Goal: Task Accomplishment & Management: Use online tool/utility

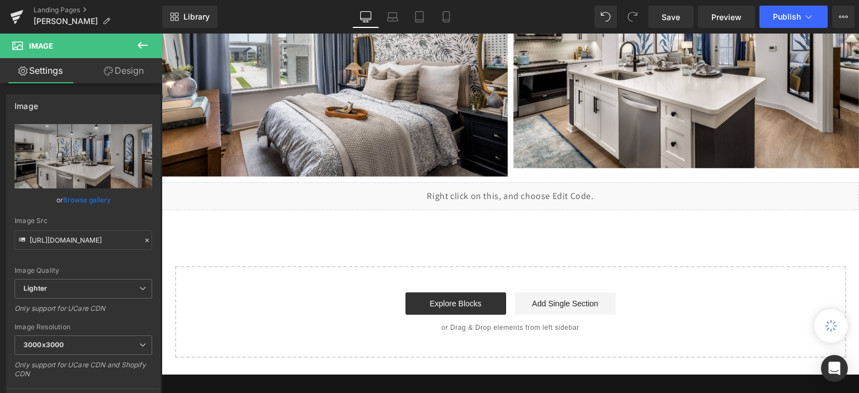
scroll to position [2742, 0]
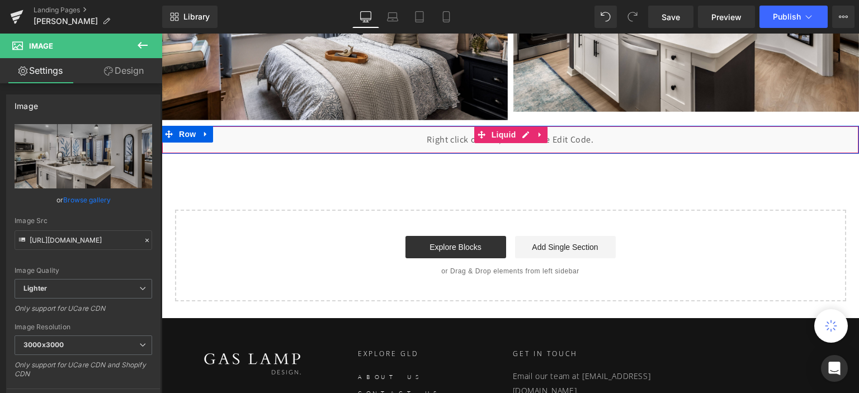
click at [622, 139] on div "Liquid" at bounding box center [511, 140] width 698 height 28
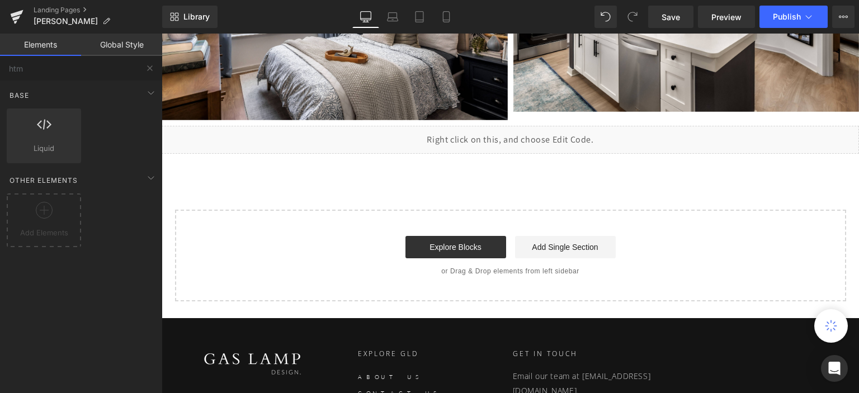
click at [329, 246] on div "Explore Blocks Add Single Section" at bounding box center [511, 247] width 636 height 22
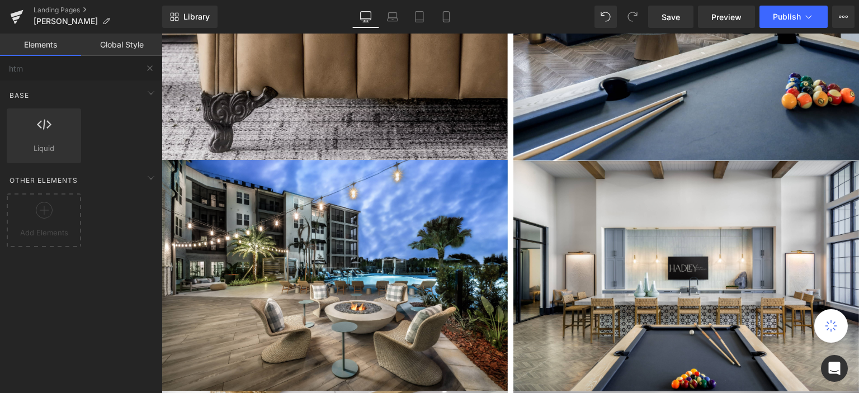
scroll to position [1119, 0]
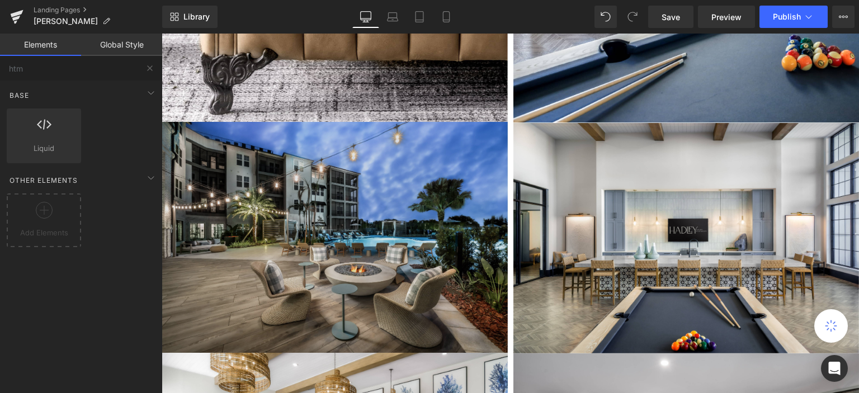
click at [383, 165] on img at bounding box center [335, 237] width 346 height 231
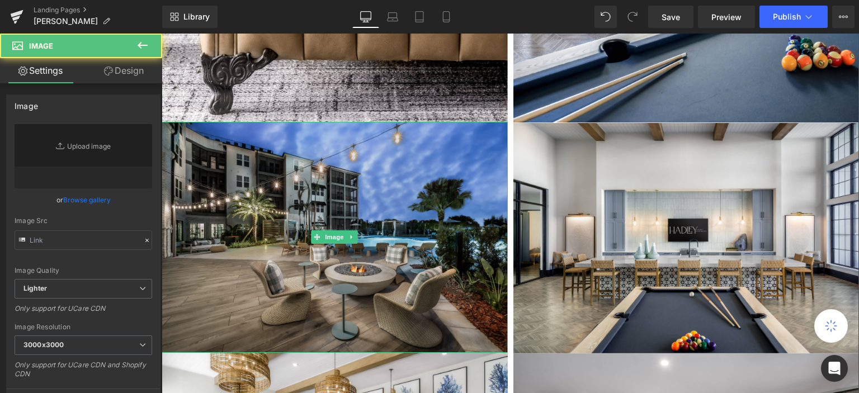
type input "https://ucarecdn.com/7a7c11e1-403c-4dea-9d25-9b801d674e4a/-/format/auto/-/previ…"
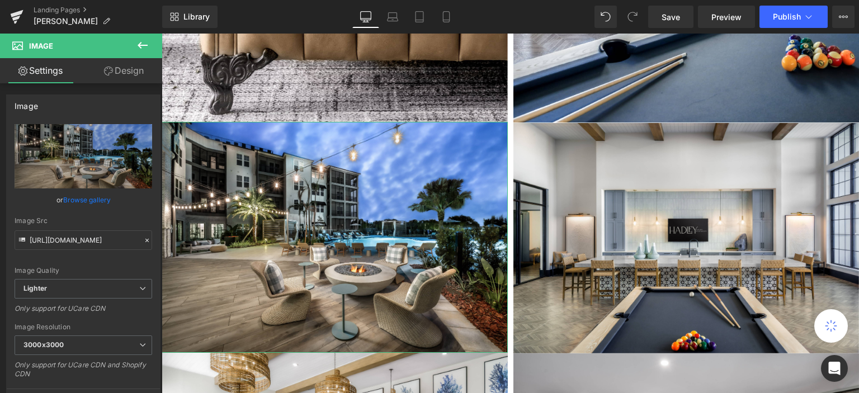
click at [129, 70] on link "Design" at bounding box center [123, 70] width 81 height 25
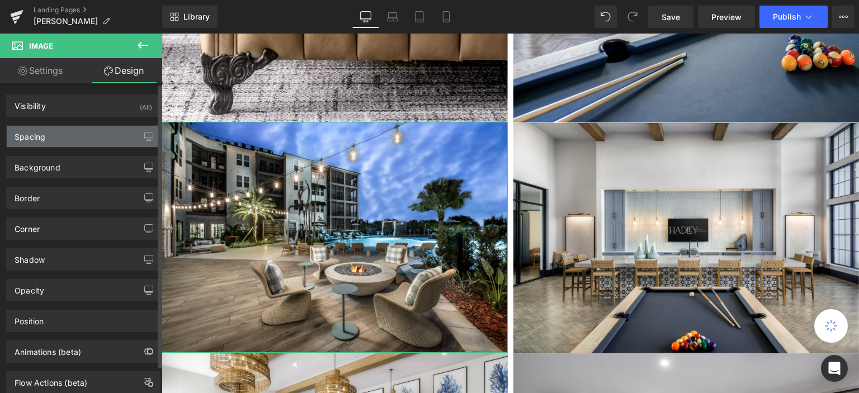
type input "0"
type input "5"
type input "0"
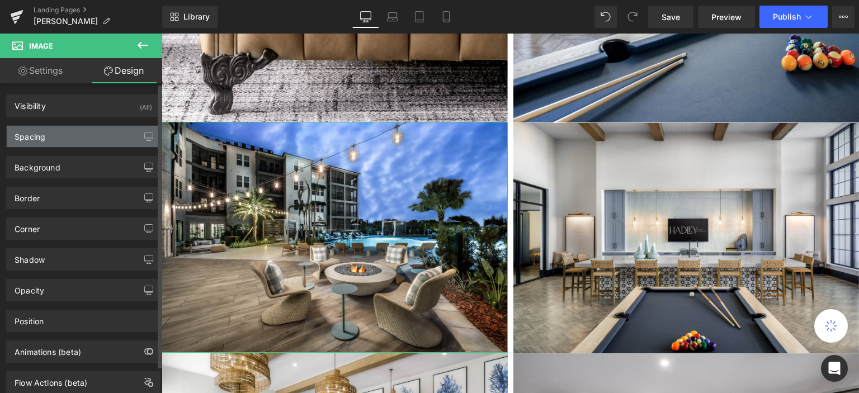
type input "0"
click at [74, 137] on div "Spacing" at bounding box center [83, 136] width 153 height 21
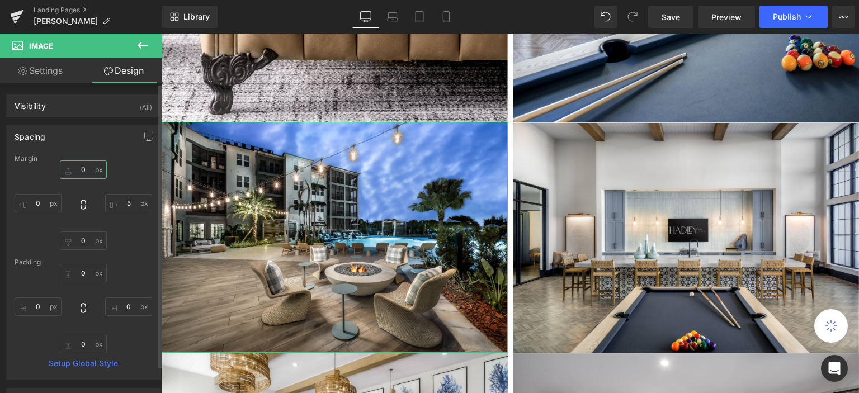
click at [87, 171] on input "0" at bounding box center [83, 170] width 47 height 18
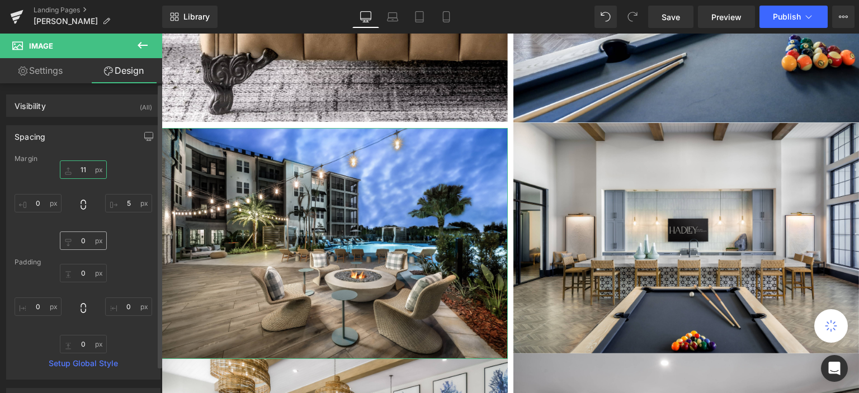
type input "11"
click at [84, 246] on input "0" at bounding box center [83, 241] width 47 height 18
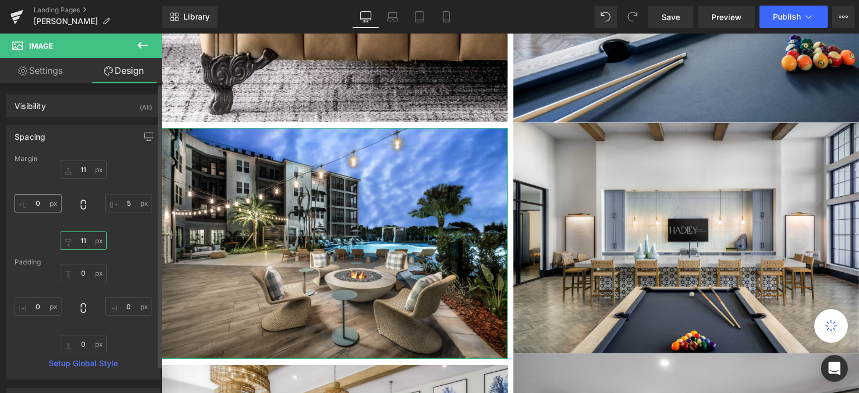
type input "11"
click at [39, 204] on input "0" at bounding box center [38, 203] width 47 height 18
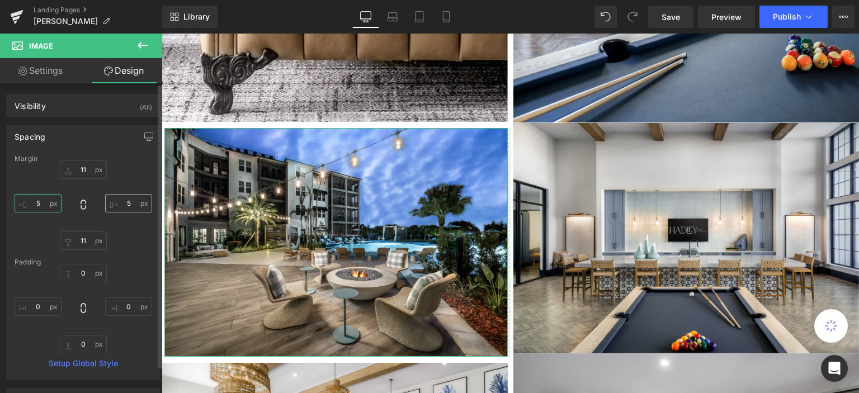
type input "5"
click at [126, 203] on input "5" at bounding box center [128, 203] width 47 height 18
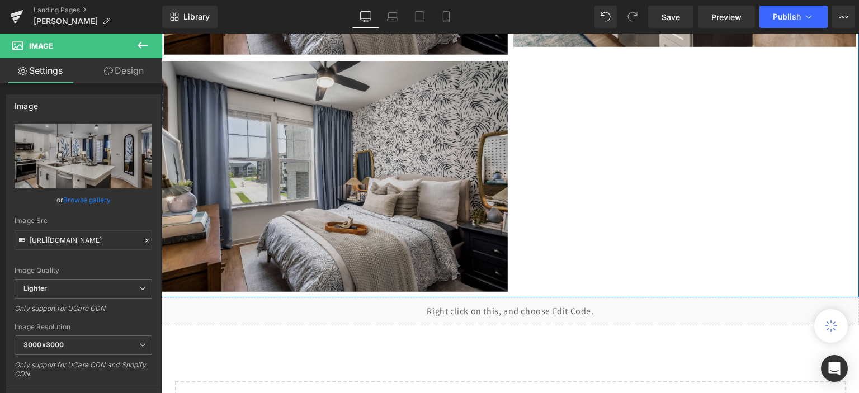
scroll to position [2871, 0]
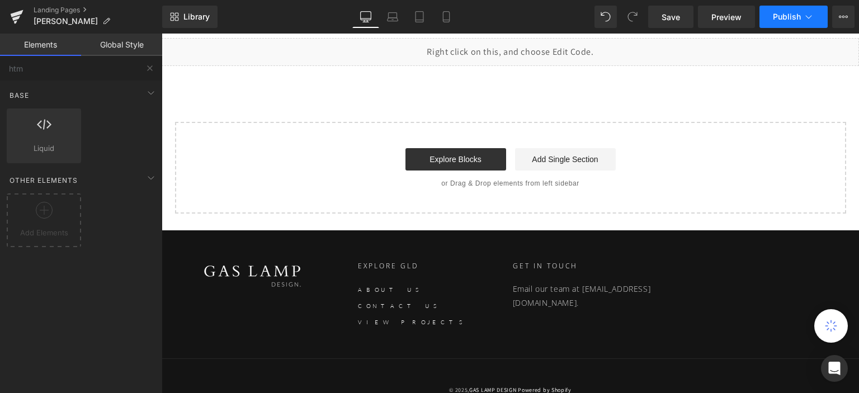
click at [788, 12] on span "Publish" at bounding box center [787, 16] width 28 height 9
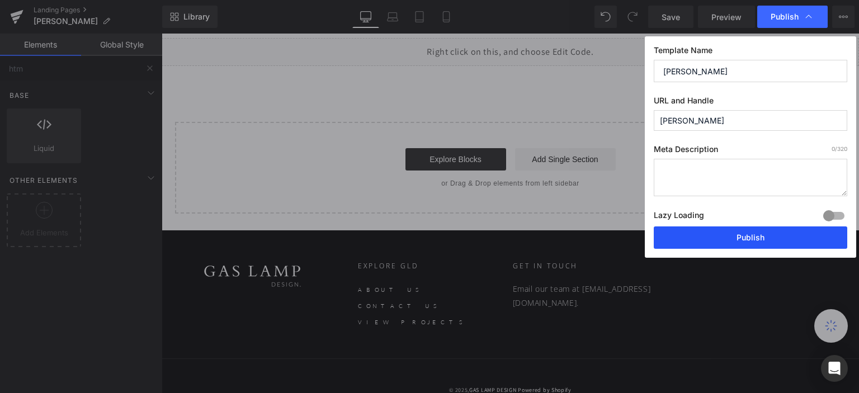
click at [706, 237] on button "Publish" at bounding box center [751, 238] width 194 height 22
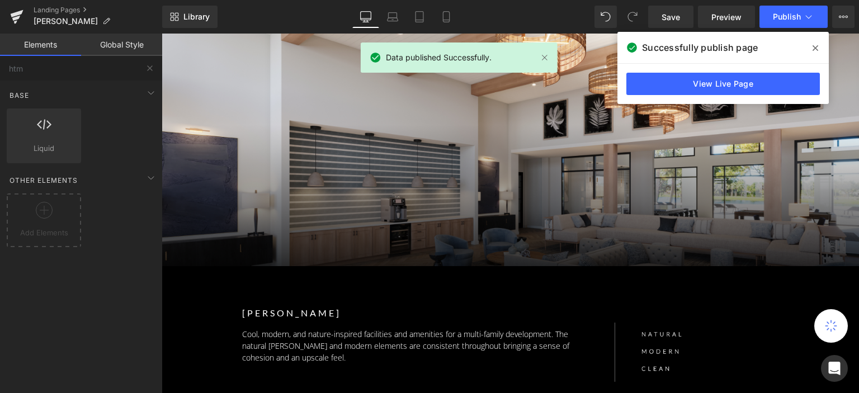
scroll to position [0, 0]
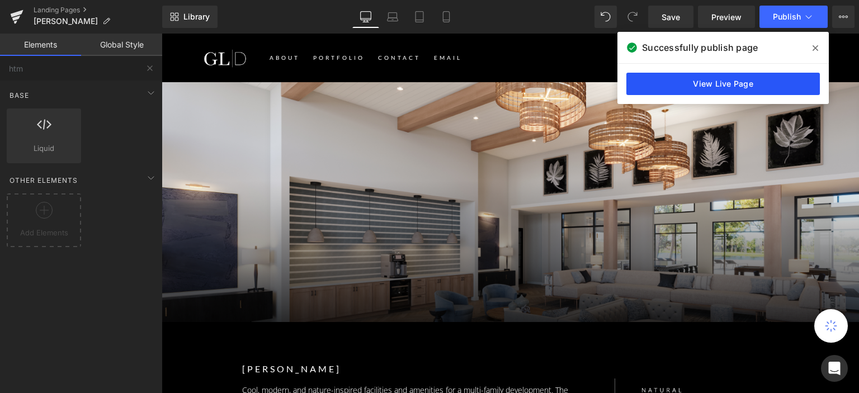
click at [691, 79] on link "View Live Page" at bounding box center [724, 84] width 194 height 22
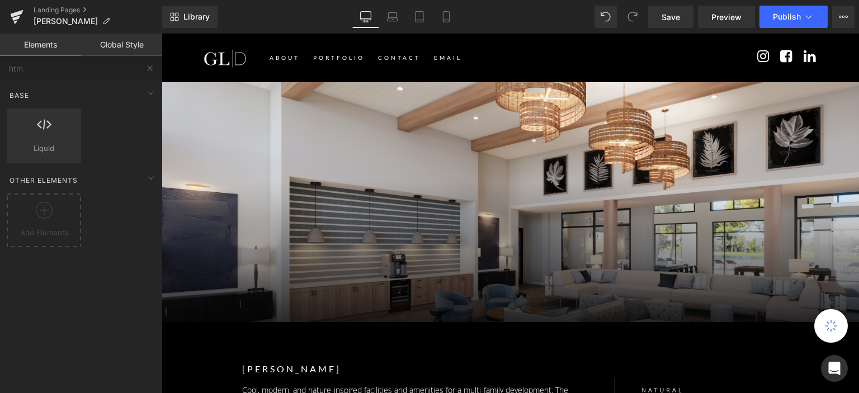
click at [471, 137] on div "Separator Row 398px" at bounding box center [511, 202] width 698 height 240
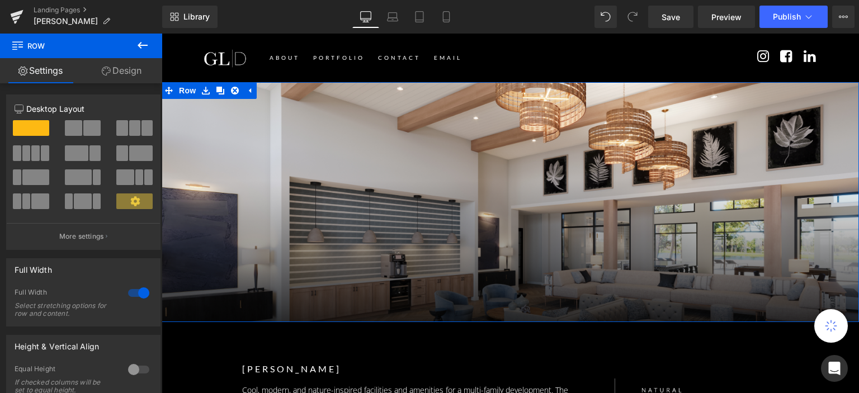
click at [123, 73] on link "Design" at bounding box center [121, 70] width 81 height 25
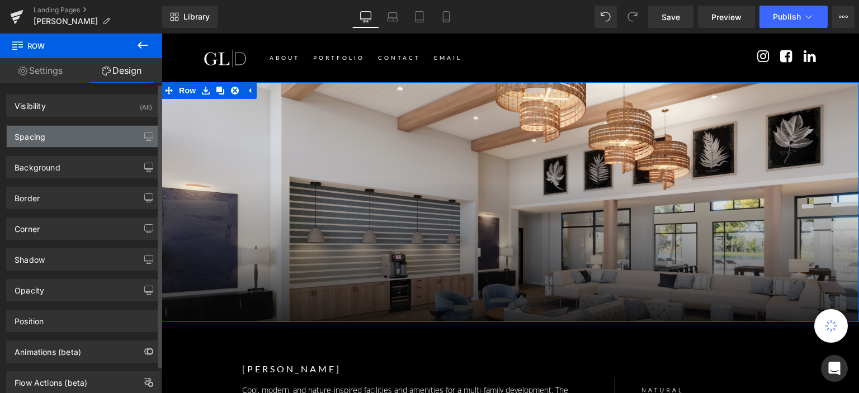
type input "transparent"
type input "0"
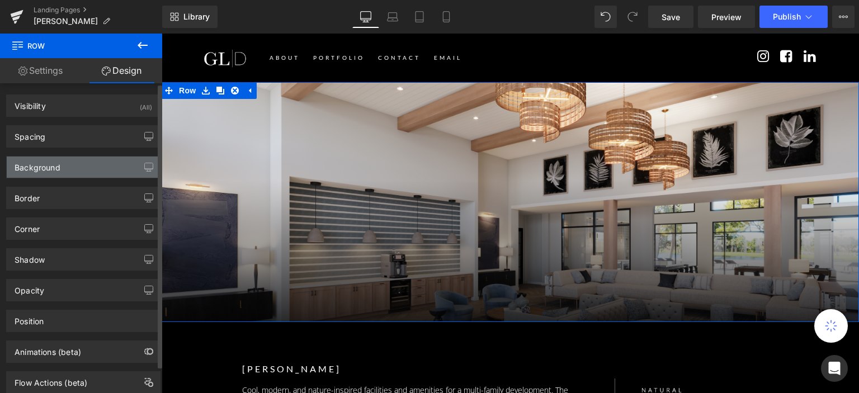
click at [86, 165] on div "Background" at bounding box center [83, 167] width 153 height 21
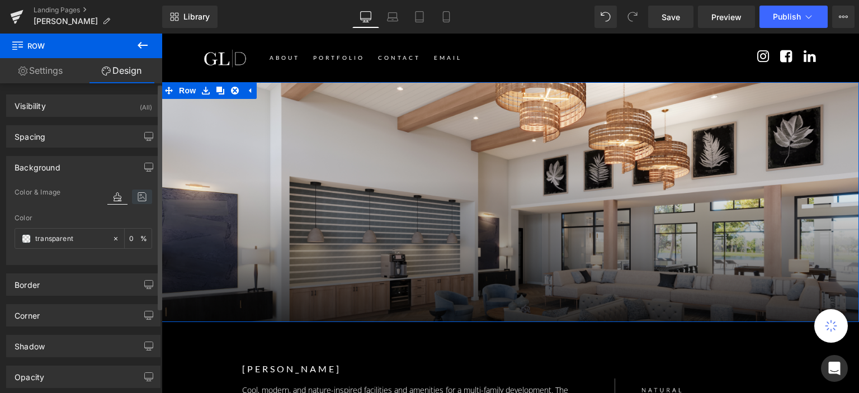
click at [137, 199] on icon at bounding box center [142, 197] width 20 height 15
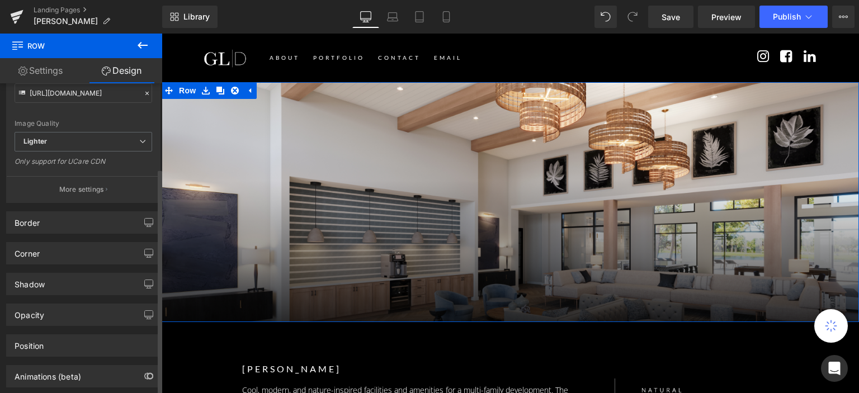
scroll to position [280, 0]
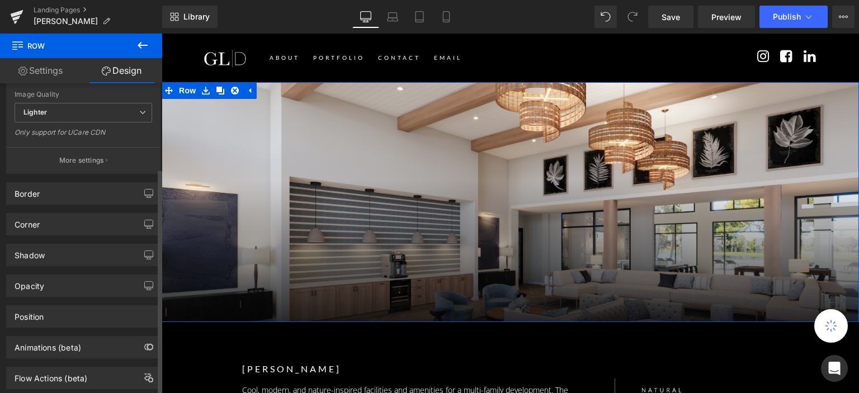
click at [91, 159] on p "More settings" at bounding box center [81, 161] width 45 height 10
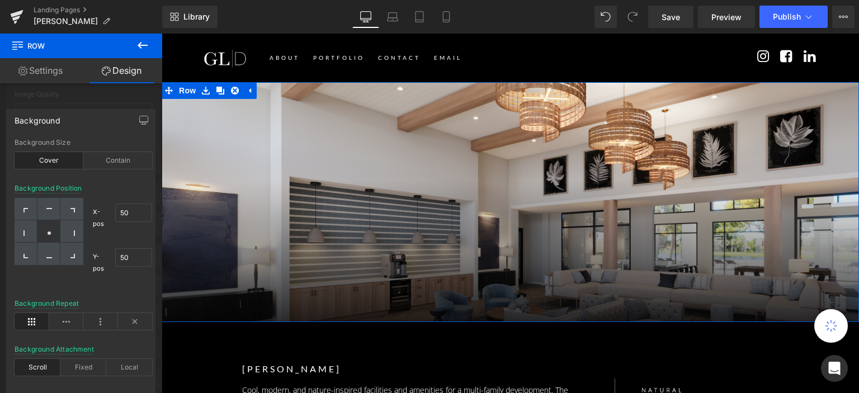
click at [51, 160] on div "Cover" at bounding box center [49, 160] width 69 height 17
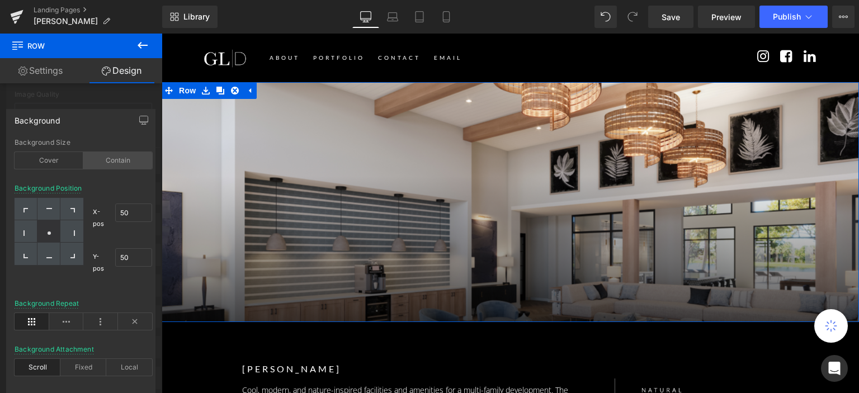
click at [109, 163] on div "Contain" at bounding box center [117, 160] width 69 height 17
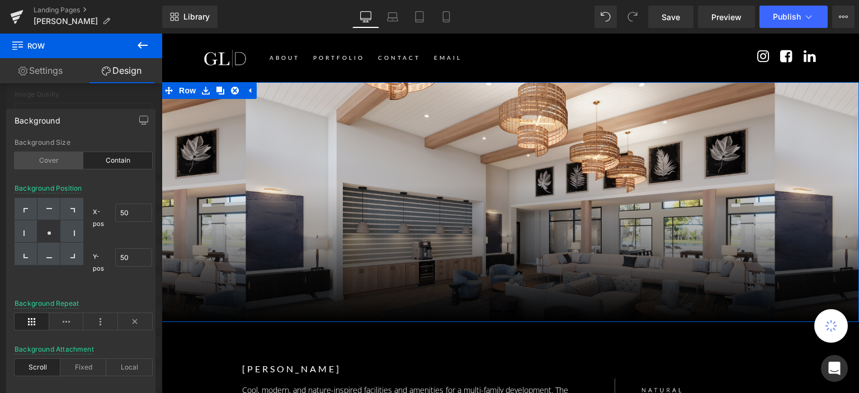
click at [47, 156] on div "Cover" at bounding box center [49, 160] width 69 height 17
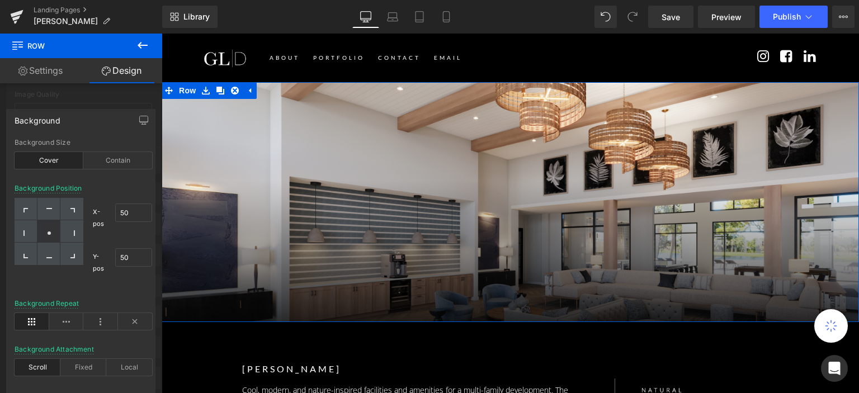
click at [100, 103] on div at bounding box center [81, 216] width 162 height 365
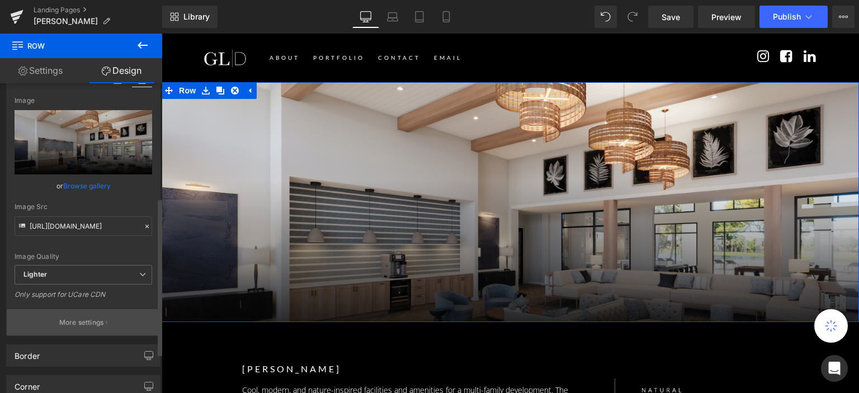
scroll to position [112, 0]
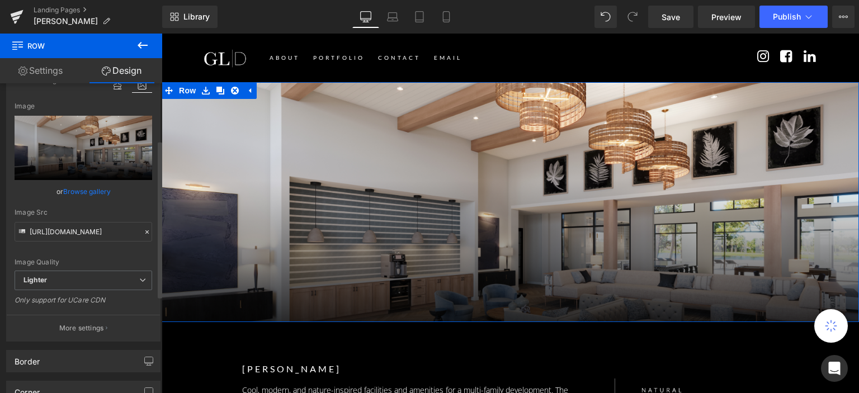
click at [89, 187] on link "Browse gallery" at bounding box center [87, 192] width 48 height 20
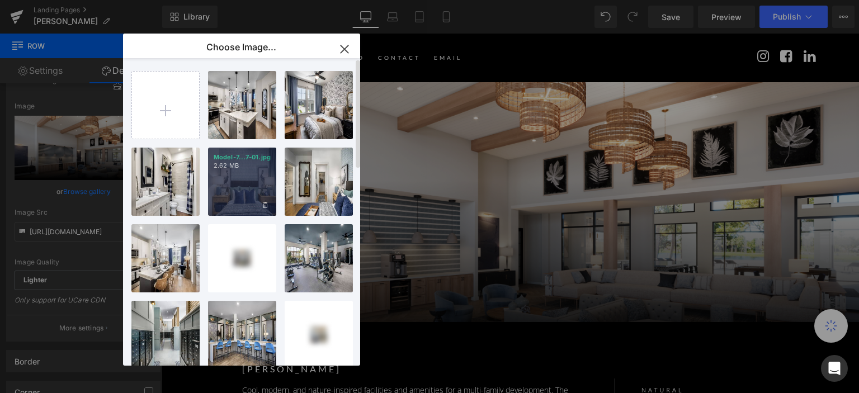
click at [233, 172] on div "Model-7...7-01.jpg 2.62 MB" at bounding box center [242, 182] width 68 height 68
type input "https://ucarecdn.com/28a6bfc5-efbe-46b0-a17d-28a83d083598/-/format/auto/-/previ…"
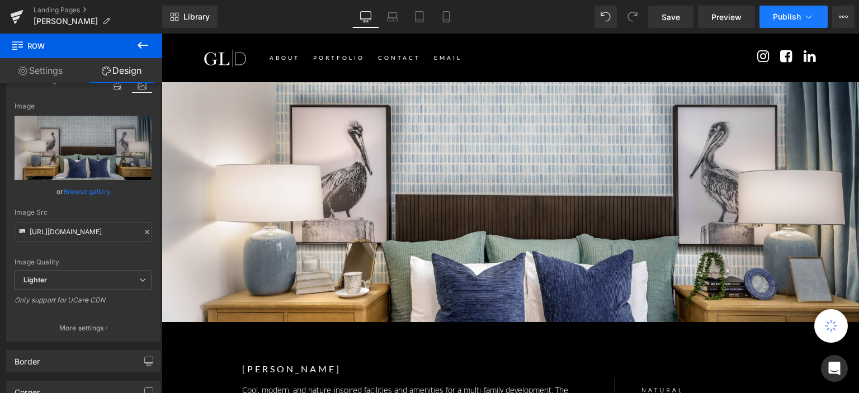
click at [795, 17] on span "Publish" at bounding box center [787, 16] width 28 height 9
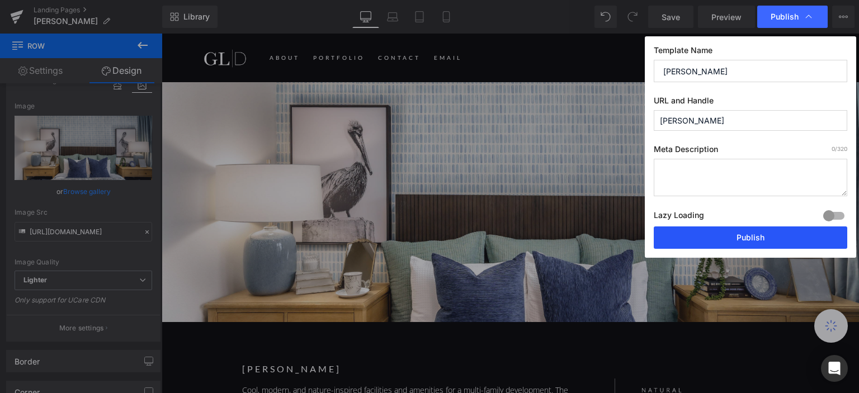
click at [722, 245] on button "Publish" at bounding box center [751, 238] width 194 height 22
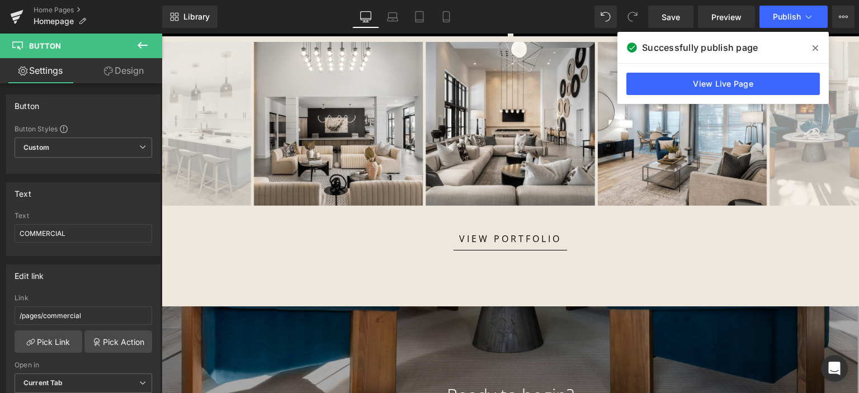
scroll to position [1231, 0]
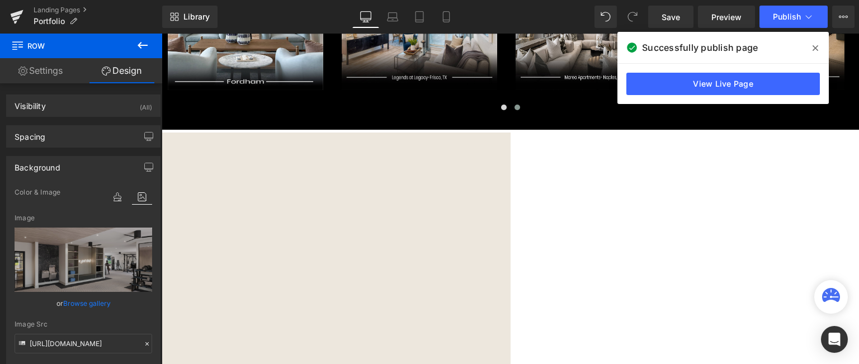
scroll to position [560, 0]
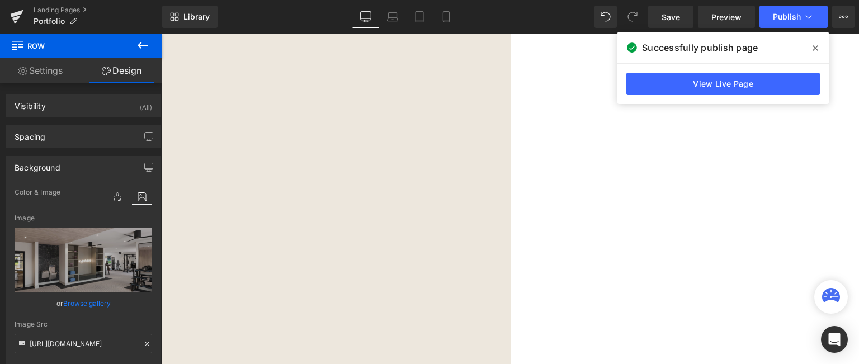
click at [821, 50] on span at bounding box center [816, 48] width 18 height 18
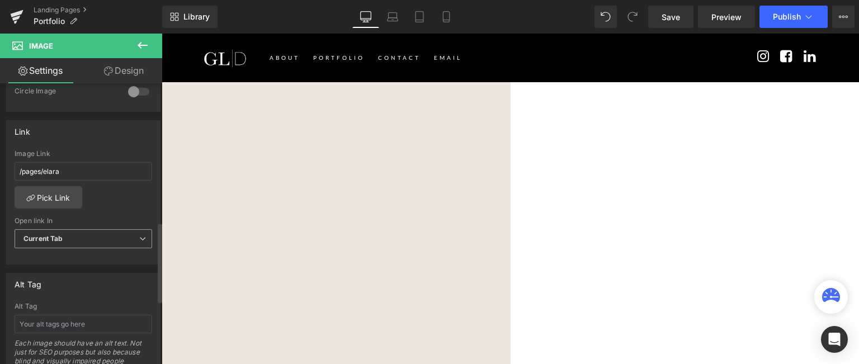
scroll to position [448, 0]
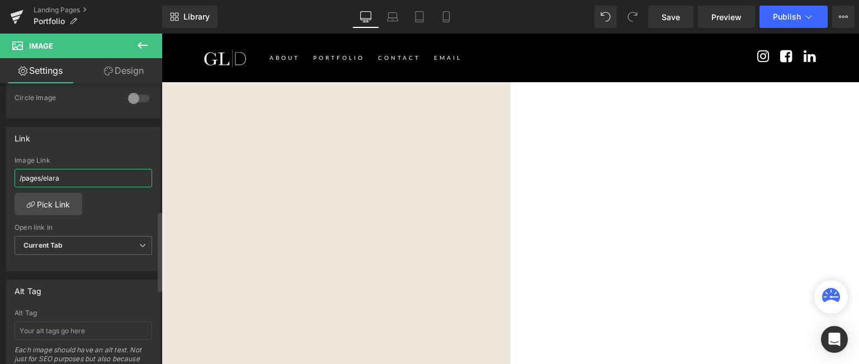
drag, startPoint x: 43, startPoint y: 176, endPoint x: 85, endPoint y: 181, distance: 42.2
click at [85, 181] on input "/pages/elara" at bounding box center [84, 178] width 138 height 18
paste input "blvd"
type input "/pages/blvd"
click at [783, 13] on span "Publish" at bounding box center [787, 16] width 28 height 9
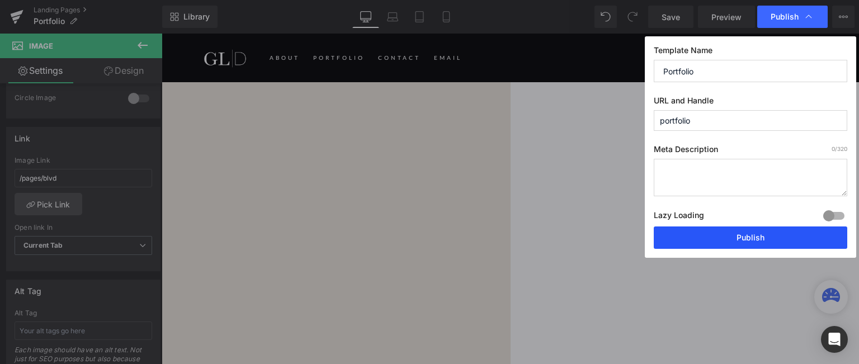
click at [716, 233] on button "Publish" at bounding box center [751, 238] width 194 height 22
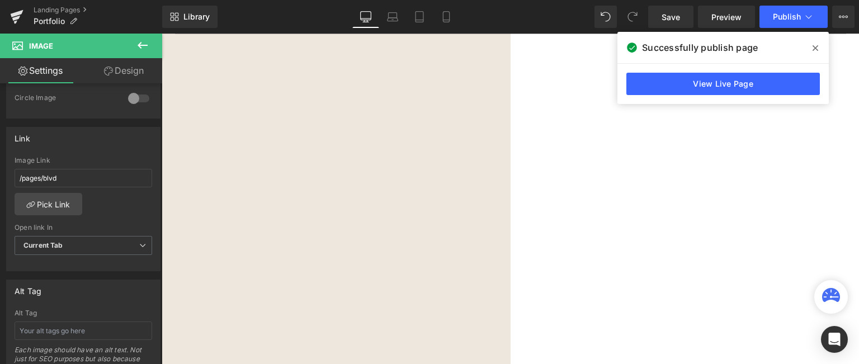
scroll to position [895, 0]
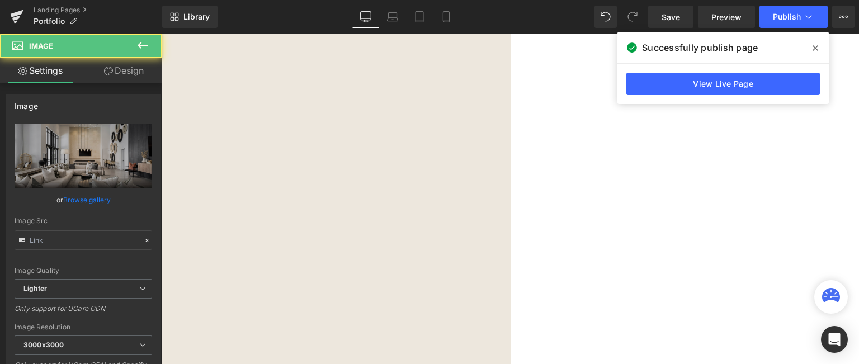
type input "https://ucarecdn.com/9cb248fb-6f77-46a8-a9cb-bd69f3d3efae/-/format/auto/-/previ…"
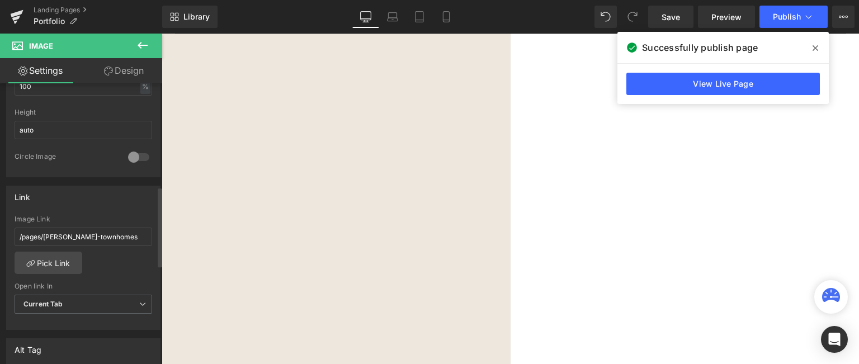
scroll to position [392, 0]
drag, startPoint x: 45, startPoint y: 232, endPoint x: 146, endPoint y: 232, distance: 101.3
click at [146, 232] on input "/pages/maxwell-townhomes" at bounding box center [84, 234] width 138 height 18
click at [47, 232] on input "/pages//marea" at bounding box center [84, 234] width 138 height 18
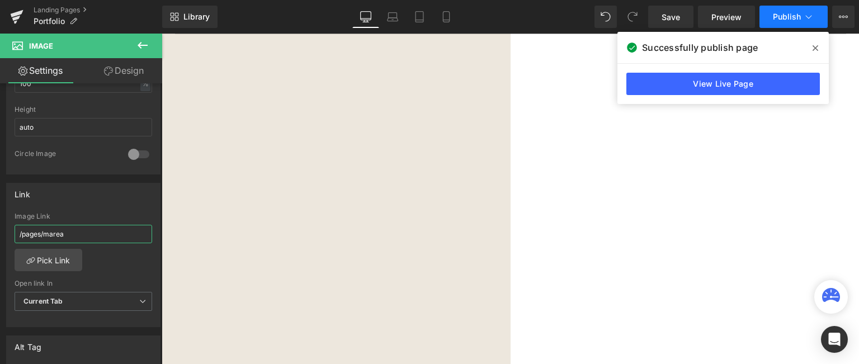
type input "/pages/marea"
click at [772, 22] on button "Publish" at bounding box center [794, 17] width 68 height 22
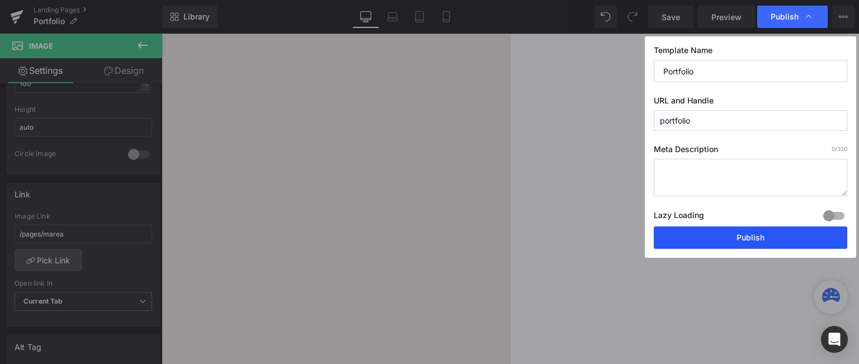
click at [724, 232] on button "Publish" at bounding box center [751, 238] width 194 height 22
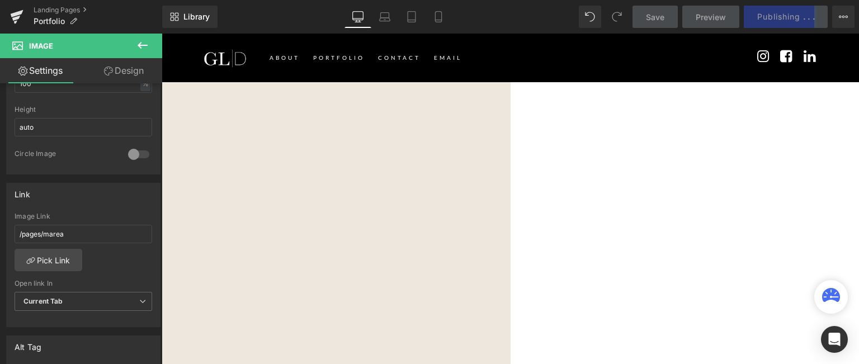
scroll to position [783, 0]
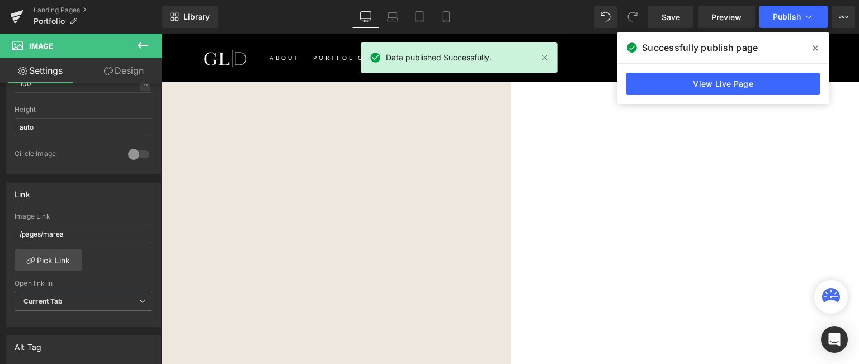
click at [817, 49] on icon at bounding box center [816, 48] width 6 height 6
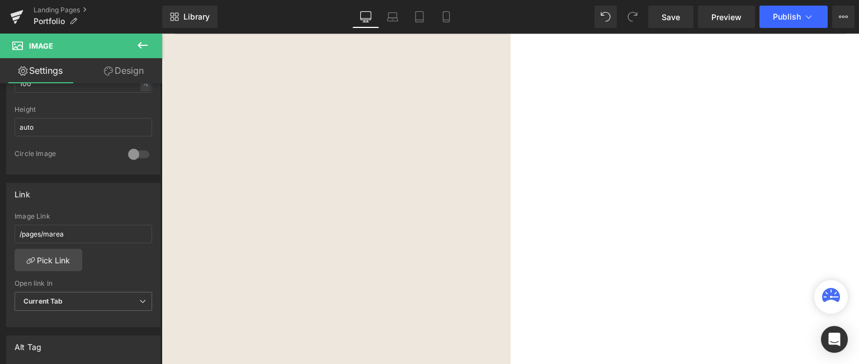
scroll to position [839, 0]
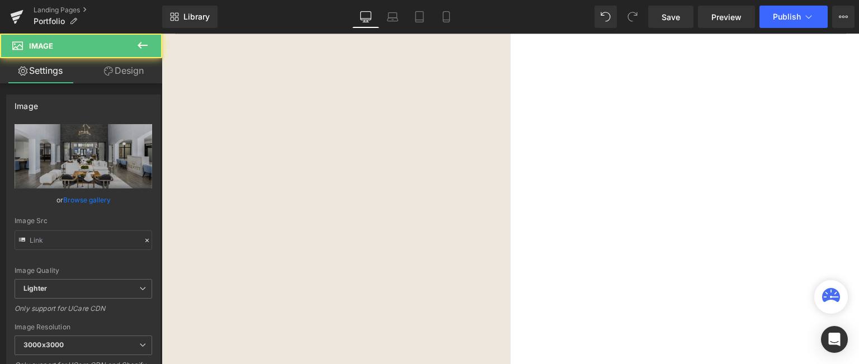
type input "https://ucarecdn.com/2efea9e3-4697-4738-80c7-5620ae1f39c3/-/format/auto/-/previ…"
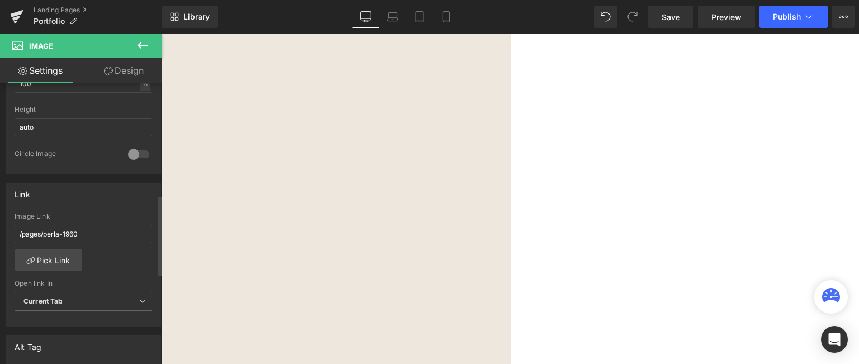
scroll to position [504, 0]
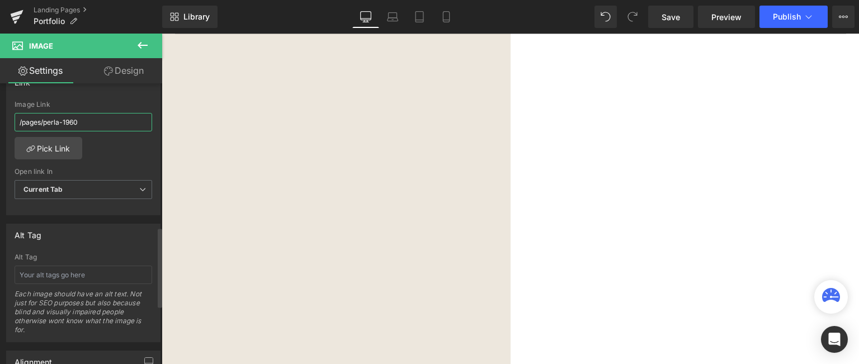
drag, startPoint x: 40, startPoint y: 120, endPoint x: 82, endPoint y: 124, distance: 42.1
click at [82, 124] on input "/pages/perla-1960" at bounding box center [84, 122] width 138 height 18
paste input "the-elliott"
type input "/pages/the-elliott"
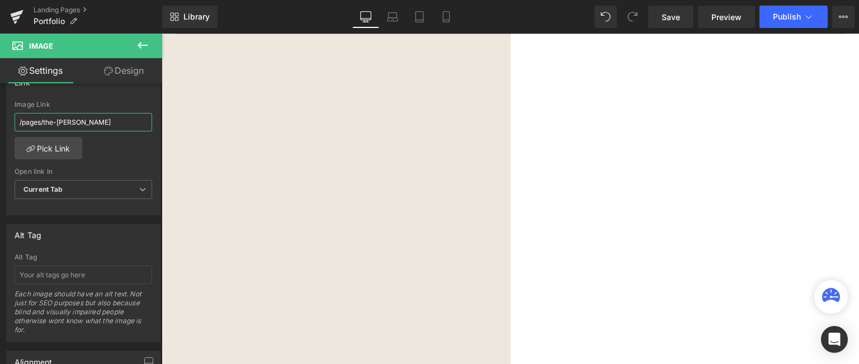
scroll to position [1119, 0]
drag, startPoint x: 44, startPoint y: 120, endPoint x: 76, endPoint y: 122, distance: 32.0
click at [76, 122] on input "/pages/the-elliott" at bounding box center [84, 122] width 138 height 18
drag, startPoint x: 40, startPoint y: 119, endPoint x: 76, endPoint y: 120, distance: 35.8
click at [76, 120] on input "/pages/the-elliott" at bounding box center [84, 122] width 138 height 18
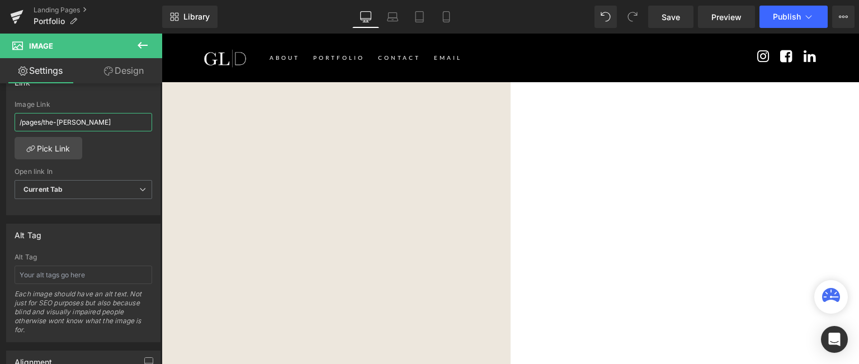
scroll to position [895, 0]
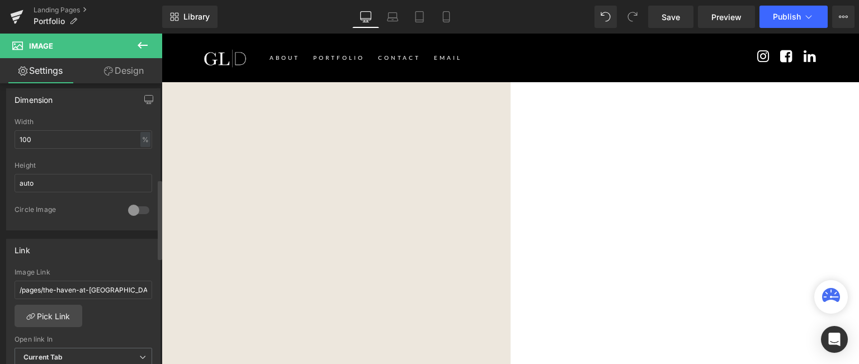
scroll to position [448, 0]
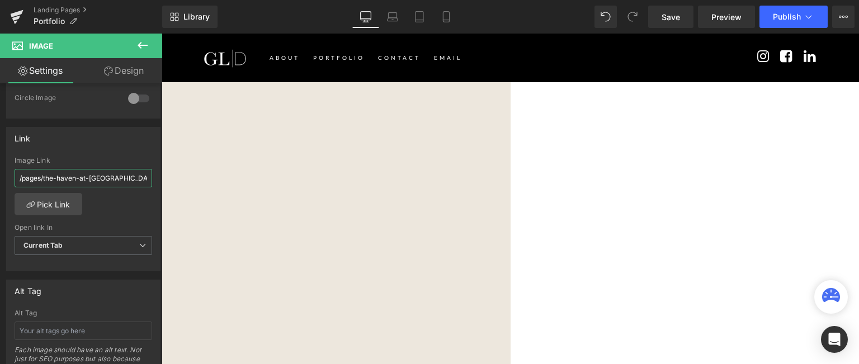
drag, startPoint x: 204, startPoint y: 211, endPoint x: 167, endPoint y: 177, distance: 50.3
paste input "paraiso"
click at [44, 176] on input "/pages/the-haven-at-atwater-village" at bounding box center [84, 178] width 138 height 18
drag, startPoint x: 208, startPoint y: 211, endPoint x: 178, endPoint y: 176, distance: 45.3
paste input "paraiso"
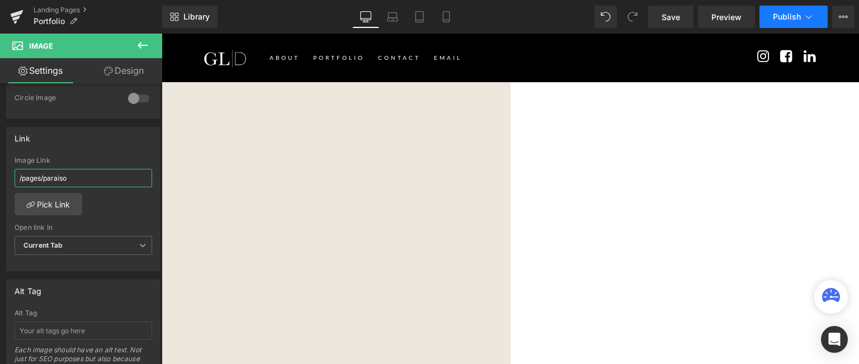
type input "/pages/paraiso"
click at [784, 14] on span "Publish" at bounding box center [787, 16] width 28 height 9
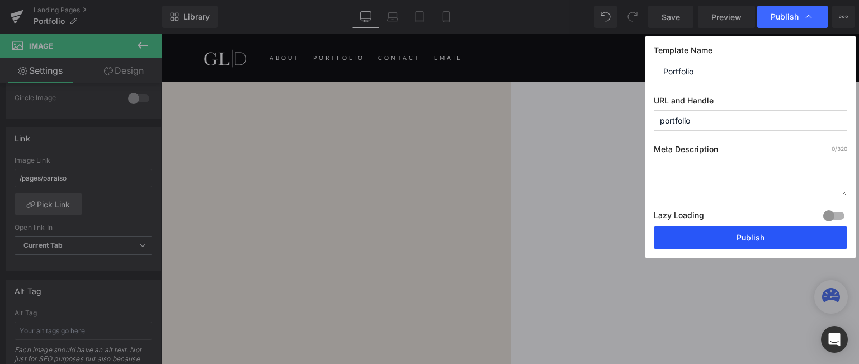
click at [759, 235] on button "Publish" at bounding box center [751, 238] width 194 height 22
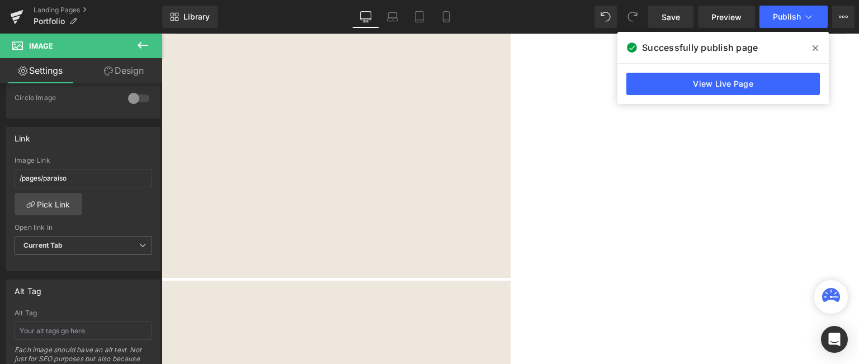
scroll to position [1231, 0]
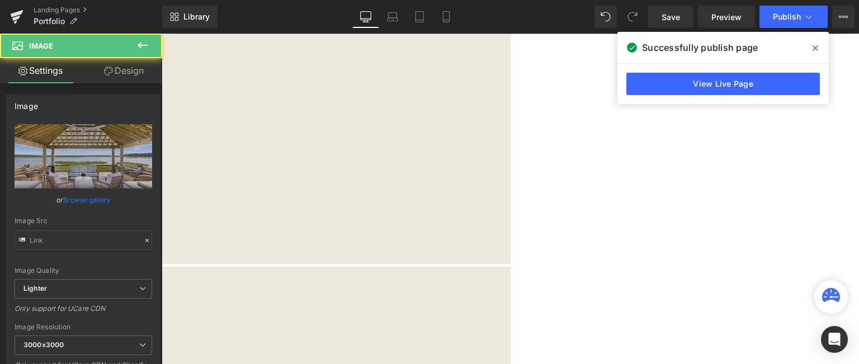
type input "https://ucarecdn.com/cc5f5360-bb90-4868-b123-6d60e0ff7bda/-/format/auto/-/previ…"
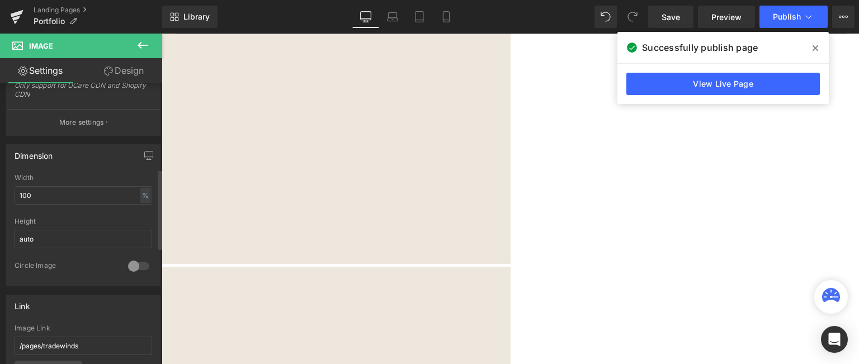
scroll to position [504, 0]
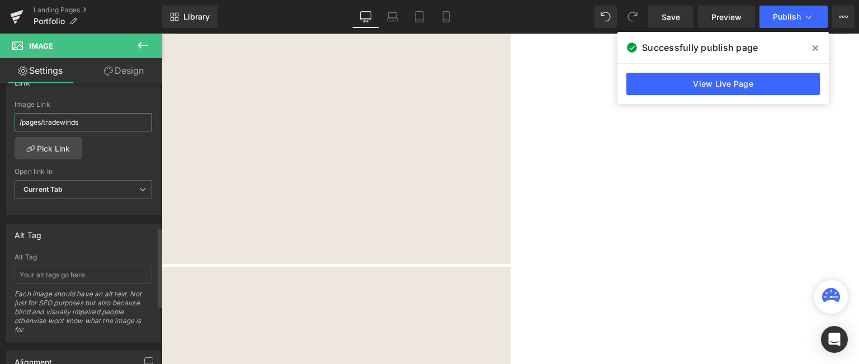
drag, startPoint x: 40, startPoint y: 122, endPoint x: 119, endPoint y: 132, distance: 79.5
click at [119, 132] on div "Image Link /pages/tradewinds" at bounding box center [84, 119] width 138 height 36
type input "/pages/eventide"
click at [783, 15] on span "Publish" at bounding box center [787, 16] width 28 height 9
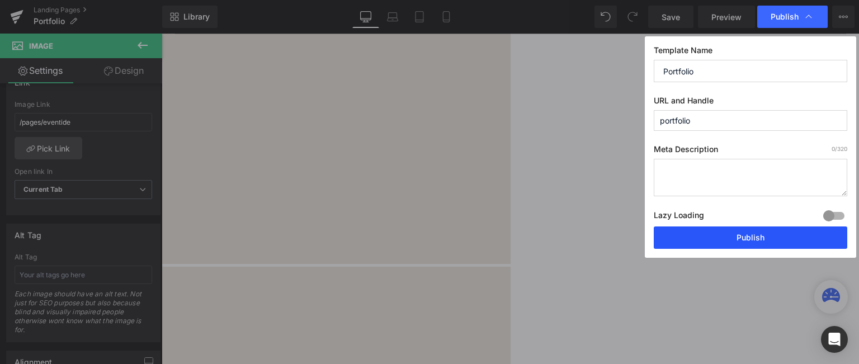
click at [700, 233] on button "Publish" at bounding box center [751, 238] width 194 height 22
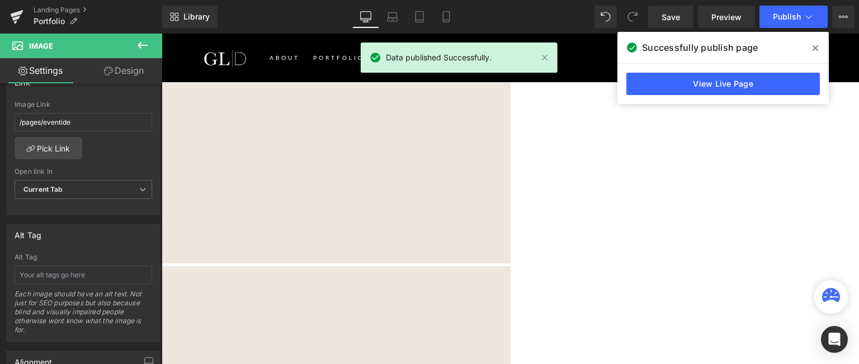
scroll to position [1231, 0]
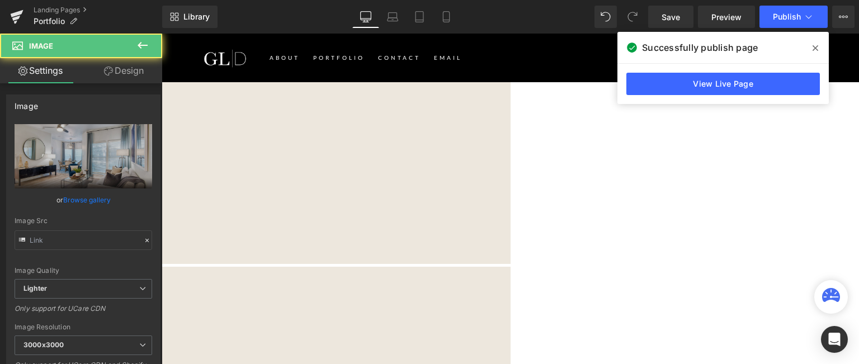
type input "https://ucarecdn.com/da6b6c17-e4a8-4bfe-9da4-bc9ba17958b7/-/format/auto/-/previ…"
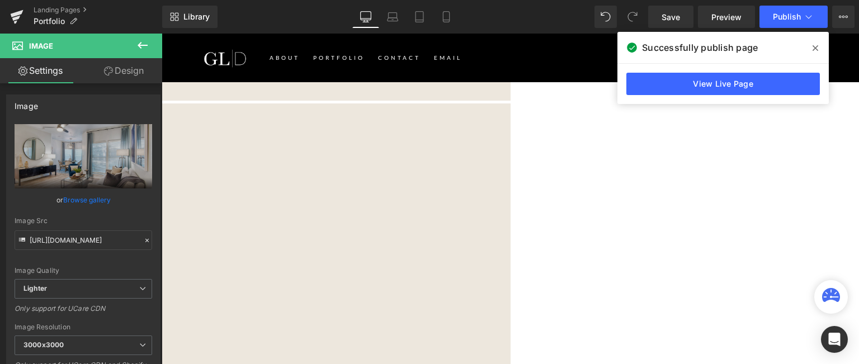
scroll to position [1287, 0]
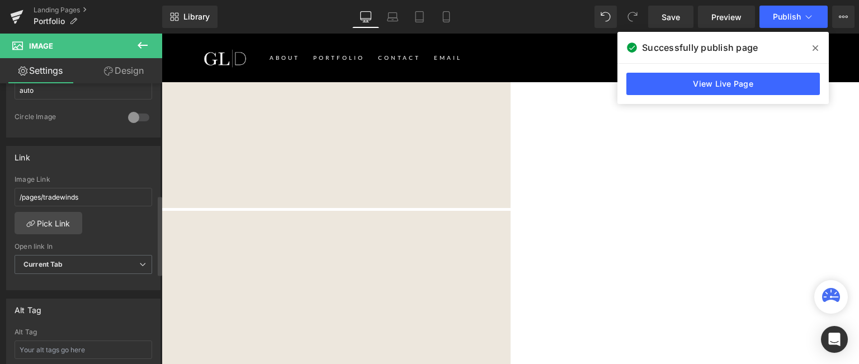
scroll to position [448, 0]
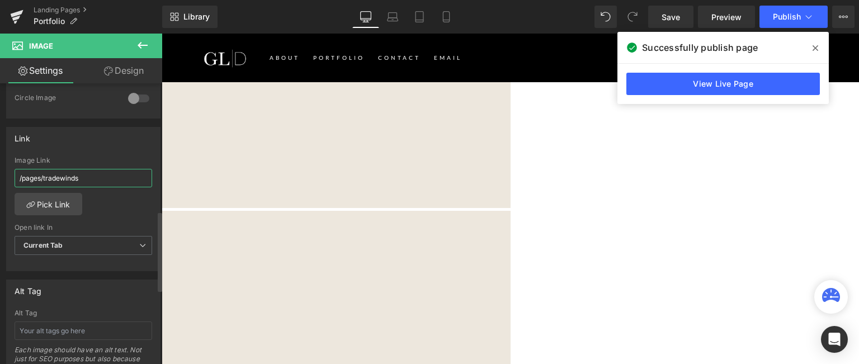
drag, startPoint x: 41, startPoint y: 175, endPoint x: 101, endPoint y: 175, distance: 59.3
click at [101, 175] on input "/pages/tradewinds" at bounding box center [84, 178] width 138 height 18
drag, startPoint x: 60, startPoint y: 175, endPoint x: 15, endPoint y: 177, distance: 46.0
click at [15, 177] on input "/pagespages/legends" at bounding box center [84, 178] width 138 height 18
click at [67, 181] on input "/pagespages/legends" at bounding box center [84, 178] width 138 height 18
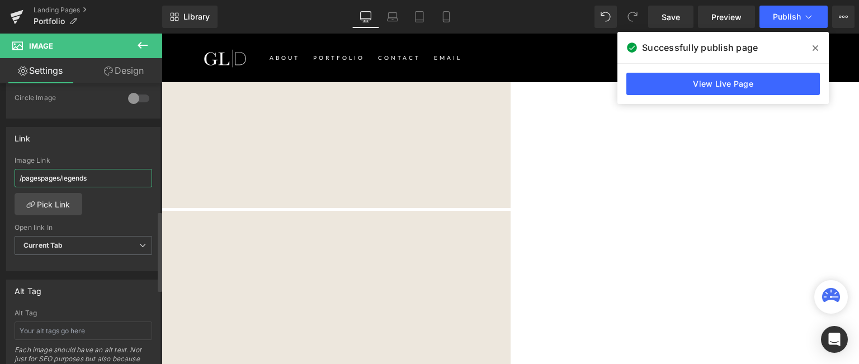
click at [67, 181] on input "/pagespages/legends" at bounding box center [84, 178] width 138 height 18
type input "pages/legends"
click at [778, 10] on button "Publish" at bounding box center [794, 17] width 68 height 22
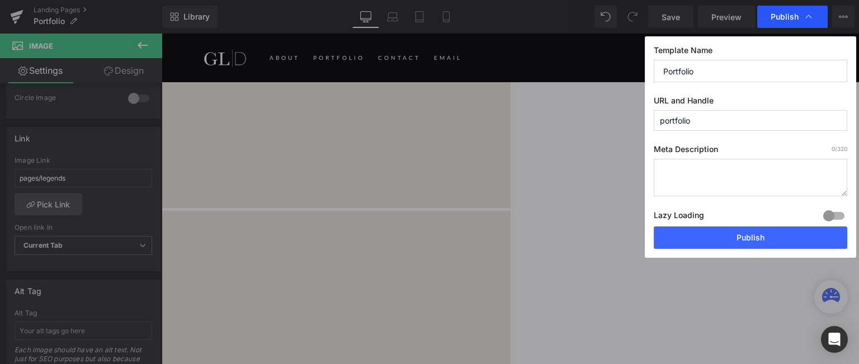
click at [777, 16] on span "Publish" at bounding box center [785, 17] width 28 height 10
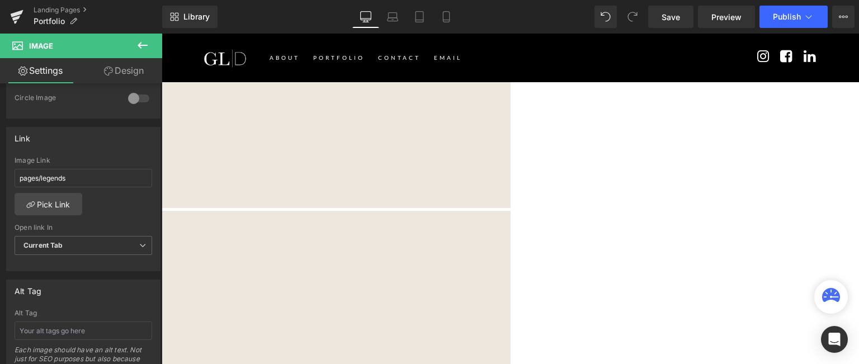
click at [777, 16] on span "Publish" at bounding box center [787, 16] width 28 height 9
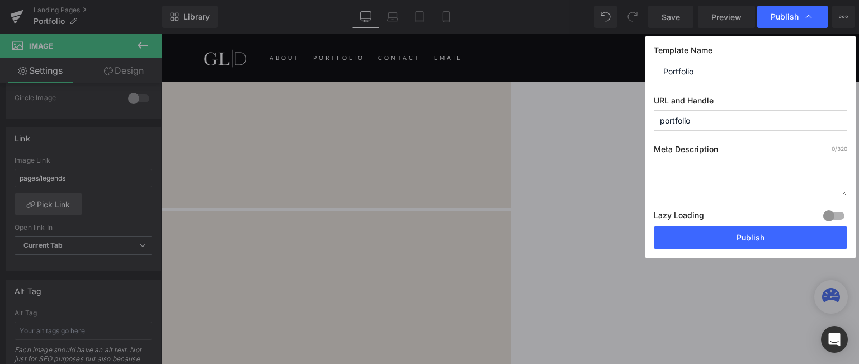
click at [777, 16] on span "Publish" at bounding box center [785, 17] width 28 height 10
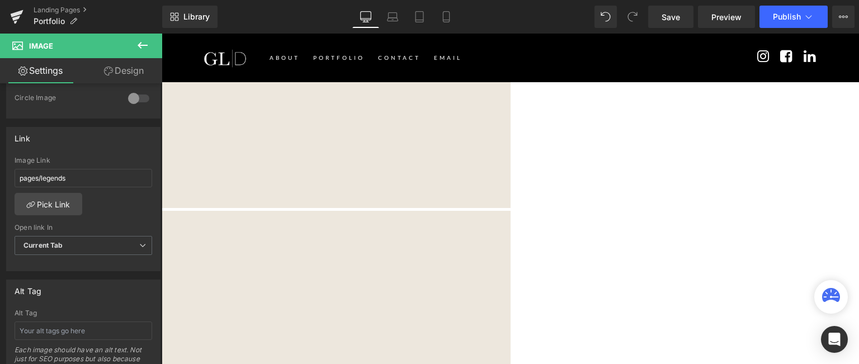
click at [777, 16] on span "Publish" at bounding box center [787, 16] width 28 height 9
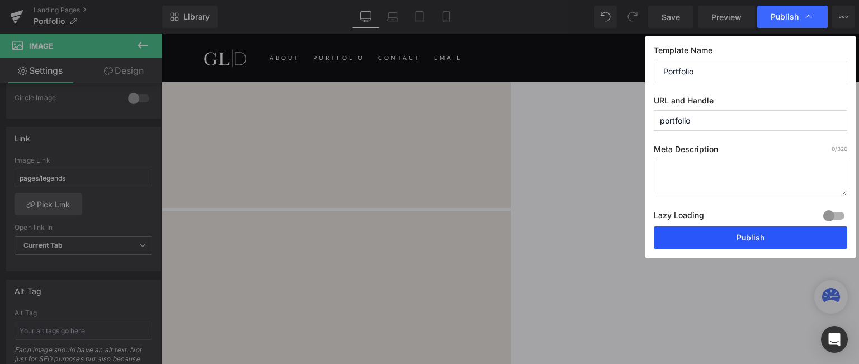
click at [741, 238] on button "Publish" at bounding box center [751, 238] width 194 height 22
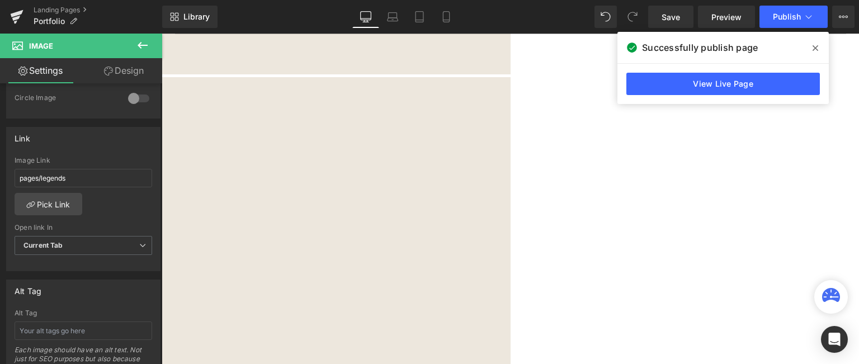
scroll to position [1511, 0]
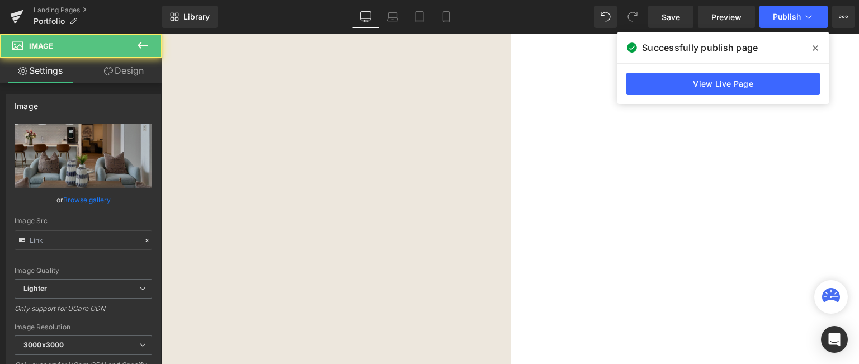
type input "https://ucarecdn.com/d15533a0-5a06-4a3b-884d-02057e9b9d5a/-/format/auto/-/previ…"
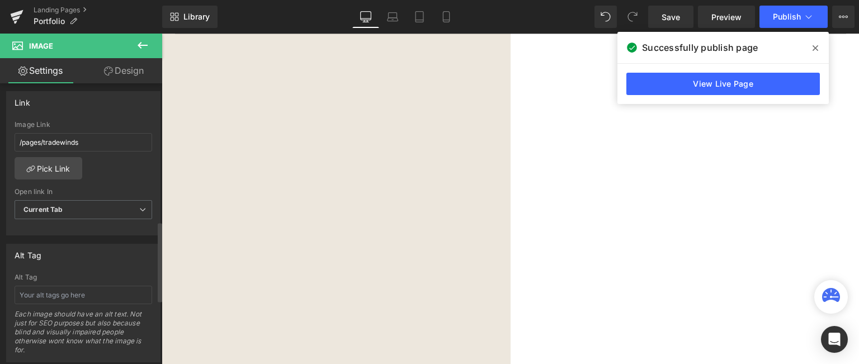
scroll to position [504, 0]
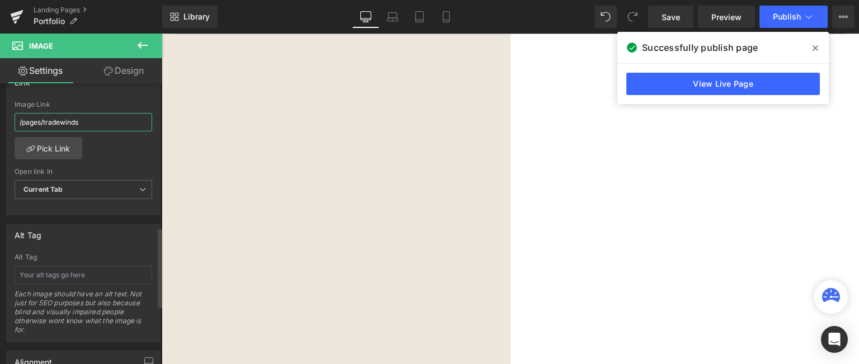
drag, startPoint x: 43, startPoint y: 121, endPoint x: 92, endPoint y: 120, distance: 49.8
click at [92, 120] on input "/pages/tradewinds" at bounding box center [84, 122] width 138 height 18
paste input "/pages/fordham"
drag, startPoint x: 44, startPoint y: 123, endPoint x: 0, endPoint y: 124, distance: 43.6
click at [0, 124] on div "Link /pages//pages/fordham Image Link /pages//pages/fordham Pick Link Current T…" at bounding box center [83, 139] width 167 height 153
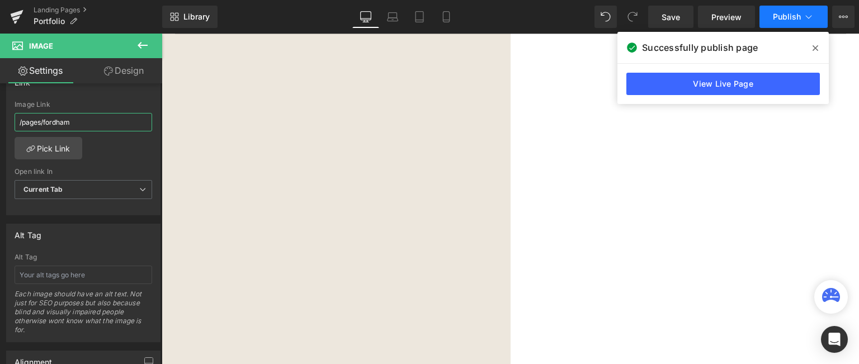
type input "/pages/fordham"
click at [778, 16] on span "Publish" at bounding box center [787, 16] width 28 height 9
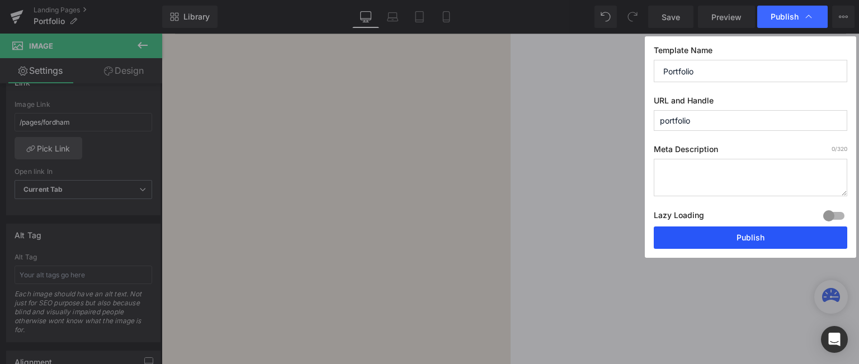
click at [754, 234] on button "Publish" at bounding box center [751, 238] width 194 height 22
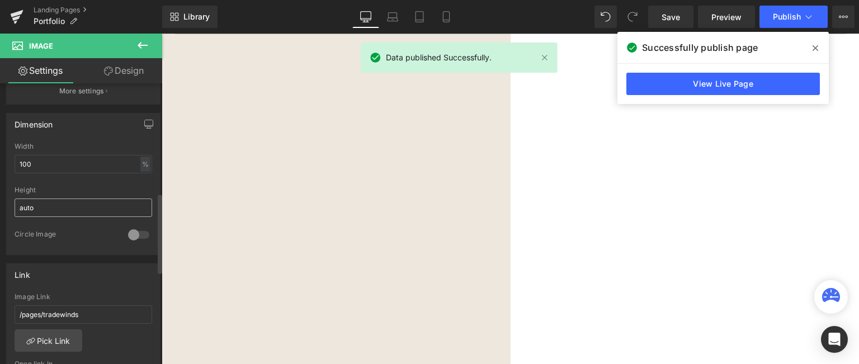
scroll to position [392, 0]
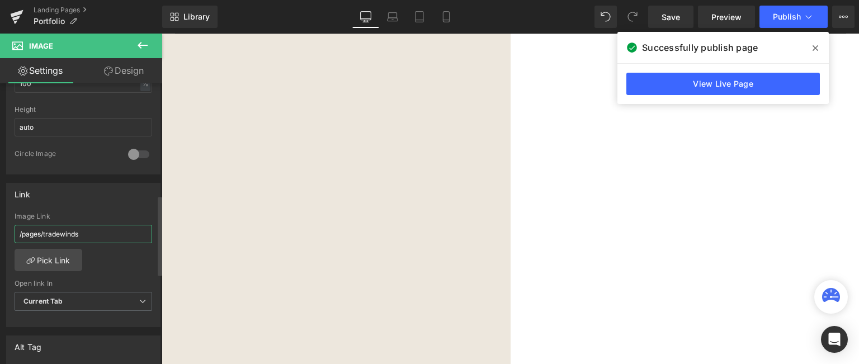
click at [69, 239] on input "/pages/tradewinds" at bounding box center [84, 234] width 138 height 18
type input "#"
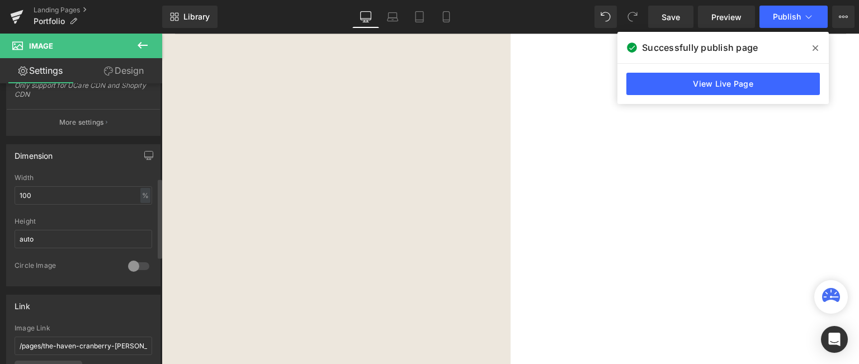
scroll to position [392, 0]
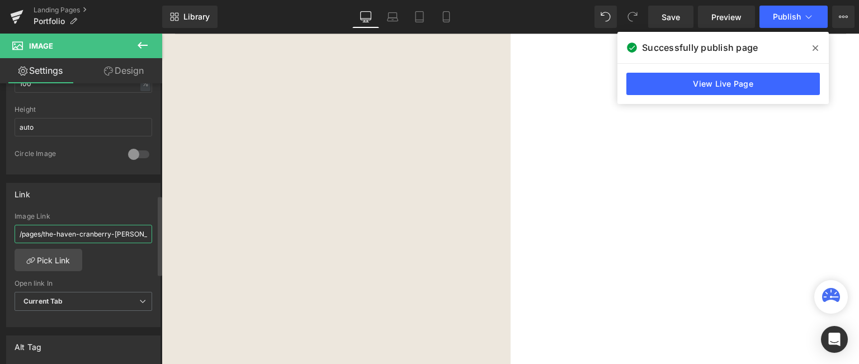
click at [60, 237] on input "/pages/the-haven-cranberry-woods" at bounding box center [84, 234] width 138 height 18
type input "#"
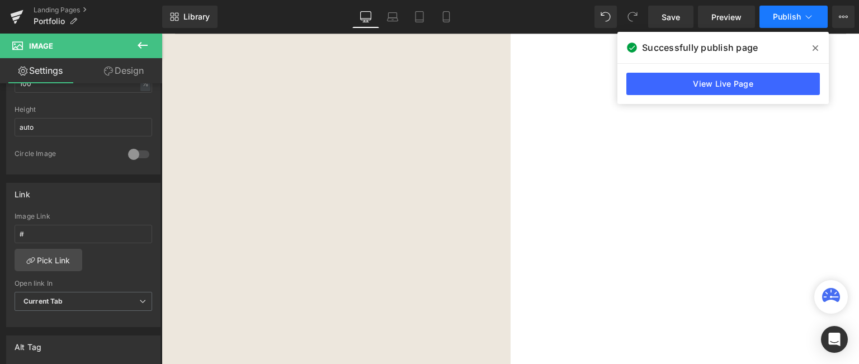
click at [785, 17] on span "Publish" at bounding box center [787, 16] width 28 height 9
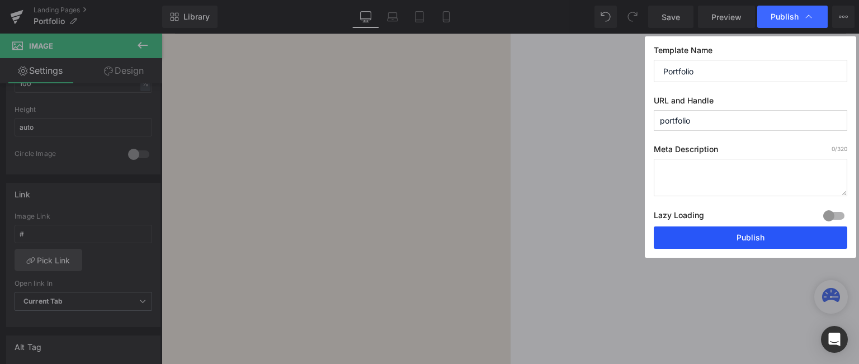
click at [698, 241] on button "Publish" at bounding box center [751, 238] width 194 height 22
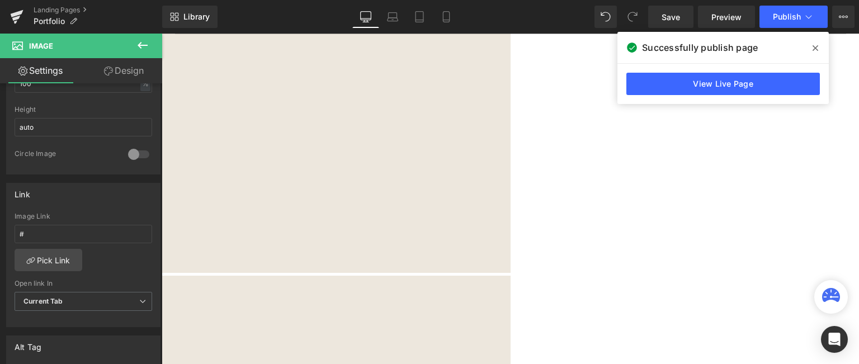
scroll to position [1287, 0]
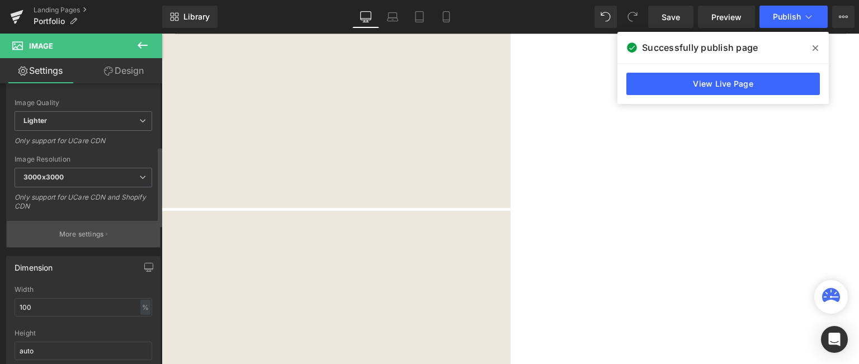
scroll to position [280, 0]
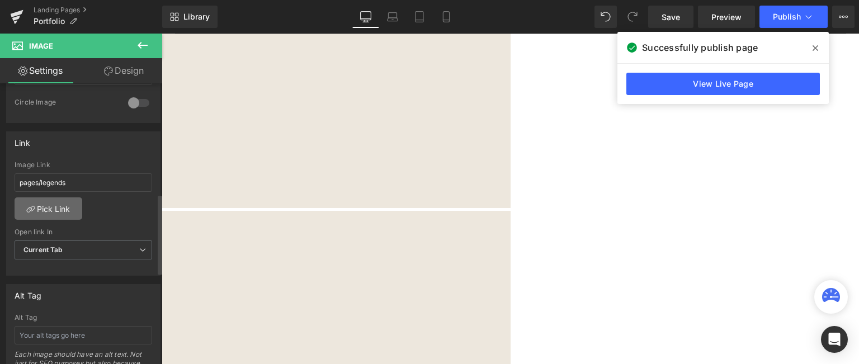
scroll to position [448, 0]
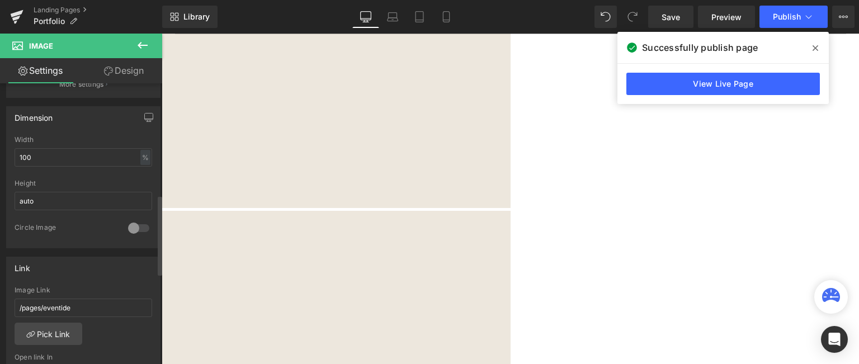
scroll to position [392, 0]
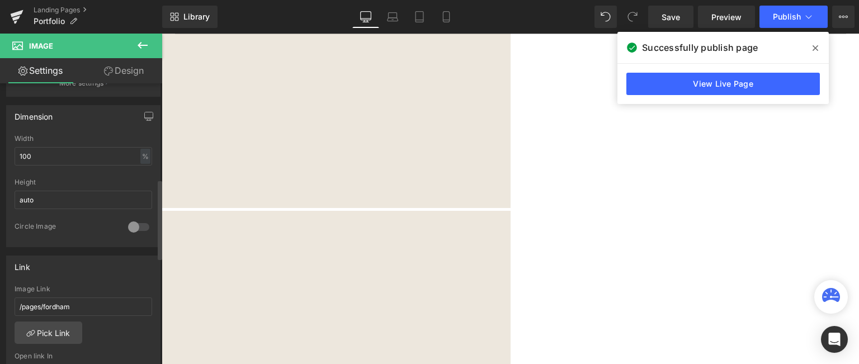
scroll to position [336, 0]
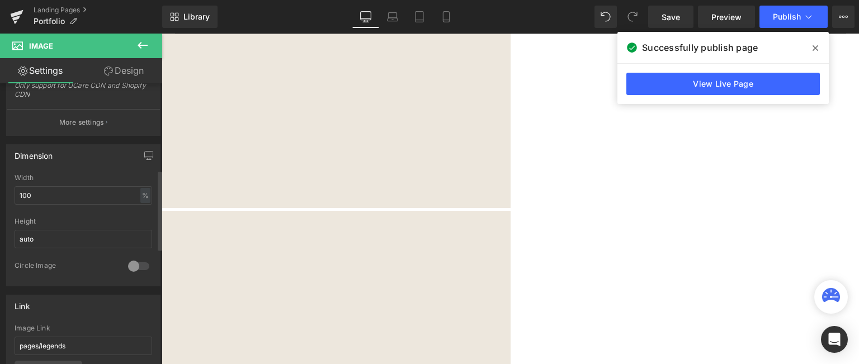
scroll to position [392, 0]
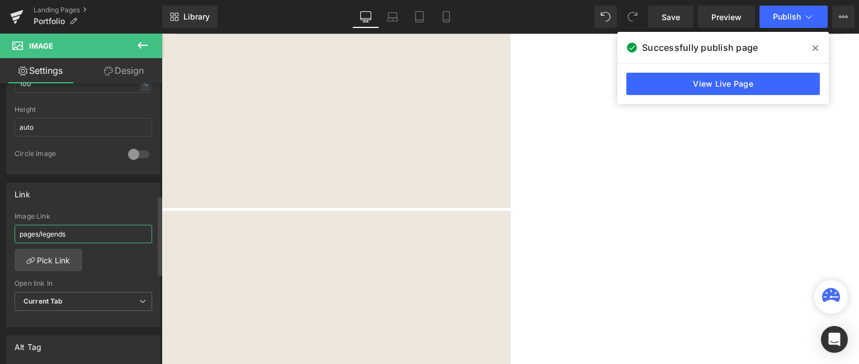
click at [16, 233] on input "pages/legends" at bounding box center [84, 234] width 138 height 18
type input "/pages/legends"
click at [777, 20] on span "Publish" at bounding box center [787, 16] width 28 height 9
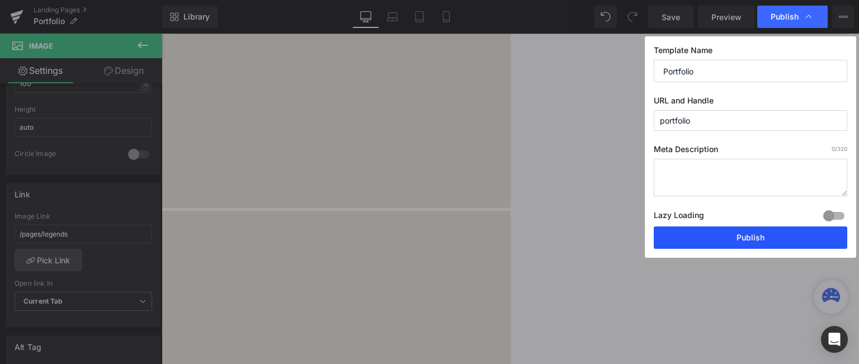
click at [726, 236] on button "Publish" at bounding box center [751, 238] width 194 height 22
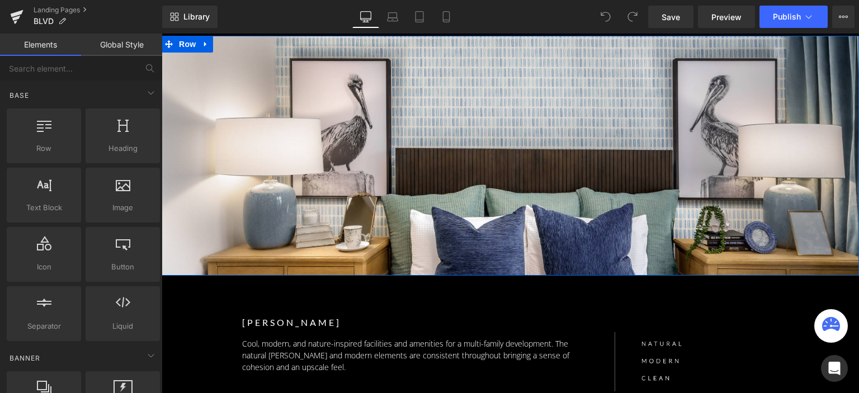
scroll to position [112, 0]
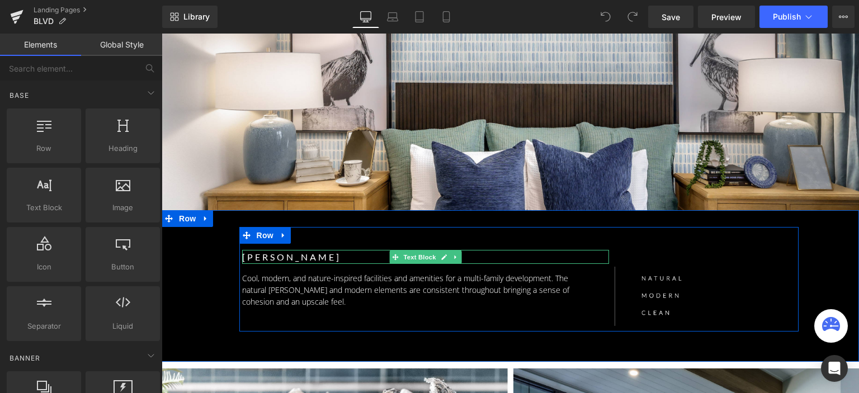
click at [295, 255] on p "DAVENPORT" at bounding box center [426, 257] width 368 height 15
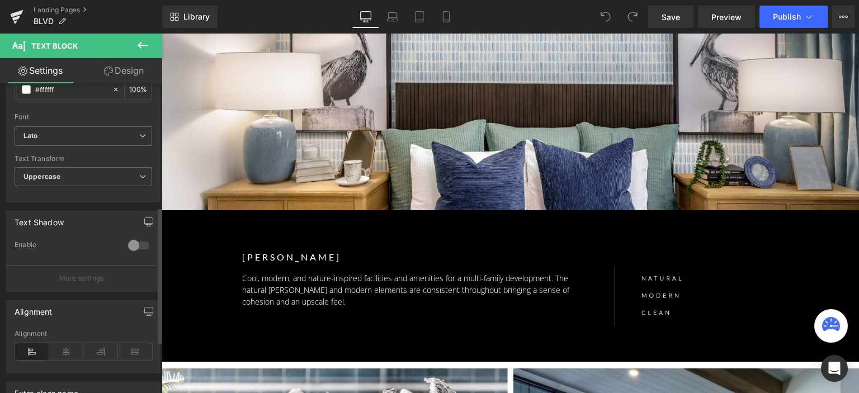
scroll to position [280, 0]
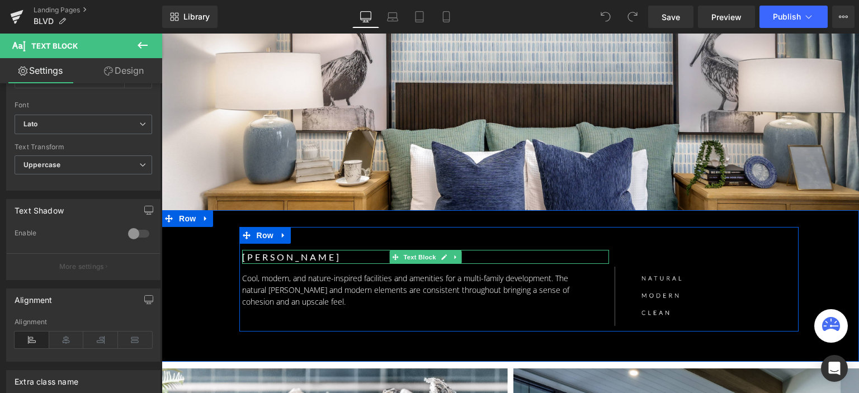
click at [294, 253] on p "DAVENPORT" at bounding box center [426, 257] width 368 height 15
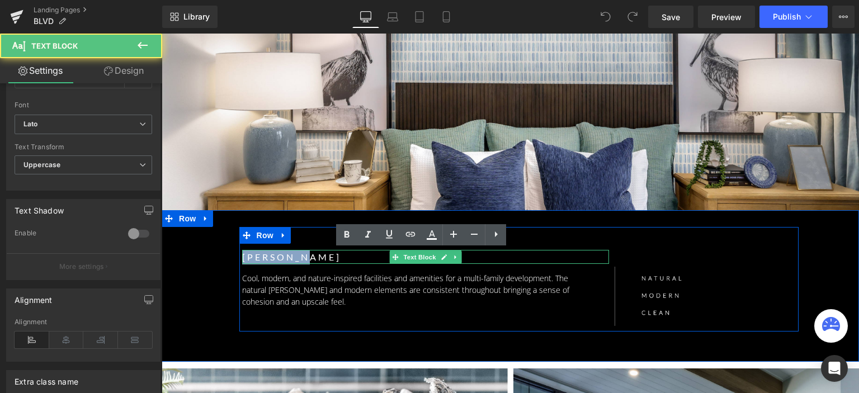
click at [294, 253] on p "DAVENPORT" at bounding box center [426, 257] width 368 height 15
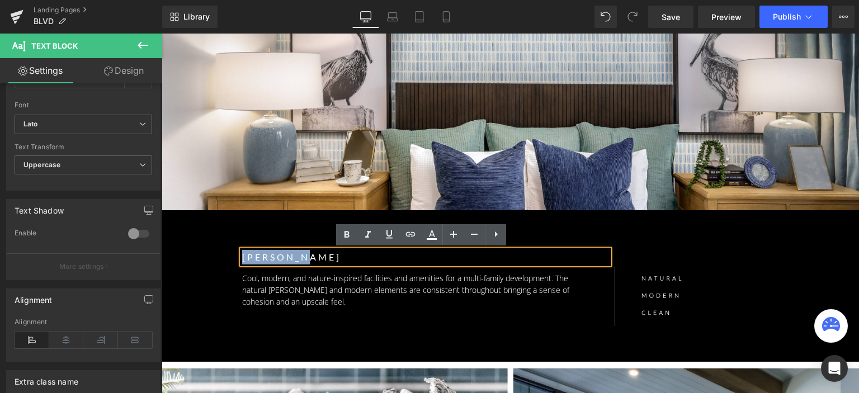
paste div
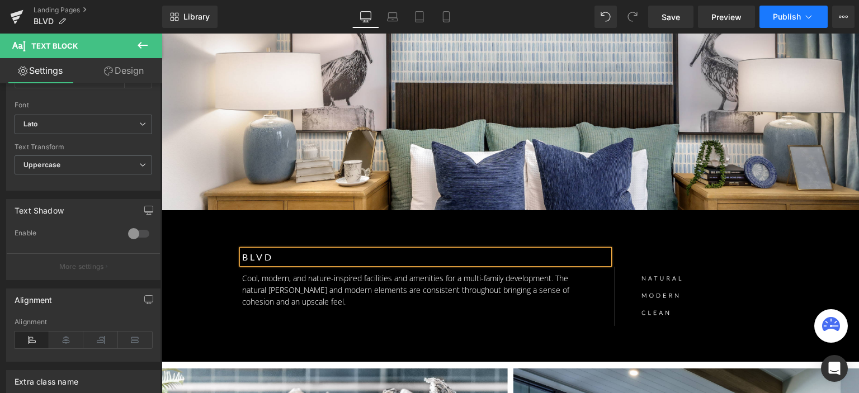
click at [775, 18] on span "Publish" at bounding box center [787, 16] width 28 height 9
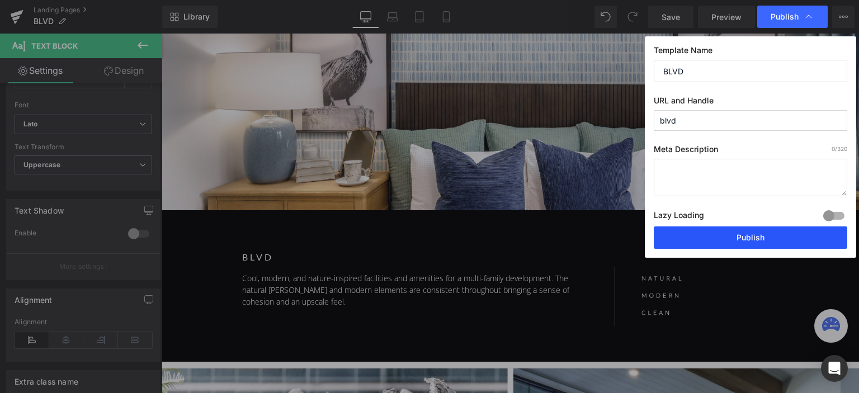
click at [733, 243] on button "Publish" at bounding box center [751, 238] width 194 height 22
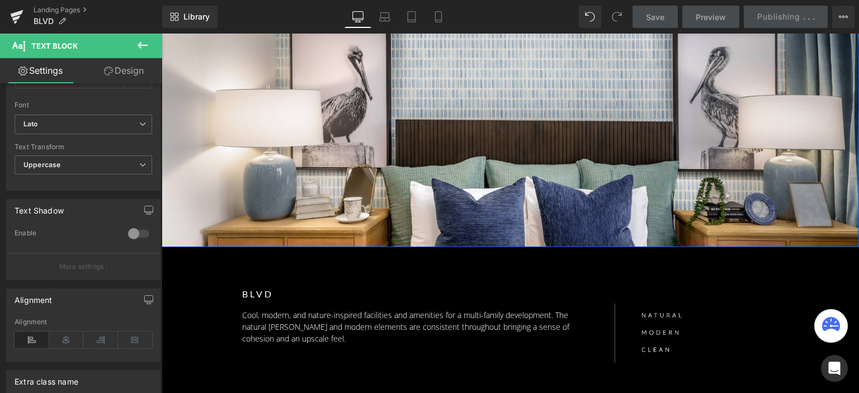
scroll to position [56, 0]
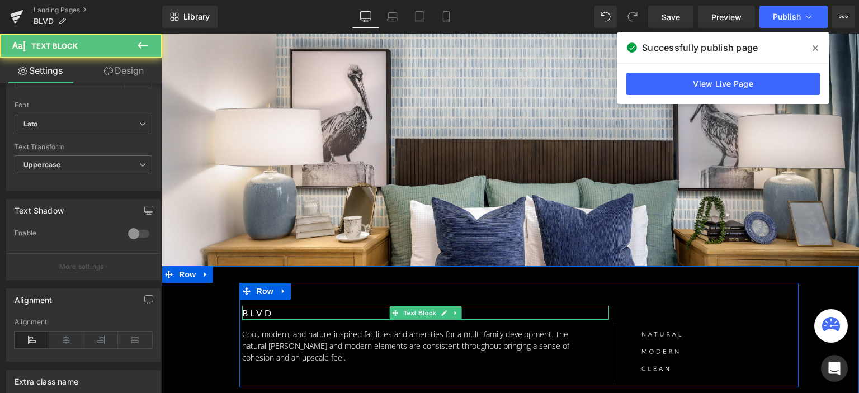
click at [246, 310] on p "BLVD" at bounding box center [426, 313] width 368 height 15
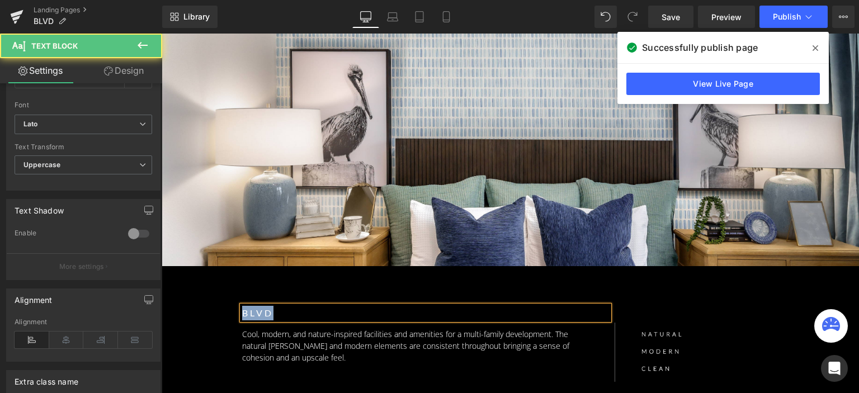
click at [246, 310] on p "BLVD" at bounding box center [426, 313] width 368 height 15
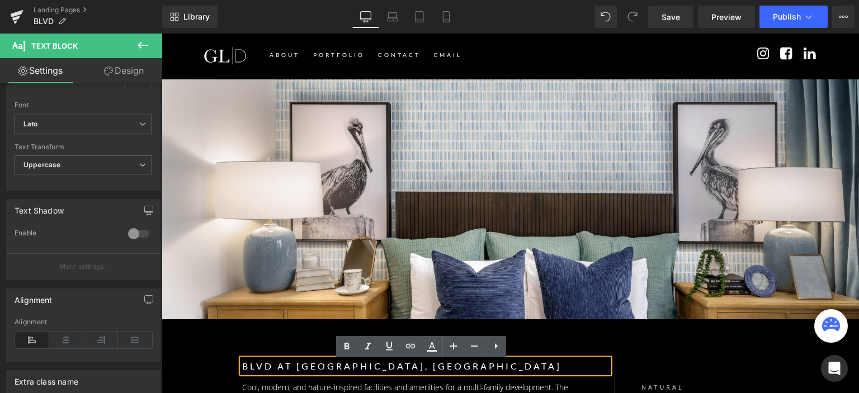
scroll to position [0, 0]
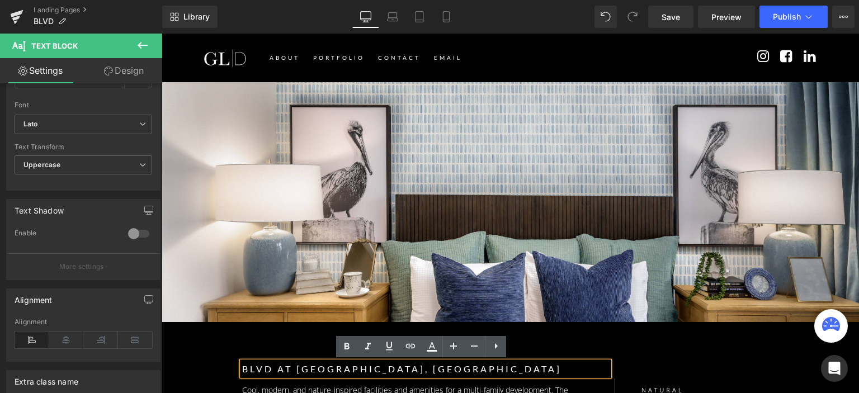
click at [274, 93] on div "Separator Row" at bounding box center [511, 202] width 698 height 240
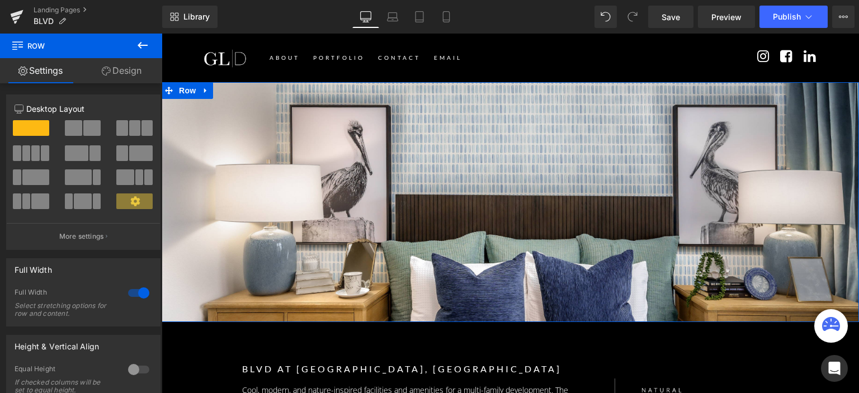
click at [112, 73] on link "Design" at bounding box center [121, 70] width 81 height 25
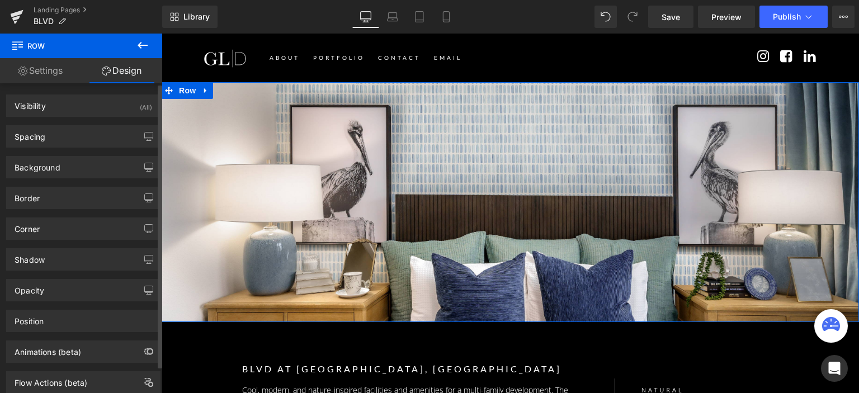
type input "https://ucarecdn.com/28a6bfc5-efbe-46b0-a17d-28a83d083598/-/format/auto/-/previ…"
click at [63, 158] on div "Background" at bounding box center [83, 167] width 153 height 21
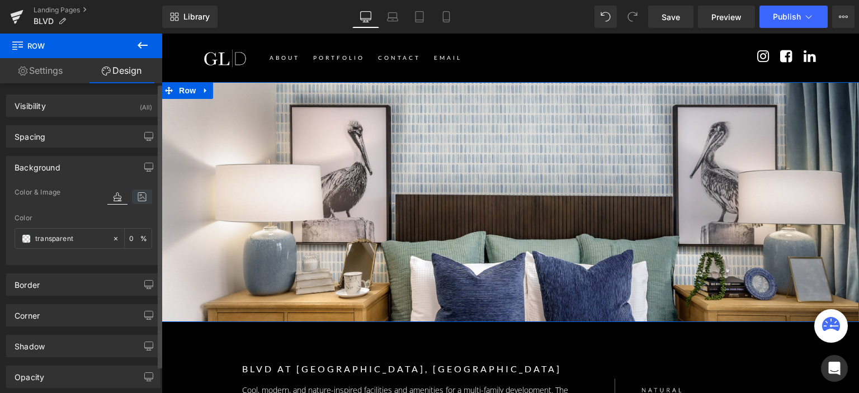
click at [142, 198] on icon at bounding box center [142, 197] width 20 height 15
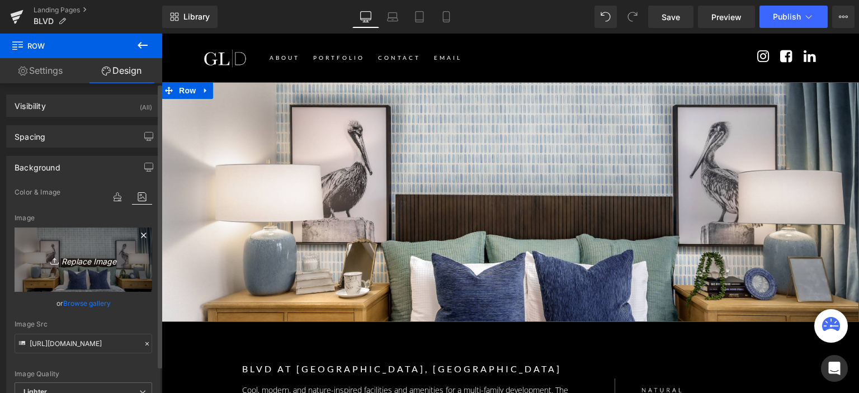
click at [101, 253] on icon "Replace Image" at bounding box center [84, 260] width 90 height 14
type input "C:\fakepath\8L2A3286-01.jpg"
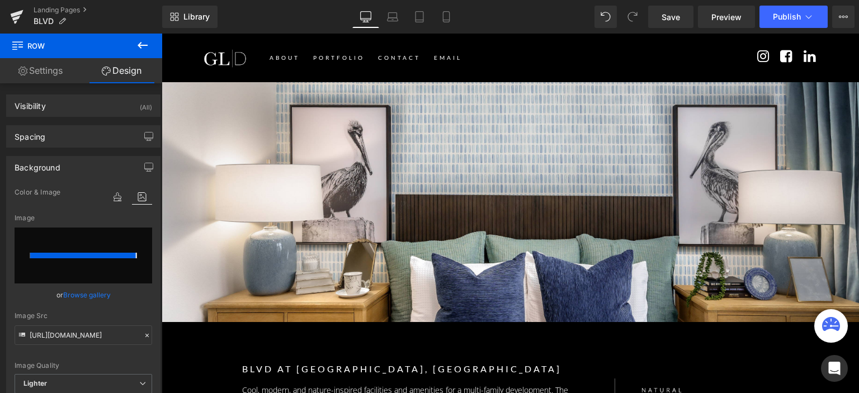
type input "https://ucarecdn.com/6774f258-3485-4032-a539-a454533e092d/-/format/auto/-/previ…"
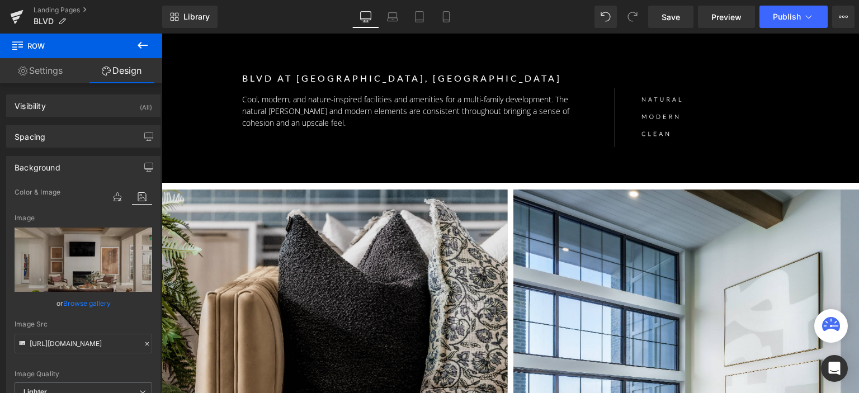
scroll to position [448, 0]
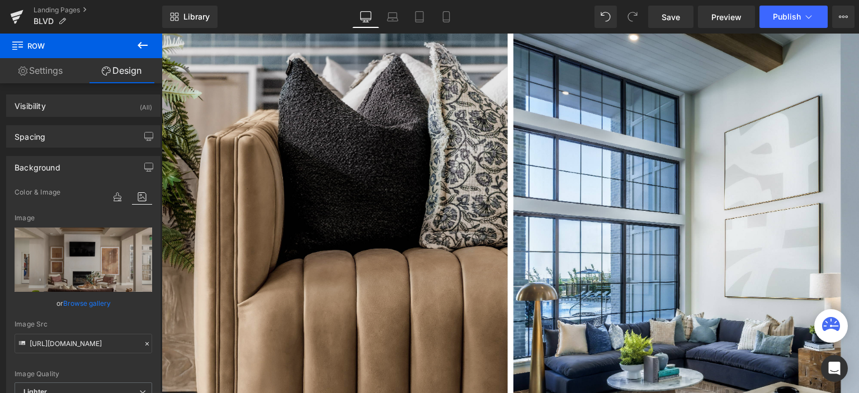
click at [304, 140] on img at bounding box center [335, 275] width 346 height 484
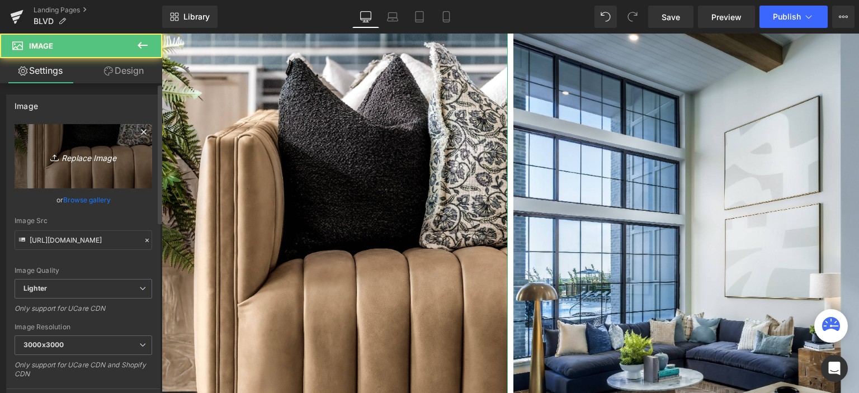
click at [88, 148] on link "Replace Image" at bounding box center [84, 156] width 138 height 64
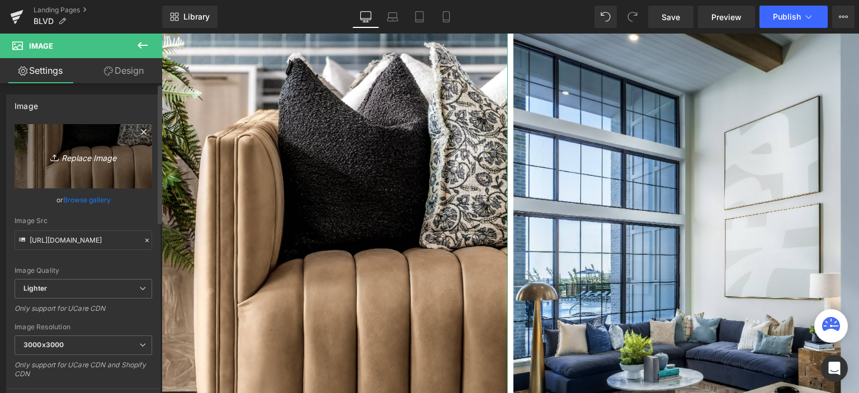
type input "C:\fakepath\8L2A3435-01.jpg"
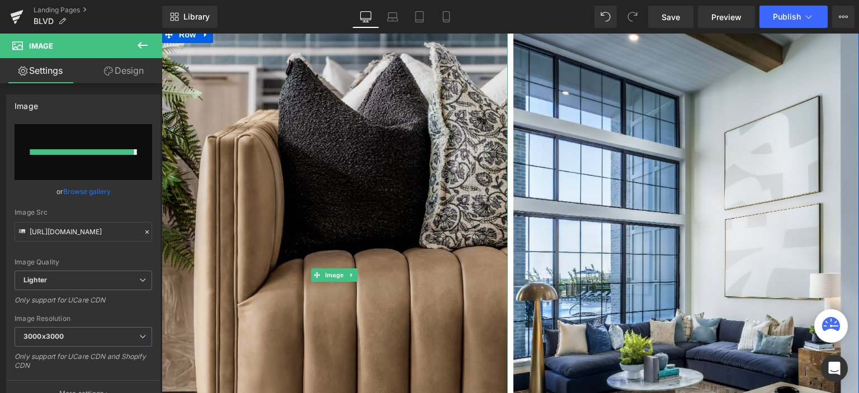
type input "[URL][DOMAIN_NAME]"
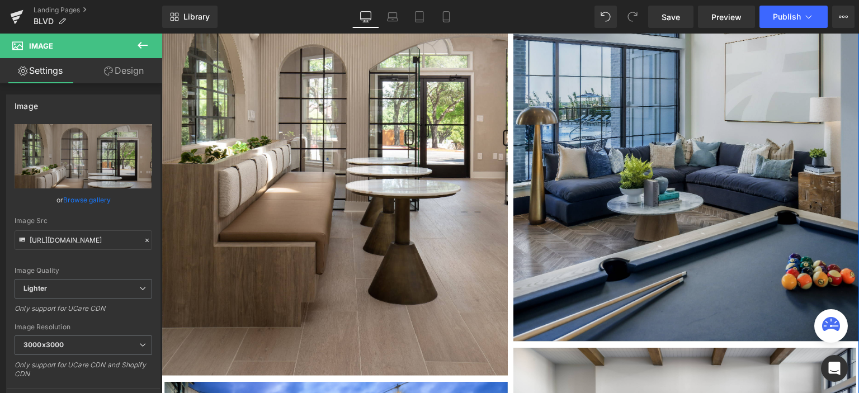
scroll to position [560, 0]
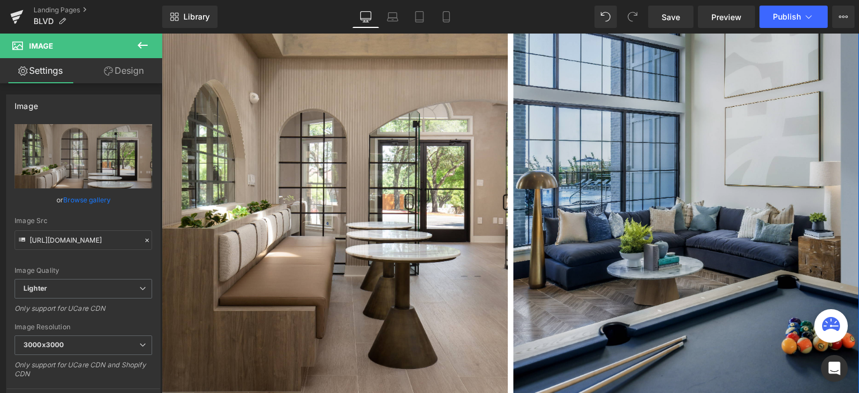
click at [684, 195] on img at bounding box center [687, 163] width 346 height 485
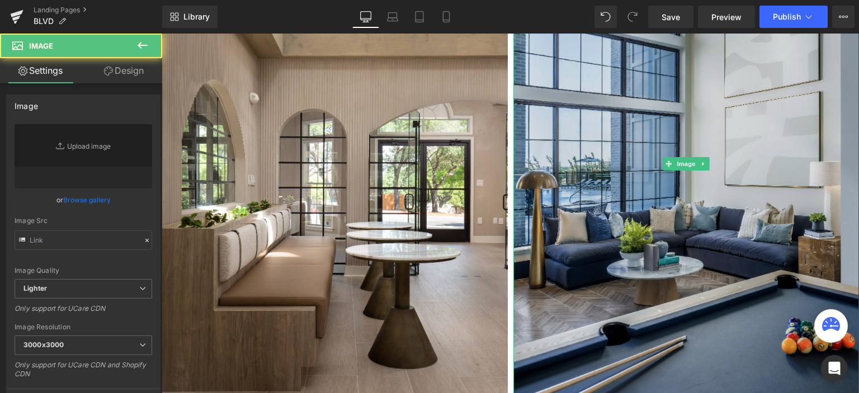
type input "https://ucarecdn.com/0d4ede01-208f-4819-9858-e49549cca3cb/-/format/auto/-/previ…"
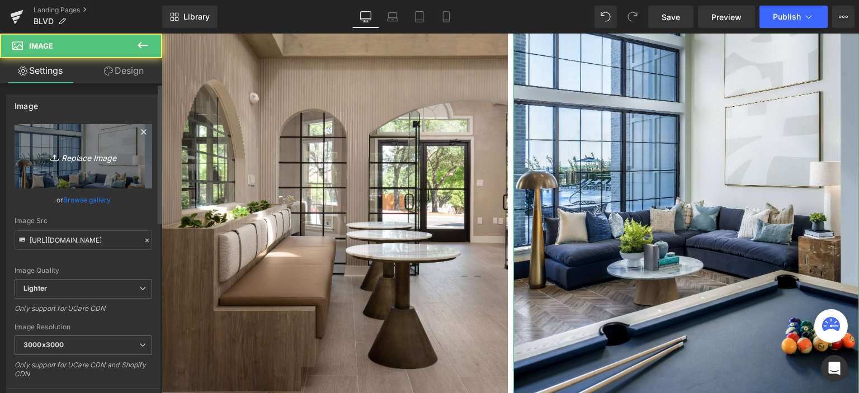
click at [80, 143] on link "Replace Image" at bounding box center [84, 156] width 138 height 64
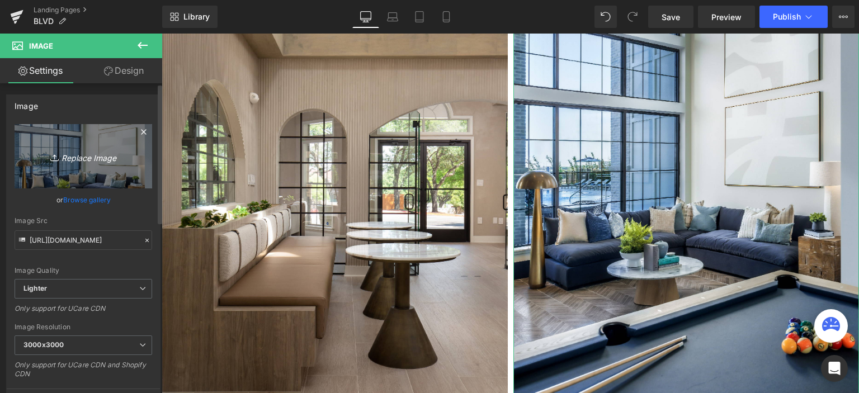
type input "C:\fakepath\8L2A3588-01.jpg"
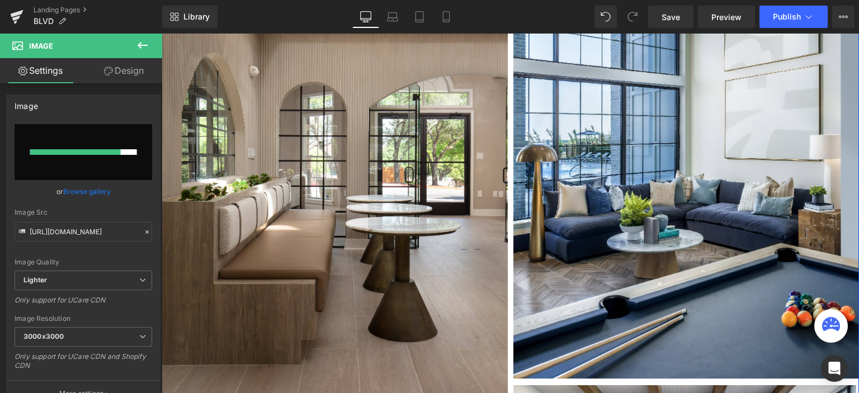
scroll to position [504, 0]
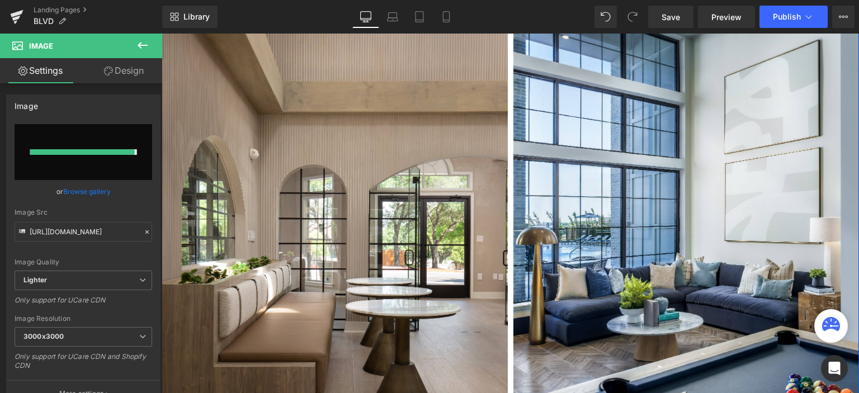
type input "[URL][DOMAIN_NAME]"
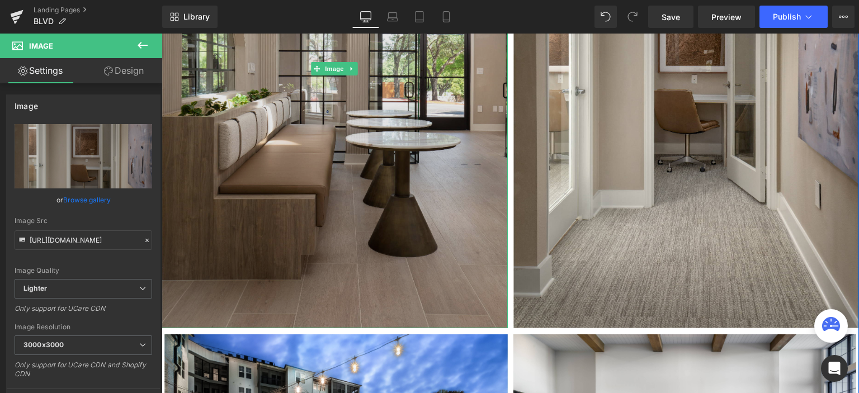
scroll to position [783, 0]
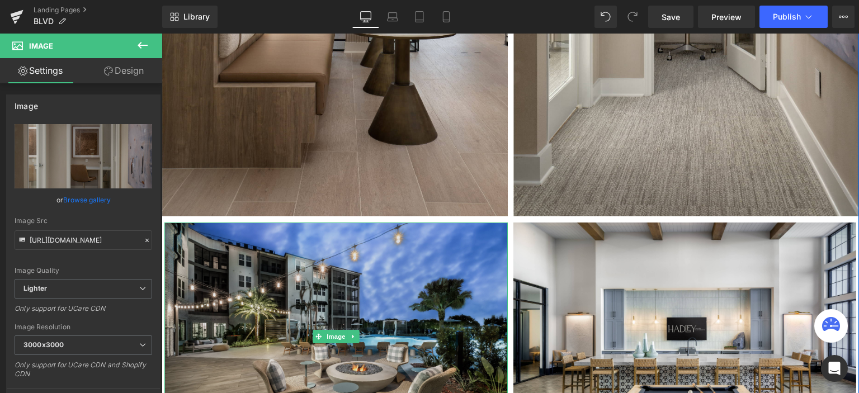
click at [313, 279] on img at bounding box center [336, 337] width 344 height 229
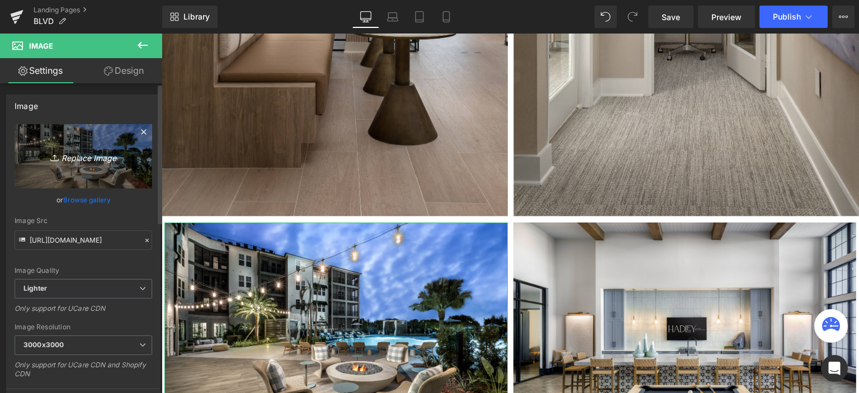
click at [74, 154] on icon "Replace Image" at bounding box center [84, 156] width 90 height 14
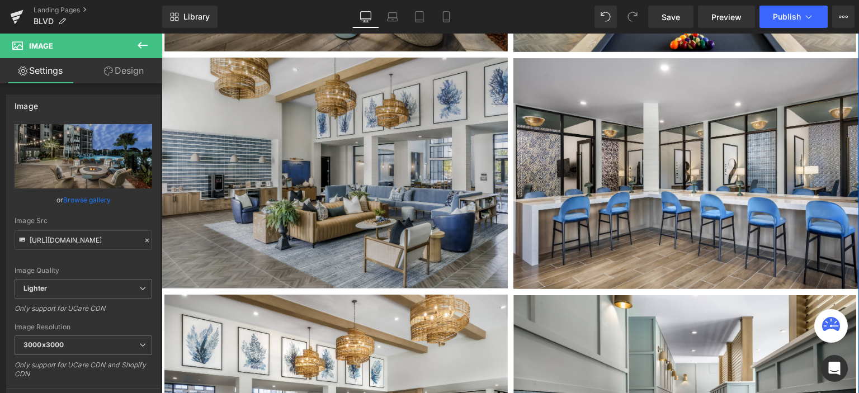
scroll to position [1175, 0]
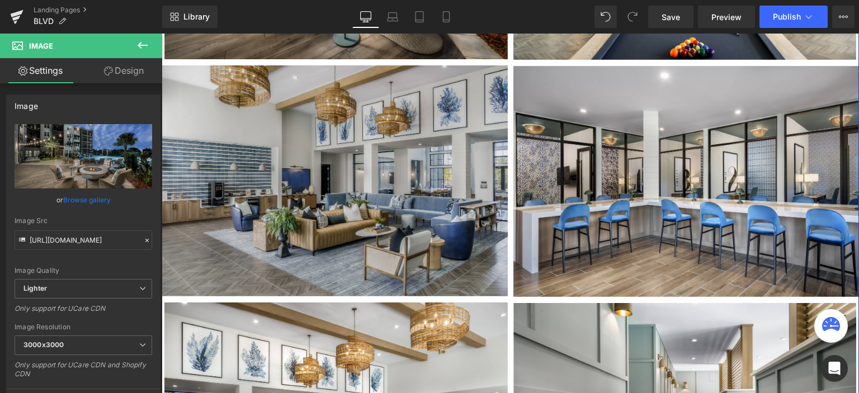
click at [279, 182] on img at bounding box center [335, 180] width 346 height 231
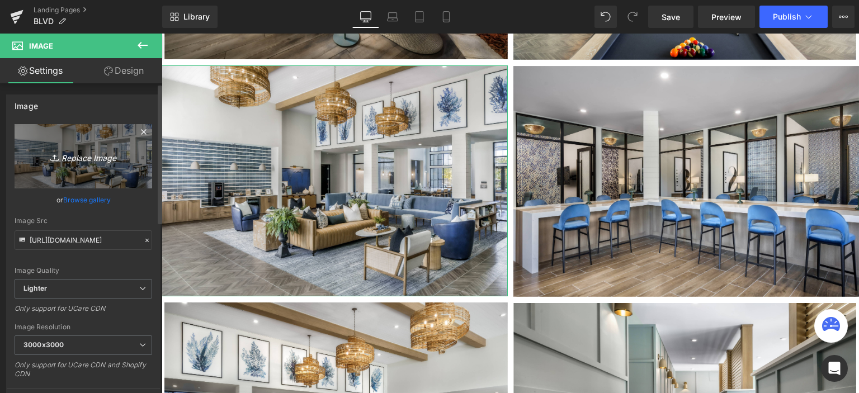
click at [77, 147] on link "Replace Image" at bounding box center [84, 156] width 138 height 64
type input "C:\fakepath\8L2A3680-01.jpg"
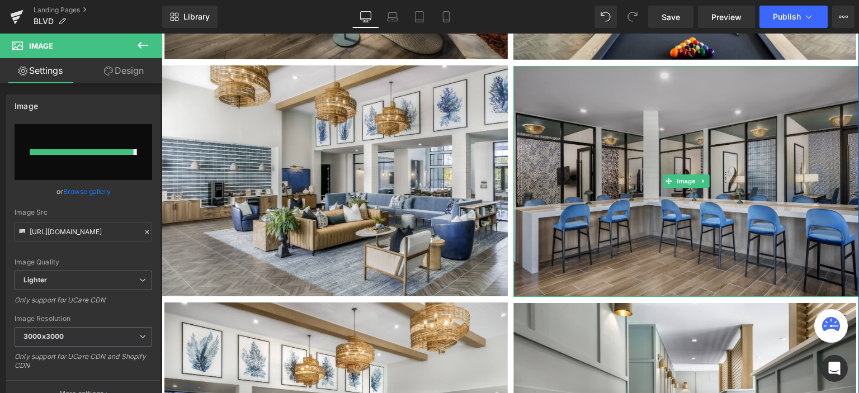
type input "[URL][DOMAIN_NAME]"
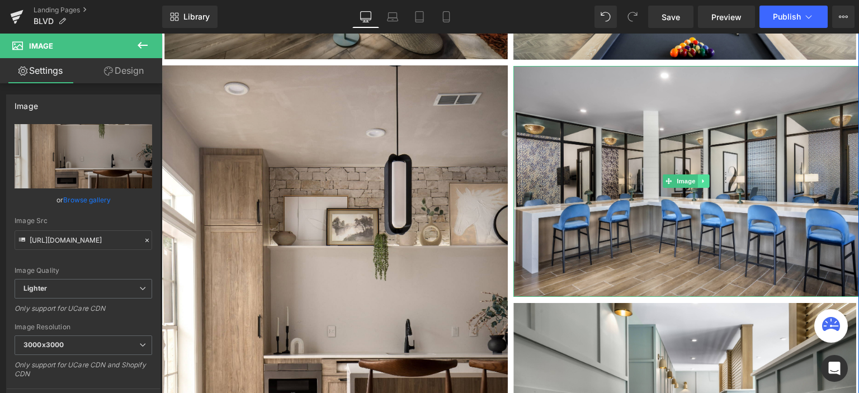
click at [701, 180] on icon at bounding box center [704, 181] width 6 height 7
click at [651, 185] on div "Image" at bounding box center [687, 181] width 346 height 231
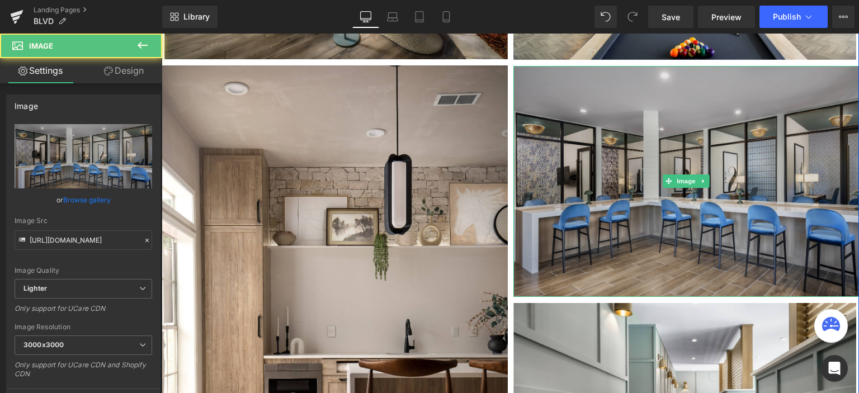
click at [632, 186] on img at bounding box center [687, 181] width 346 height 231
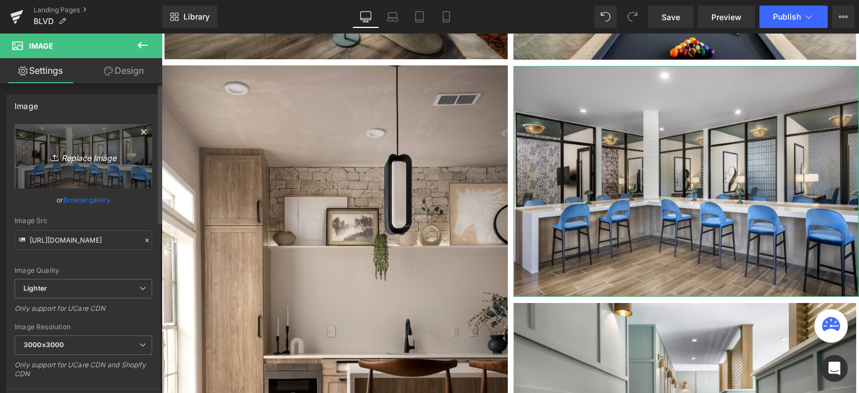
click at [62, 157] on icon "Replace Image" at bounding box center [84, 156] width 90 height 14
type input "C:\fakepath\8L2A4038-01.jpg"
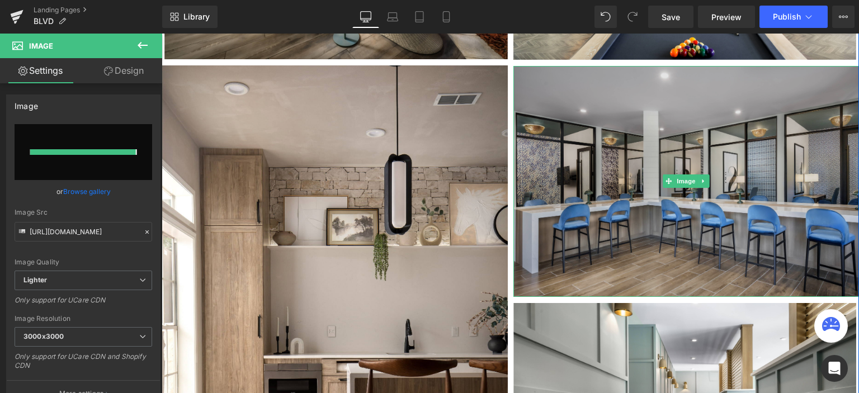
type input "[URL][DOMAIN_NAME]"
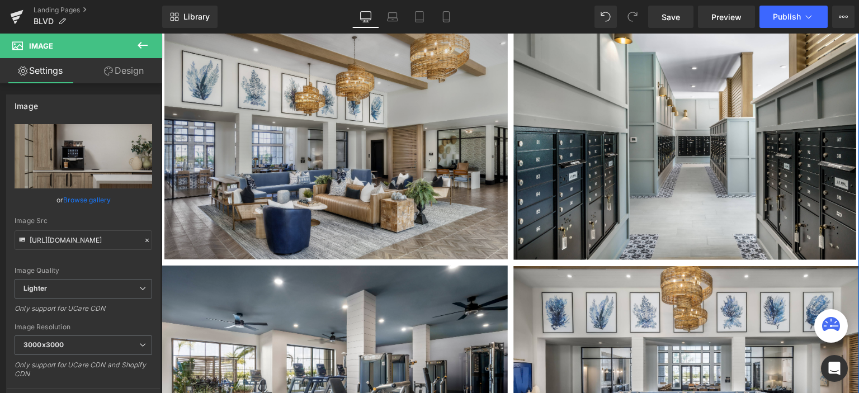
scroll to position [1790, 0]
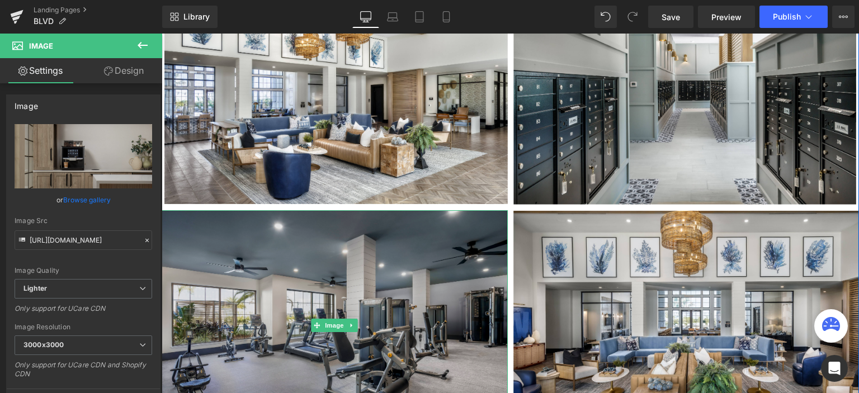
click at [372, 262] on img at bounding box center [335, 325] width 346 height 231
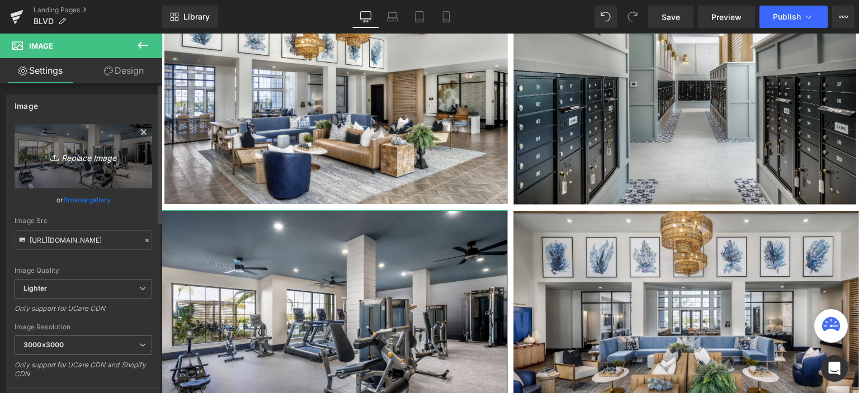
click at [60, 156] on icon "Replace Image" at bounding box center [84, 156] width 90 height 14
type input "C:\fakepath\8L2A4175-01.jpg"
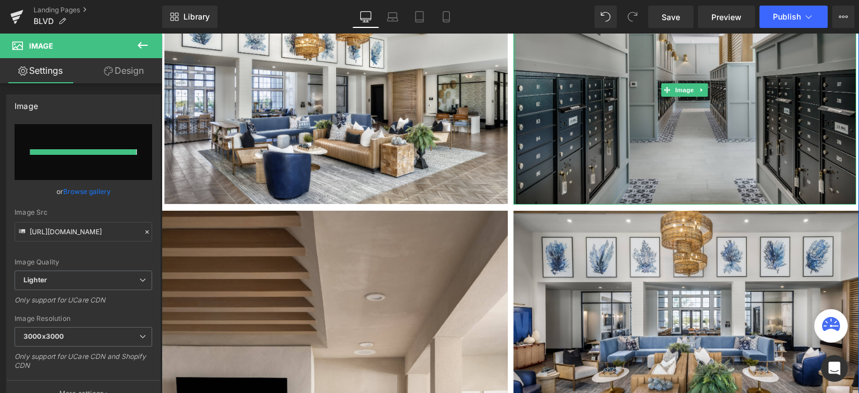
type input "[URL][DOMAIN_NAME]"
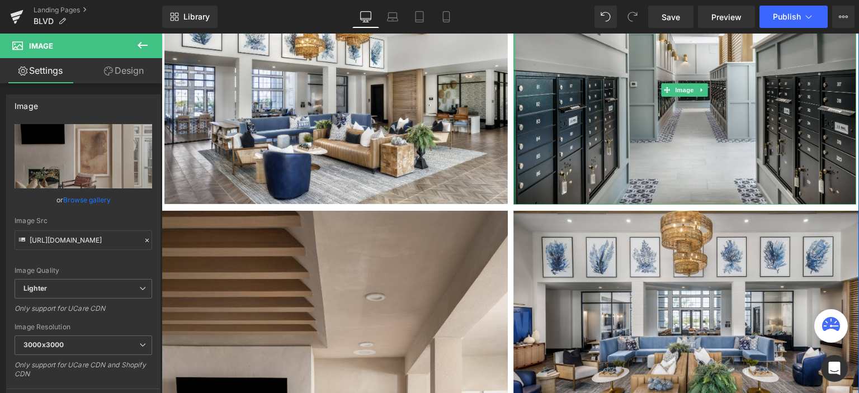
scroll to position [1902, 0]
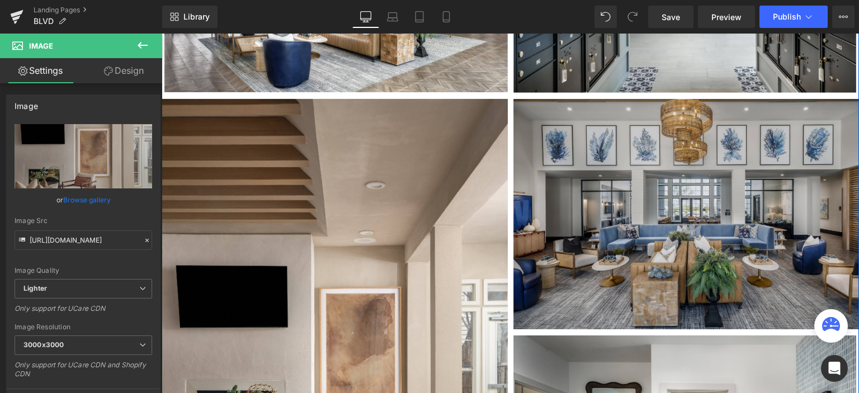
click at [585, 204] on img at bounding box center [687, 214] width 346 height 231
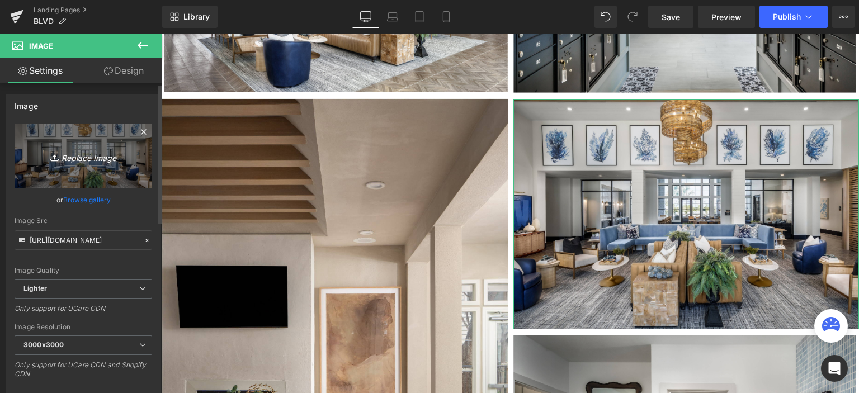
click at [107, 151] on icon "Replace Image" at bounding box center [84, 156] width 90 height 14
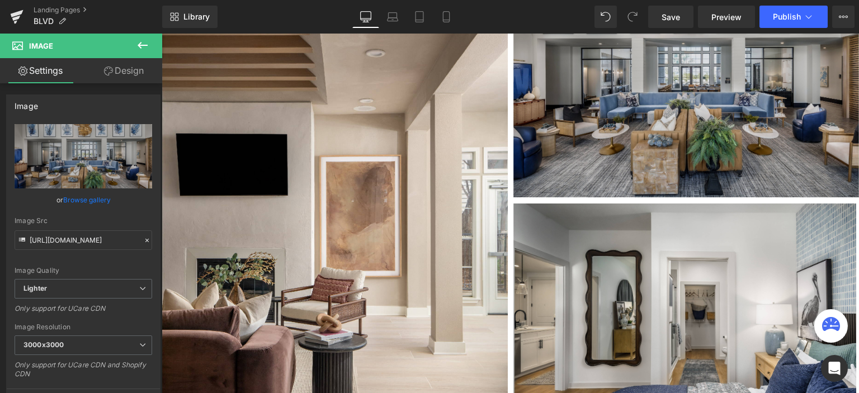
scroll to position [1958, 0]
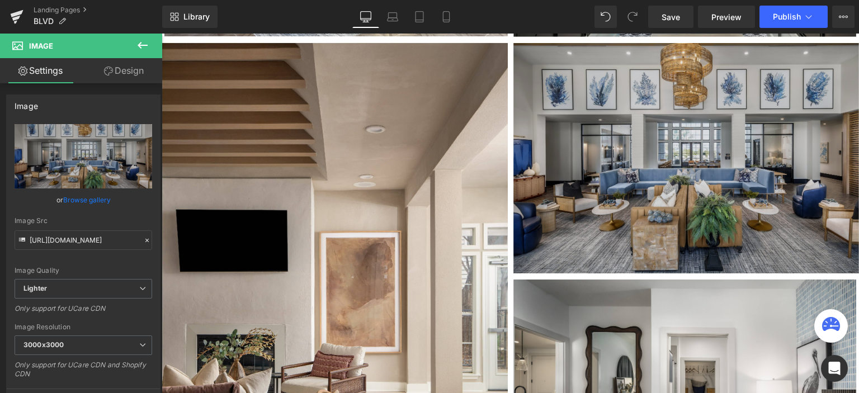
click at [565, 164] on img at bounding box center [687, 158] width 346 height 231
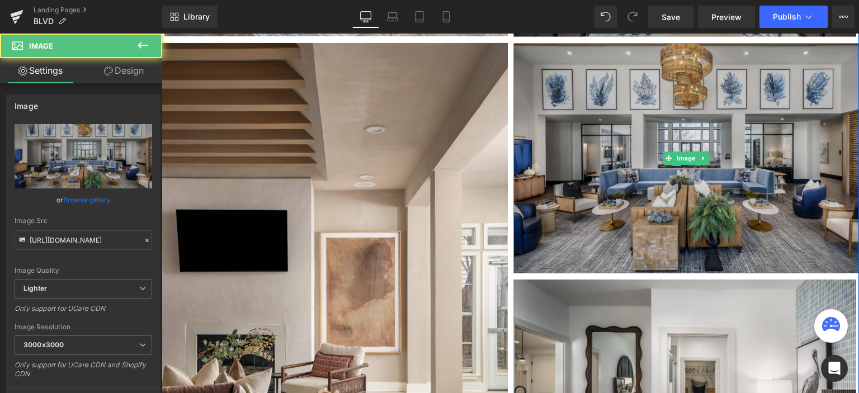
click at [560, 170] on img at bounding box center [687, 158] width 346 height 231
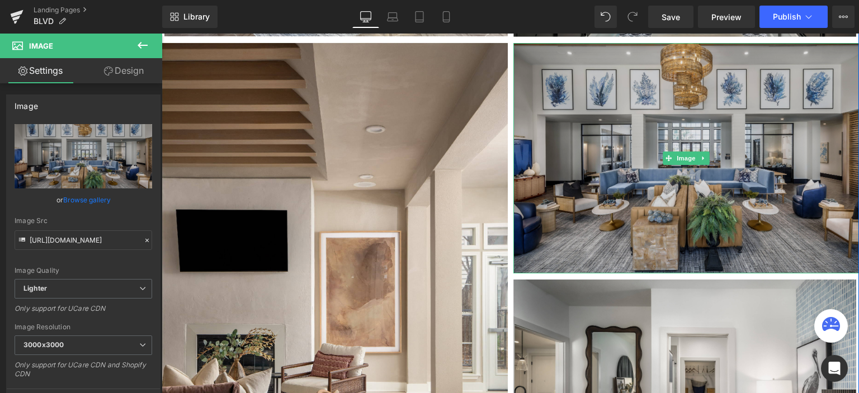
click at [562, 148] on img at bounding box center [687, 158] width 346 height 231
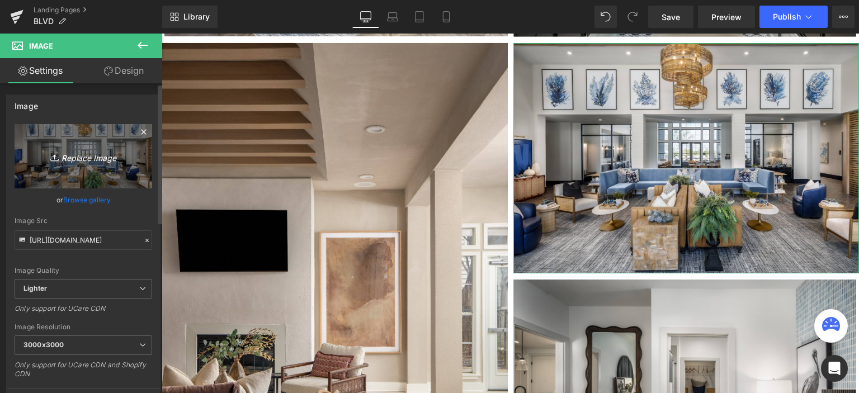
click at [81, 152] on icon "Replace Image" at bounding box center [84, 156] width 90 height 14
type input "C:\fakepath\8L2A4264_crop 2-01.jpg"
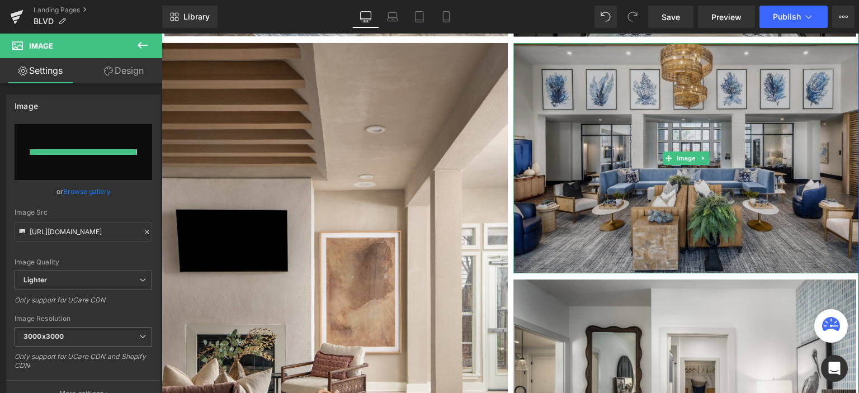
type input "[URL][DOMAIN_NAME]"
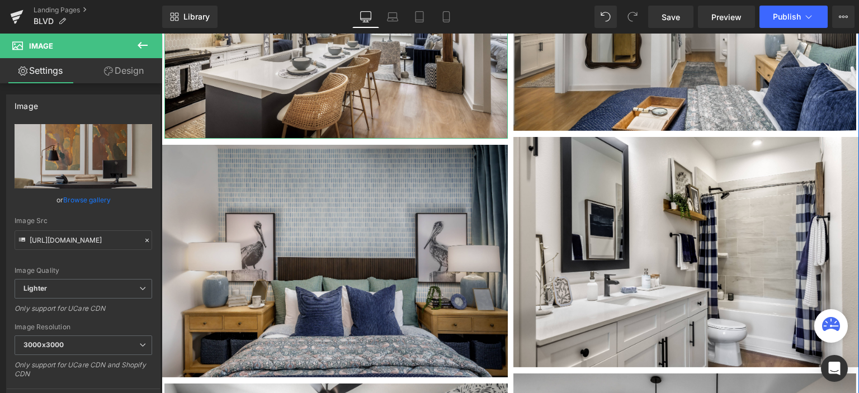
scroll to position [2742, 0]
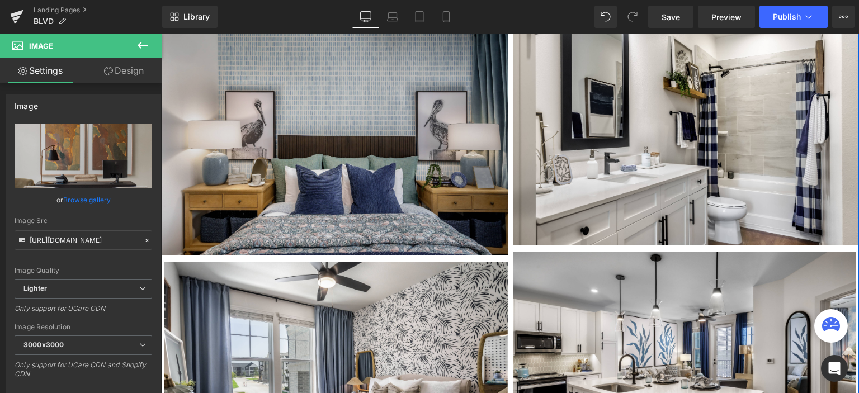
click at [369, 141] on img at bounding box center [335, 139] width 346 height 233
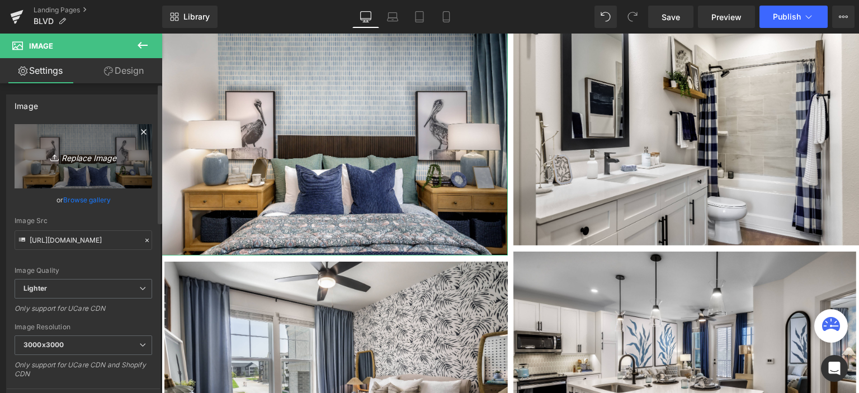
click at [104, 144] on link "Replace Image" at bounding box center [84, 156] width 138 height 64
type input "C:\fakepath\8L2A4320-01.jpg"
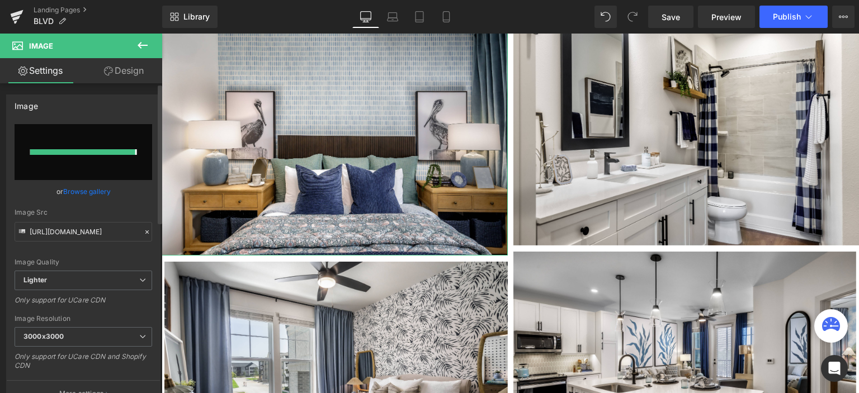
type input "https://ucarecdn.com/fb513f8f-e197-4bb5-b1d2-eb048684abe9/-/format/auto/-/previ…"
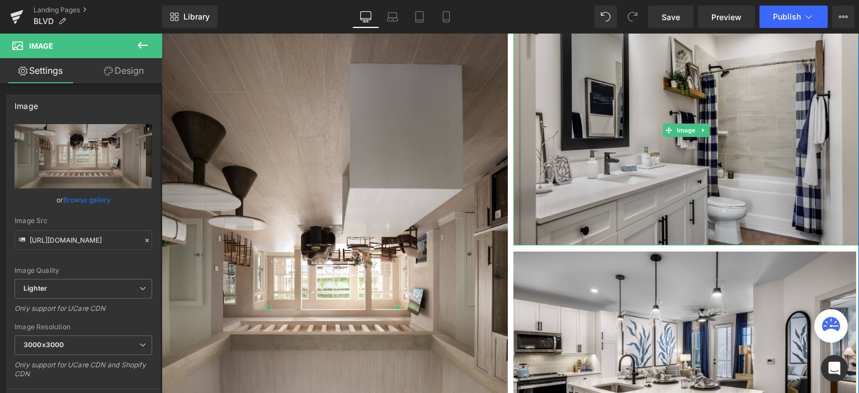
click at [533, 120] on img at bounding box center [687, 130] width 346 height 231
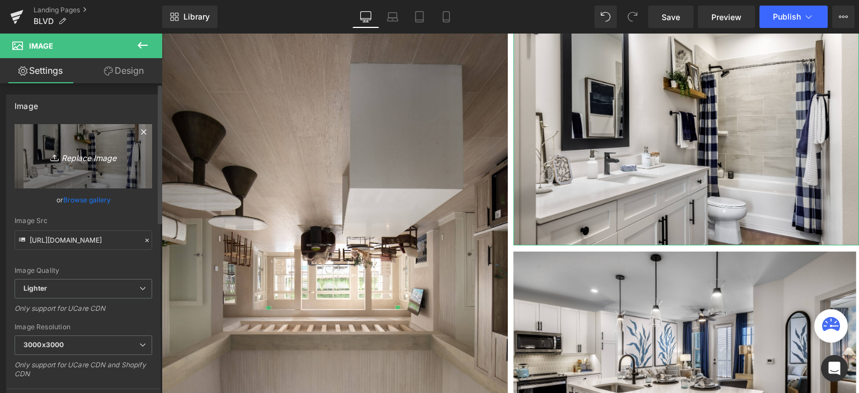
click at [72, 158] on icon "Replace Image" at bounding box center [84, 156] width 90 height 14
type input "C:\fakepath\8L2A4511-01.jpg"
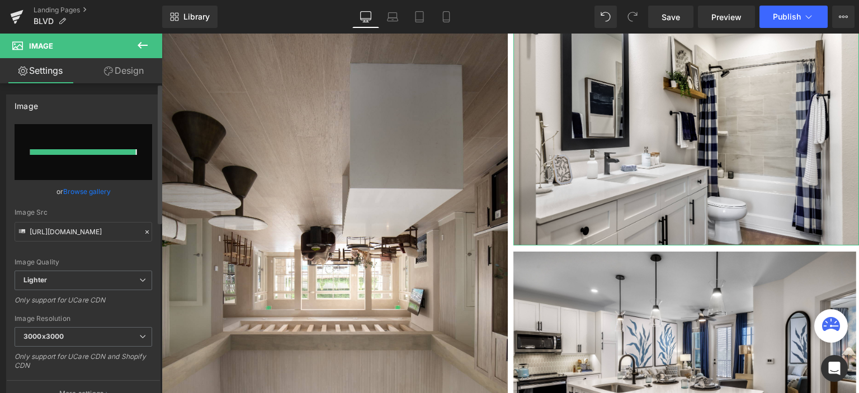
type input "https://ucarecdn.com/313a0286-cbbc-4f8b-8615-0aef550f6aa2/-/format/auto/-/previ…"
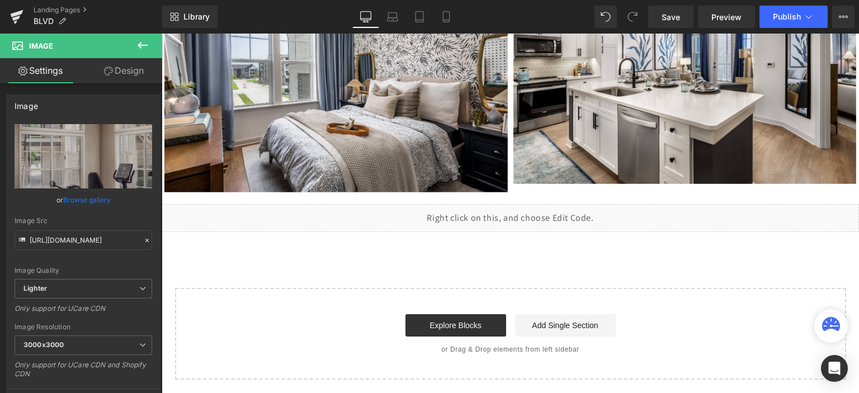
scroll to position [3301, 0]
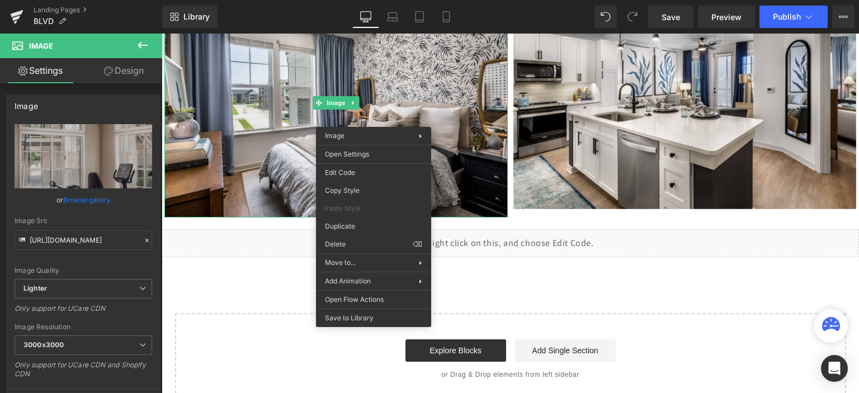
drag, startPoint x: 513, startPoint y: 262, endPoint x: 350, endPoint y: 229, distance: 165.6
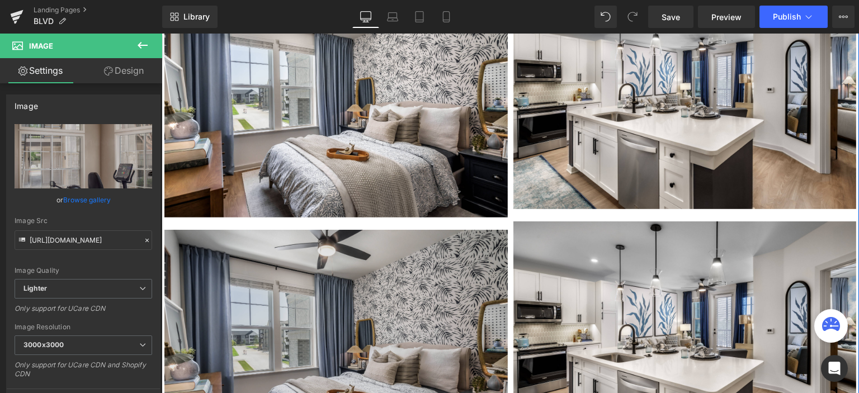
click at [383, 275] on img at bounding box center [336, 344] width 344 height 229
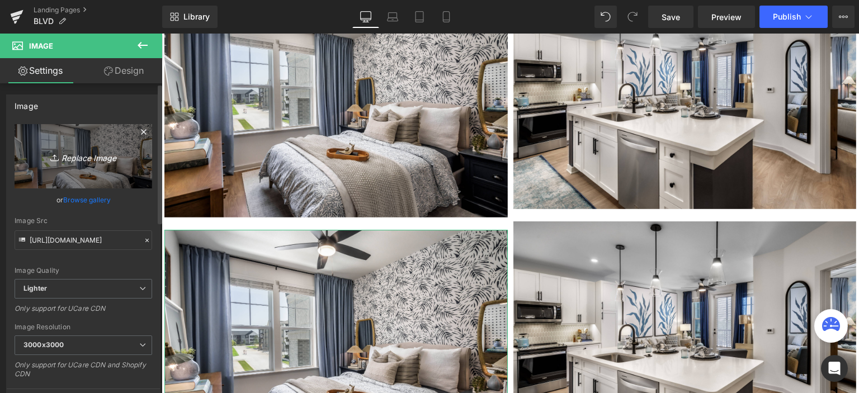
click at [115, 157] on icon "Replace Image" at bounding box center [84, 156] width 90 height 14
type input "C:\fakepath\8L2A4817-01.jpg"
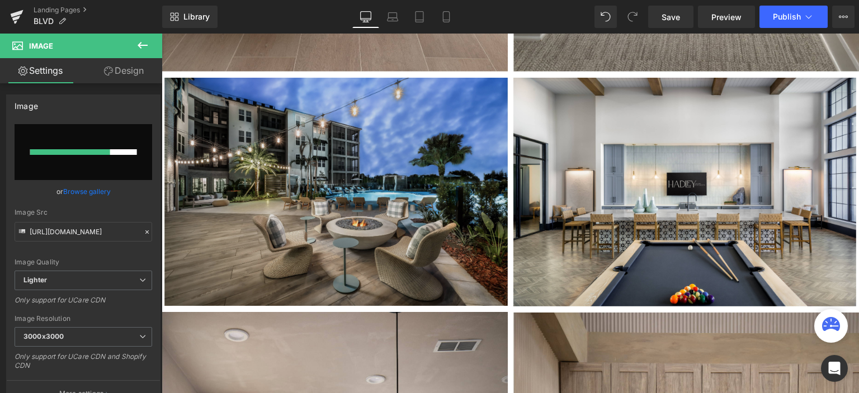
scroll to position [951, 0]
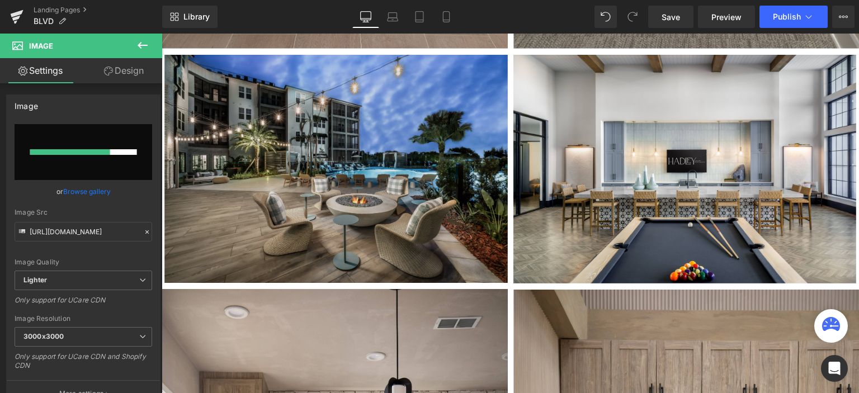
click at [383, 142] on img at bounding box center [336, 169] width 344 height 229
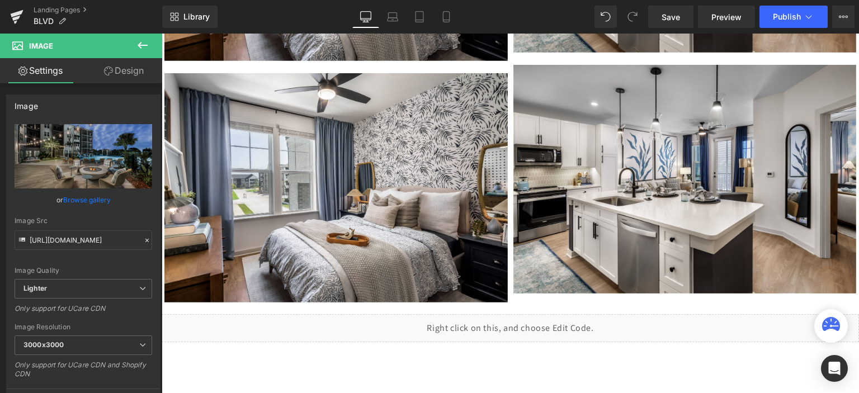
drag, startPoint x: 857, startPoint y: 126, endPoint x: 1003, endPoint y: 368, distance: 281.9
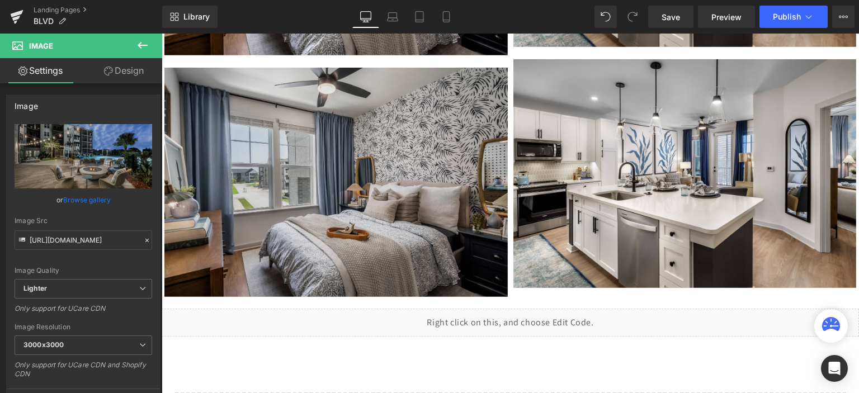
click at [293, 206] on img at bounding box center [336, 182] width 344 height 229
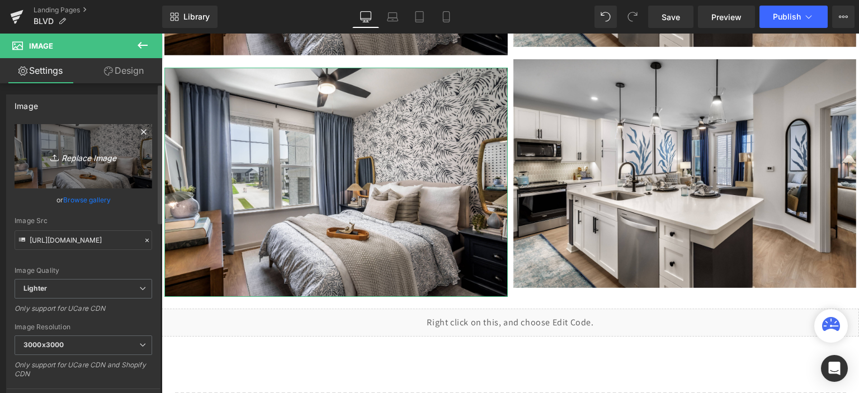
click at [90, 154] on icon "Replace Image" at bounding box center [84, 156] width 90 height 14
type input "C:\fakepath\8L2A4817-01.jpg"
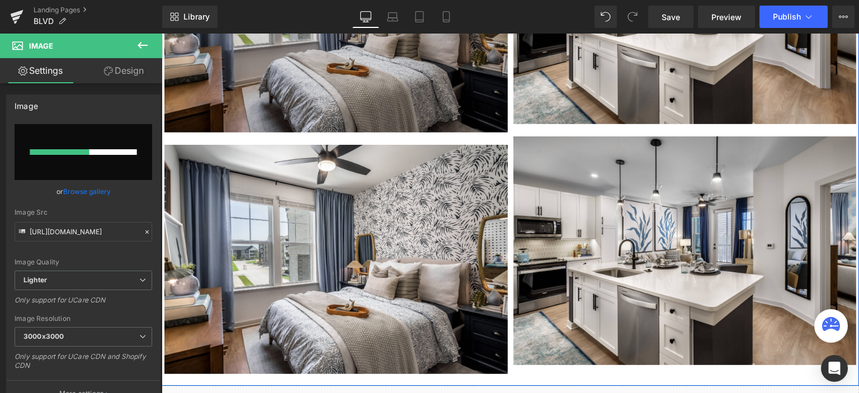
scroll to position [3407, 0]
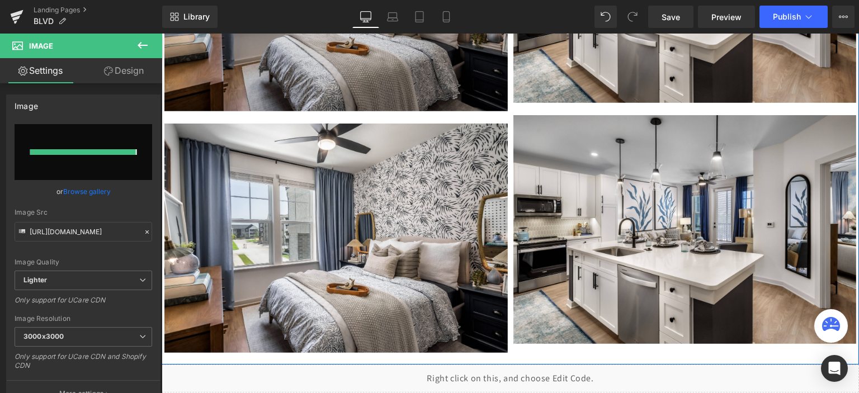
type input "https://ucarecdn.com/5444d521-cfcb-4b61-bb85-ec56983622af/-/format/auto/-/previ…"
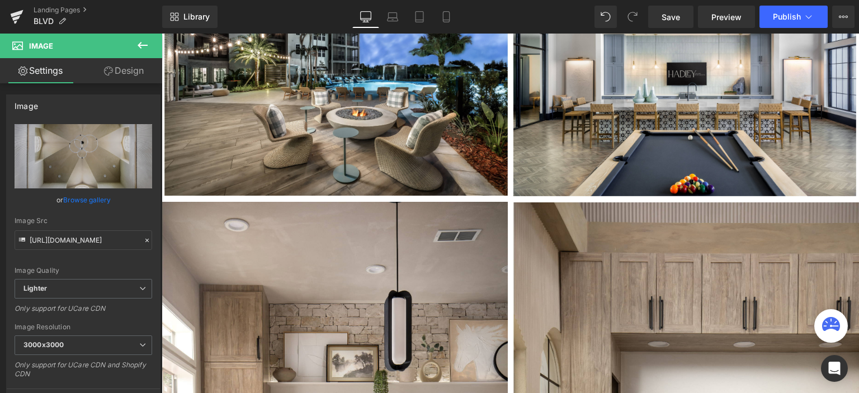
scroll to position [1108, 0]
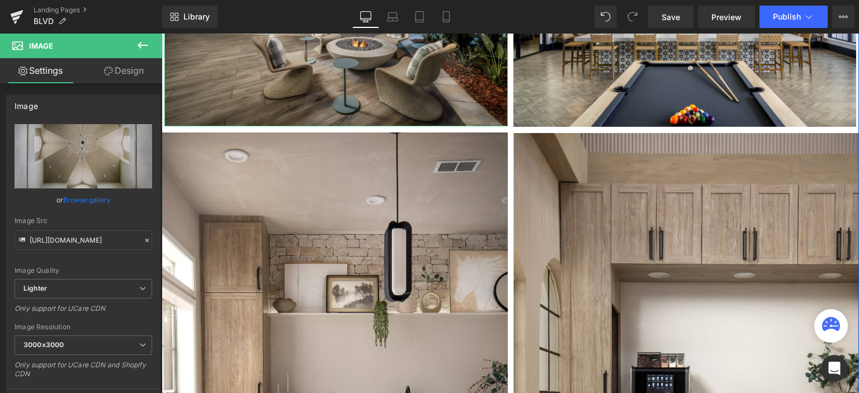
click at [408, 97] on img at bounding box center [336, 12] width 344 height 229
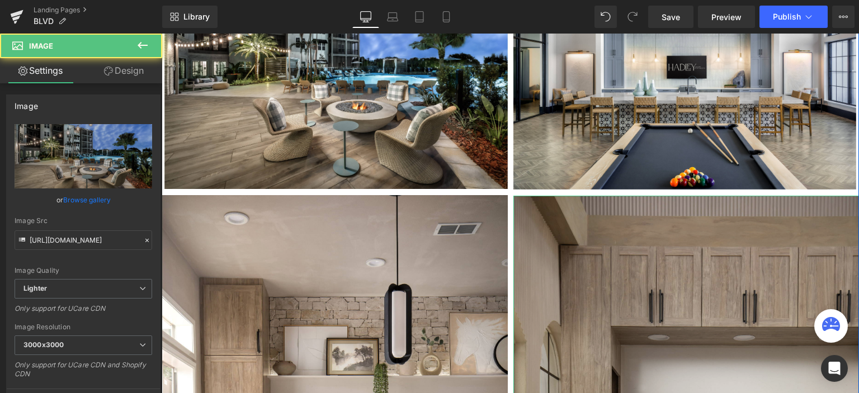
scroll to position [940, 0]
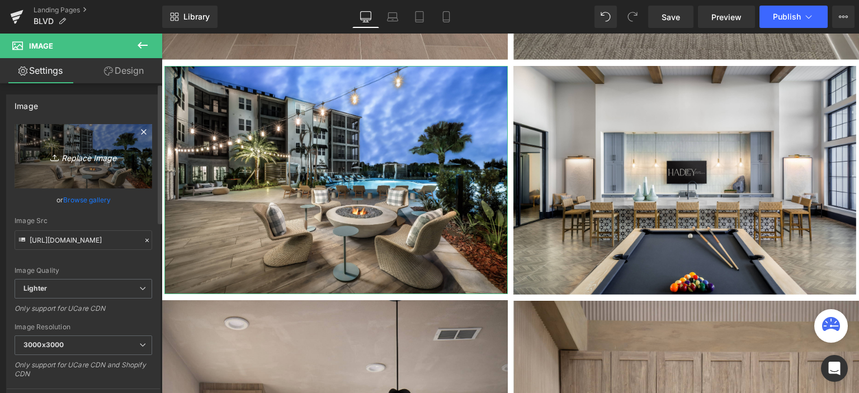
click at [66, 152] on icon "Replace Image" at bounding box center [84, 156] width 90 height 14
type input "C:\fakepath\8L2A3782-01.jpg"
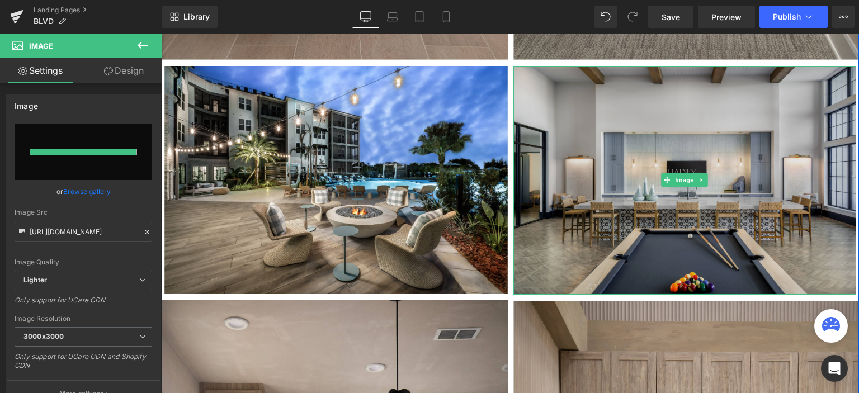
type input "[URL][DOMAIN_NAME]"
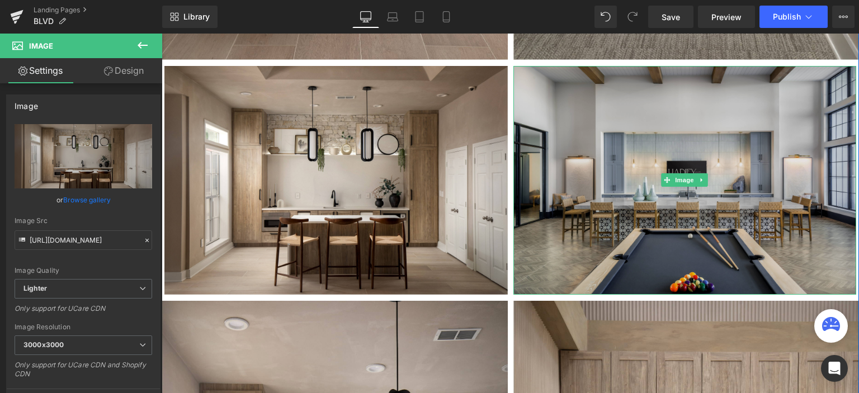
click at [604, 184] on img at bounding box center [686, 180] width 344 height 229
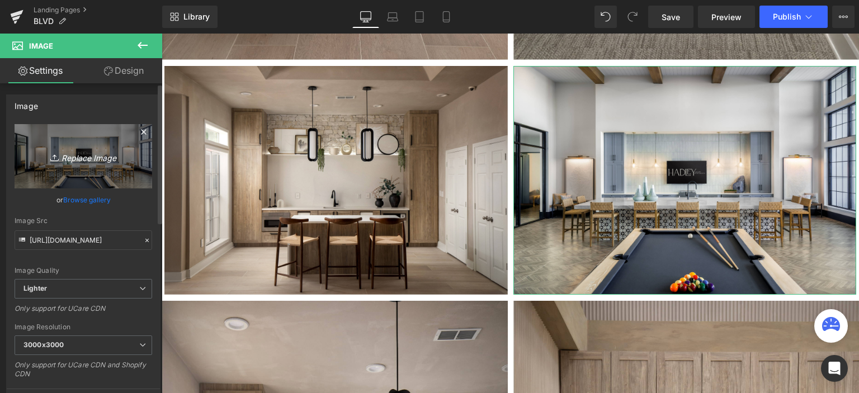
click at [83, 149] on icon "Replace Image" at bounding box center [84, 156] width 90 height 14
type input "C:\fakepath\8L2A3998-01.jpg"
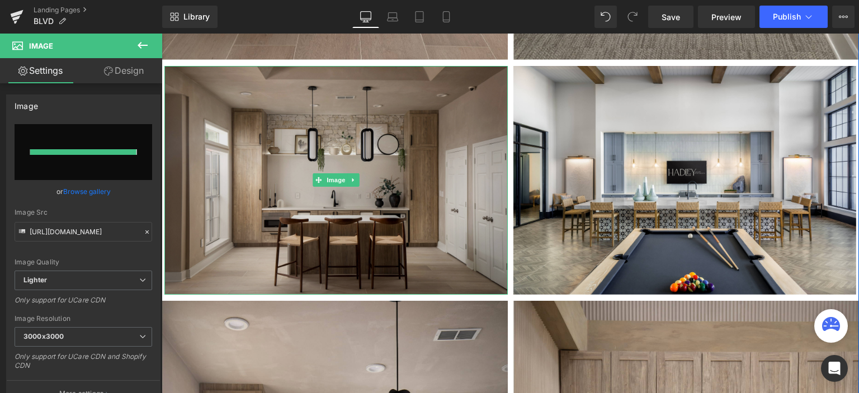
type input "[URL][DOMAIN_NAME]"
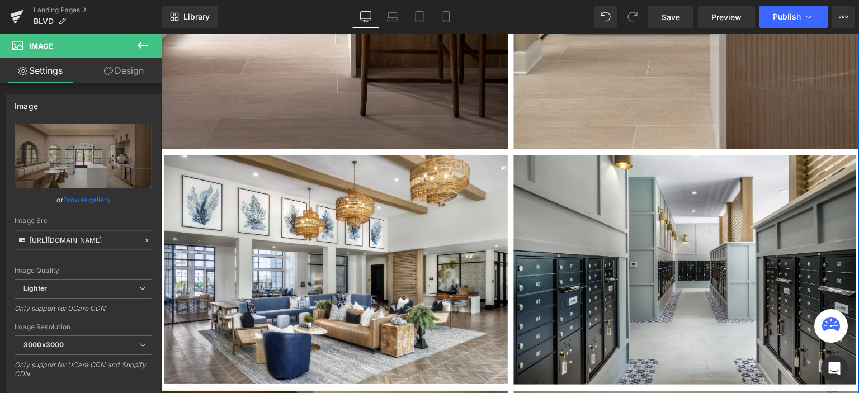
scroll to position [1667, 0]
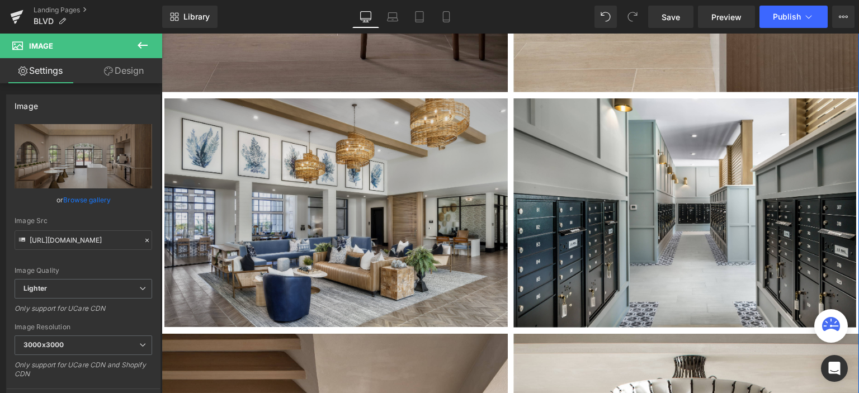
click at [336, 210] on div "Image" at bounding box center [336, 212] width 344 height 229
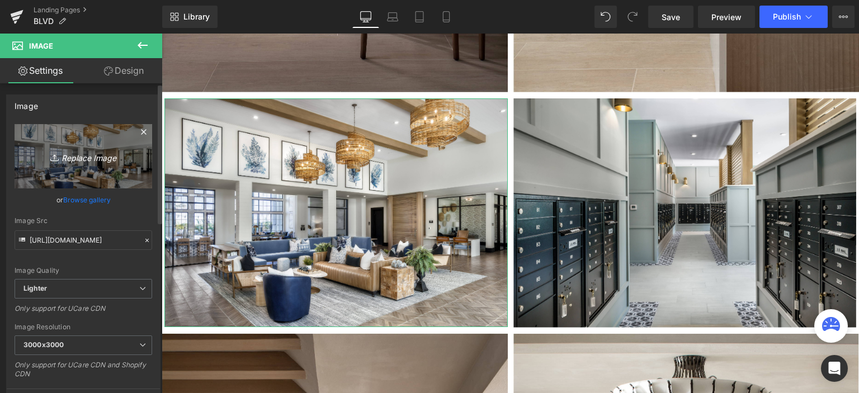
click at [90, 157] on icon "Replace Image" at bounding box center [84, 156] width 90 height 14
type input "C:\fakepath\8L2A4070-01.jpg"
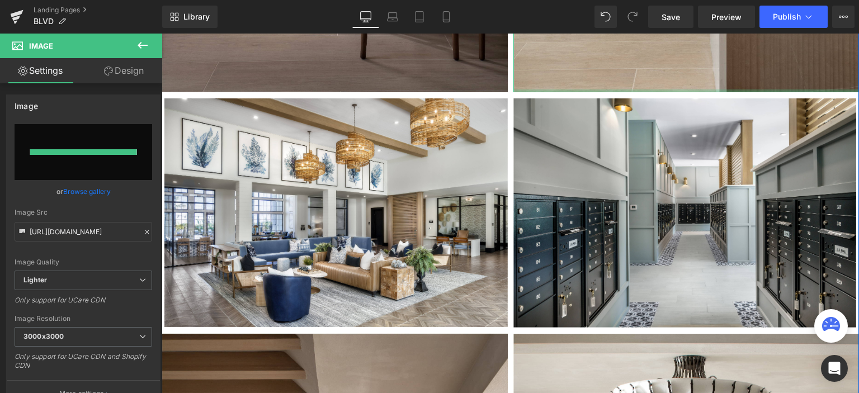
type input "[URL][DOMAIN_NAME]"
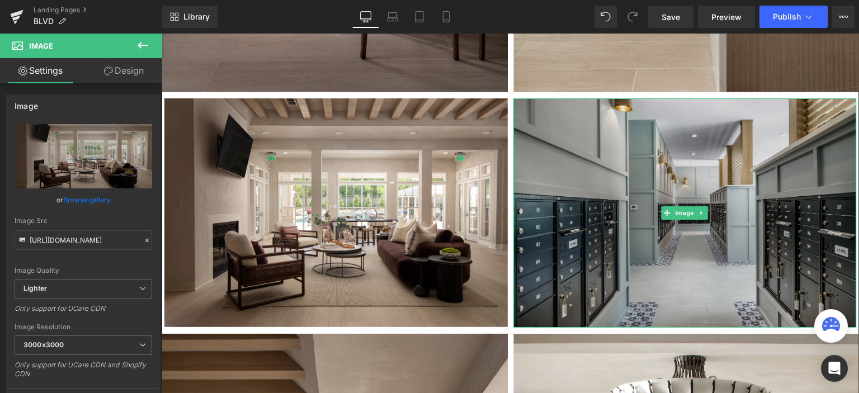
click at [607, 223] on img at bounding box center [686, 212] width 344 height 229
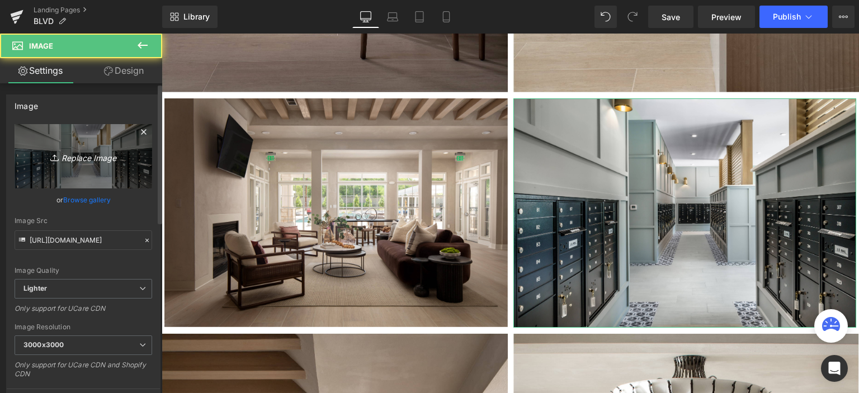
click at [92, 165] on link "Replace Image" at bounding box center [84, 156] width 138 height 64
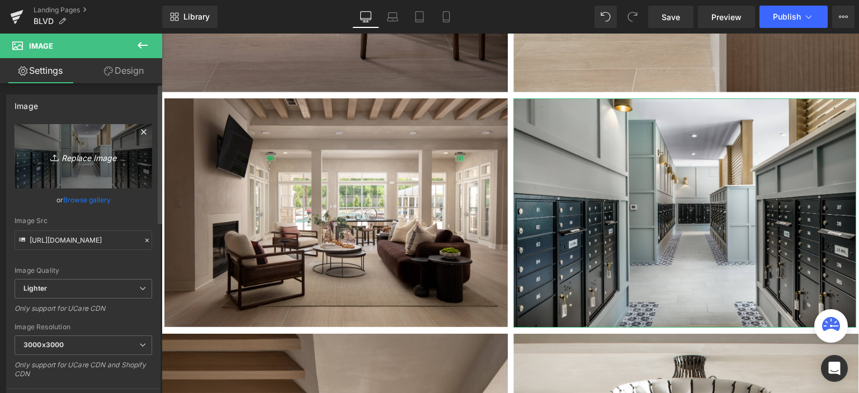
type input "C:\fakepath\8L2A4264-01.jpg"
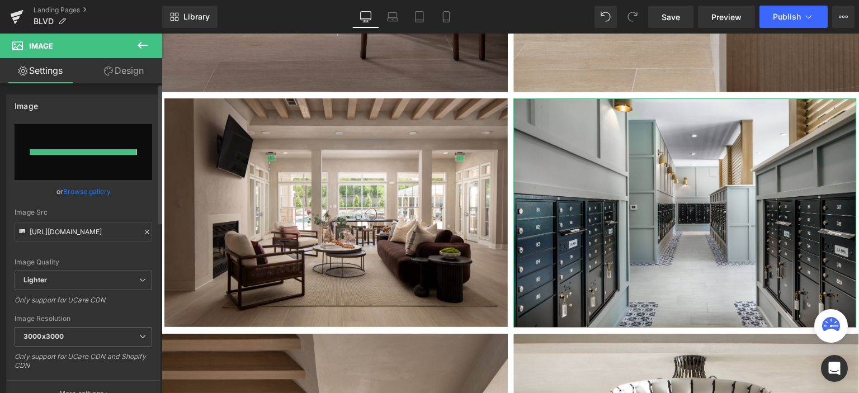
type input "[URL][DOMAIN_NAME]"
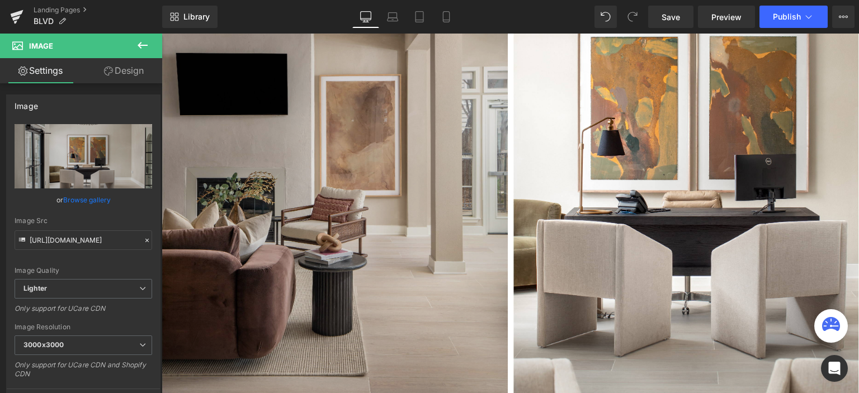
scroll to position [2339, 0]
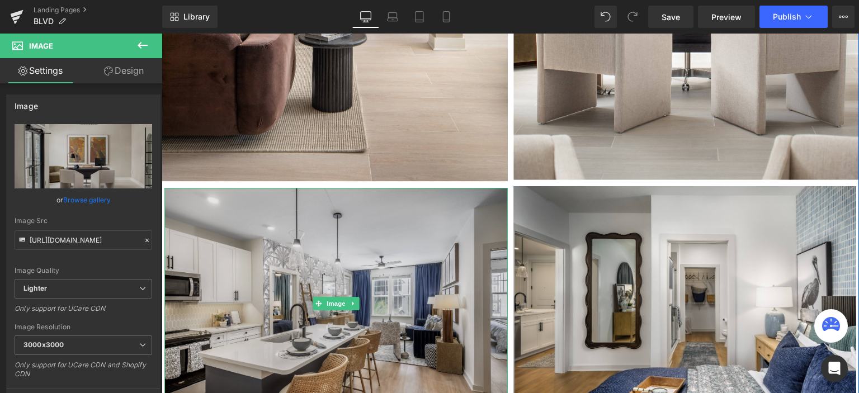
click at [363, 280] on img at bounding box center [336, 304] width 344 height 232
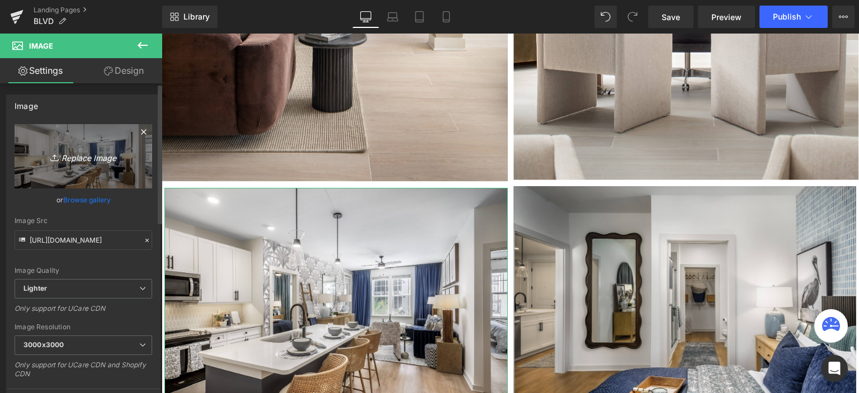
click at [98, 165] on link "Replace Image" at bounding box center [84, 156] width 138 height 64
type input "C:\fakepath\8L2A4393-01.jpg"
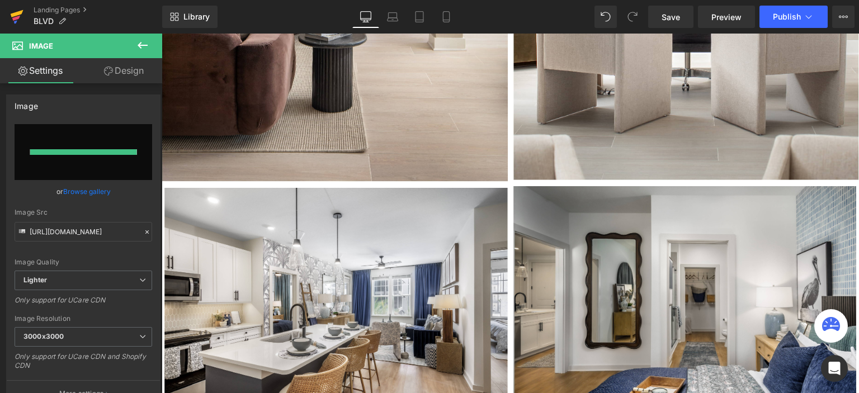
type input "[URL][DOMAIN_NAME]"
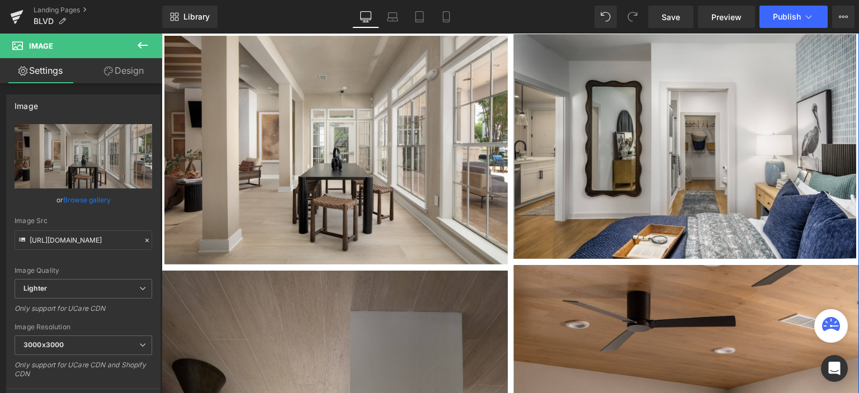
scroll to position [2507, 0]
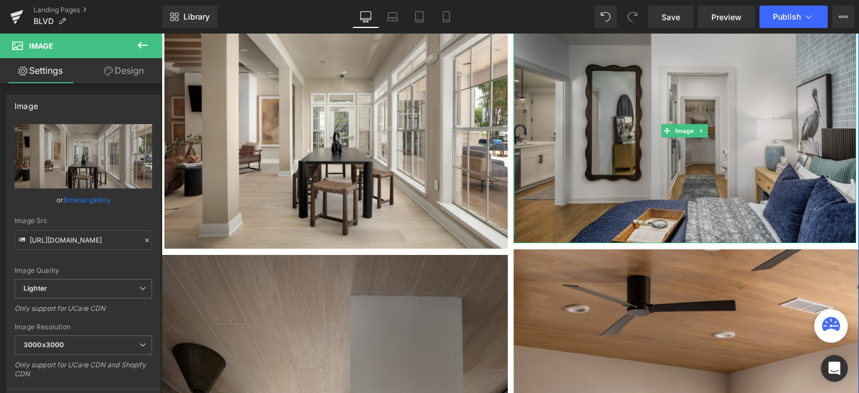
click at [613, 132] on img at bounding box center [686, 130] width 344 height 225
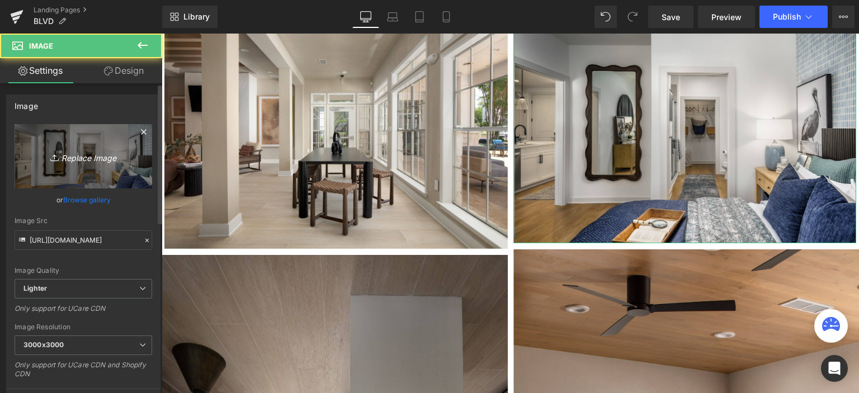
click at [47, 147] on link "Replace Image" at bounding box center [84, 156] width 138 height 64
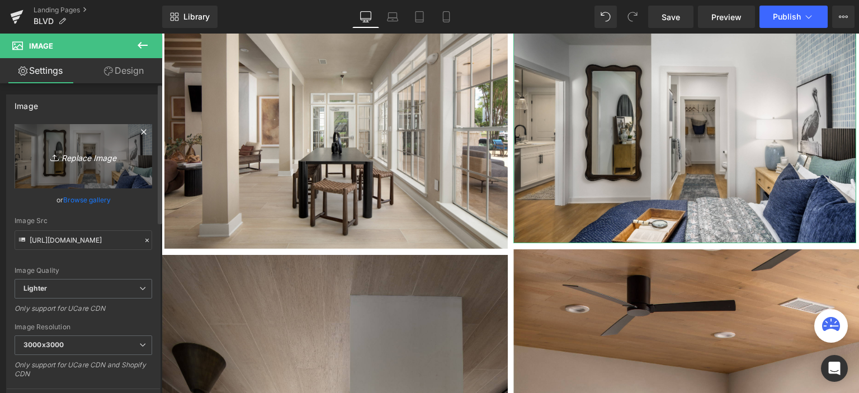
type input "C:\fakepath\8L2A4444 (1)-01.jpg"
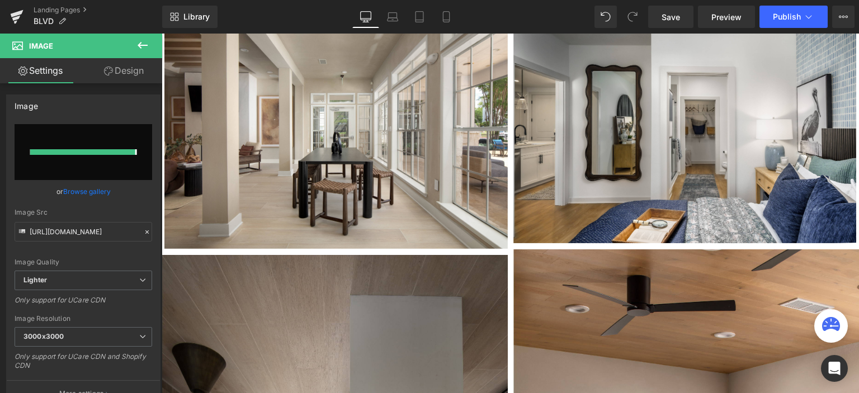
type input "[URL][DOMAIN_NAME]"
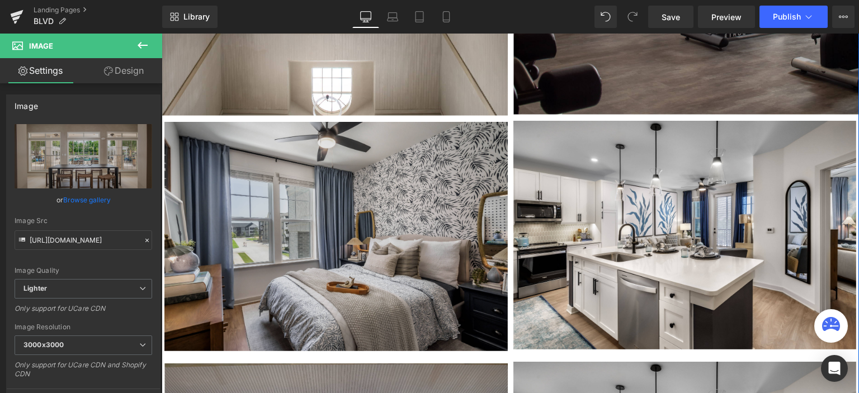
scroll to position [3178, 0]
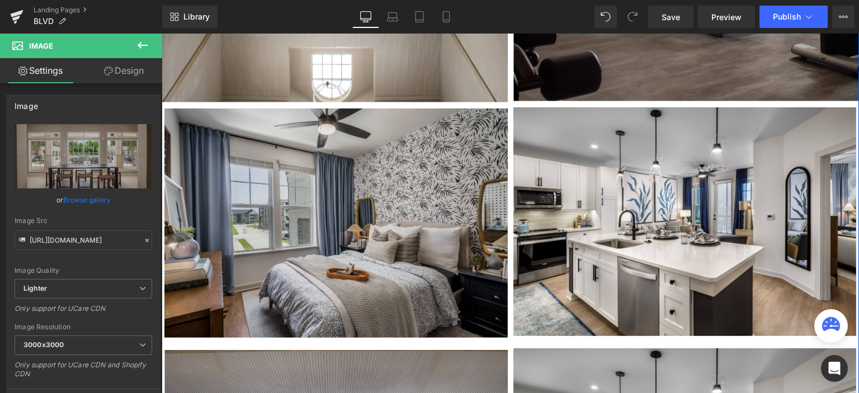
click at [304, 182] on img at bounding box center [336, 223] width 344 height 229
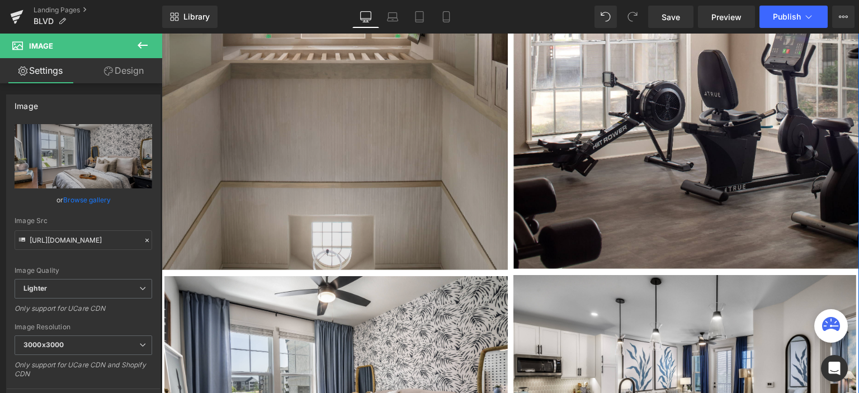
scroll to position [3234, 0]
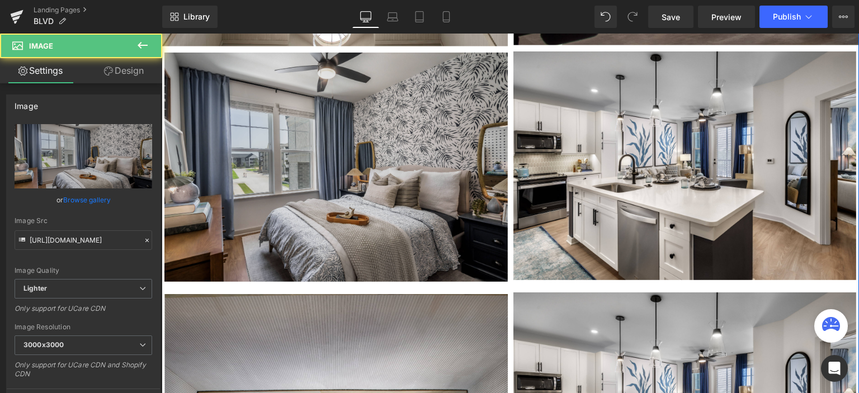
click at [380, 163] on img at bounding box center [336, 167] width 344 height 229
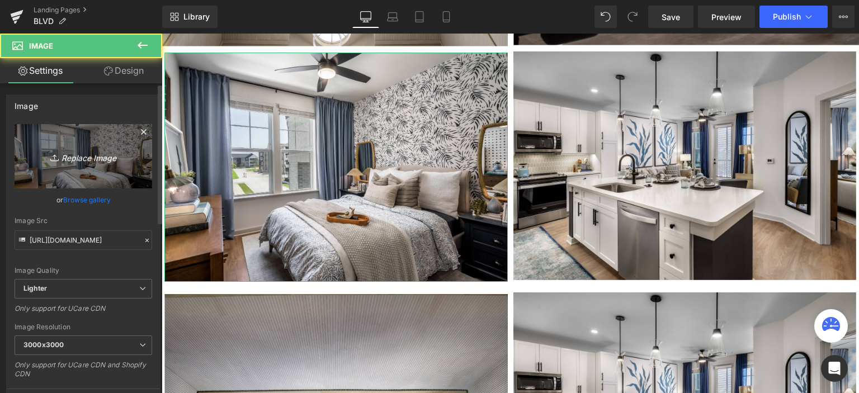
click at [118, 156] on icon "Replace Image" at bounding box center [84, 156] width 90 height 14
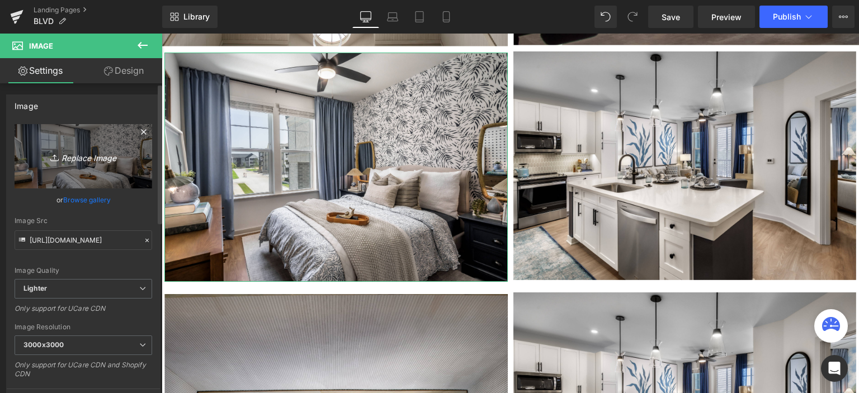
type input "C:\fakepath\8L2A4560-01.jpg"
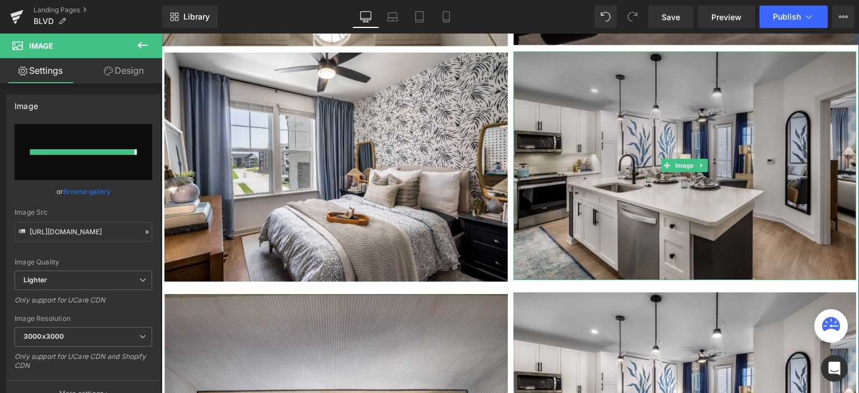
type input "https://ucarecdn.com/302cd559-d598-4db7-a092-abde20395f3f/-/format/auto/-/previ…"
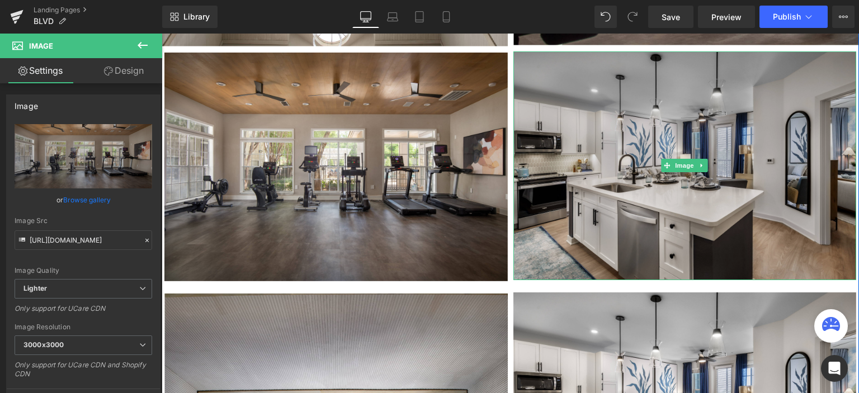
click at [619, 165] on img at bounding box center [686, 165] width 344 height 229
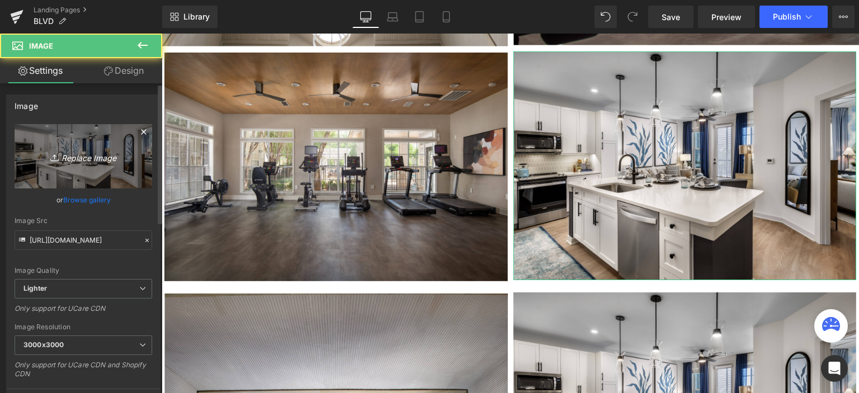
click at [89, 161] on icon "Replace Image" at bounding box center [84, 156] width 90 height 14
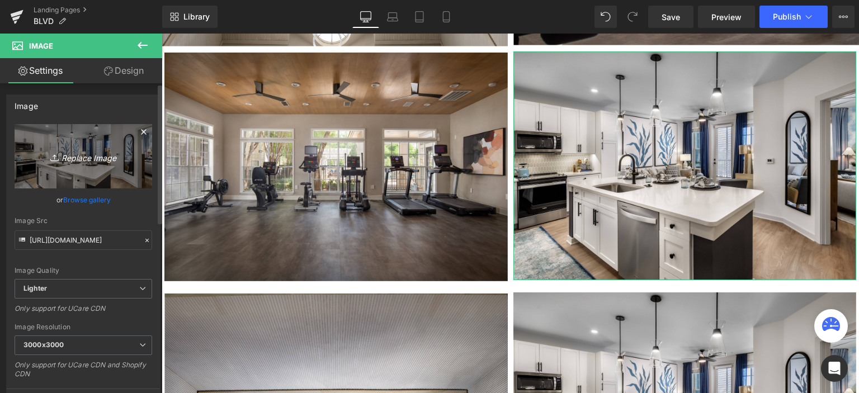
type input "C:\fakepath\8L2A4622-01.jpg"
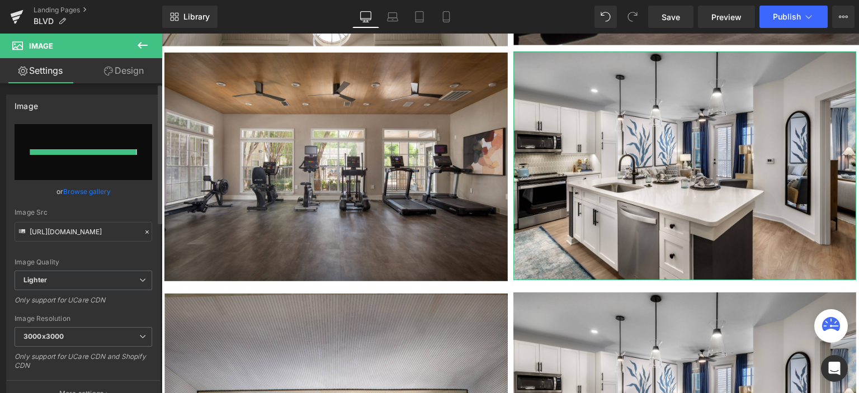
type input "[URL][DOMAIN_NAME]"
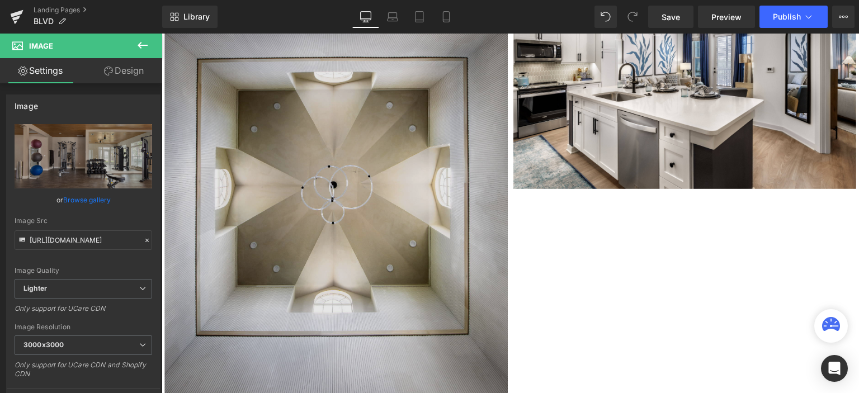
scroll to position [3346, 0]
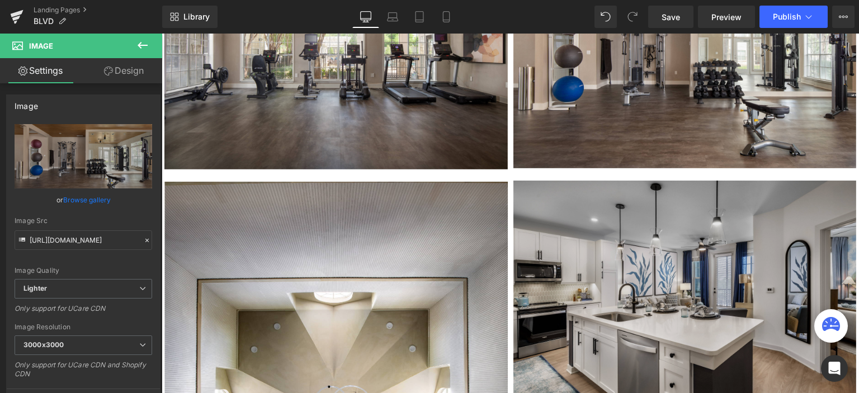
click at [638, 257] on img at bounding box center [686, 295] width 344 height 229
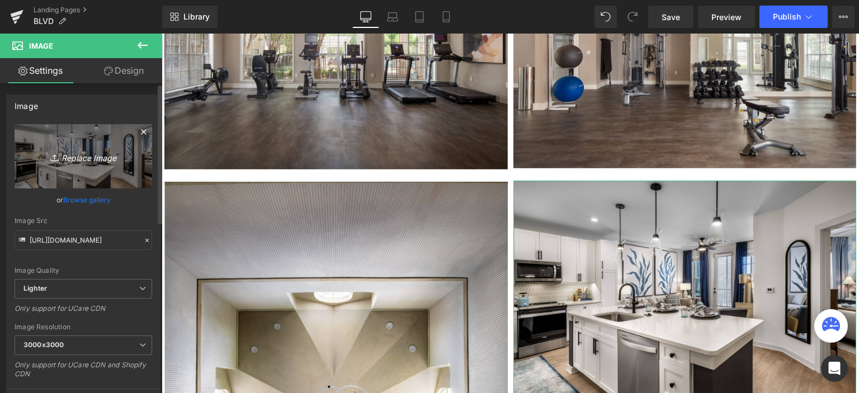
click at [73, 165] on link "Replace Image" at bounding box center [84, 156] width 138 height 64
type input "C:\fakepath\8L2A4699update-01.jpg"
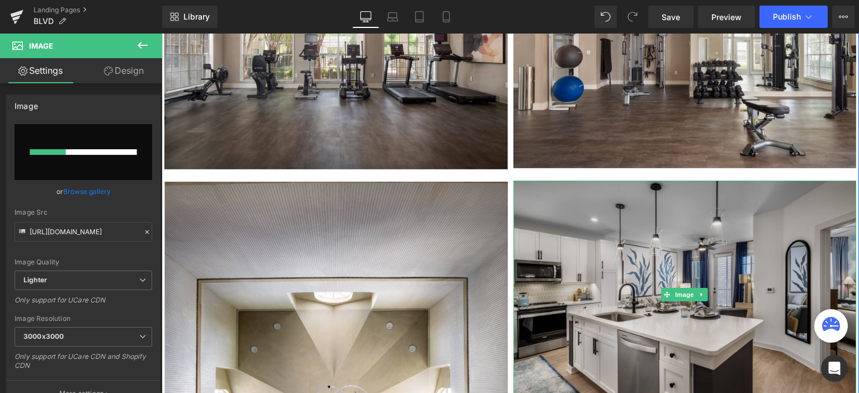
scroll to position [3458, 0]
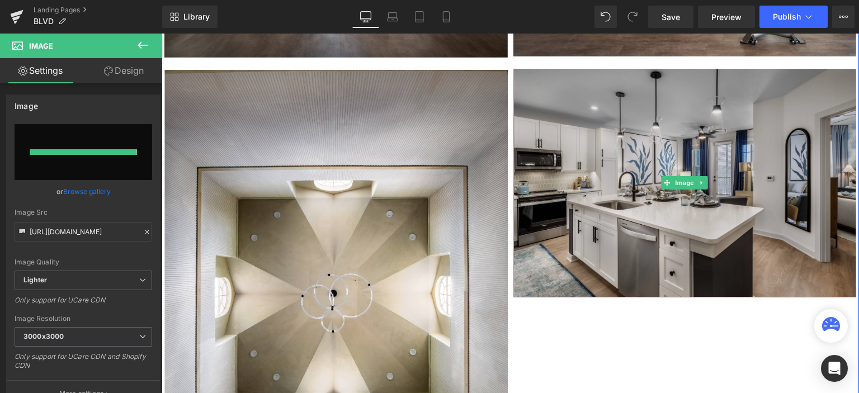
type input "[URL][DOMAIN_NAME]"
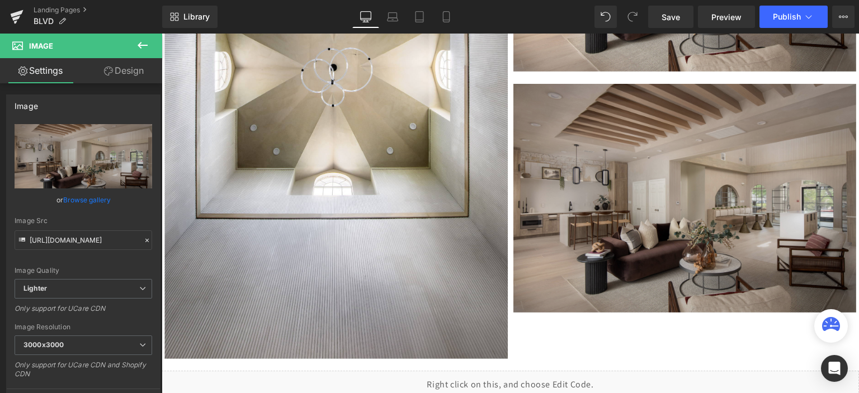
click at [591, 214] on img at bounding box center [686, 198] width 344 height 229
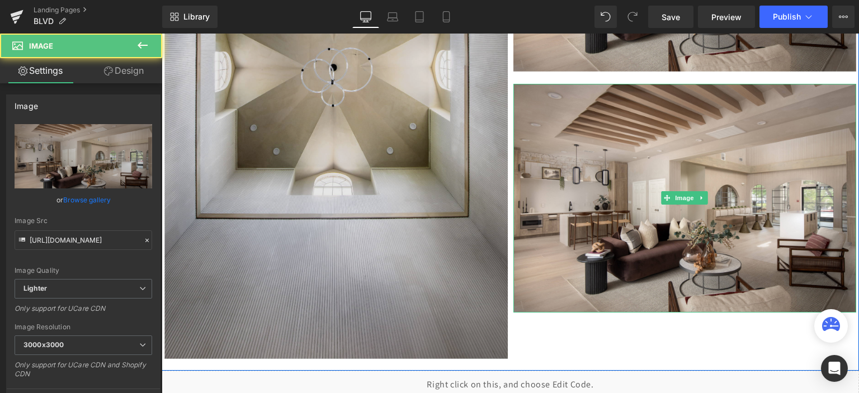
scroll to position [3689, 0]
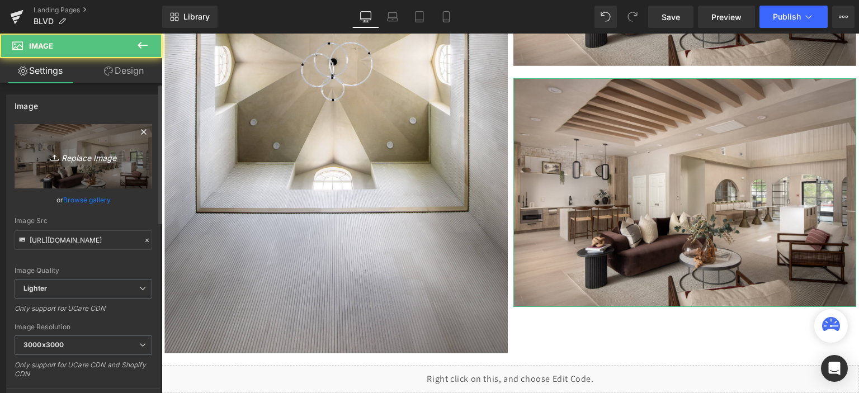
click at [95, 158] on icon "Replace Image" at bounding box center [84, 156] width 90 height 14
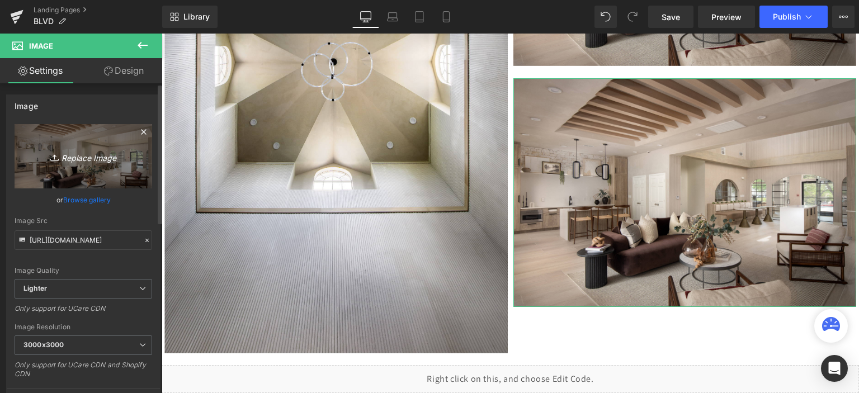
type input "C:\fakepath\BLVD at Medical - San Antonio, TX-01.jpg"
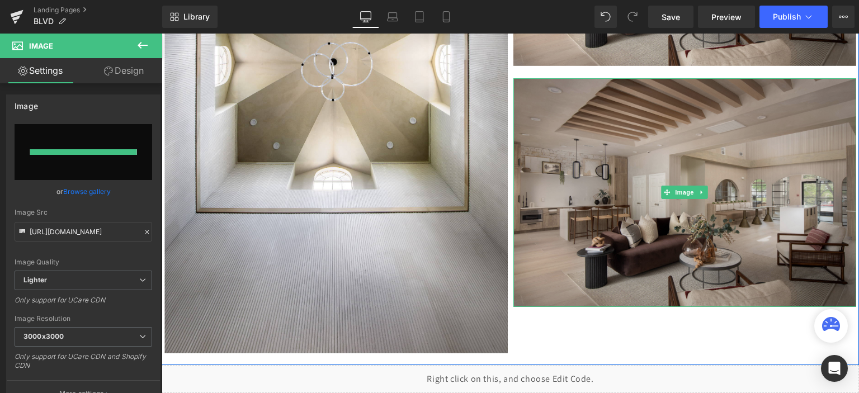
type input "https://ucarecdn.com/d7d2eae5-a576-4647-8300-5c18ef57494b/-/format/auto/-/previ…"
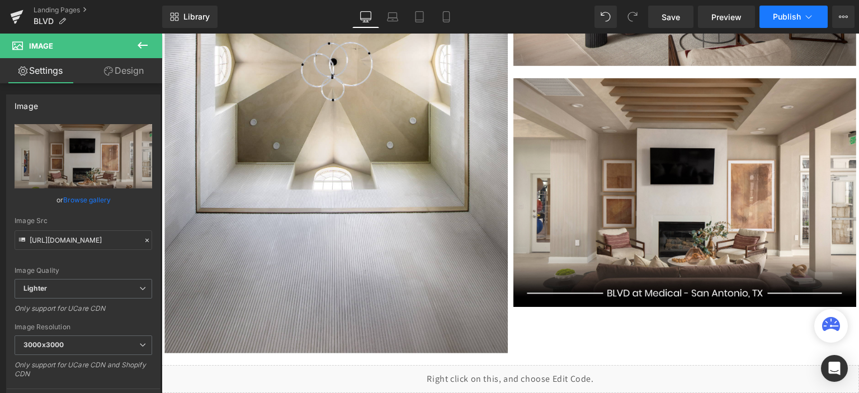
click at [772, 15] on button "Publish" at bounding box center [794, 17] width 68 height 22
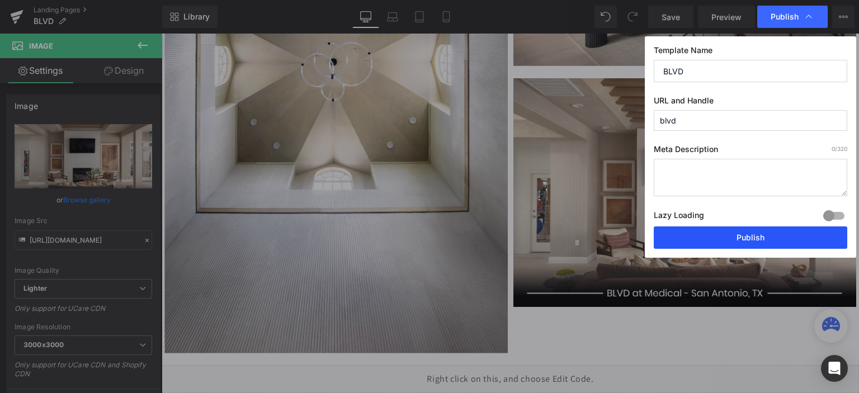
click at [701, 237] on button "Publish" at bounding box center [751, 238] width 194 height 22
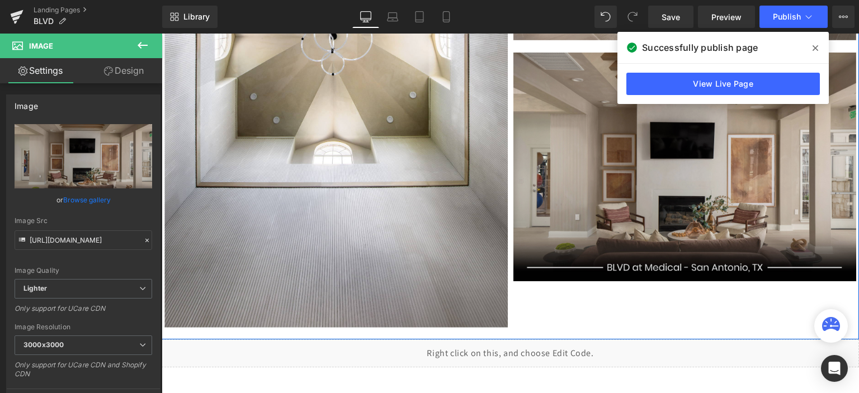
scroll to position [3801, 0]
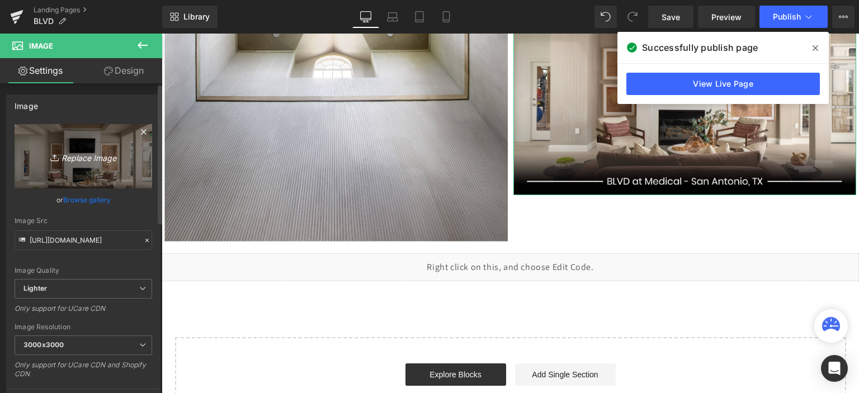
click at [105, 145] on link "Replace Image" at bounding box center [84, 156] width 138 height 64
type input "C:\fakepath\8L2A3286-01.jpg"
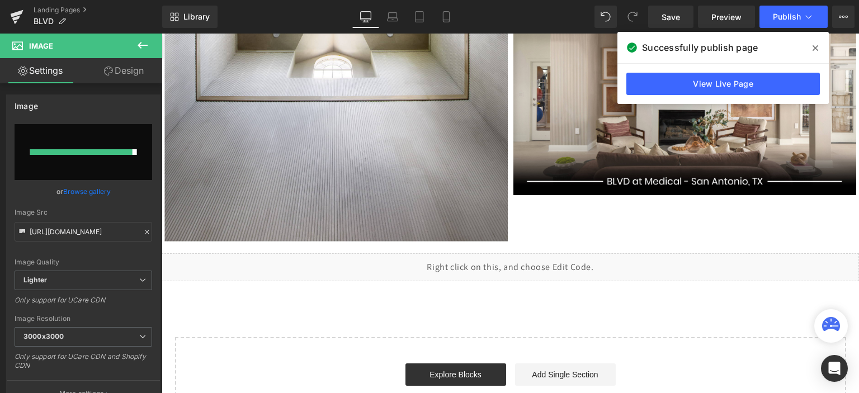
type input "[URL][DOMAIN_NAME]"
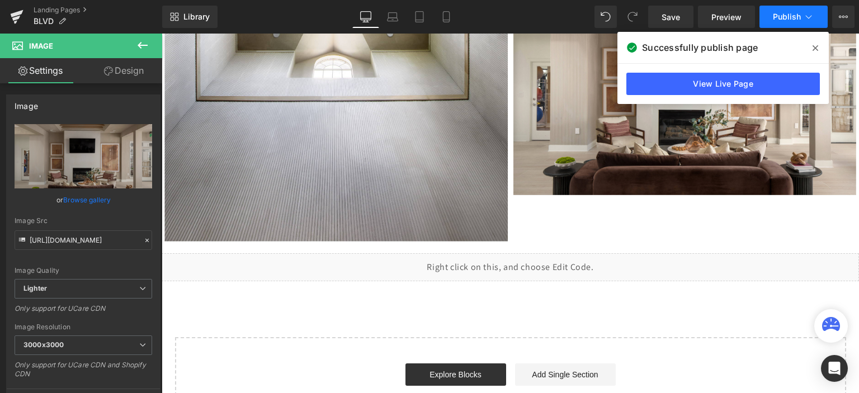
click at [785, 21] on button "Publish" at bounding box center [794, 17] width 68 height 22
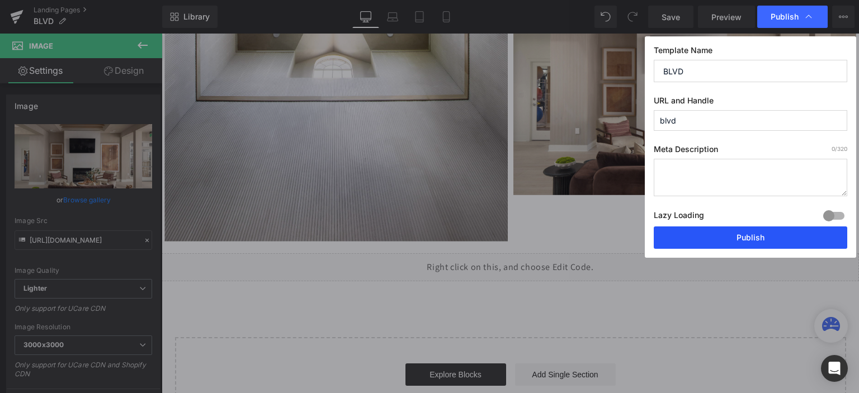
click at [717, 238] on button "Publish" at bounding box center [751, 238] width 194 height 22
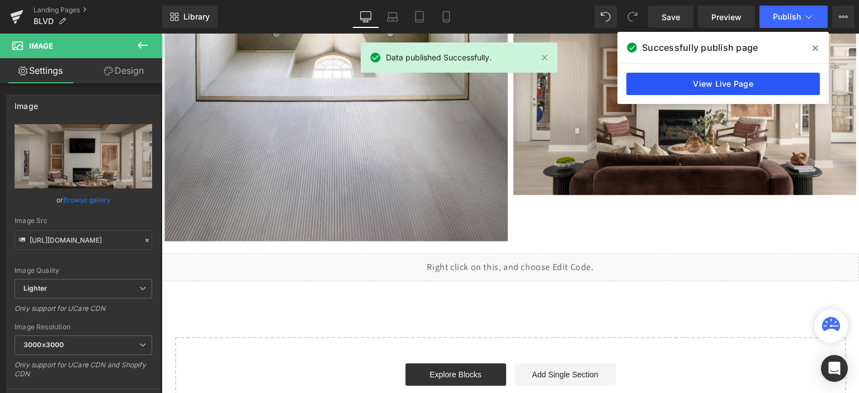
click at [748, 90] on link "View Live Page" at bounding box center [724, 84] width 194 height 22
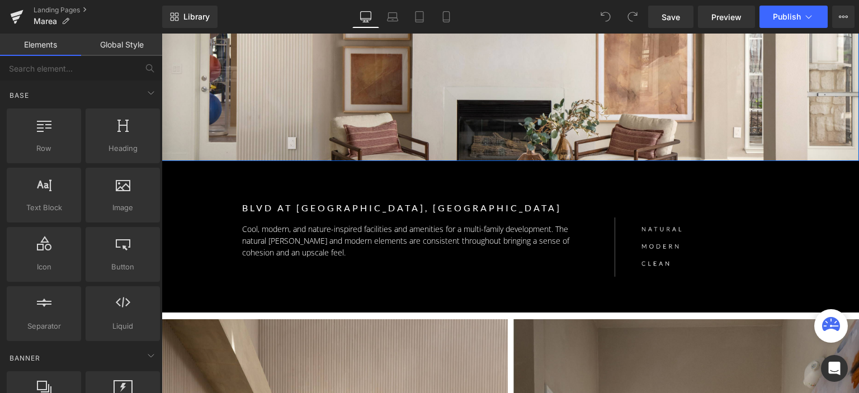
scroll to position [168, 0]
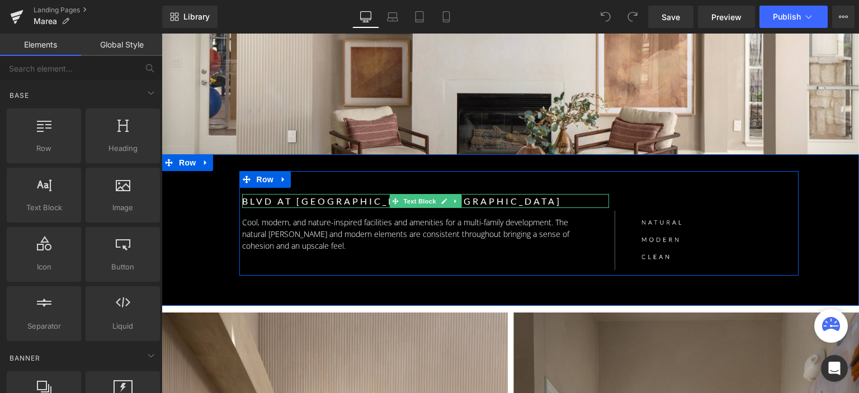
click at [299, 198] on p "BLVD at [GEOGRAPHIC_DATA], [GEOGRAPHIC_DATA]" at bounding box center [426, 201] width 368 height 15
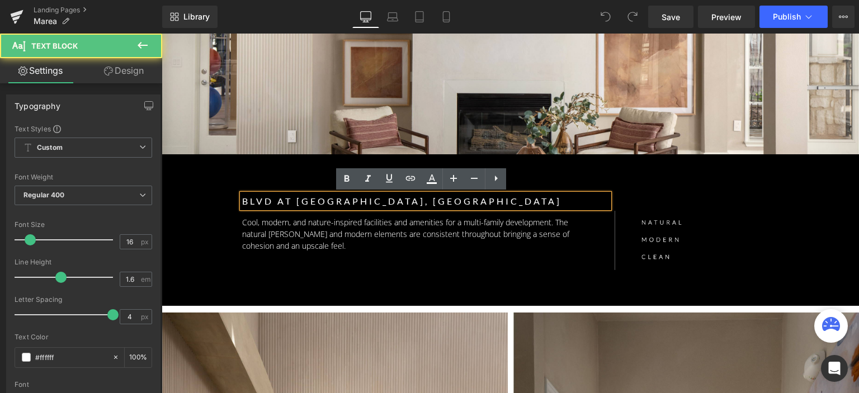
click at [367, 201] on p "BLVD at [GEOGRAPHIC_DATA], [GEOGRAPHIC_DATA]" at bounding box center [426, 201] width 368 height 15
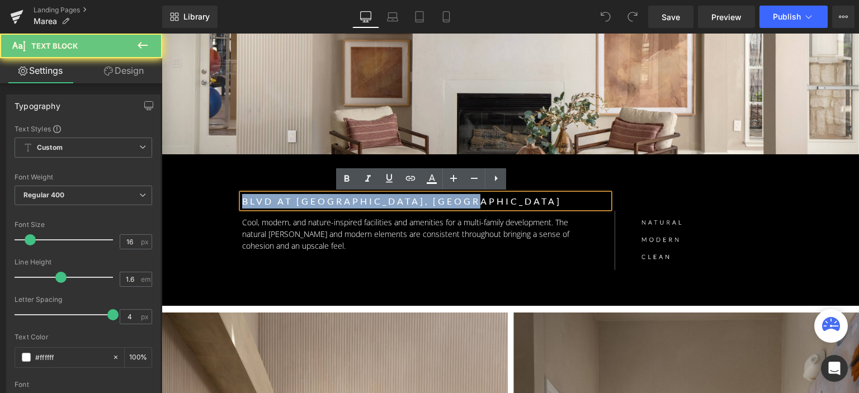
click at [367, 201] on p "BLVD at [GEOGRAPHIC_DATA], [GEOGRAPHIC_DATA]" at bounding box center [426, 201] width 368 height 15
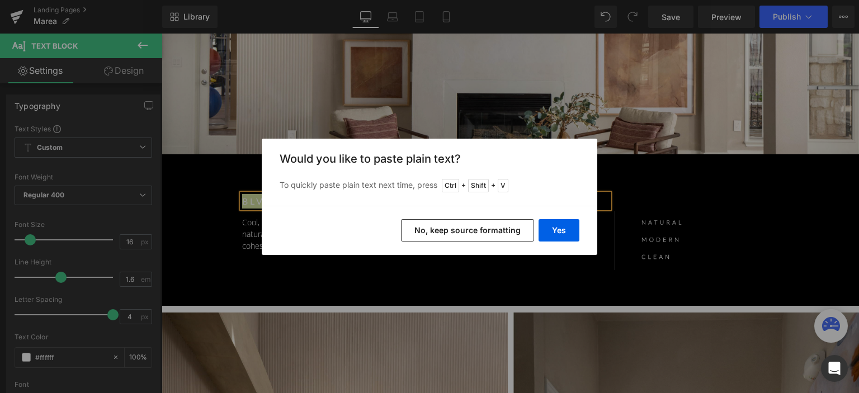
click at [504, 228] on button "No, keep source formatting" at bounding box center [467, 230] width 133 height 22
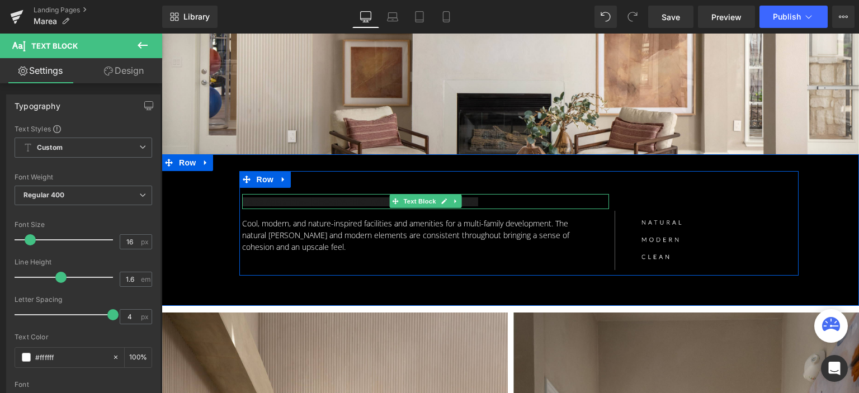
click at [345, 201] on p "Marea Apartments- [GEOGRAPHIC_DATA], [GEOGRAPHIC_DATA]" at bounding box center [426, 202] width 368 height 16
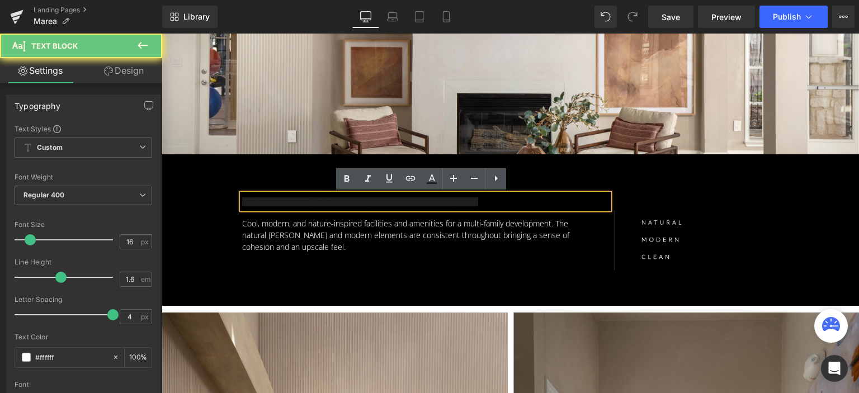
click at [345, 201] on p "Marea Apartments- [GEOGRAPHIC_DATA], [GEOGRAPHIC_DATA]" at bounding box center [426, 202] width 368 height 16
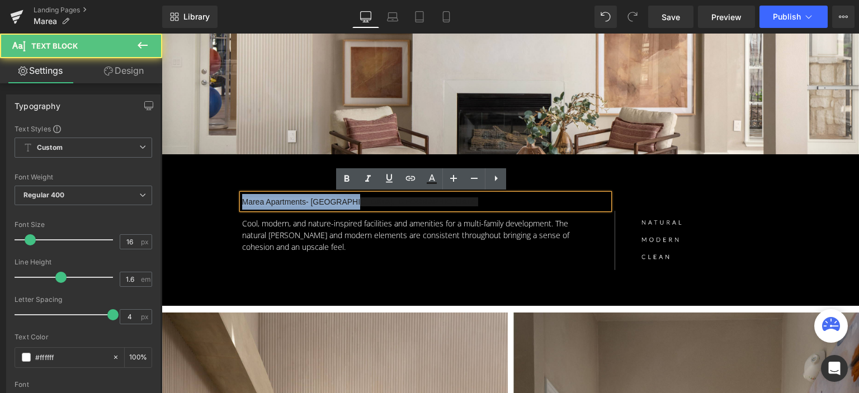
click at [345, 201] on p "Marea Apartments- [GEOGRAPHIC_DATA], [GEOGRAPHIC_DATA]" at bounding box center [426, 202] width 368 height 16
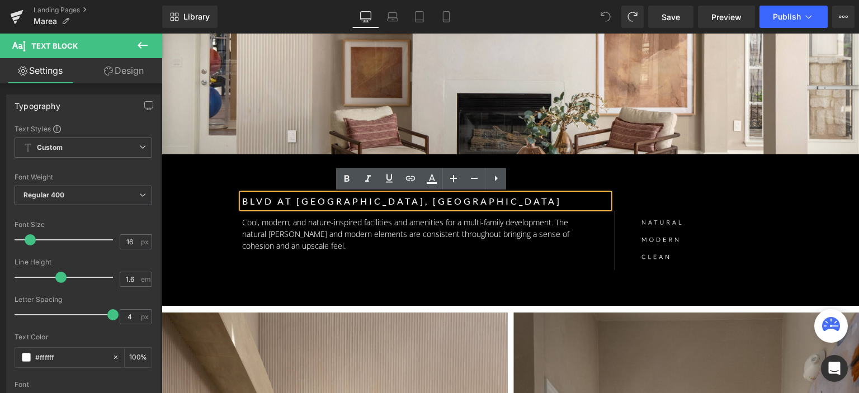
click at [345, 201] on p "BLVD at [GEOGRAPHIC_DATA], [GEOGRAPHIC_DATA]" at bounding box center [426, 201] width 368 height 15
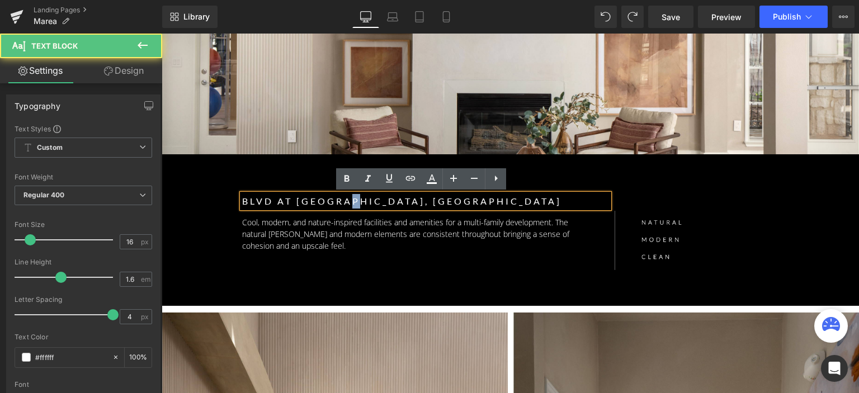
click at [345, 201] on p "BLVD at [GEOGRAPHIC_DATA], [GEOGRAPHIC_DATA]" at bounding box center [426, 201] width 368 height 15
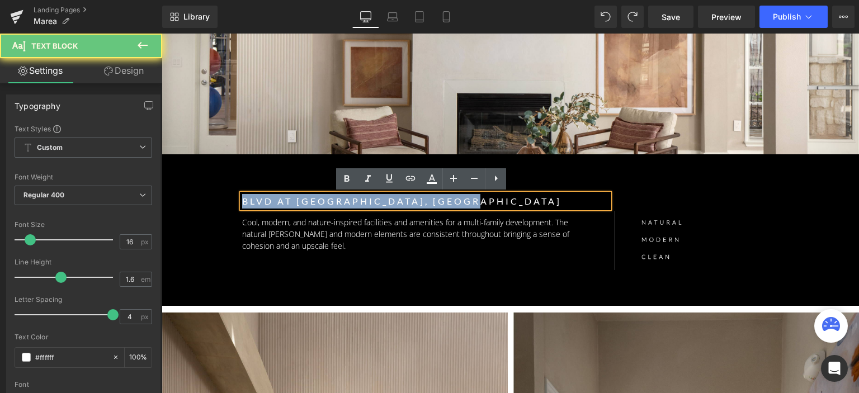
click at [345, 201] on p "BLVD at [GEOGRAPHIC_DATA], [GEOGRAPHIC_DATA]" at bounding box center [426, 201] width 368 height 15
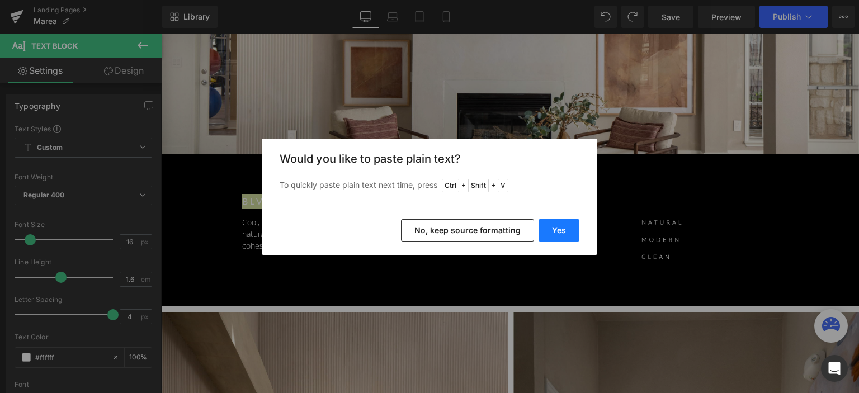
click at [552, 225] on button "Yes" at bounding box center [559, 230] width 41 height 22
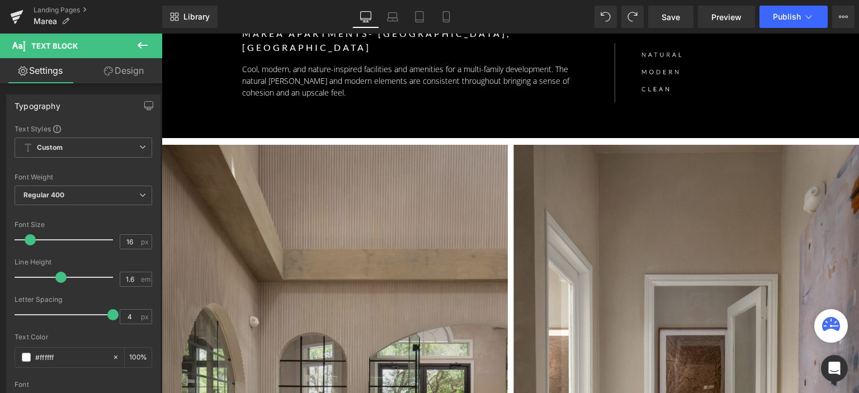
scroll to position [392, 0]
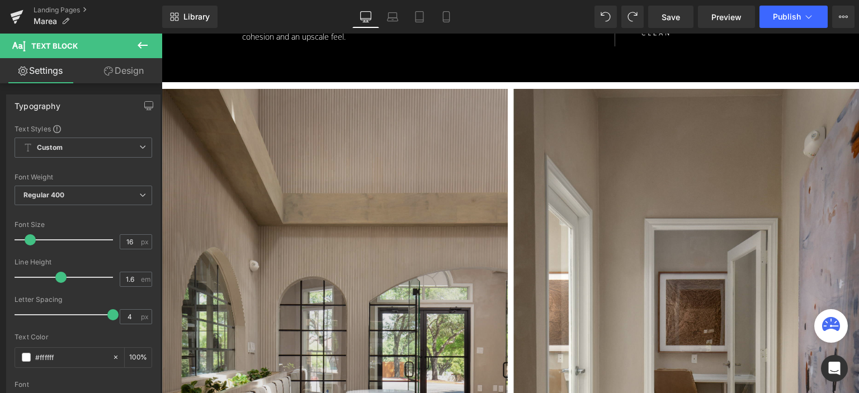
click at [221, 136] on img at bounding box center [335, 348] width 346 height 519
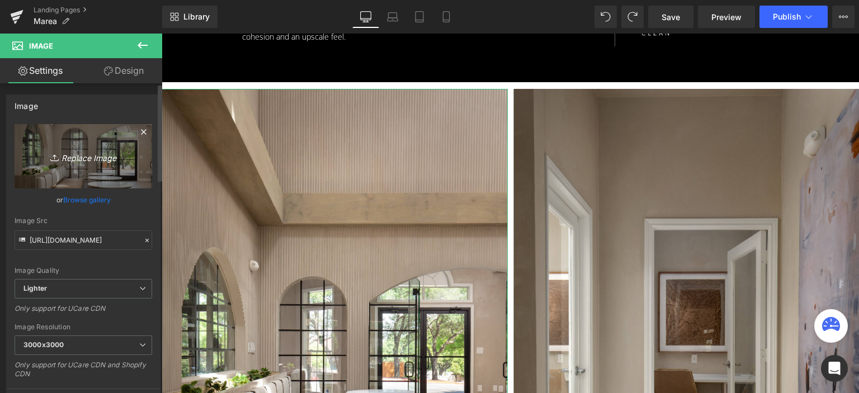
click at [65, 148] on link "Replace Image" at bounding box center [84, 156] width 138 height 64
type input "C:\fakepath\Clubroom-1-01.jpg"
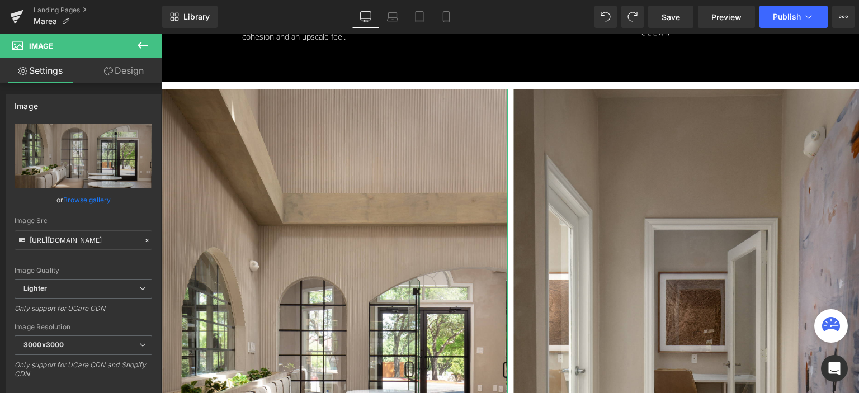
click at [143, 20] on ul "Landing Pages Marea" at bounding box center [98, 17] width 129 height 22
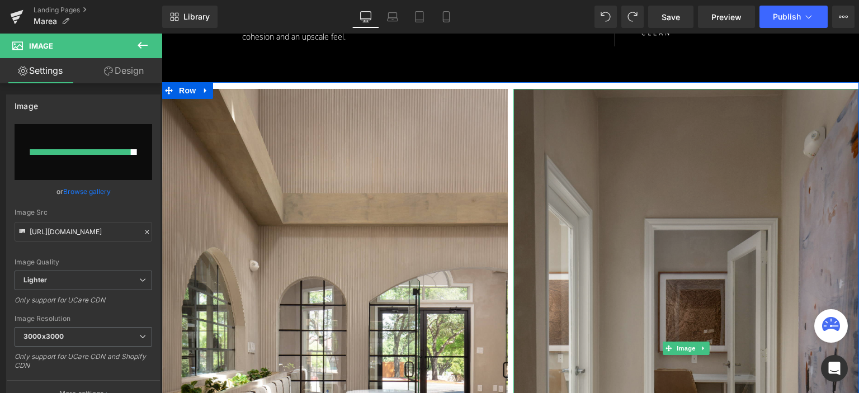
type input "[URL][DOMAIN_NAME]"
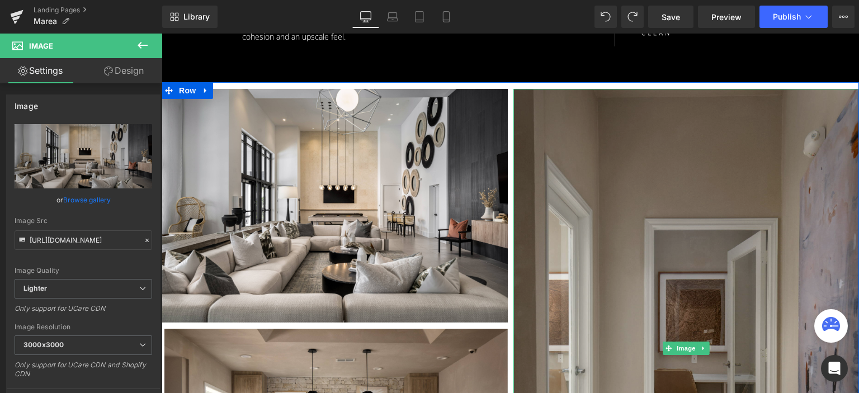
click at [648, 183] on img at bounding box center [687, 348] width 346 height 519
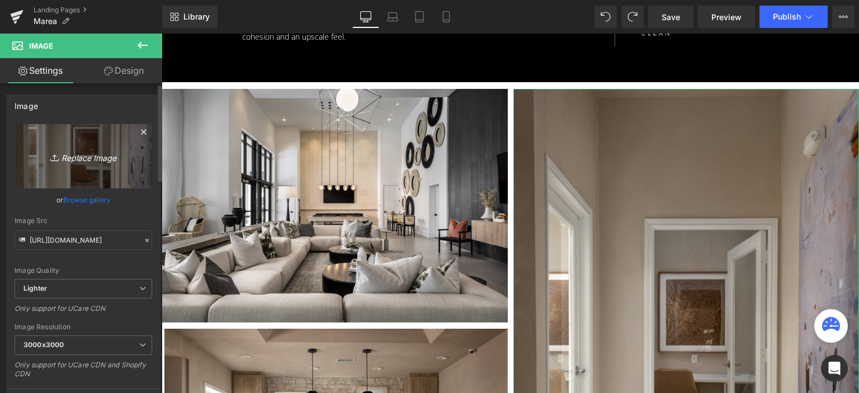
click at [67, 152] on icon "Replace Image" at bounding box center [84, 156] width 90 height 14
type input "C:\fakepath\Clubroom-2-01.jpg"
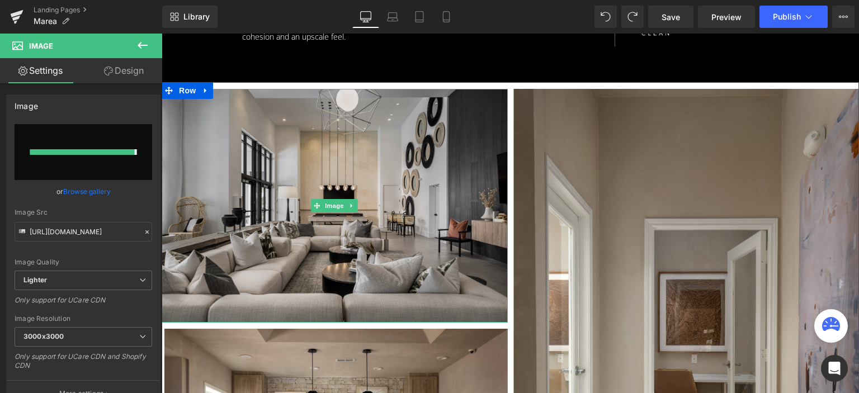
type input "[URL][DOMAIN_NAME]"
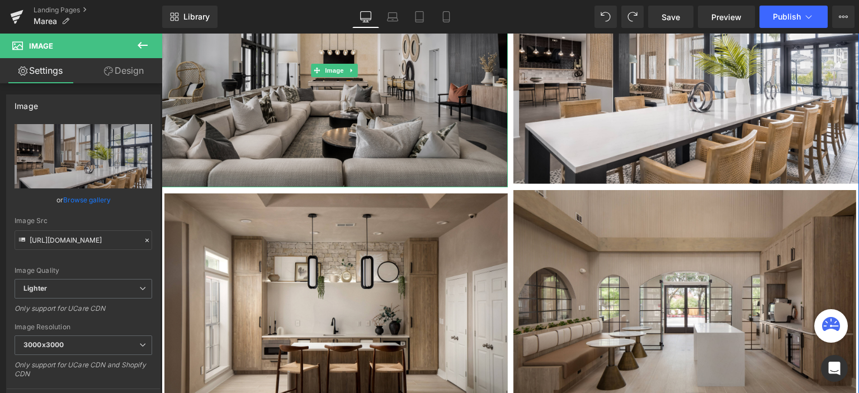
scroll to position [560, 0]
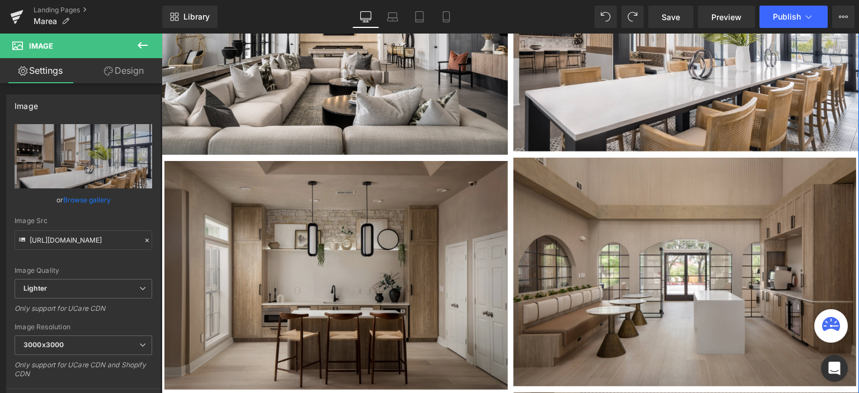
click at [404, 248] on img at bounding box center [336, 275] width 344 height 229
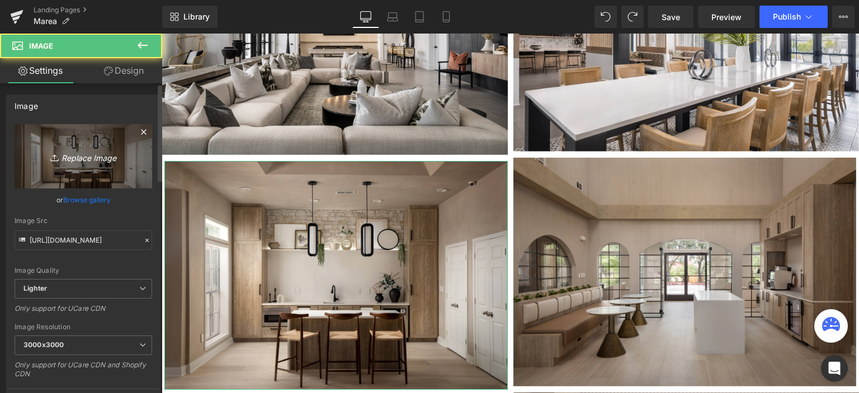
click at [79, 153] on icon "Replace Image" at bounding box center [84, 156] width 90 height 14
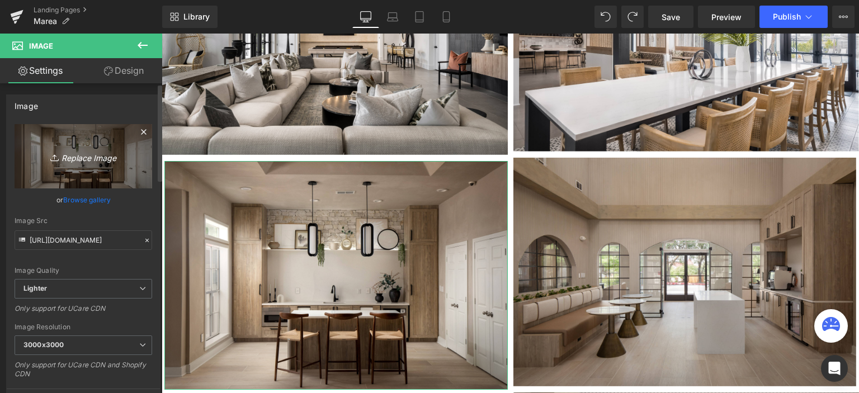
type input "C:\fakepath\Clubroom-4-01.jpg"
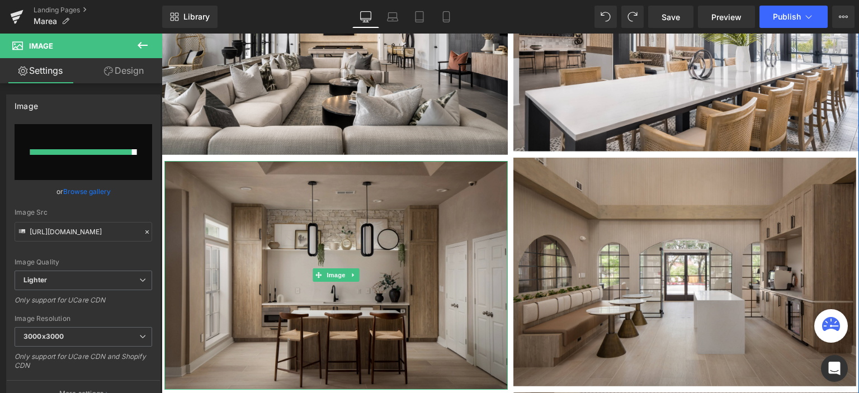
type input "https://ucarecdn.com/1bad5e16-2fef-4d42-b4af-359deda8026d/-/format/auto/-/previ…"
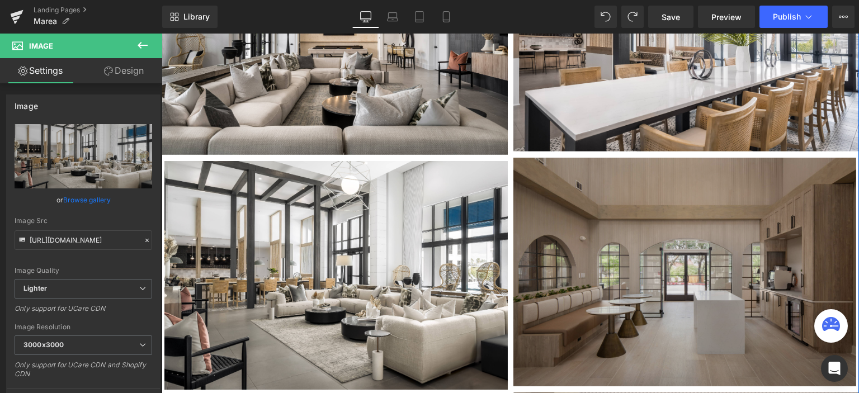
click at [593, 202] on img at bounding box center [686, 272] width 344 height 229
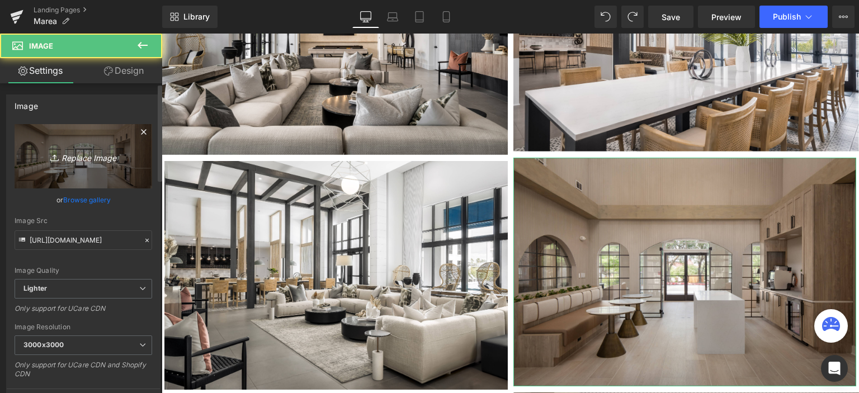
click at [55, 163] on icon at bounding box center [55, 157] width 11 height 11
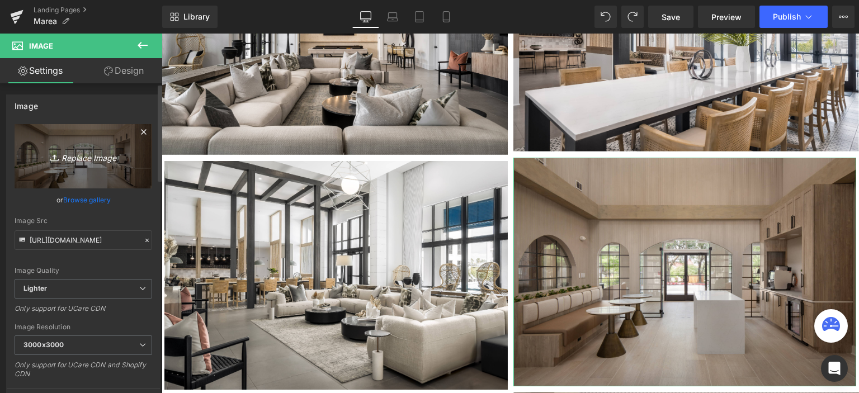
type input "C:\fakepath\Clubroom-8-01.jpg"
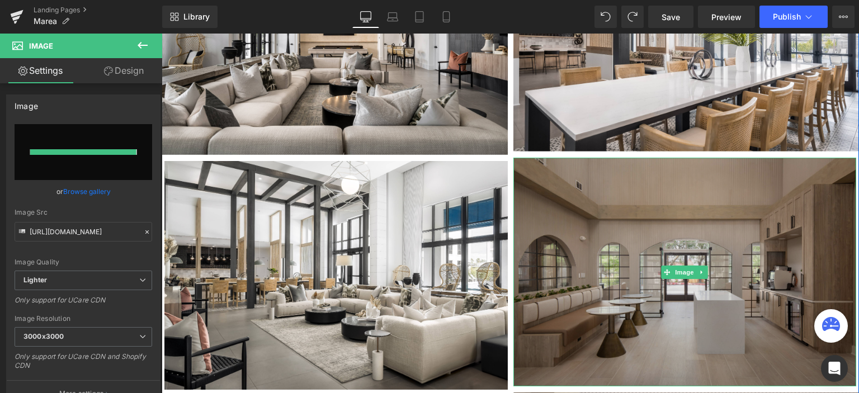
type input "https://ucarecdn.com/b9474cf7-17ee-481a-8028-852b4988456c/-/format/auto/-/previ…"
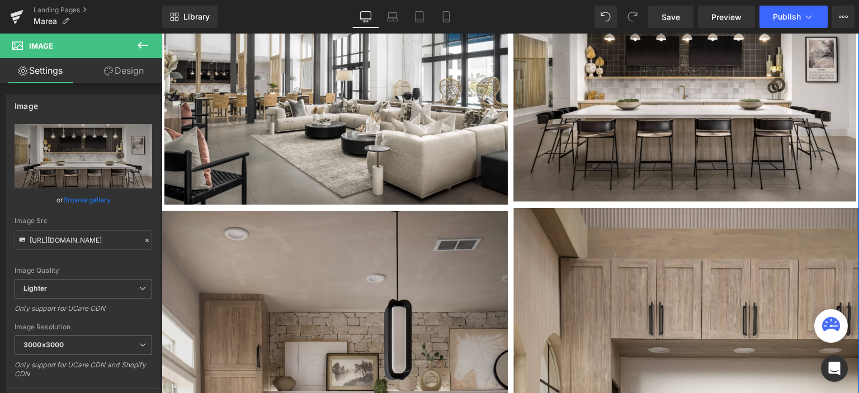
scroll to position [895, 0]
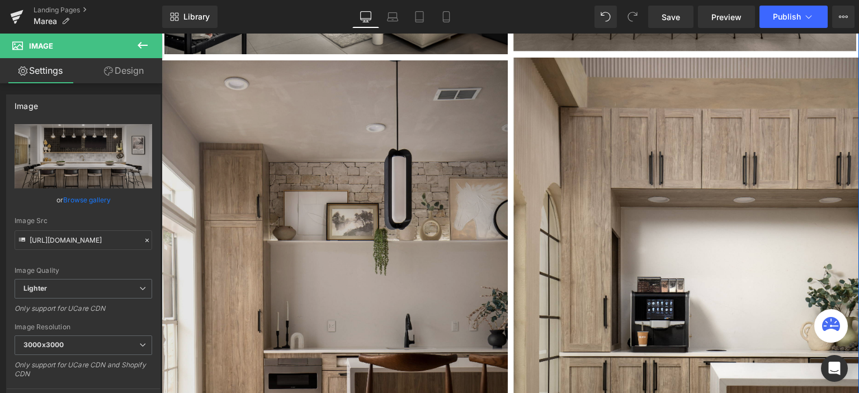
click at [353, 220] on img at bounding box center [335, 319] width 346 height 519
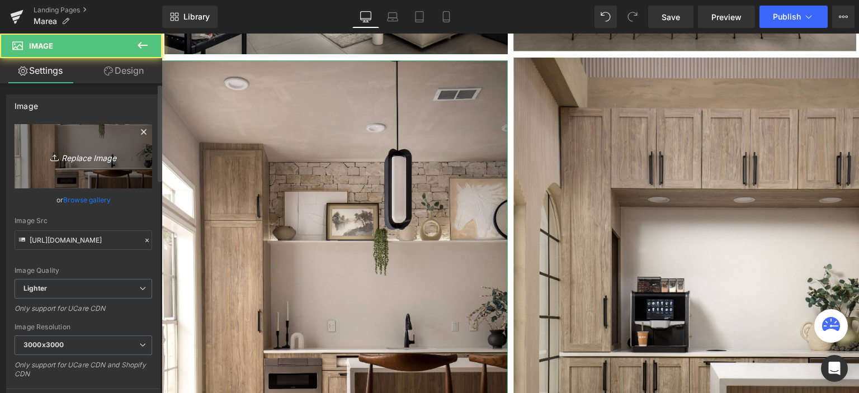
click at [92, 158] on icon "Replace Image" at bounding box center [84, 156] width 90 height 14
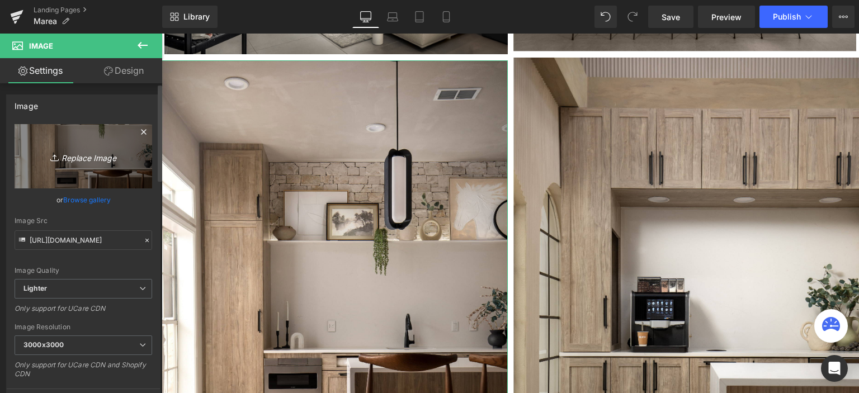
type input "C:\fakepath\Lobby-3-01.jpg"
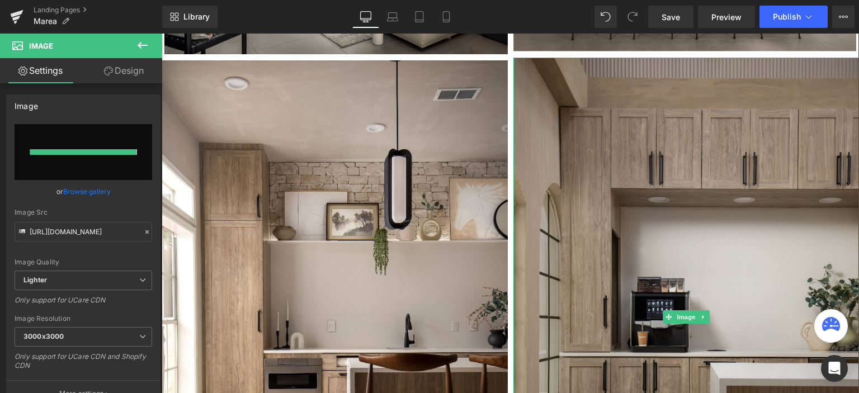
type input "https://ucarecdn.com/050bcc7d-ccba-4fdf-9665-65382740ac2d/-/format/auto/-/previ…"
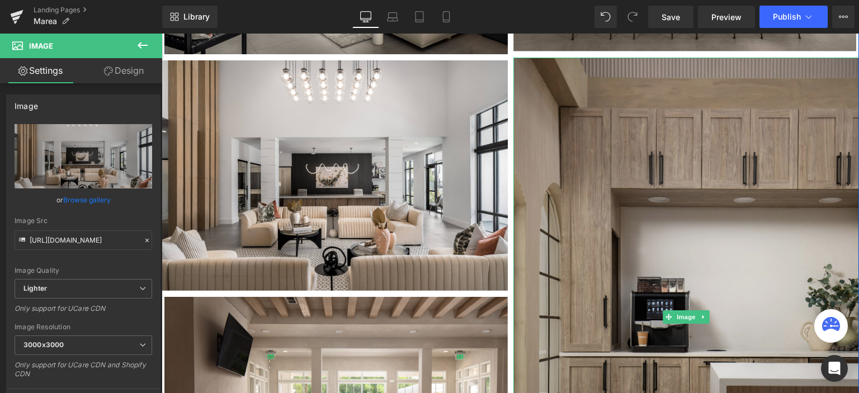
click at [639, 192] on img at bounding box center [687, 317] width 346 height 519
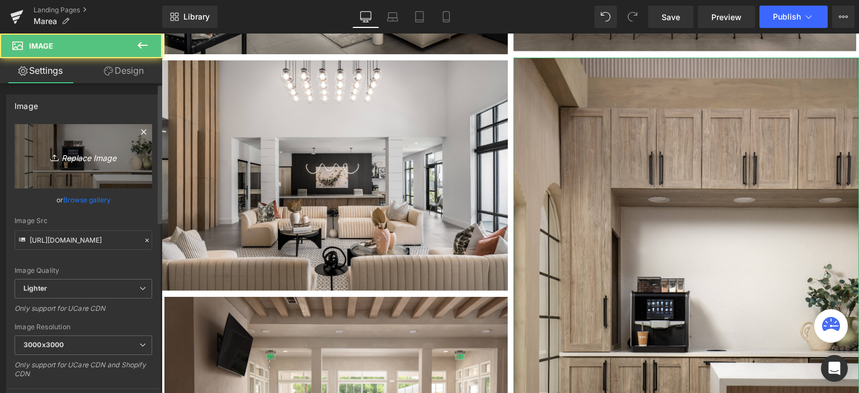
click at [63, 156] on icon "Replace Image" at bounding box center [84, 156] width 90 height 14
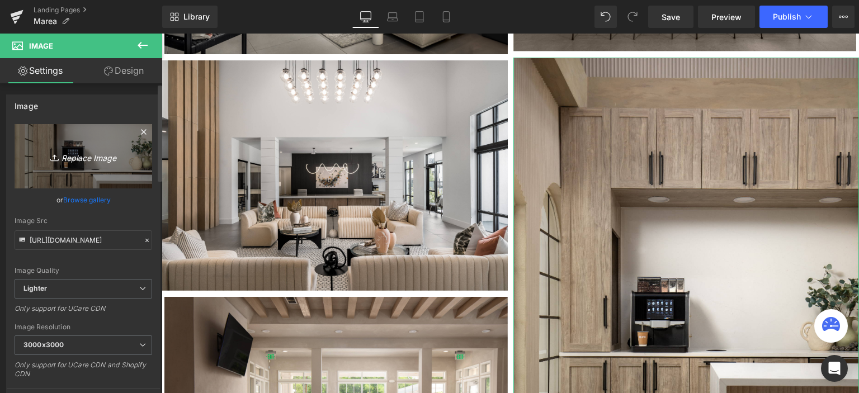
type input "C:\fakepath\Lobby-4-01.jpg"
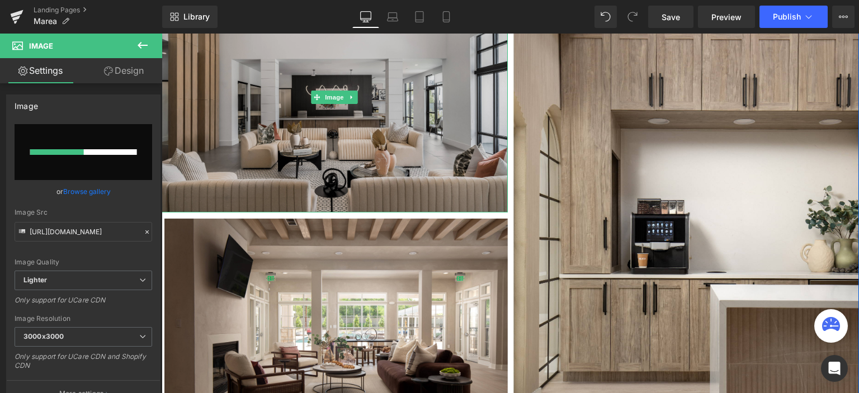
scroll to position [1007, 0]
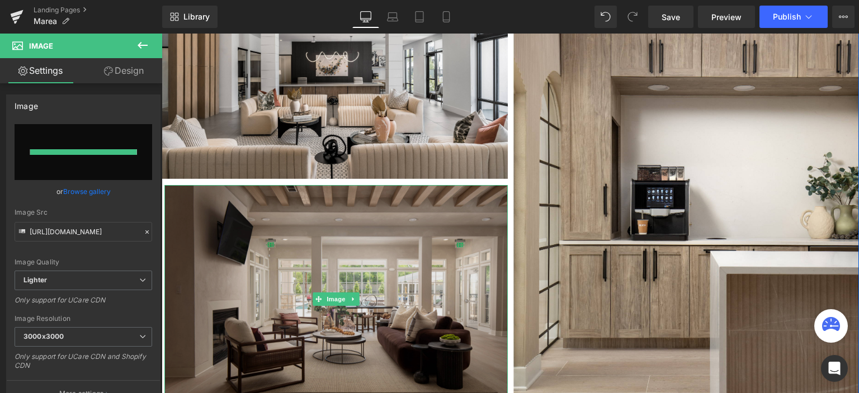
type input "https://ucarecdn.com/b50fb7f2-5bd2-434b-bf55-a3c6f0fdcf9f/-/format/auto/-/previ…"
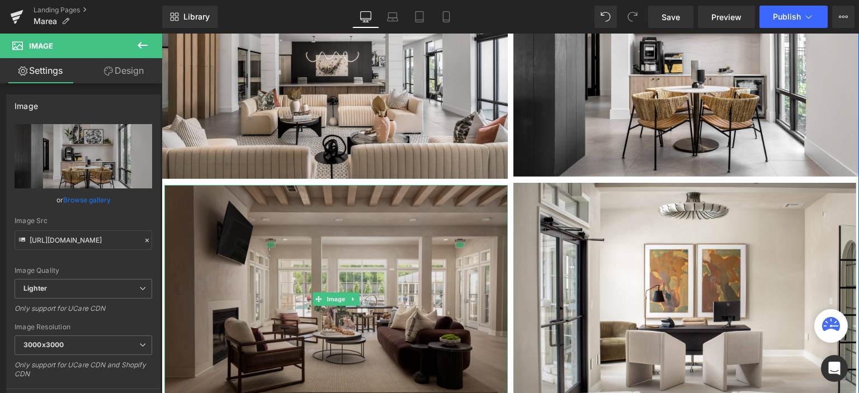
click at [335, 261] on img at bounding box center [336, 299] width 344 height 229
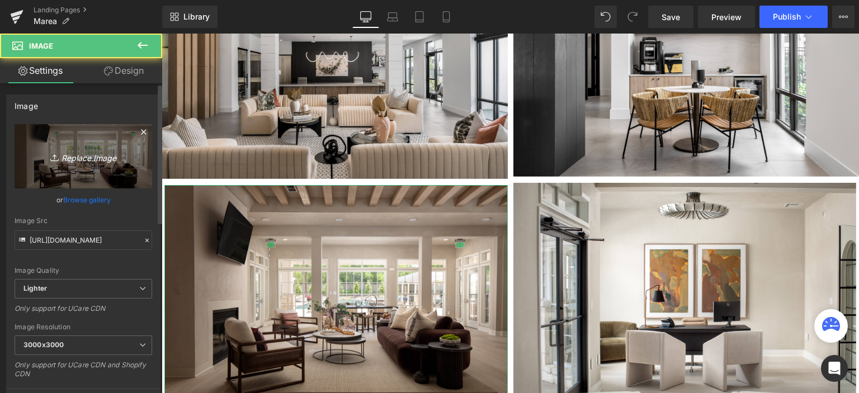
click at [106, 149] on icon "Replace Image" at bounding box center [84, 156] width 90 height 14
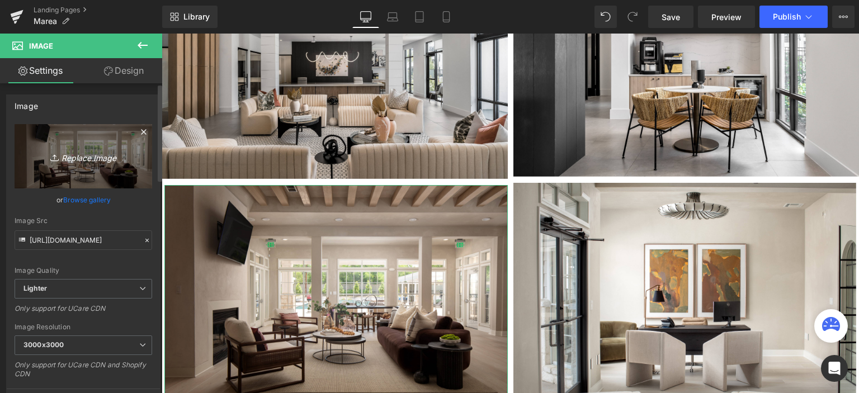
type input "C:\fakepath\Marea Apartments- Naples, FL-01.jpg"
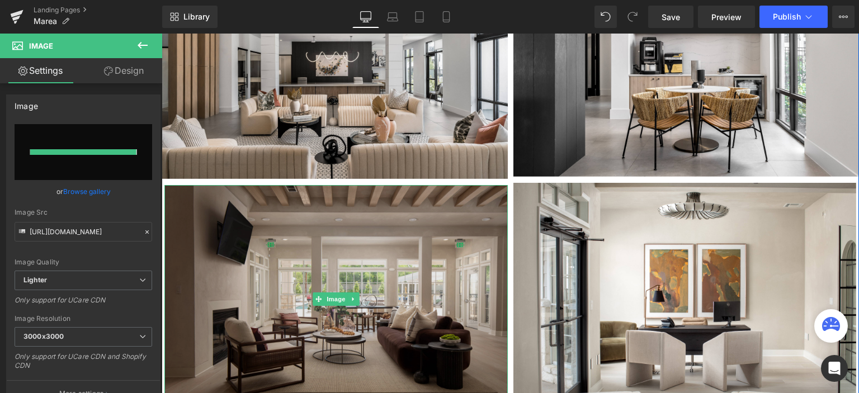
type input "https://ucarecdn.com/71584a6b-ef2c-4d6f-848f-76b94962f06d/-/format/auto/-/previ…"
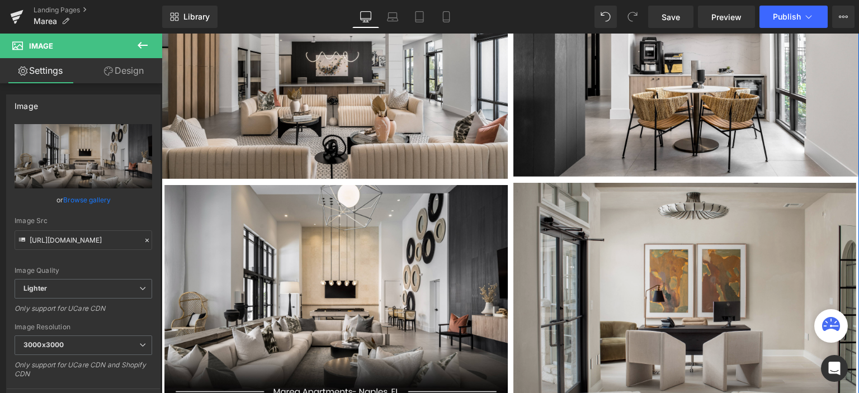
click at [604, 224] on img at bounding box center [686, 297] width 344 height 229
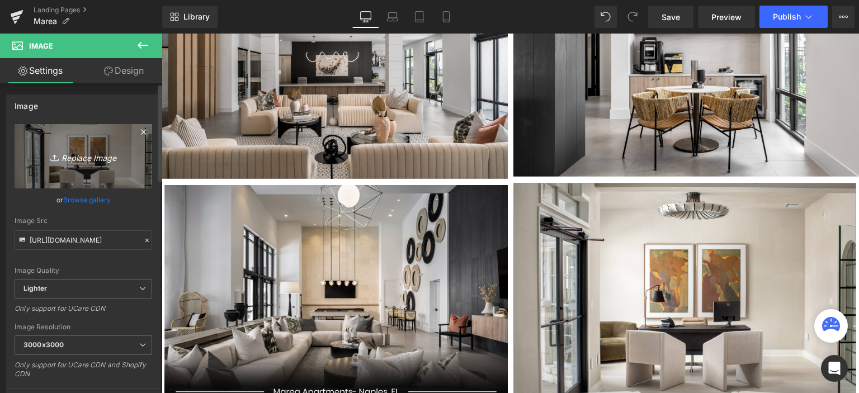
click at [72, 163] on icon "Replace Image" at bounding box center [84, 156] width 90 height 14
click at [81, 159] on icon "Replace Image" at bounding box center [84, 156] width 90 height 14
type input "C:\fakepath\Model Balcony-01.jpg"
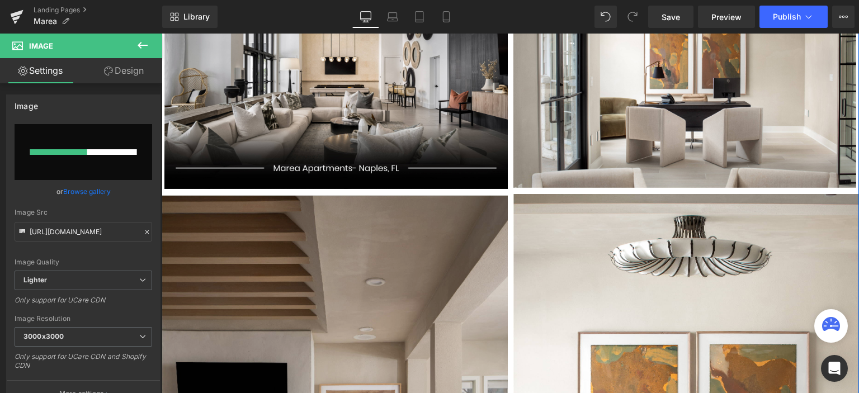
scroll to position [1287, 0]
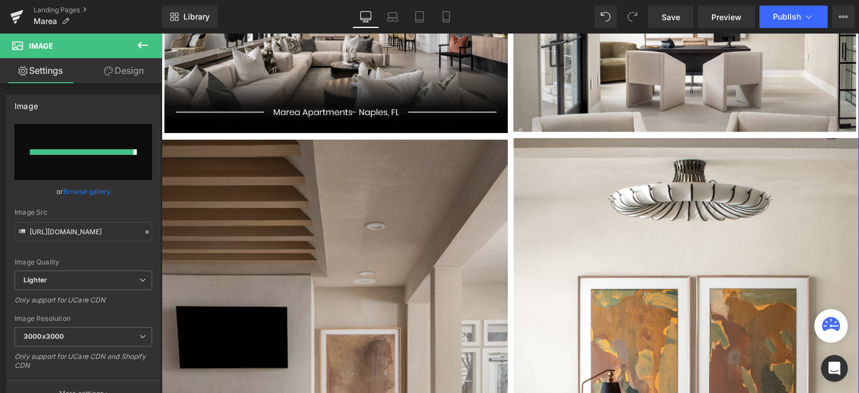
type input "https://ucarecdn.com/735b52f9-a548-46cc-bf87-0b71637b57a0/-/format/auto/-/previ…"
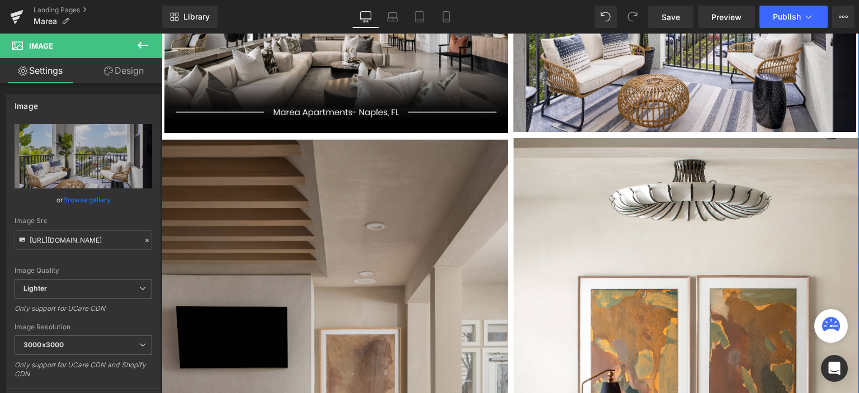
click at [394, 228] on img at bounding box center [335, 399] width 346 height 520
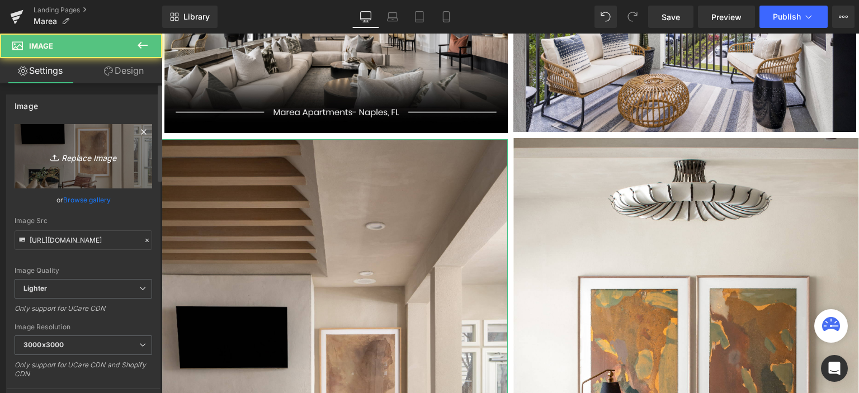
click at [63, 140] on link "Replace Image" at bounding box center [84, 156] width 138 height 64
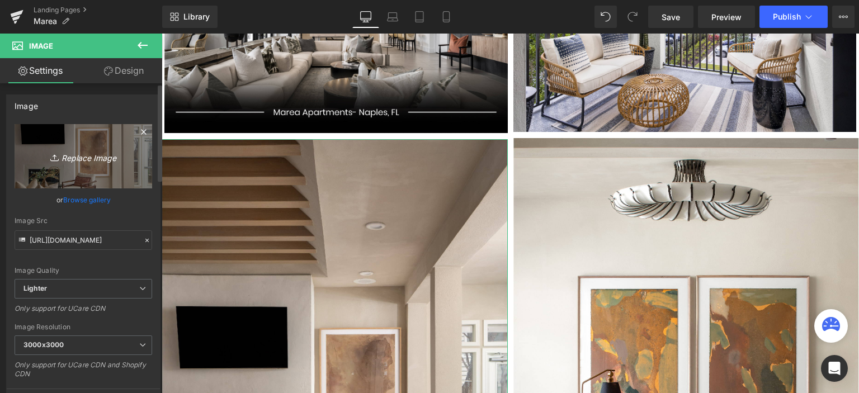
type input "C:\fakepath\Model Bedroom 1-01.jpg"
click at [627, 24] on span at bounding box center [633, 17] width 22 height 22
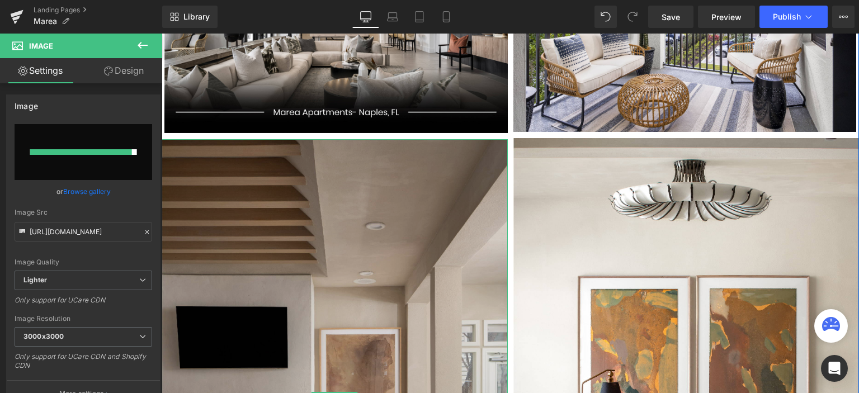
type input "https://ucarecdn.com/752d339c-cc8e-4a3c-85b3-f0123507eb26/-/format/auto/-/previ…"
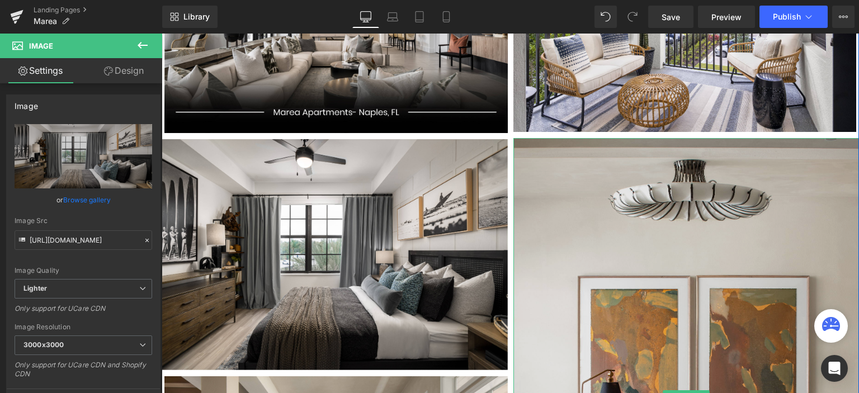
click at [617, 218] on img at bounding box center [687, 397] width 346 height 518
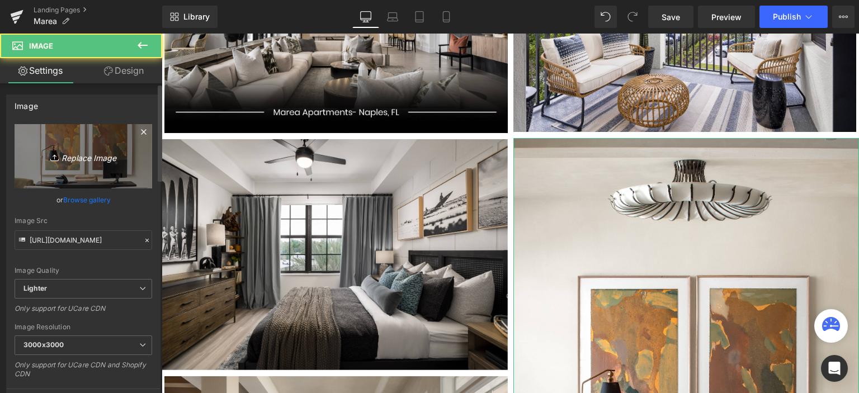
click at [81, 157] on icon "Replace Image" at bounding box center [84, 156] width 90 height 14
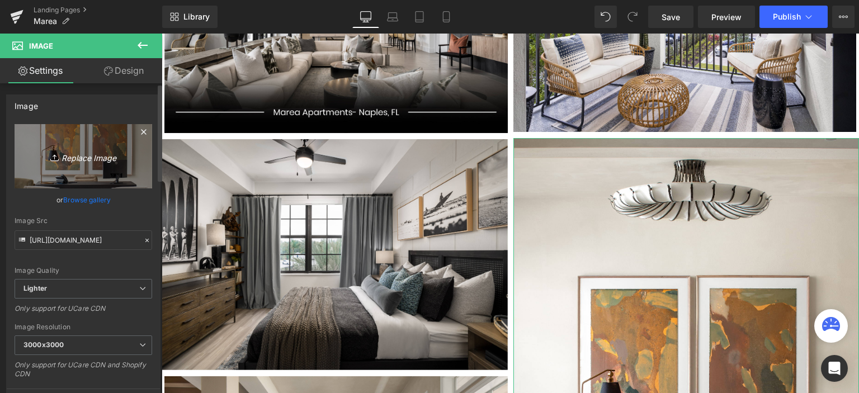
type input "C:\fakepath\Model Living Room (1)-01.jpg"
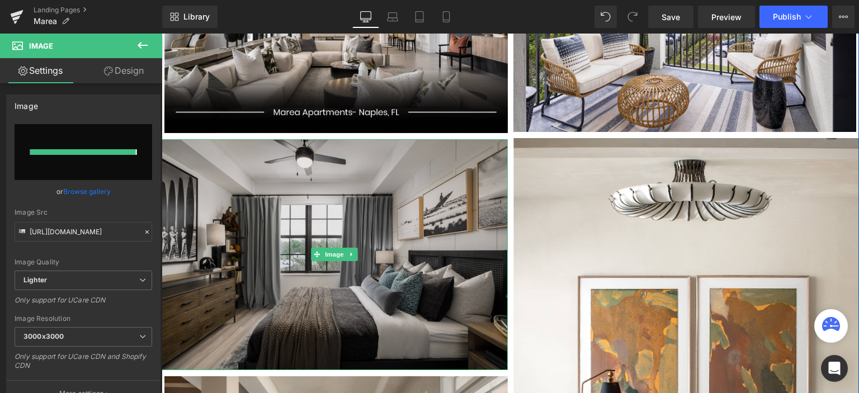
type input "https://ucarecdn.com/890162a0-39b9-4941-afd7-ade90abe1e72/-/format/auto/-/previ…"
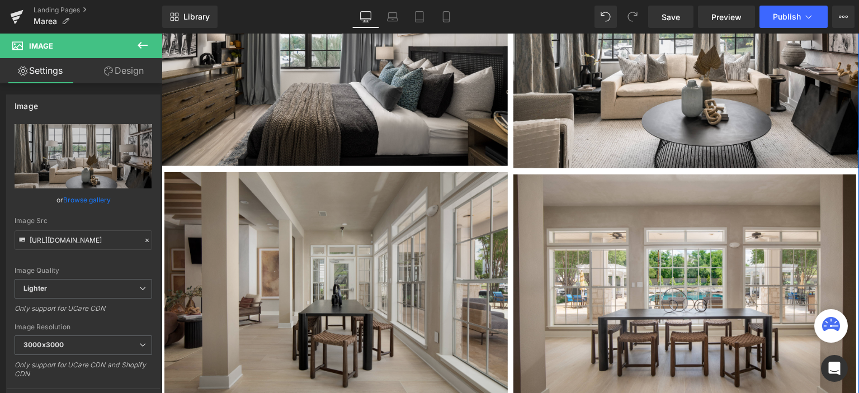
scroll to position [1511, 0]
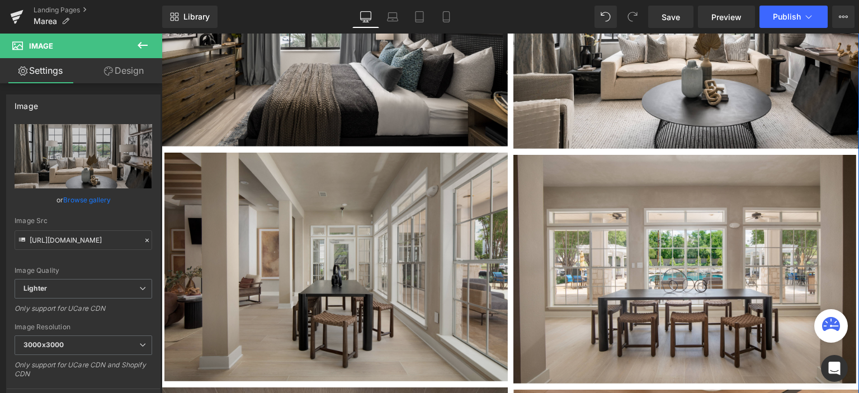
click at [365, 243] on img at bounding box center [336, 267] width 344 height 229
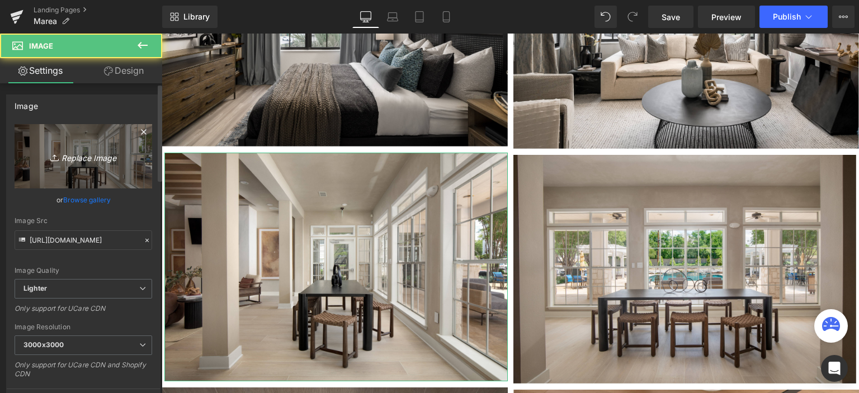
click at [56, 137] on link "Replace Image" at bounding box center [84, 156] width 138 height 64
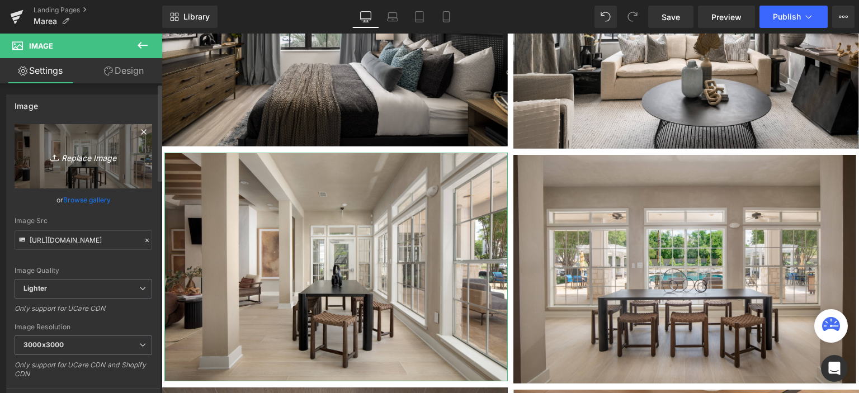
type input "C:\fakepath\Model Living Room-01.jpg"
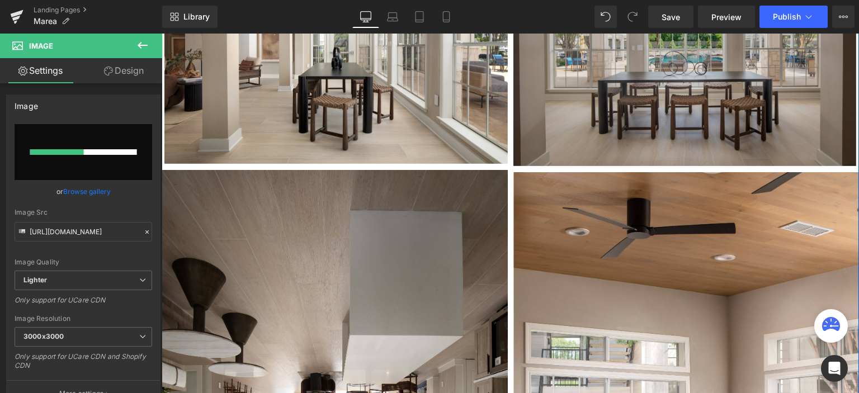
scroll to position [1735, 0]
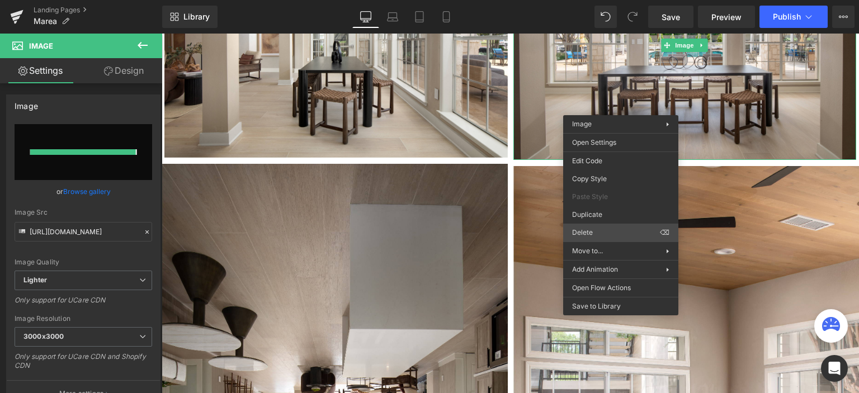
type input "https://ucarecdn.com/1ef51045-5cca-4494-abfb-3815af47bc61/-/format/auto/-/previ…"
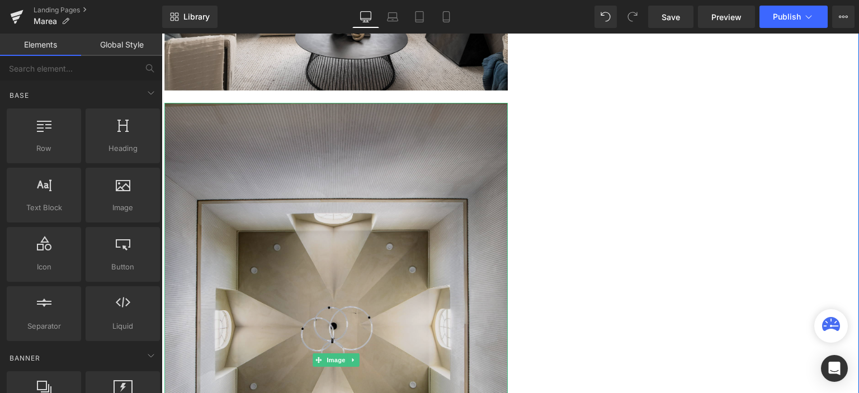
scroll to position [1902, 0]
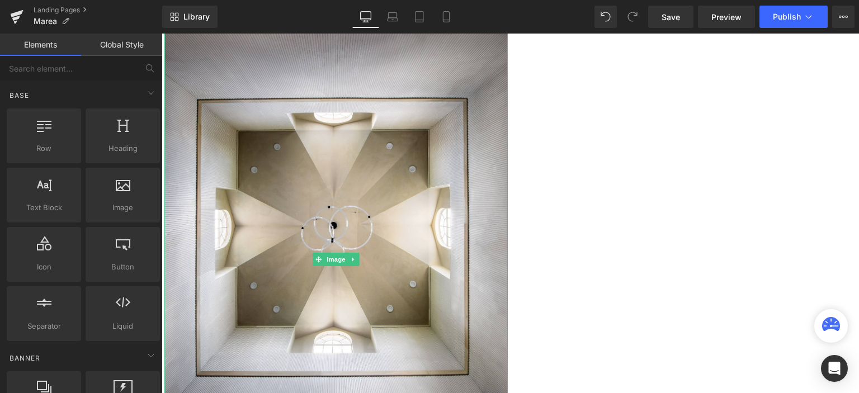
drag, startPoint x: 552, startPoint y: 346, endPoint x: 390, endPoint y: 313, distance: 165.1
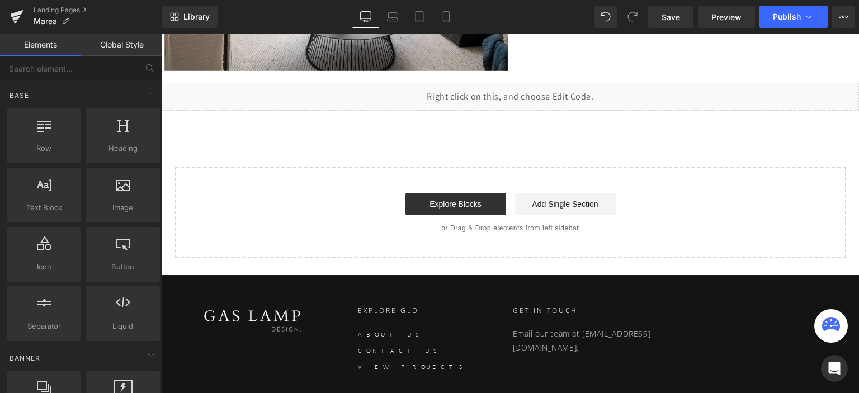
scroll to position [1768, 0]
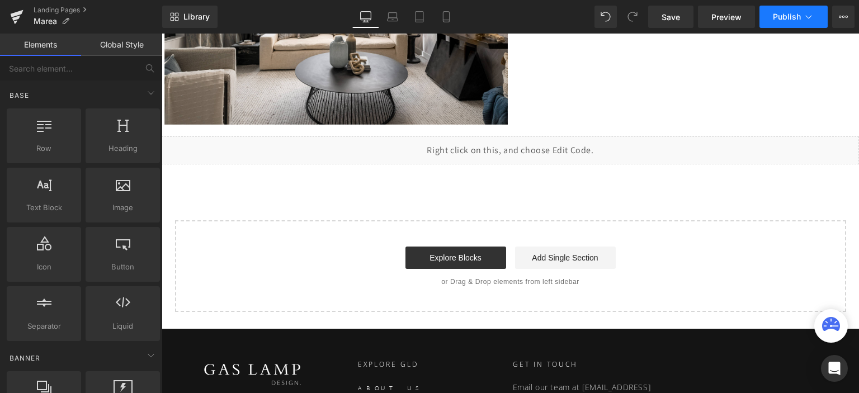
click at [770, 23] on button "Publish" at bounding box center [794, 17] width 68 height 22
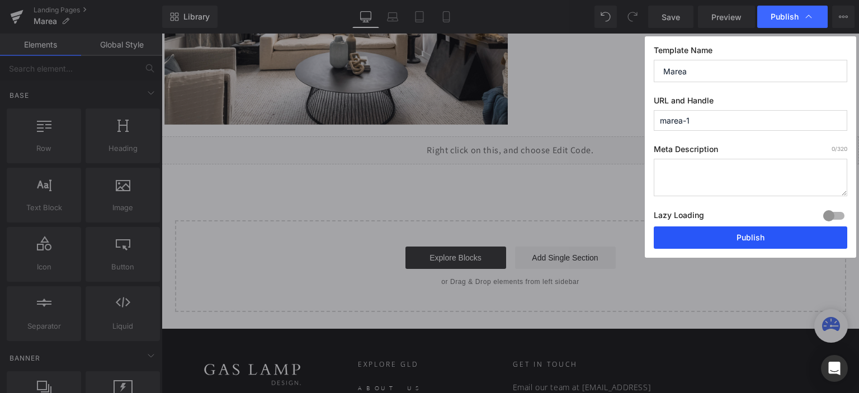
click at [703, 229] on button "Publish" at bounding box center [751, 238] width 194 height 22
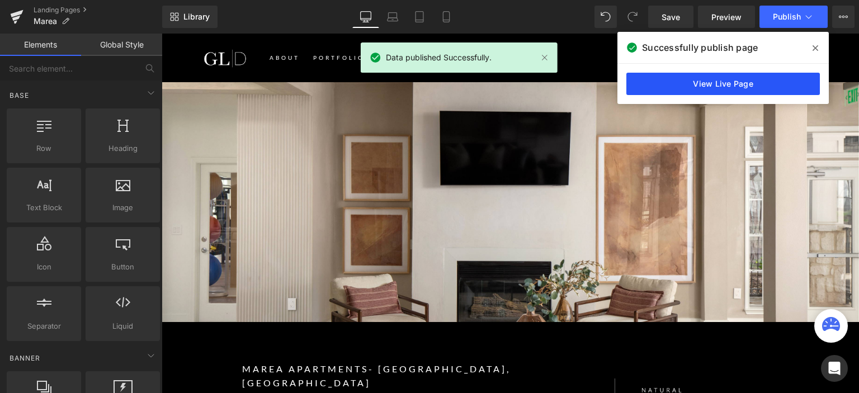
click at [721, 79] on link "View Live Page" at bounding box center [724, 84] width 194 height 22
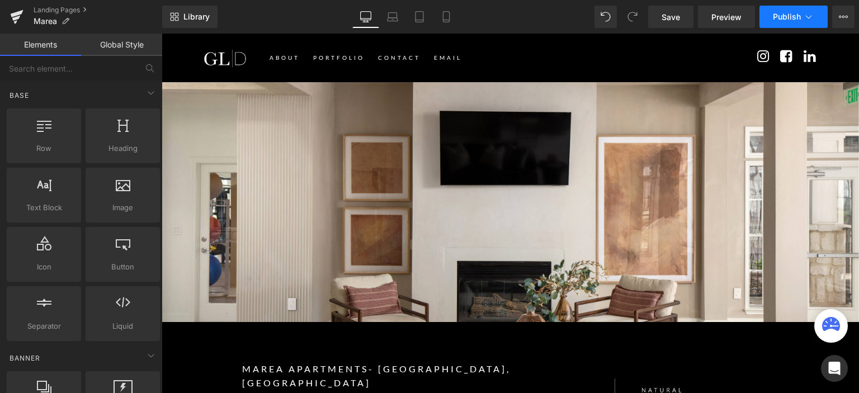
click at [789, 17] on span "Publish" at bounding box center [787, 16] width 28 height 9
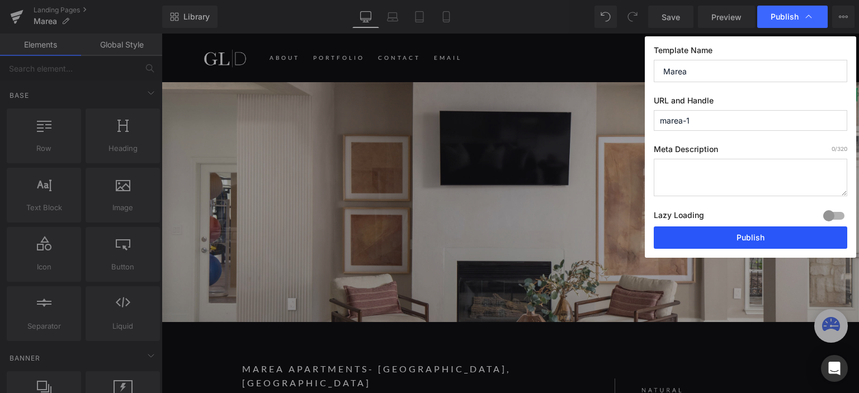
click at [763, 243] on button "Publish" at bounding box center [751, 238] width 194 height 22
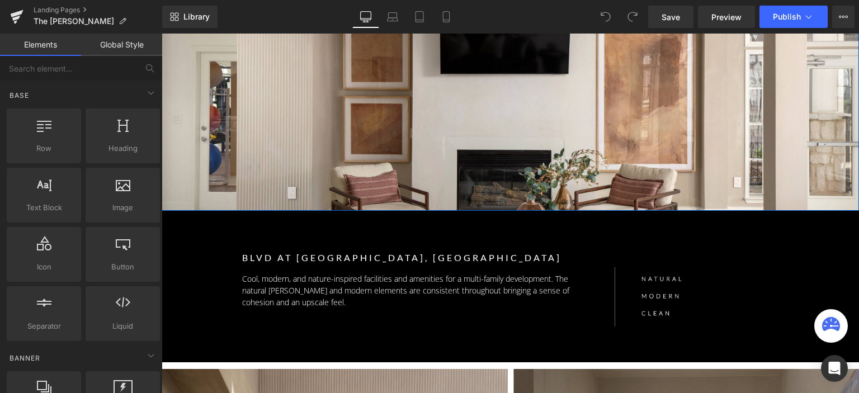
scroll to position [112, 0]
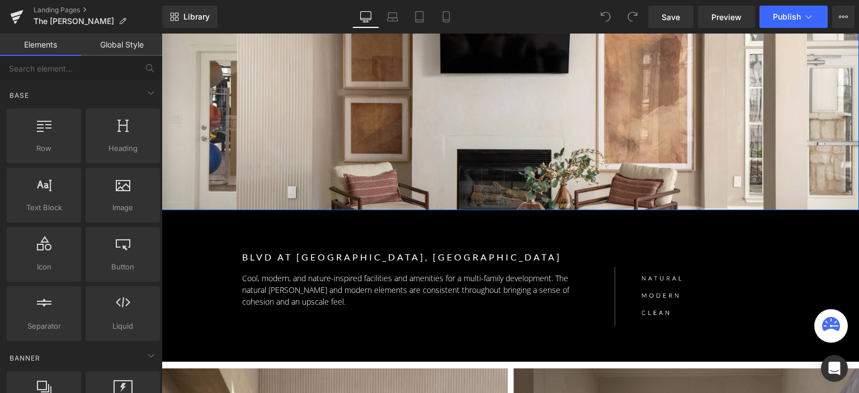
click at [420, 159] on div "Separator Row" at bounding box center [511, 90] width 698 height 240
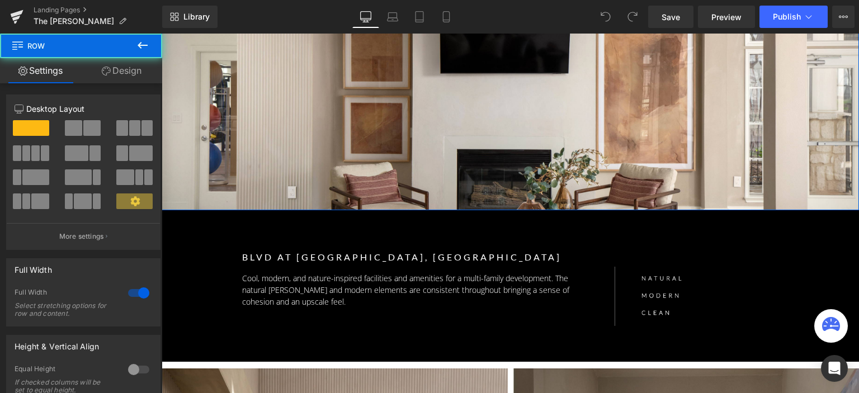
click at [123, 82] on link "Design" at bounding box center [121, 70] width 81 height 25
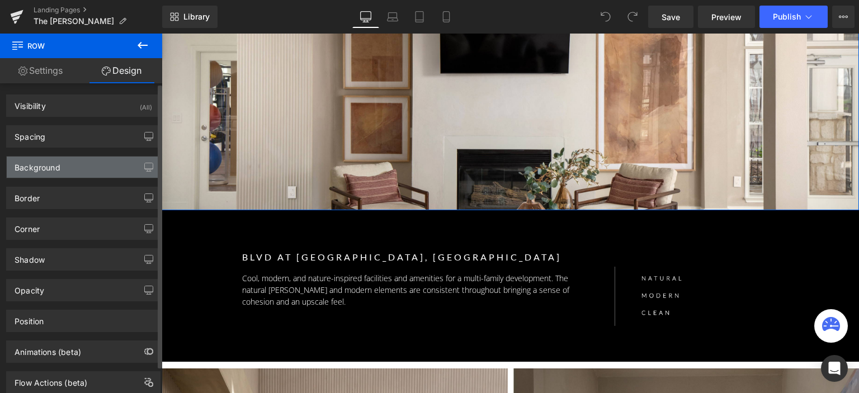
type input "[URL][DOMAIN_NAME]"
click at [70, 168] on div "Background" at bounding box center [83, 167] width 153 height 21
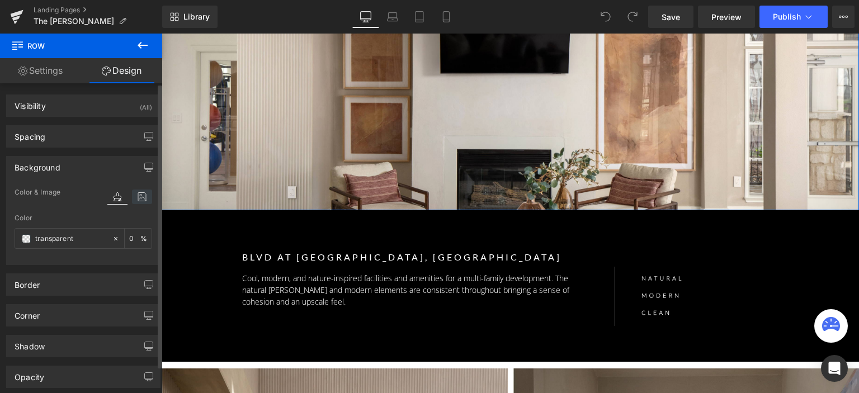
click at [135, 196] on icon at bounding box center [142, 197] width 20 height 15
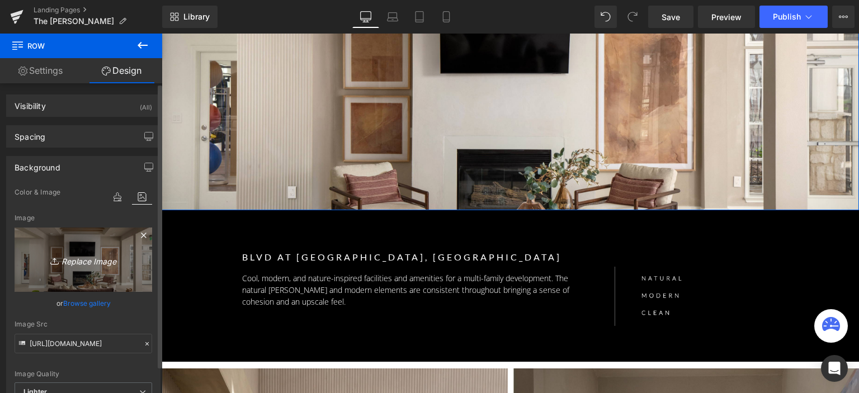
click at [92, 255] on icon "Replace Image" at bounding box center [84, 260] width 90 height 14
type input "C:\fakepath\REVISED Interior-1-01.jpg"
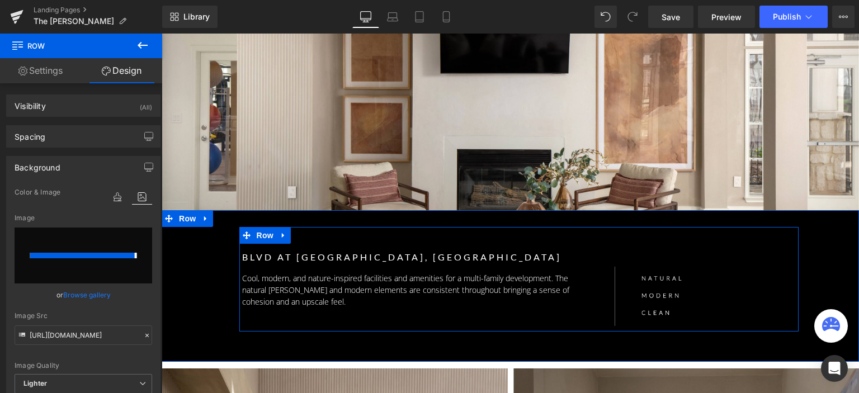
type input "https://ucarecdn.com/eb9c3e47-8a7c-4e8e-b26f-5d2d8e5f9da6/-/format/auto/-/previ…"
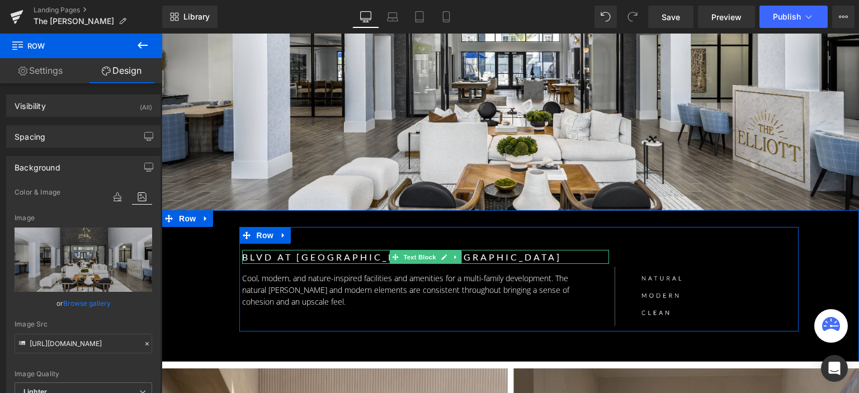
click at [466, 255] on p "BLVD at [GEOGRAPHIC_DATA], [GEOGRAPHIC_DATA]" at bounding box center [426, 257] width 368 height 15
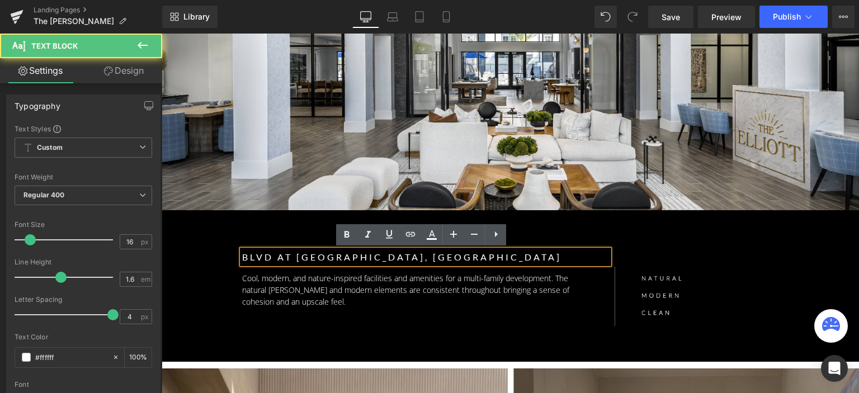
click at [310, 258] on p "BLVD at [GEOGRAPHIC_DATA], [GEOGRAPHIC_DATA]" at bounding box center [426, 257] width 368 height 15
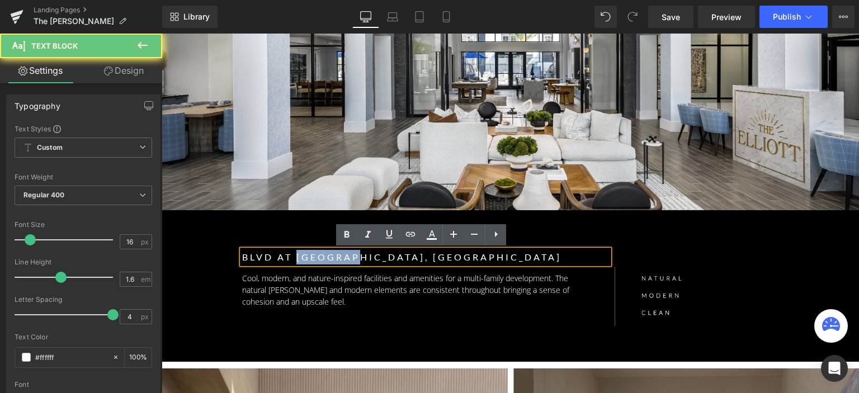
click at [310, 258] on p "BLVD at Medical - San Antonio, TX" at bounding box center [426, 257] width 368 height 15
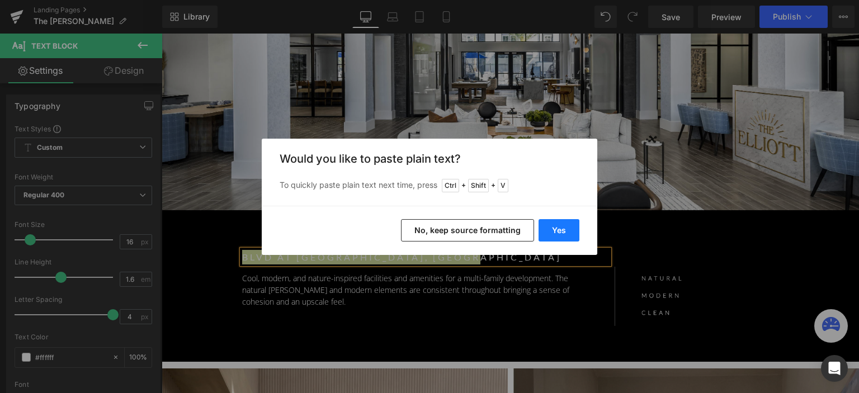
click at [549, 235] on button "Yes" at bounding box center [559, 230] width 41 height 22
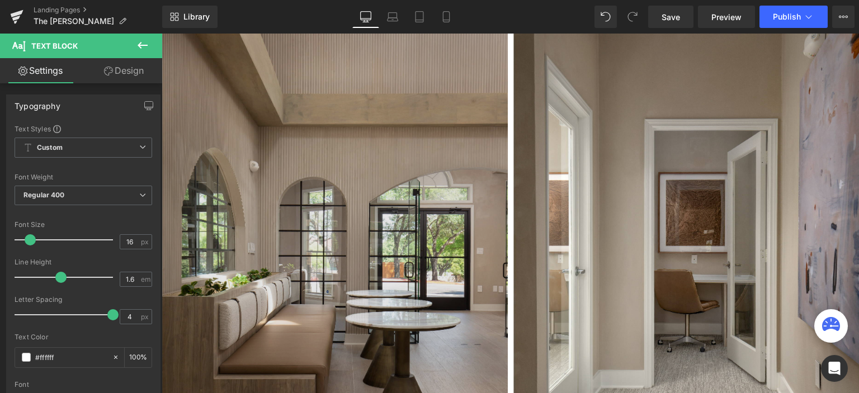
scroll to position [504, 0]
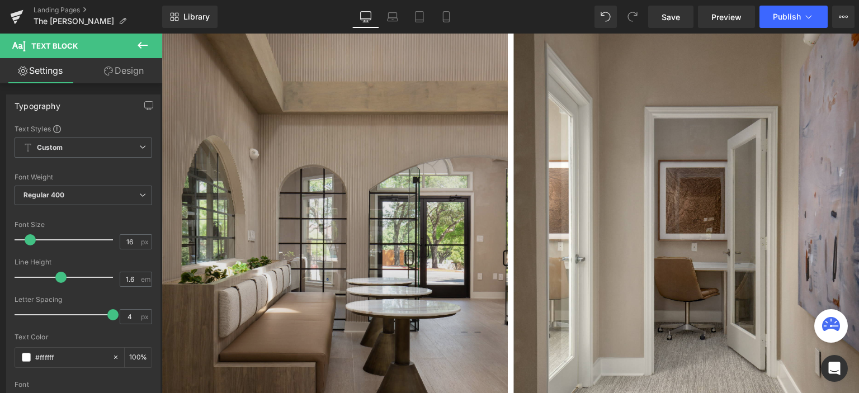
click at [385, 186] on img at bounding box center [335, 236] width 346 height 519
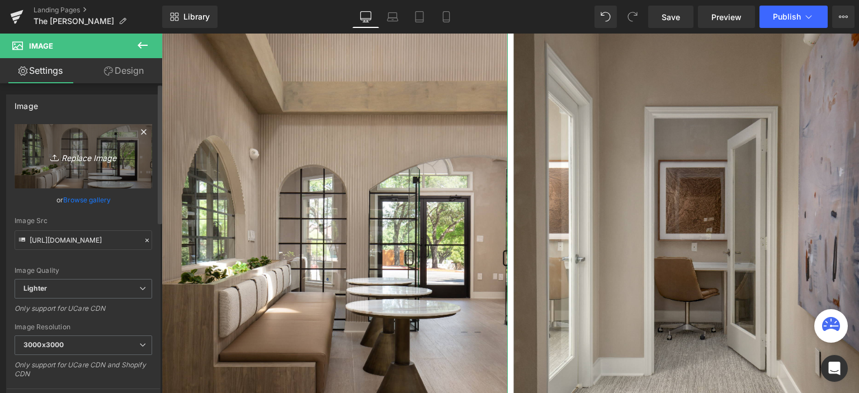
click at [98, 150] on icon "Replace Image" at bounding box center [84, 156] width 90 height 14
type input "C:\fakepath\REVISED Interior-1-01.jpg"
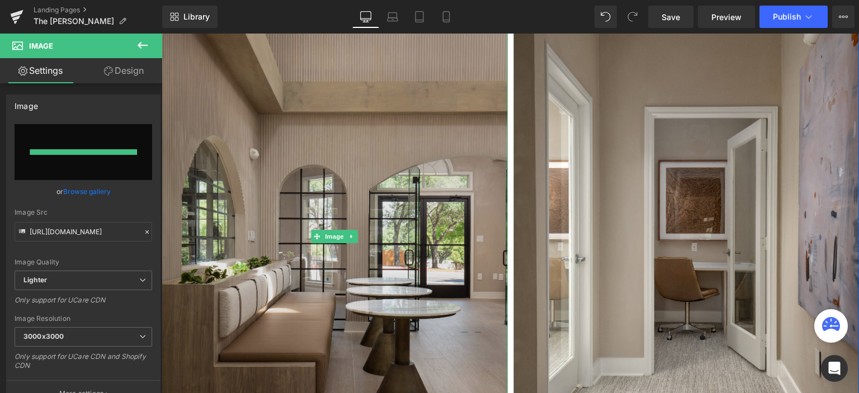
type input "https://ucarecdn.com/36e0bf64-6635-409b-815b-16125836e7e9/-/format/auto/-/previ…"
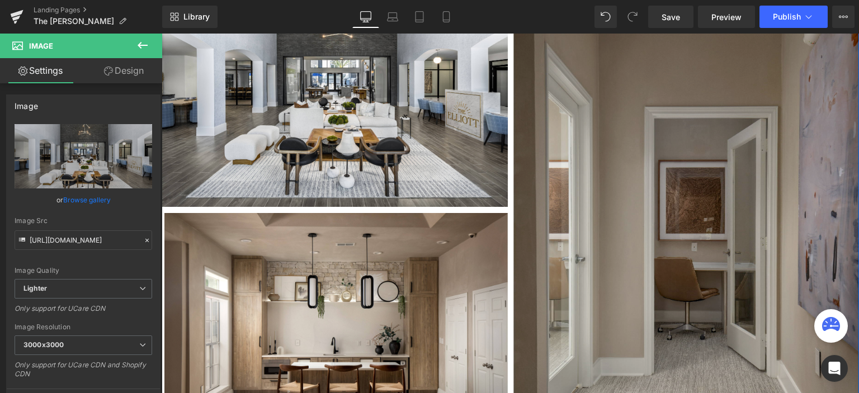
click at [605, 170] on img at bounding box center [687, 236] width 346 height 519
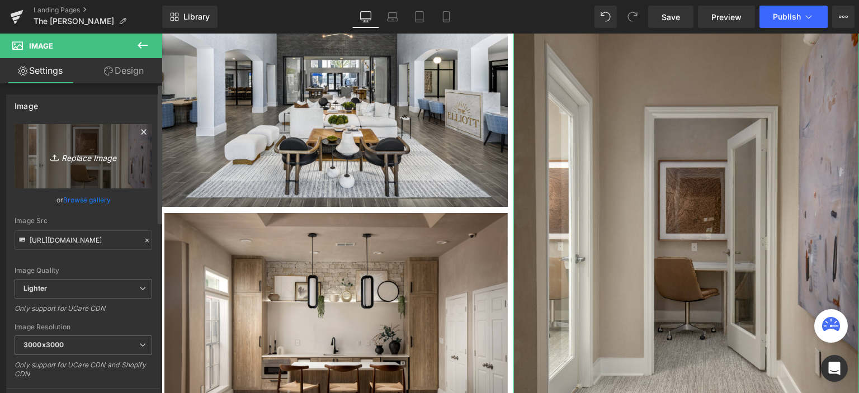
click at [97, 156] on icon "Replace Image" at bounding box center [84, 156] width 90 height 14
type input "C:\fakepath\REVISED Interior-2 - Copy-01.jpg"
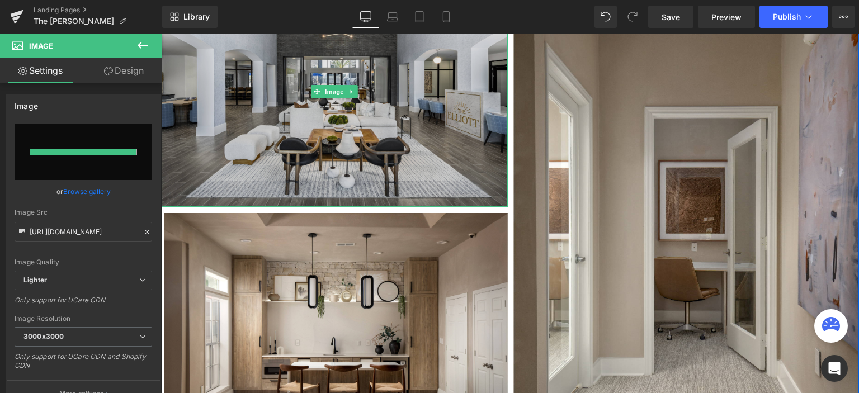
type input "https://ucarecdn.com/5dc1acae-5772-45ec-9438-738736c5f12e/-/format/auto/-/previ…"
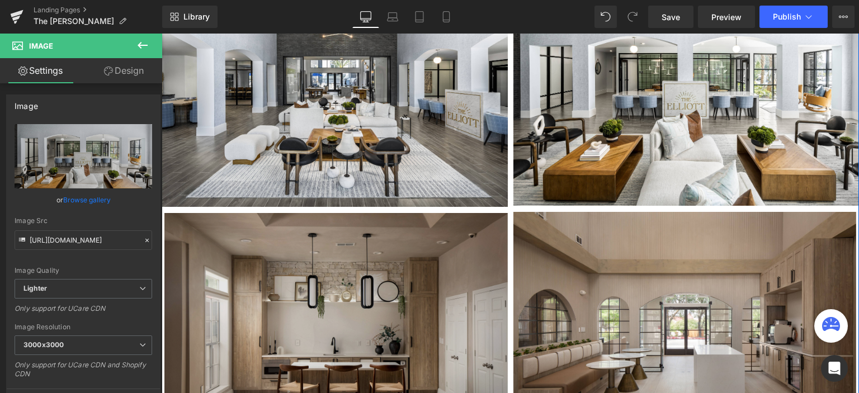
click at [371, 281] on img at bounding box center [336, 327] width 344 height 229
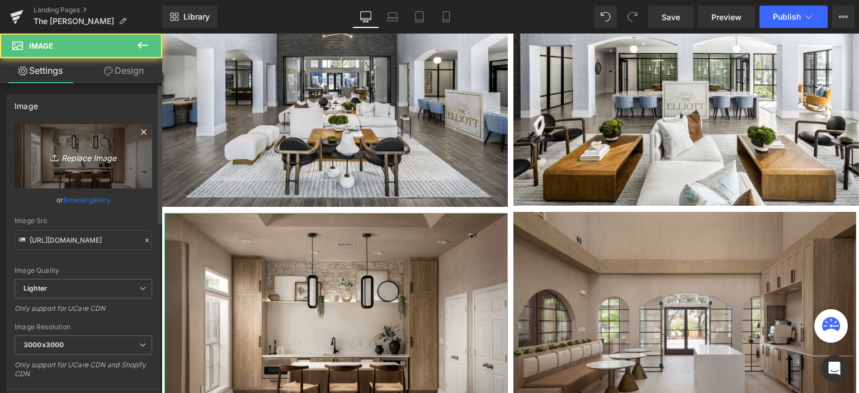
click at [84, 151] on icon "Replace Image" at bounding box center [84, 156] width 90 height 14
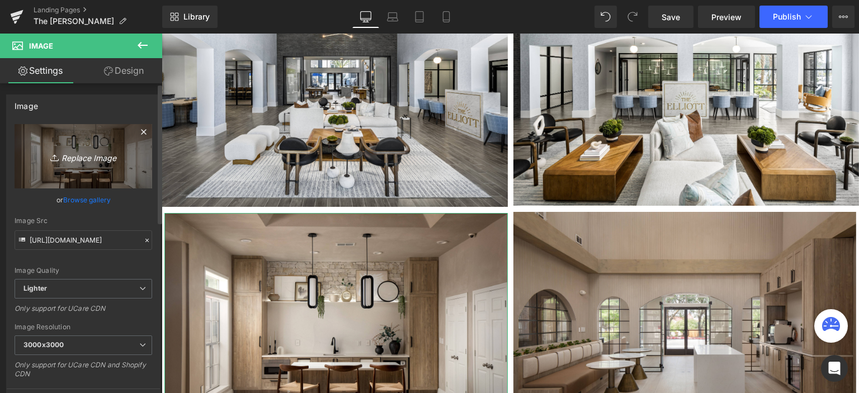
type input "C:\fakepath\REVISED Interior-2-01.jpg"
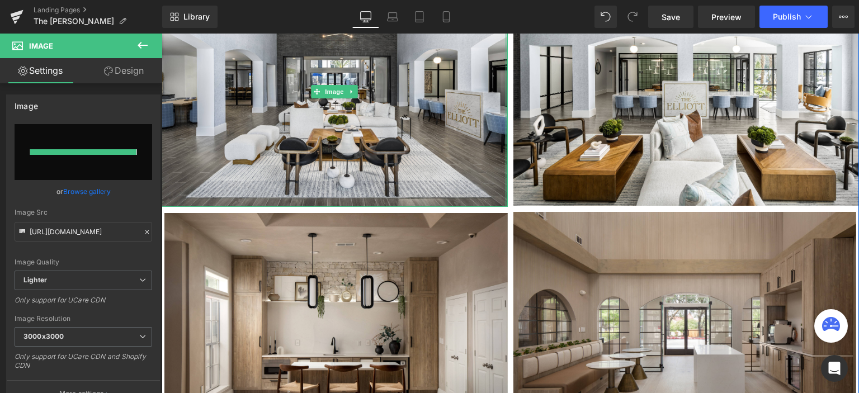
type input "https://ucarecdn.com/3d8611ce-97b2-4275-b903-dc6546231e52/-/format/auto/-/previ…"
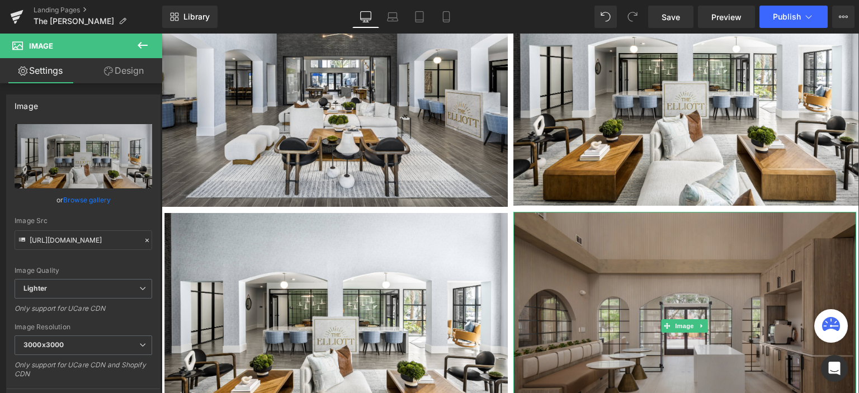
click at [585, 295] on img at bounding box center [686, 326] width 344 height 229
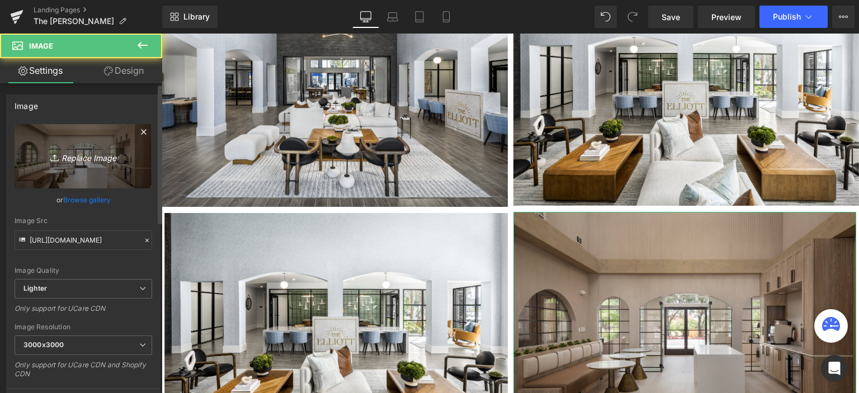
click at [111, 158] on icon "Replace Image" at bounding box center [84, 156] width 90 height 14
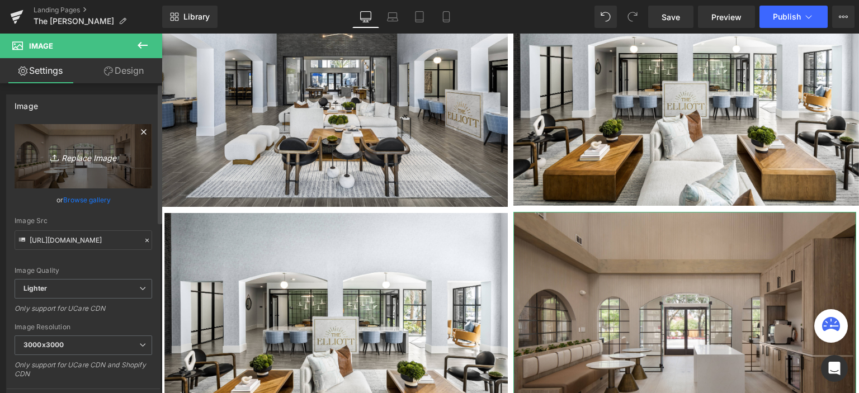
type input "C:\fakepath\REVISED Interior-9-01.jpg"
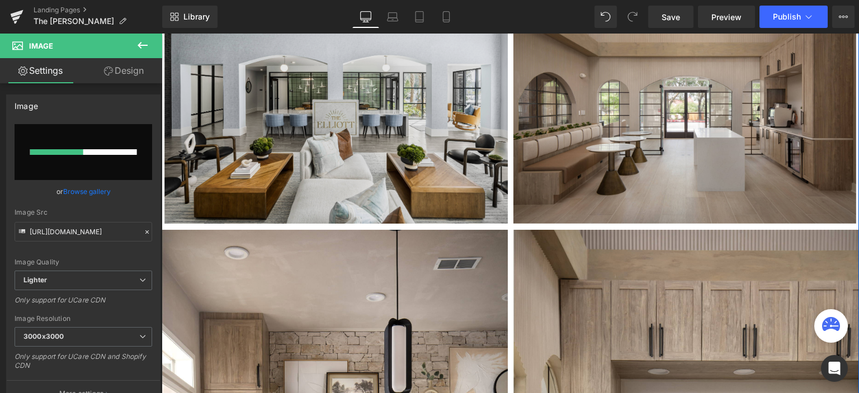
scroll to position [727, 0]
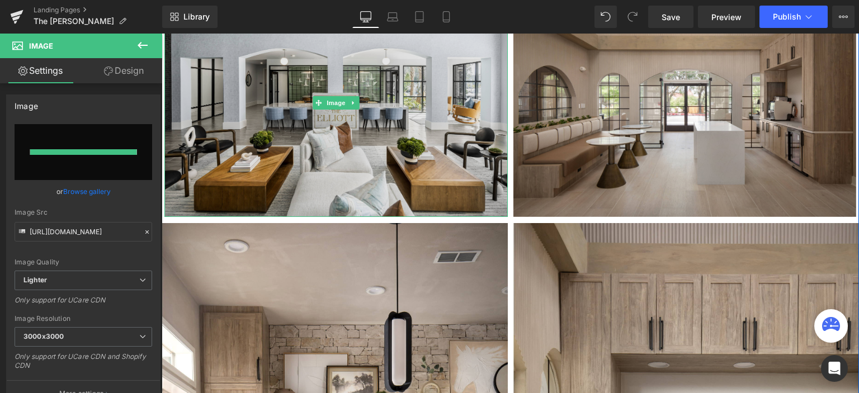
type input "https://ucarecdn.com/416bfe2b-78ea-47d8-a5d3-7d4704a1df42/-/format/auto/-/previ…"
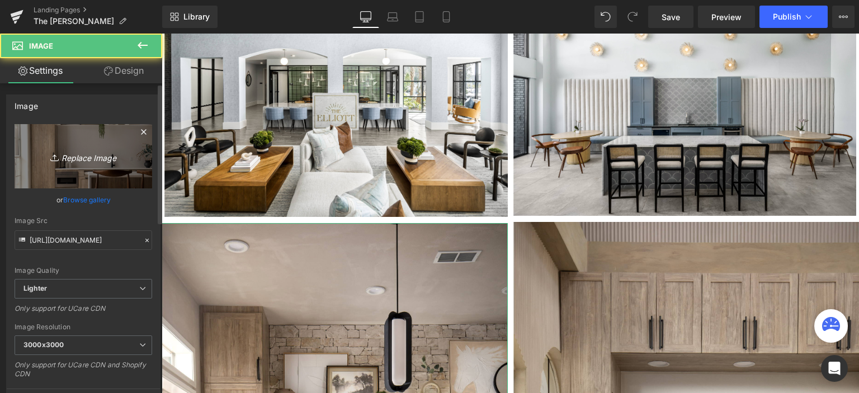
click at [101, 158] on icon "Replace Image" at bounding box center [84, 156] width 90 height 14
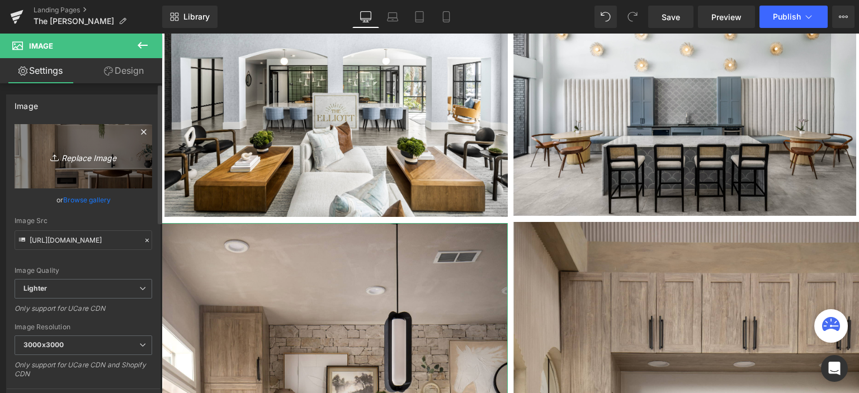
type input "C:\fakepath\REVISED Interior-10-01.jpg"
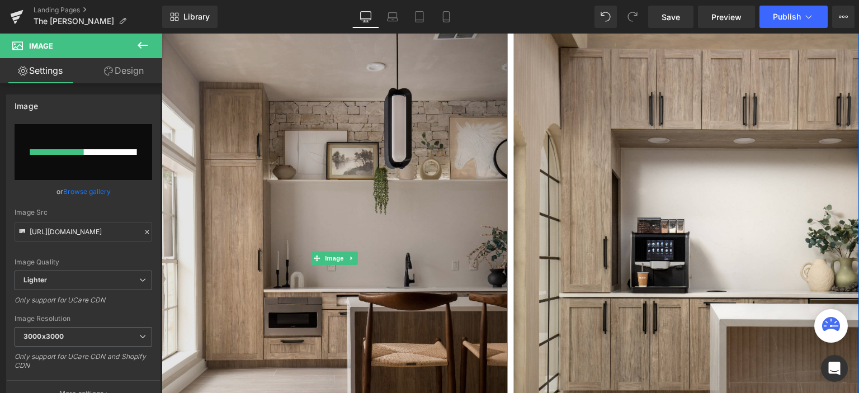
scroll to position [895, 0]
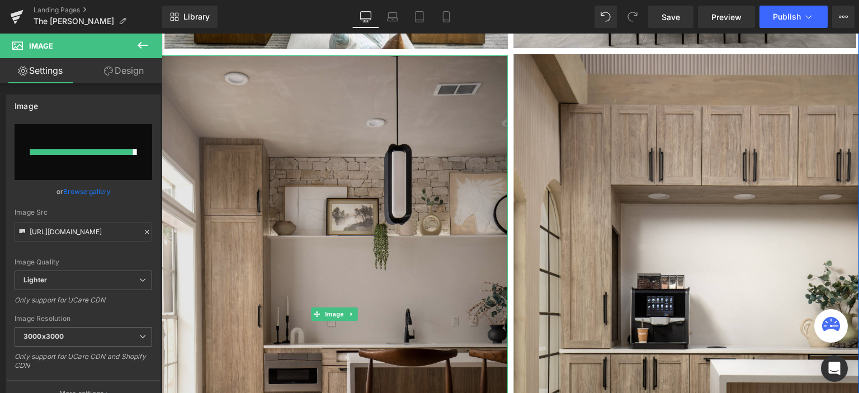
type input "https://ucarecdn.com/ff52ac5c-4434-4afb-8fd8-1f7574c0c7fc/-/format/auto/-/previ…"
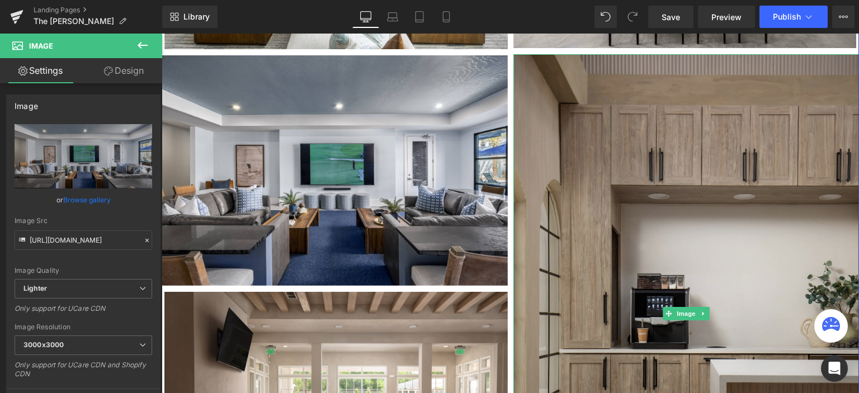
click at [600, 157] on img at bounding box center [687, 313] width 346 height 519
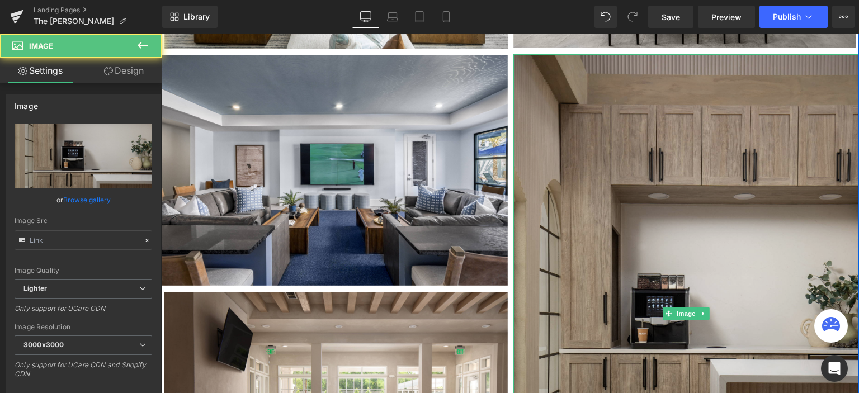
type input "https://ucarecdn.com/5b30bb8c-ee63-49f2-8cfb-05cce1a29bf6/-/format/auto/-/previ…"
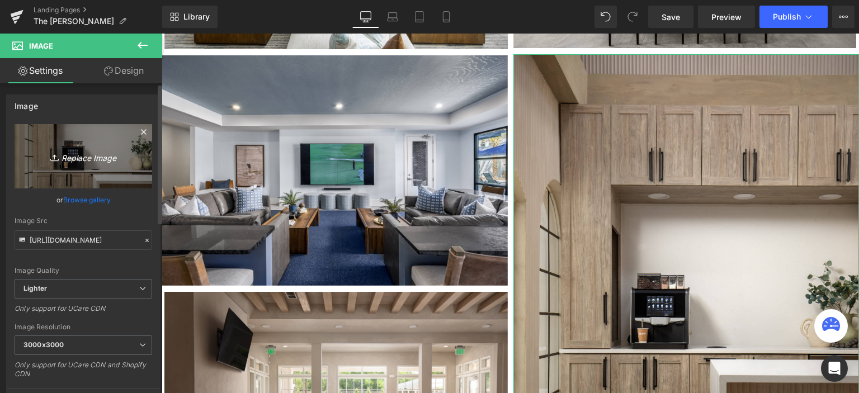
click at [84, 148] on link "Replace Image" at bounding box center [84, 156] width 138 height 64
type input "C:\fakepath\REVISED Interior-12-01.jpg"
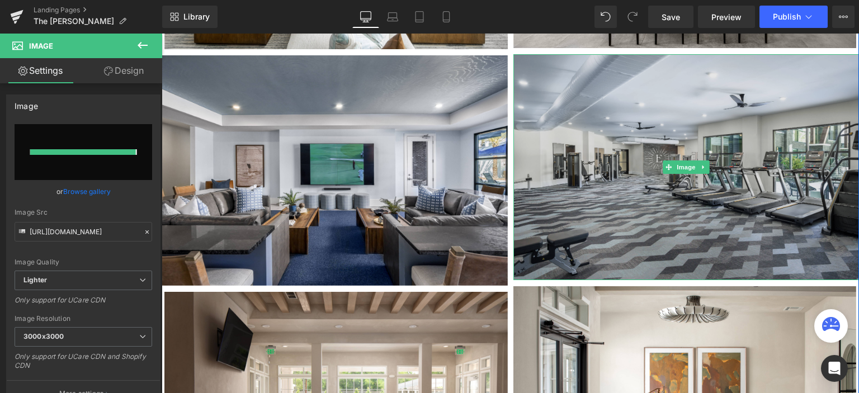
type input "https://ucarecdn.com/381afbc8-acee-4d8e-9d27-595d79be8a93/-/format/auto/-/previ…"
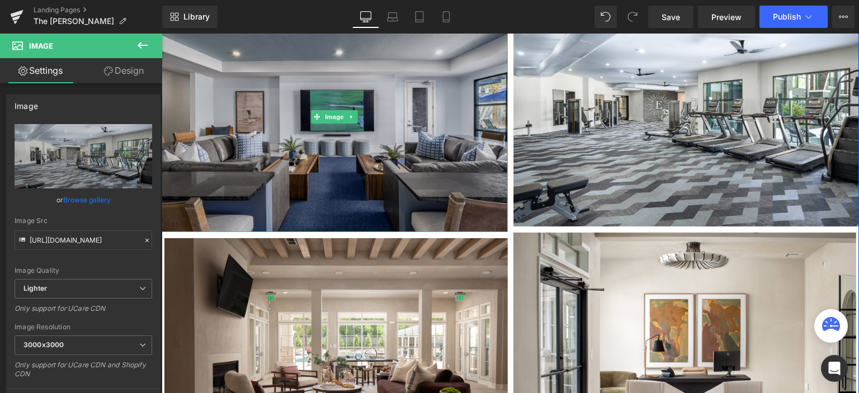
scroll to position [1007, 0]
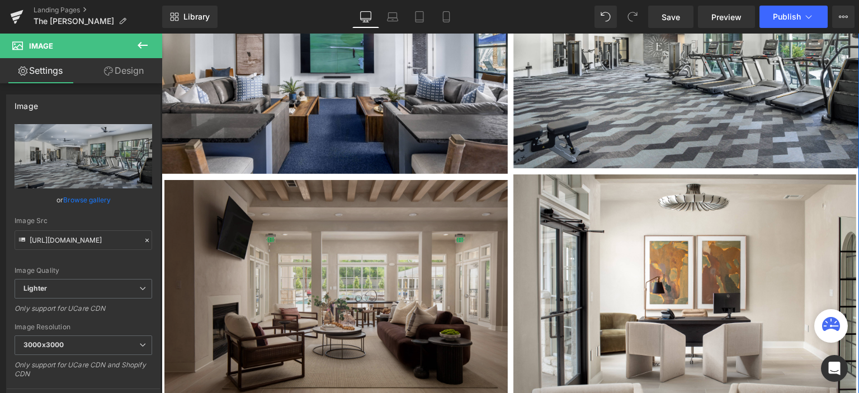
click at [352, 247] on img at bounding box center [336, 294] width 344 height 229
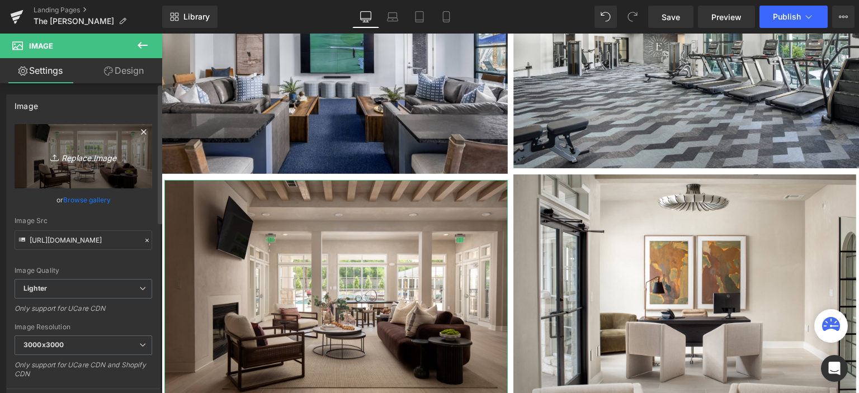
click at [102, 165] on link "Replace Image" at bounding box center [84, 156] width 138 height 64
type input "C:\fakepath\REVISED Interior-15-01.jpg"
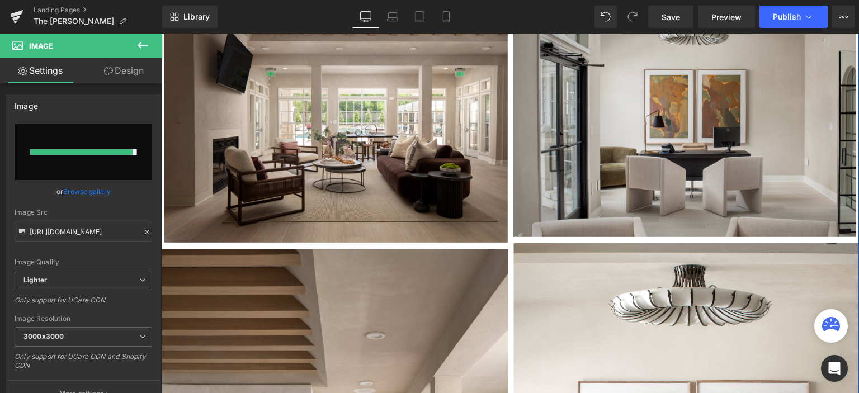
scroll to position [1119, 0]
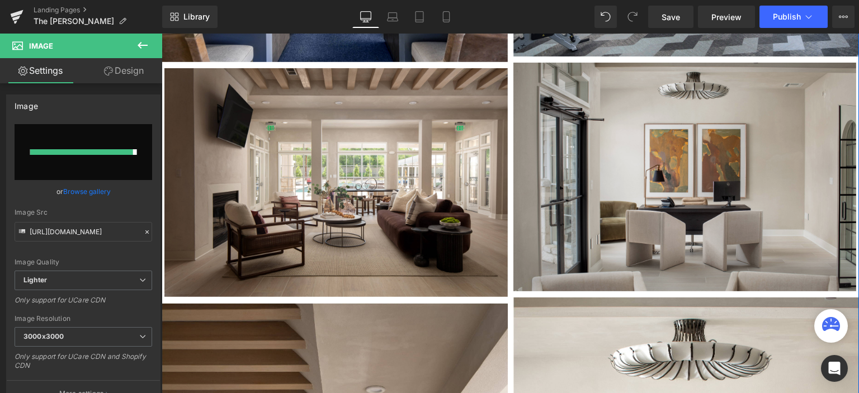
type input "https://ucarecdn.com/a70414e5-cf89-4e23-8ec9-0cb49ce526ed/-/format/auto/-/previ…"
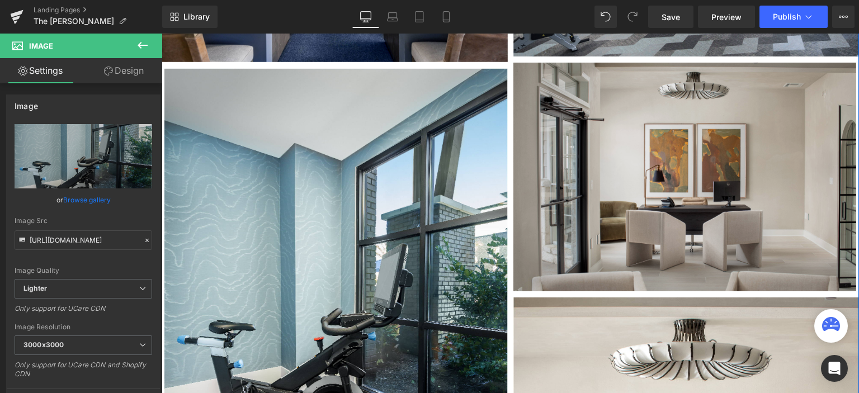
click at [584, 160] on img at bounding box center [686, 177] width 344 height 229
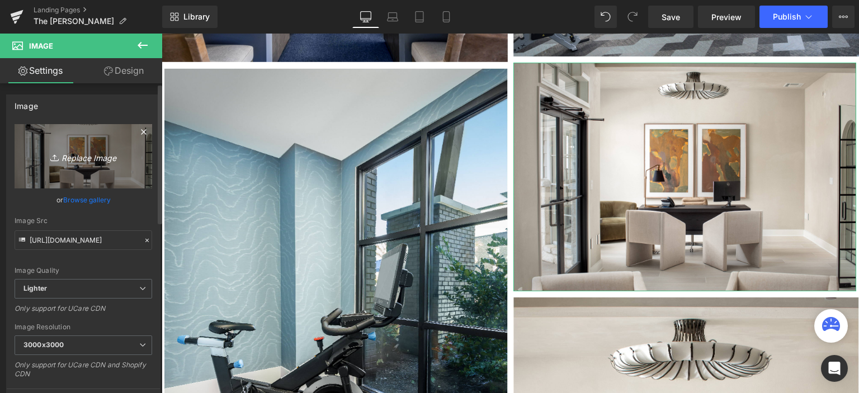
click at [88, 155] on icon "Replace Image" at bounding box center [84, 156] width 90 height 14
type input "C:\fakepath\REVISED Interior-17-01.jpg"
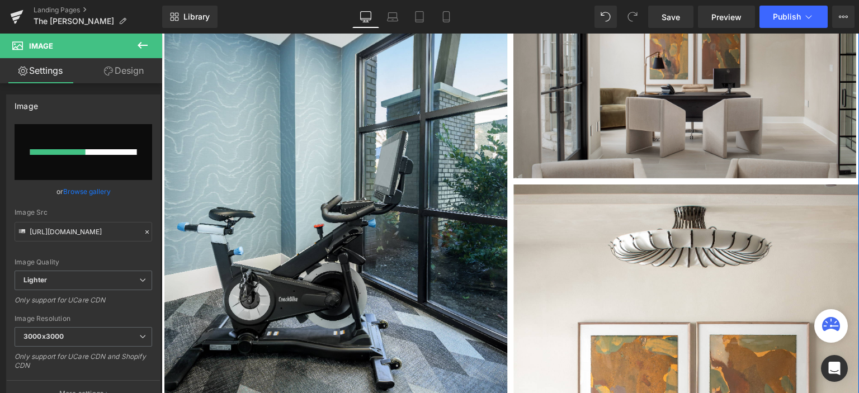
scroll to position [1231, 0]
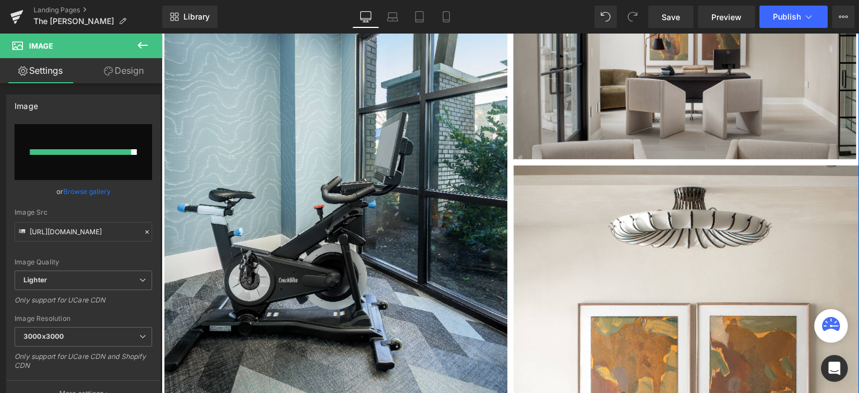
type input "https://ucarecdn.com/5eaa875c-8f7d-405c-8ced-7014a146d39d/-/format/auto/-/previ…"
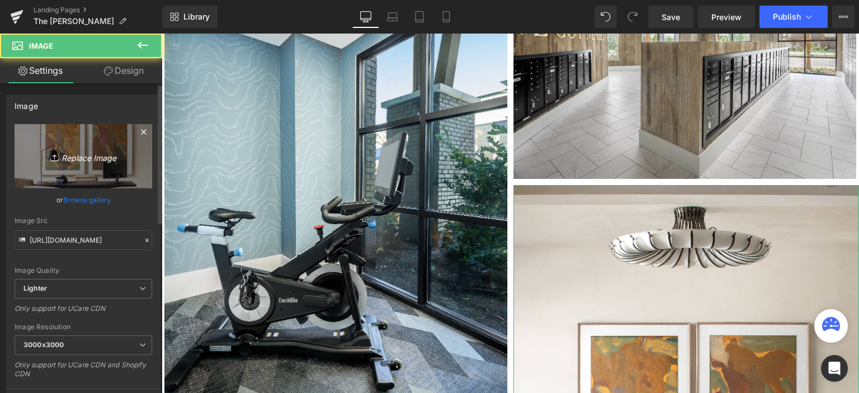
click at [86, 158] on icon "Replace Image" at bounding box center [84, 156] width 90 height 14
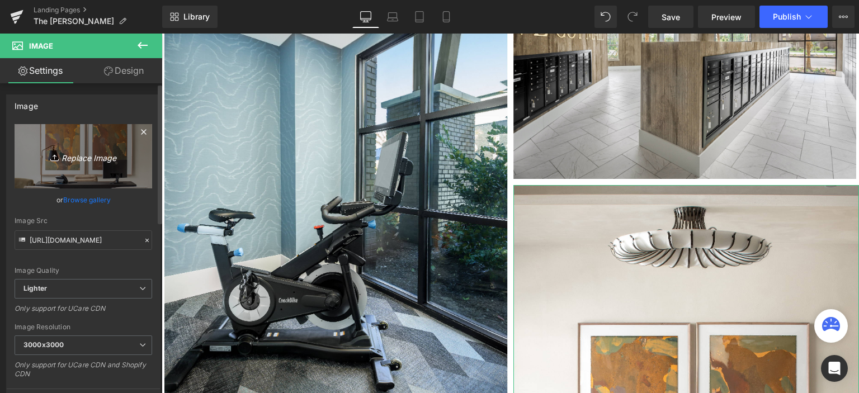
type input "C:\fakepath\REVISED Model-4-01.jpg"
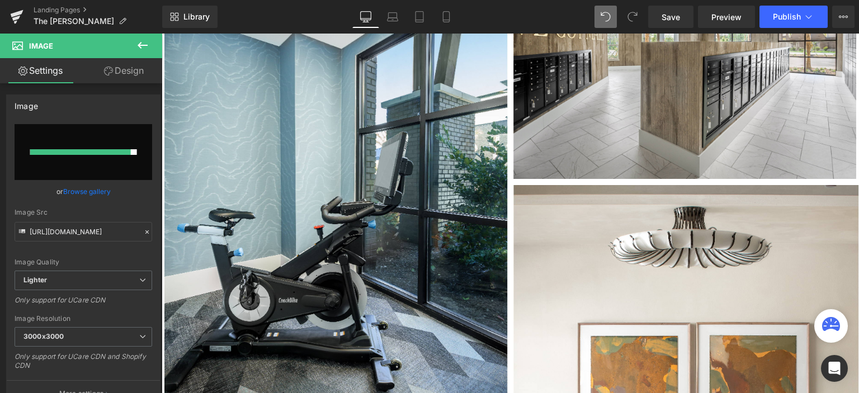
type input "https://ucarecdn.com/ced92200-ecec-46fd-bc45-fe19c82d10f6/-/format/auto/-/previ…"
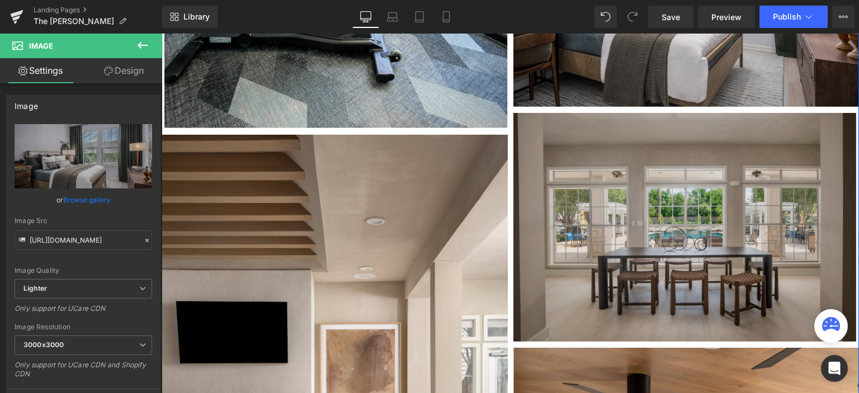
scroll to position [1567, 0]
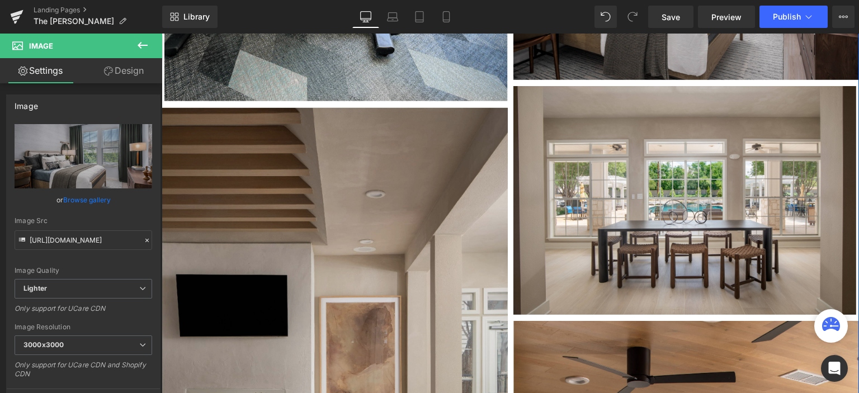
click at [370, 227] on img at bounding box center [335, 367] width 346 height 520
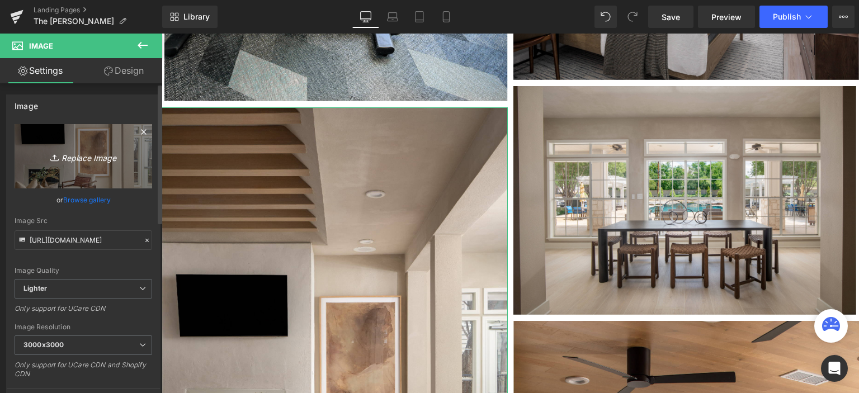
click at [73, 158] on icon "Replace Image" at bounding box center [84, 156] width 90 height 14
type input "C:\fakepath\REVISED Model-6-01.jpg"
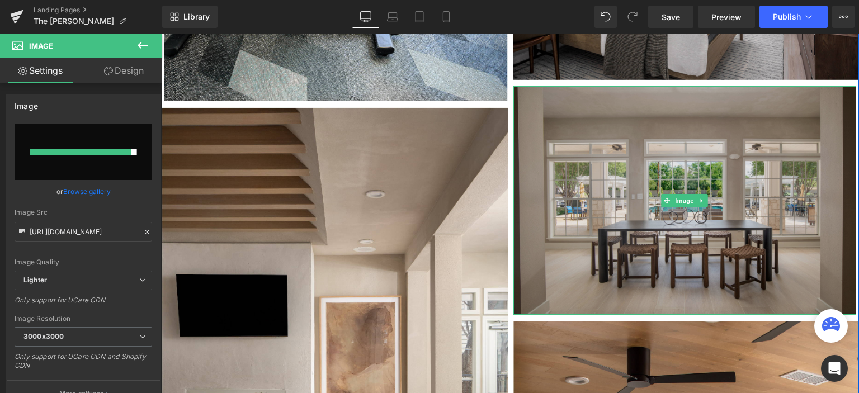
type input "https://ucarecdn.com/7268f1ee-f8c2-47ae-a6bb-e4ec38eadd88/-/format/auto/-/previ…"
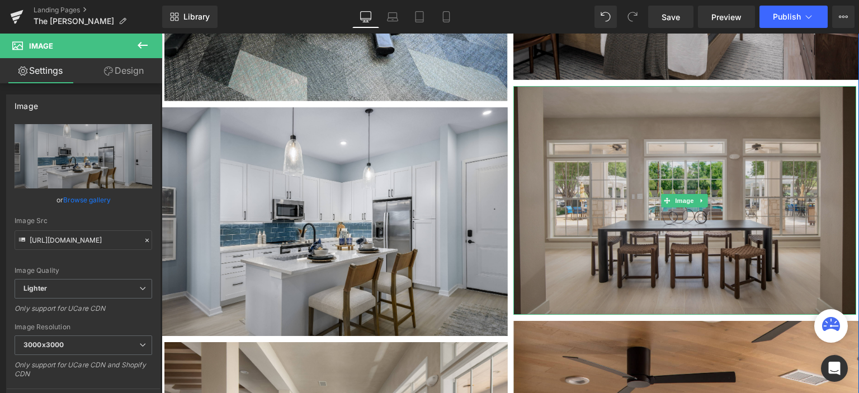
click at [620, 173] on img at bounding box center [686, 200] width 344 height 229
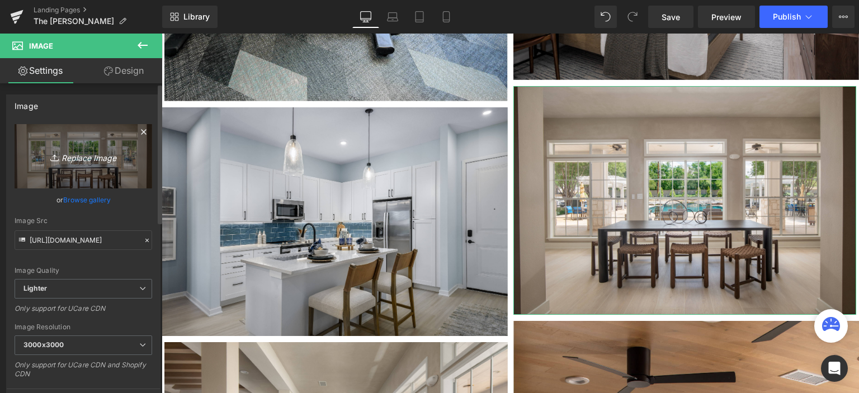
click at [83, 156] on icon "Replace Image" at bounding box center [84, 156] width 90 height 14
type input "C:\fakepath\REVISED Model-9-01.jpg"
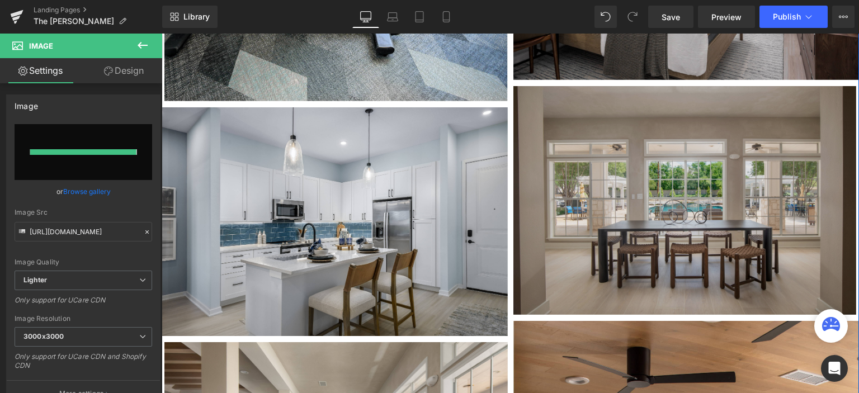
type input "https://ucarecdn.com/ffb3ab85-d4ba-421a-af85-37e760e3d34a/-/format/auto/-/previ…"
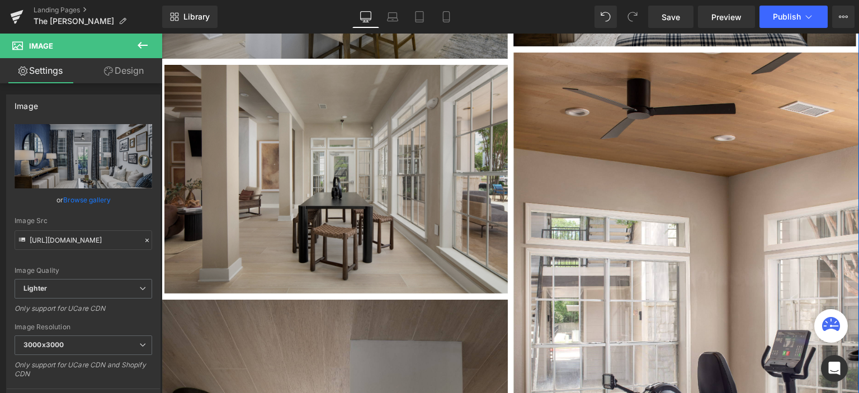
scroll to position [1846, 0]
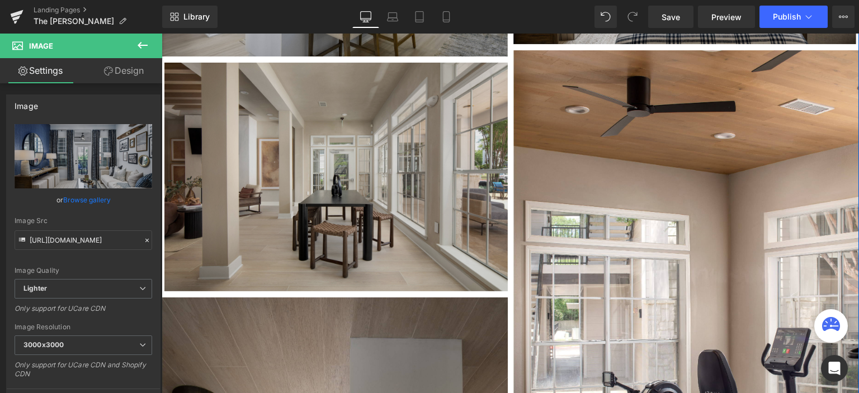
click at [348, 172] on div "Image" at bounding box center [336, 177] width 344 height 229
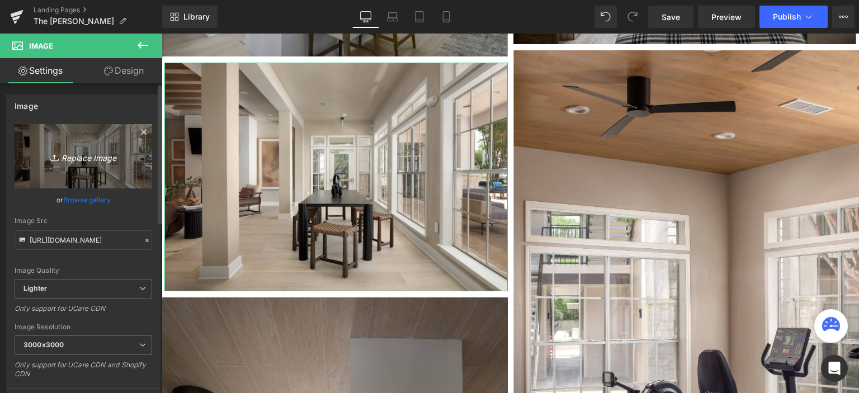
click at [65, 138] on link "Replace Image" at bounding box center [84, 156] width 138 height 64
type input "C:\fakepath\REVISED Model-13-01.jpg"
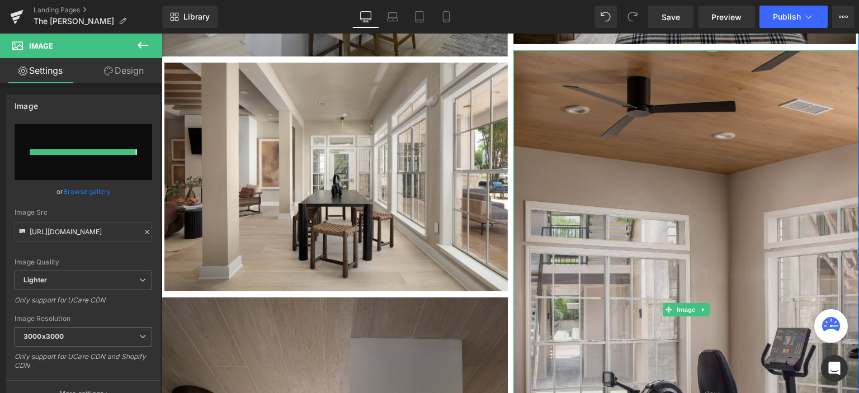
type input "https://ucarecdn.com/9bba2e78-9296-4b6f-9f84-92f4b66d87b0/-/format/auto/-/previ…"
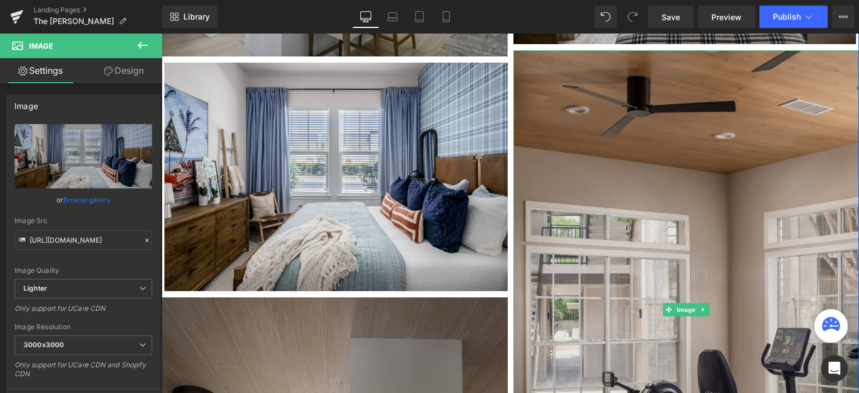
click at [701, 89] on img at bounding box center [687, 309] width 346 height 519
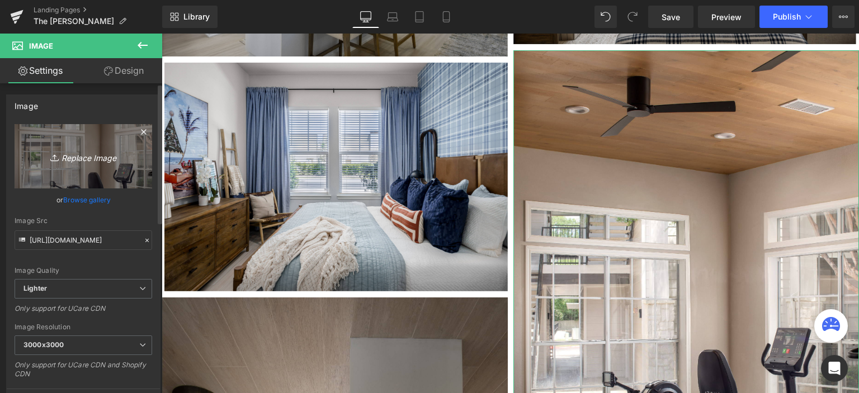
click at [51, 143] on link "Replace Image" at bounding box center [84, 156] width 138 height 64
type input "C:\fakepath\The Elliott- Land O Lakes, FL-01.jpg"
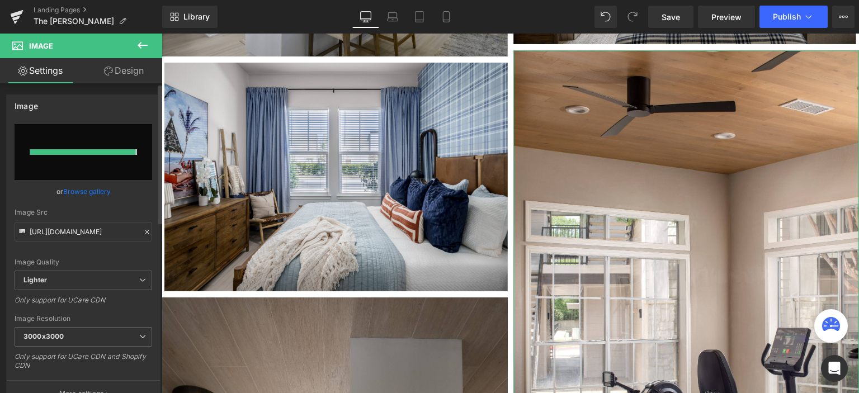
type input "https://ucarecdn.com/71ceaae7-39a5-4d28-9c78-721bdc46034f/-/format/auto/-/previ…"
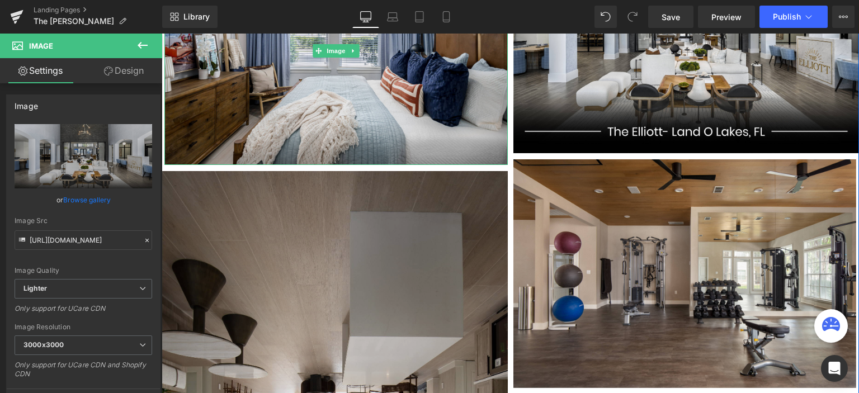
scroll to position [2070, 0]
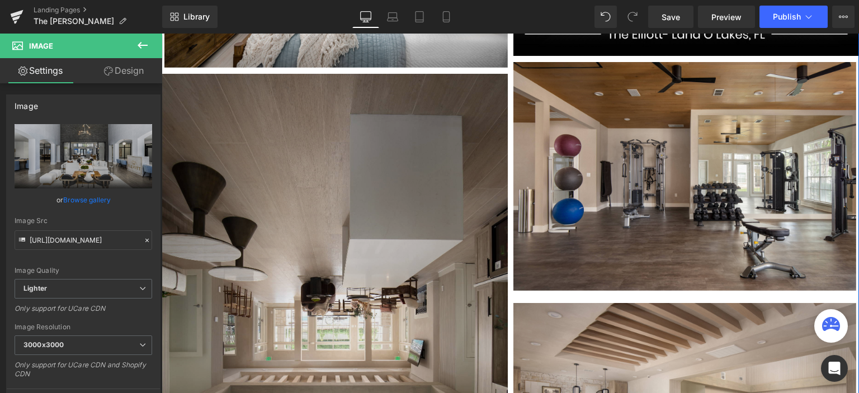
click at [342, 128] on img at bounding box center [335, 333] width 346 height 519
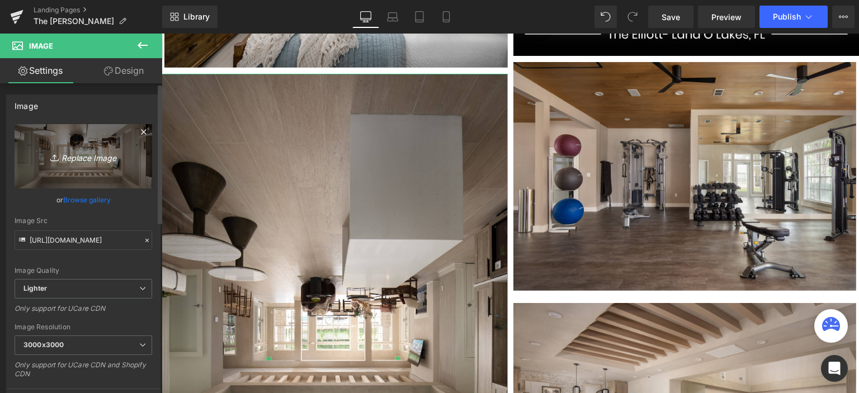
click at [101, 147] on link "Replace Image" at bounding box center [84, 156] width 138 height 64
type input "C:\fakepath\X Revised Exterior-7-01.jpg"
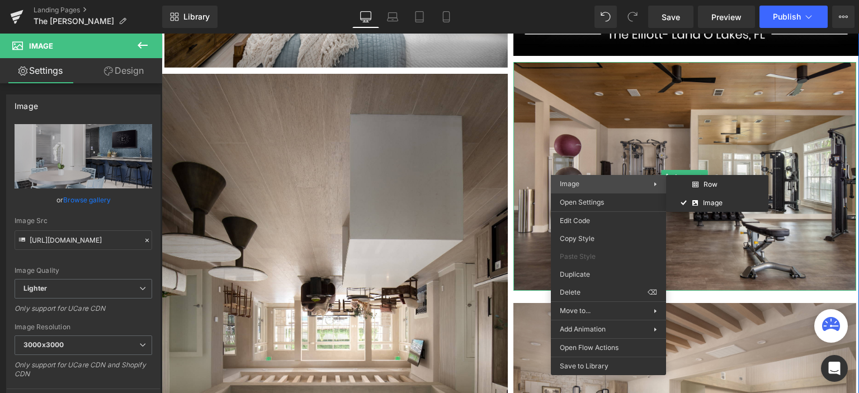
type input "https://ucarecdn.com/a66a63a6-cf4f-4e44-aa35-61fdd020320b/-/format/auto/-/previ…"
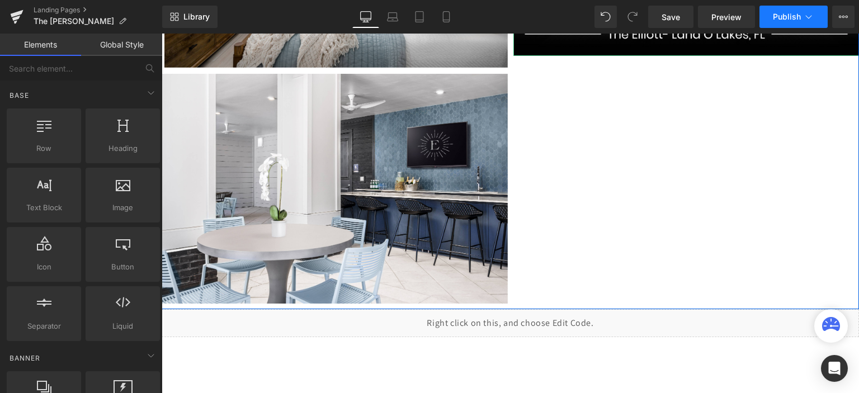
click at [791, 26] on button "Publish" at bounding box center [794, 17] width 68 height 22
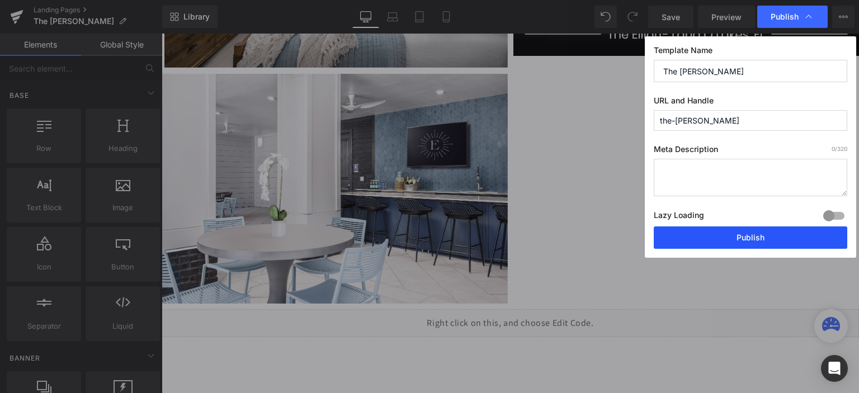
click at [718, 237] on button "Publish" at bounding box center [751, 238] width 194 height 22
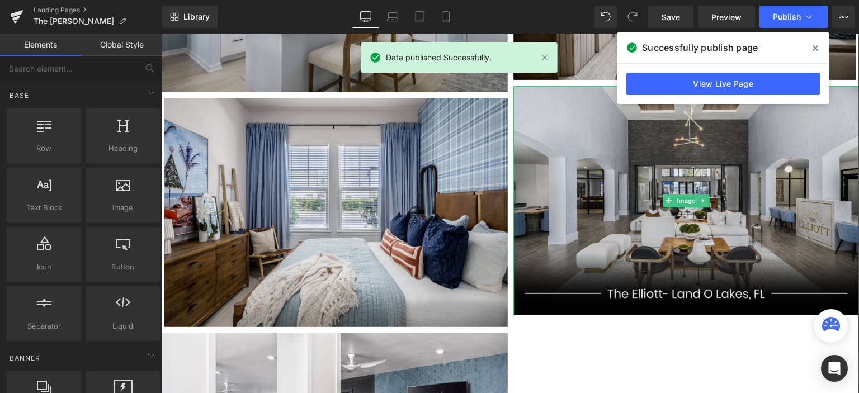
scroll to position [1846, 0]
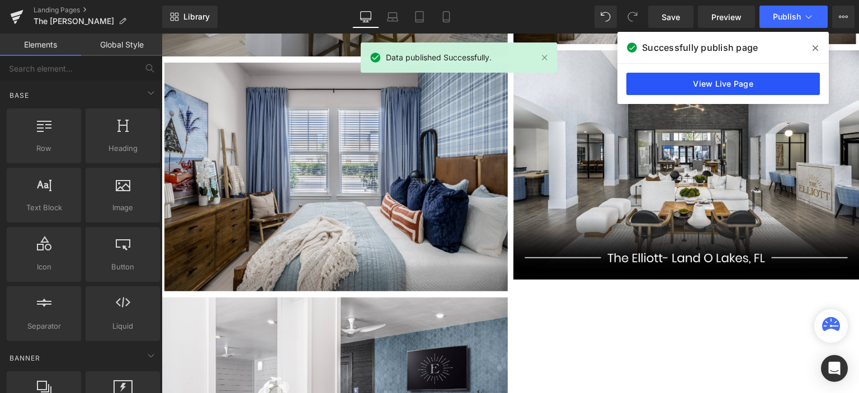
click at [709, 84] on link "View Live Page" at bounding box center [724, 84] width 194 height 22
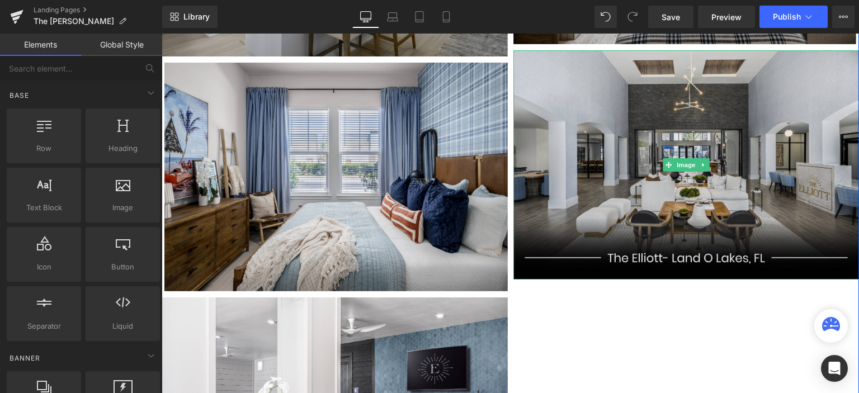
click at [660, 140] on img at bounding box center [687, 164] width 346 height 229
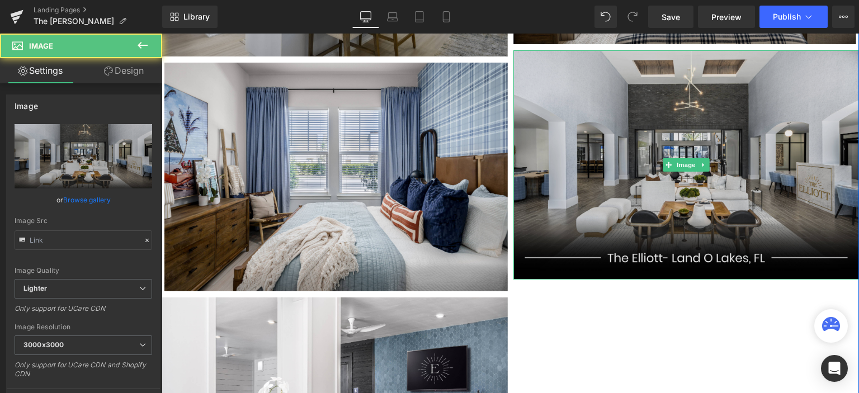
type input "https://ucarecdn.com/71ceaae7-39a5-4d28-9c78-721bdc46034f/-/format/auto/-/previ…"
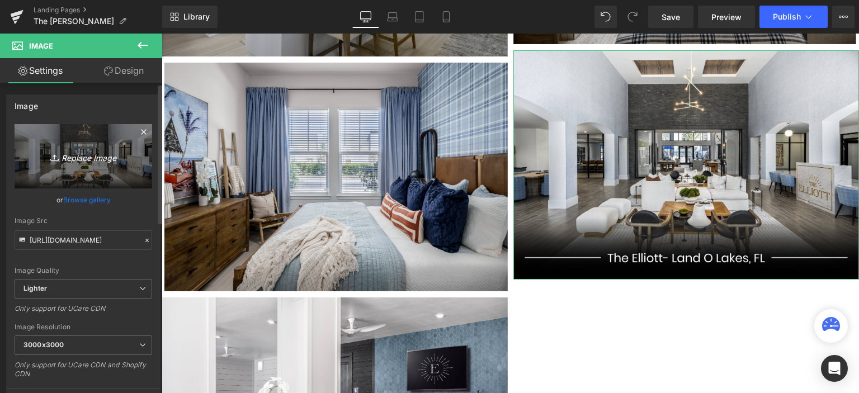
click at [102, 138] on link "Replace Image" at bounding box center [84, 156] width 138 height 64
type input "C:\fakepath\REVISED Interior-1-01.jpg"
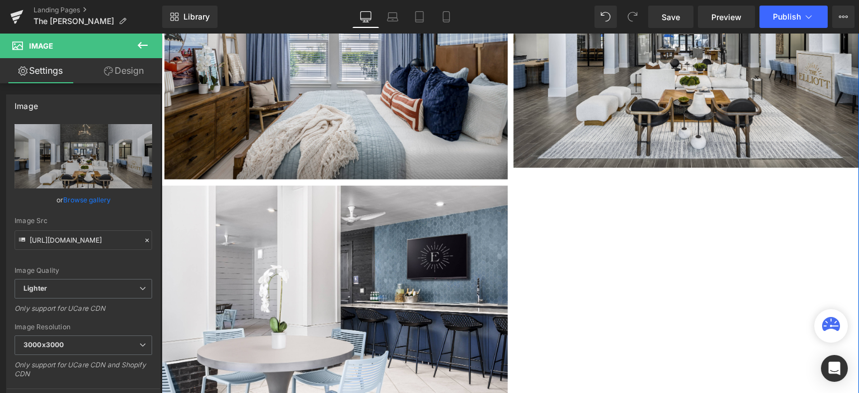
scroll to position [1958, 0]
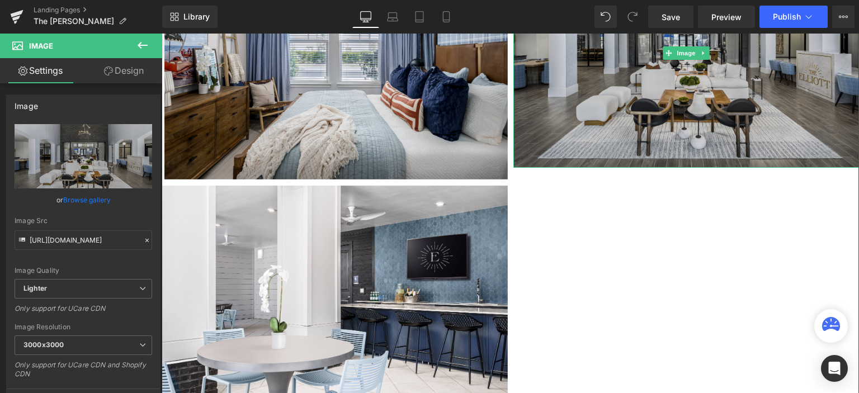
click at [637, 102] on img at bounding box center [687, 52] width 346 height 229
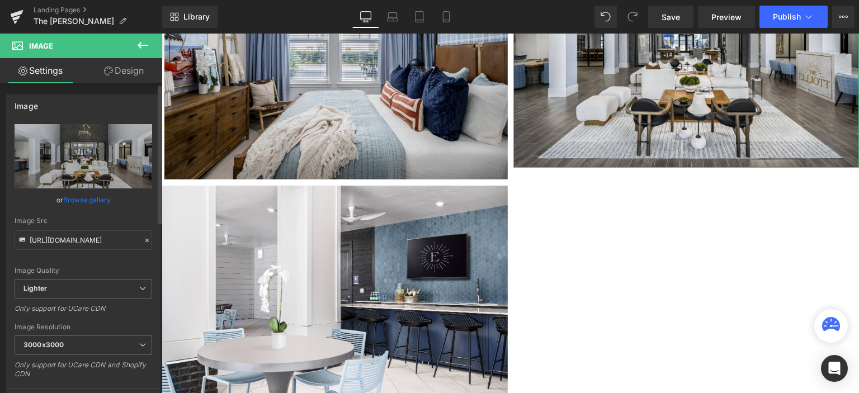
click at [86, 198] on link "Browse gallery" at bounding box center [87, 200] width 48 height 20
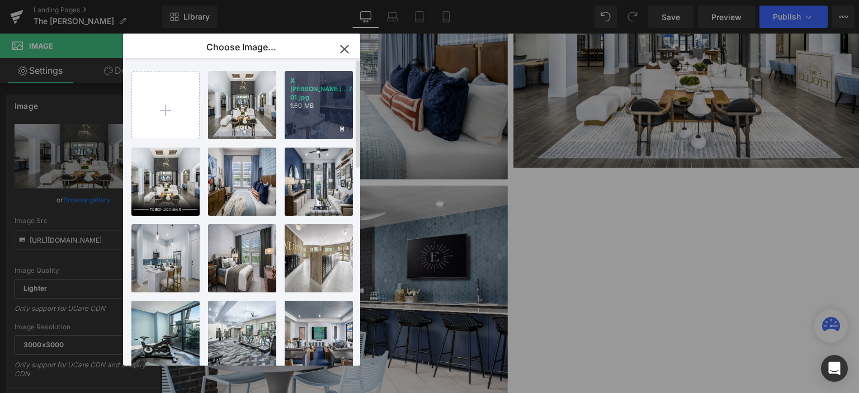
click at [332, 124] on div "X Revis...7-01.jpg 1.60 MB" at bounding box center [319, 105] width 68 height 68
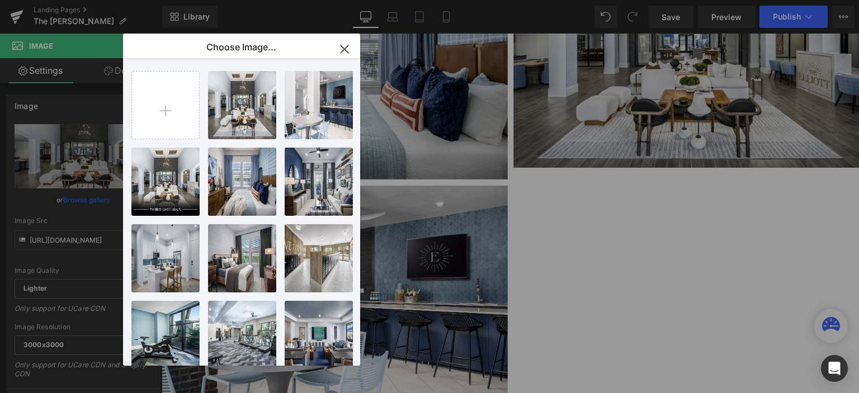
type input "https://ucarecdn.com/a66a63a6-cf4f-4e44-aa35-61fdd020320b/-/format/auto/-/previ…"
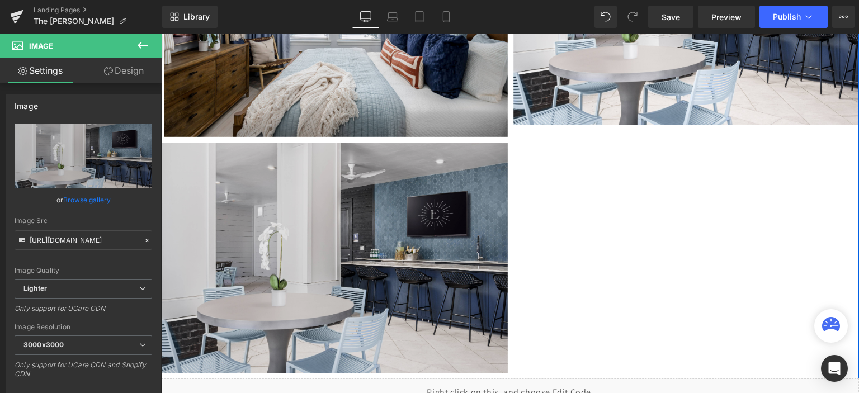
scroll to position [2014, 0]
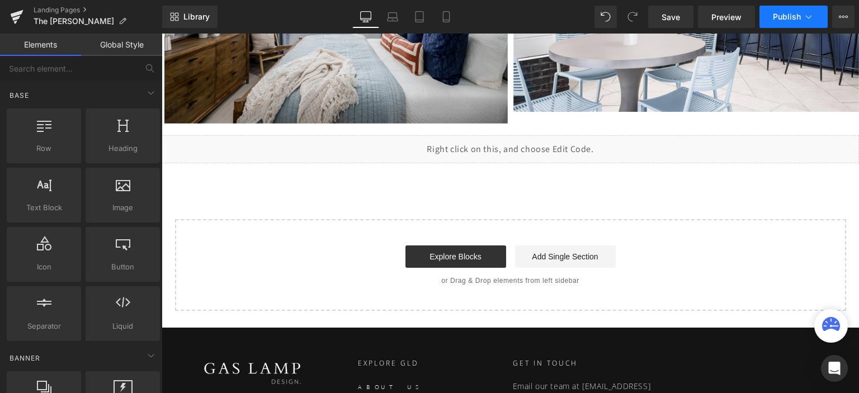
click at [788, 15] on span "Publish" at bounding box center [787, 16] width 28 height 9
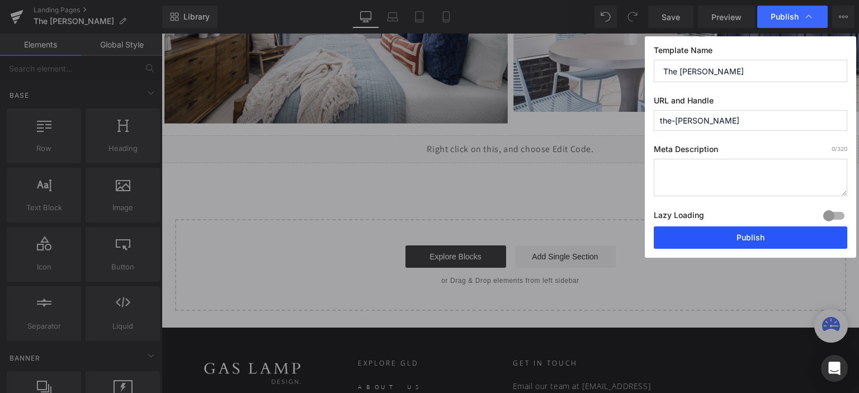
click at [725, 238] on button "Publish" at bounding box center [751, 238] width 194 height 22
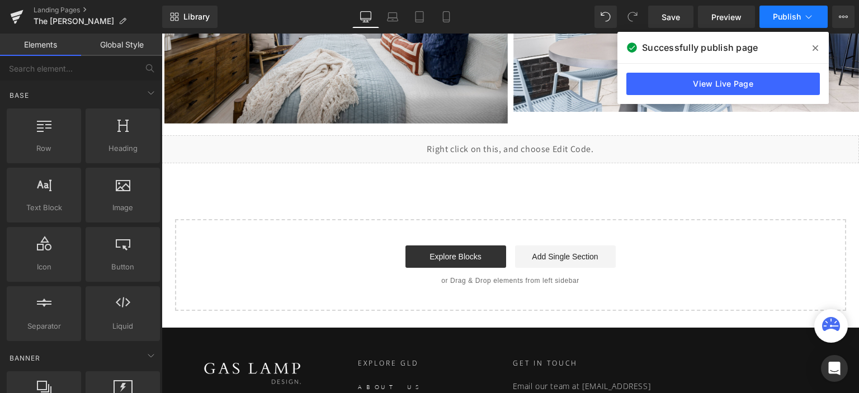
click at [795, 21] on span "Publish" at bounding box center [787, 16] width 28 height 9
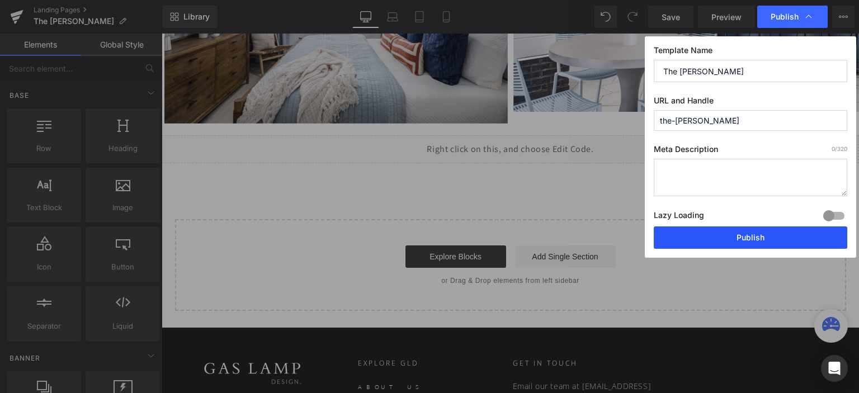
click at [753, 241] on button "Publish" at bounding box center [751, 238] width 194 height 22
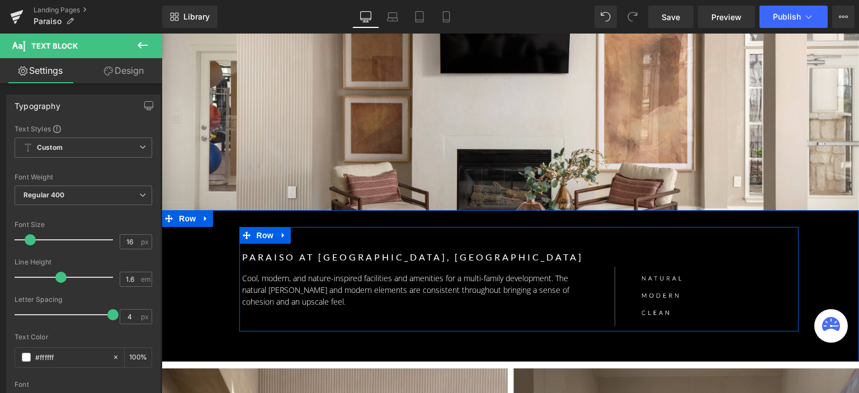
click at [572, 233] on div "Paraiso at [GEOGRAPHIC_DATA]- [GEOGRAPHIC_DATA], [GEOGRAPHIC_DATA] Text Block C…" at bounding box center [425, 270] width 373 height 75
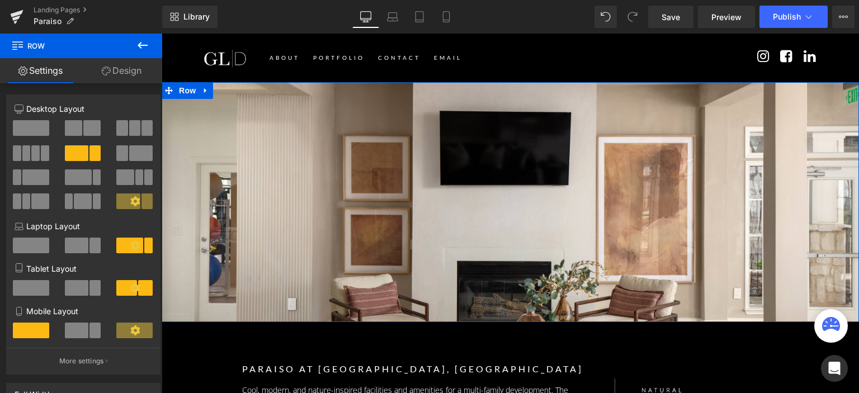
click at [446, 153] on div "Separator Row" at bounding box center [511, 202] width 698 height 240
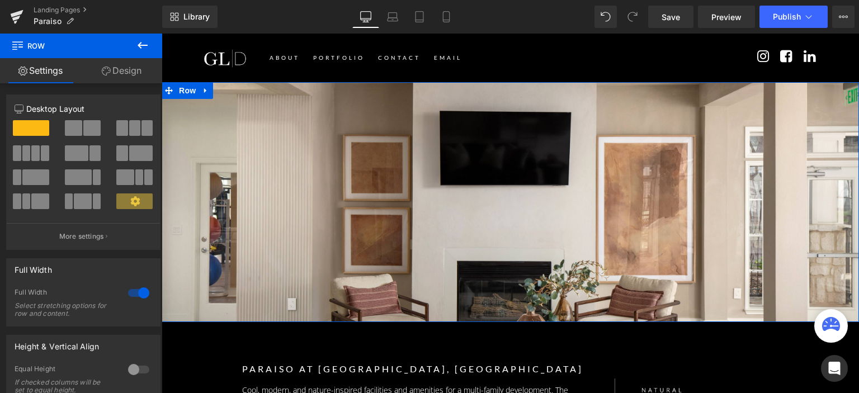
click at [141, 76] on link "Design" at bounding box center [121, 70] width 81 height 25
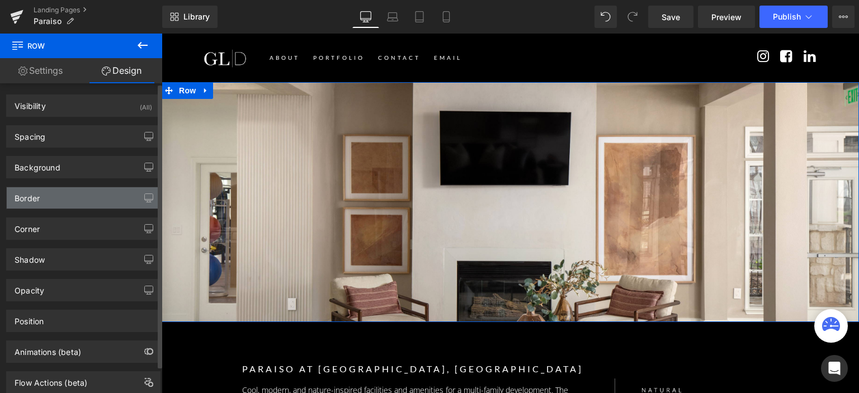
type input "[URL][DOMAIN_NAME]"
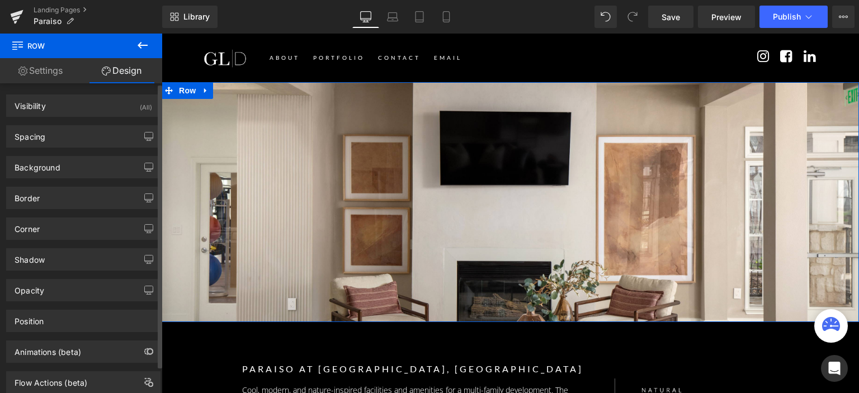
click at [100, 155] on div "Background Color & Image color transparent Color transparent 0 % [URL][DOMAIN_N…" at bounding box center [83, 163] width 167 height 31
click at [105, 166] on div "Background" at bounding box center [83, 167] width 153 height 21
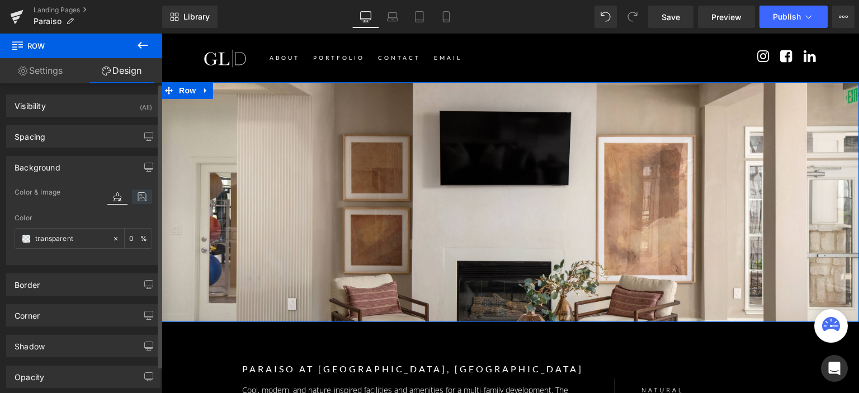
click at [134, 194] on icon at bounding box center [142, 197] width 20 height 15
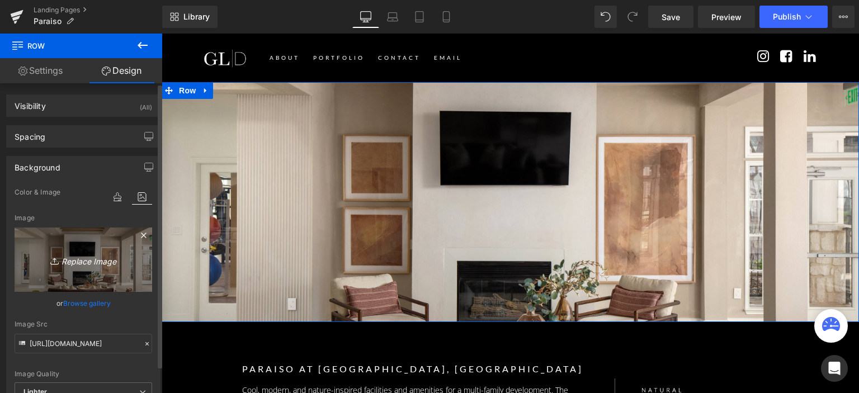
click at [87, 250] on link "Replace Image" at bounding box center [84, 260] width 138 height 64
type input "C:\fakepath\Small Bedroom-3-01.jpg"
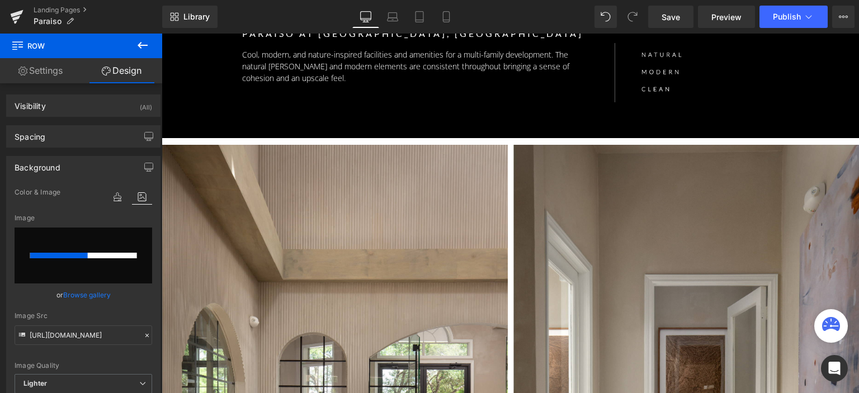
scroll to position [448, 0]
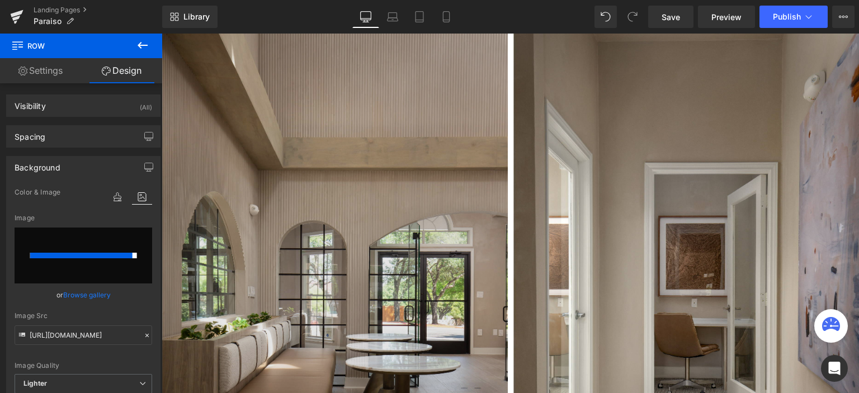
type input "[URL][DOMAIN_NAME]"
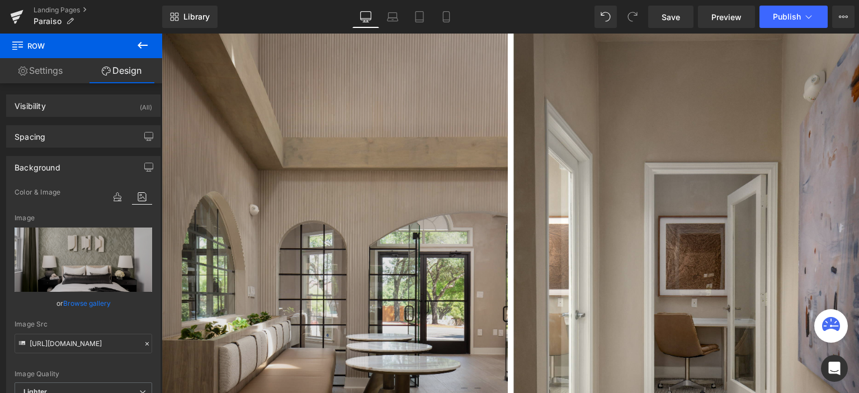
click at [392, 171] on img at bounding box center [335, 292] width 346 height 519
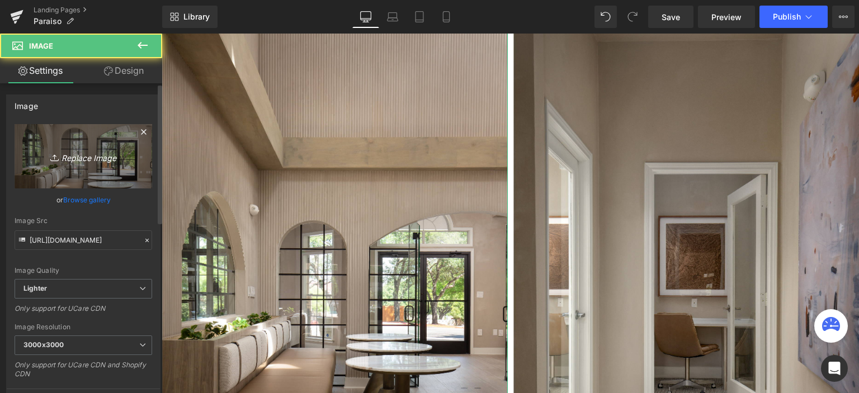
click at [88, 153] on icon "Replace Image" at bounding box center [84, 156] width 90 height 14
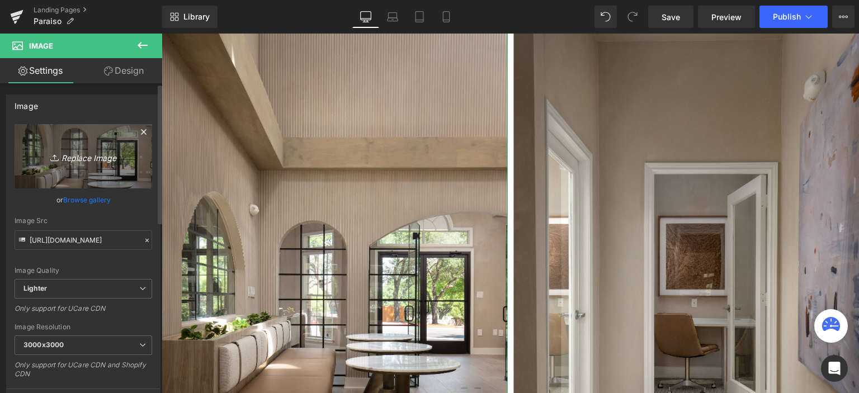
type input "C:\fakepath\Living (no lights)-1-01.jpg"
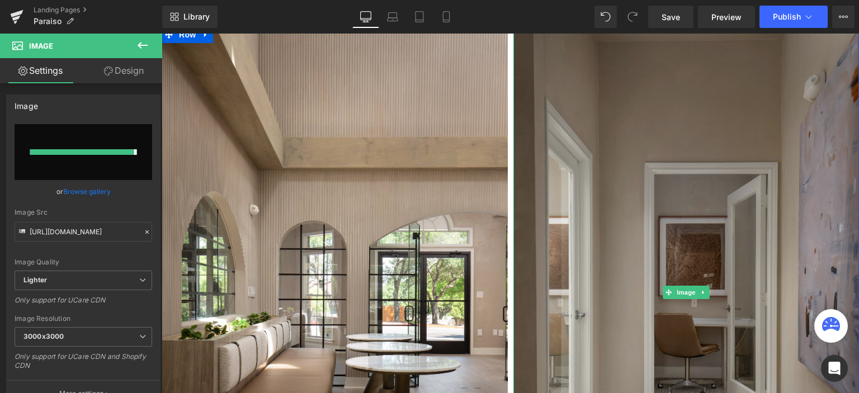
type input "[URL][DOMAIN_NAME]"
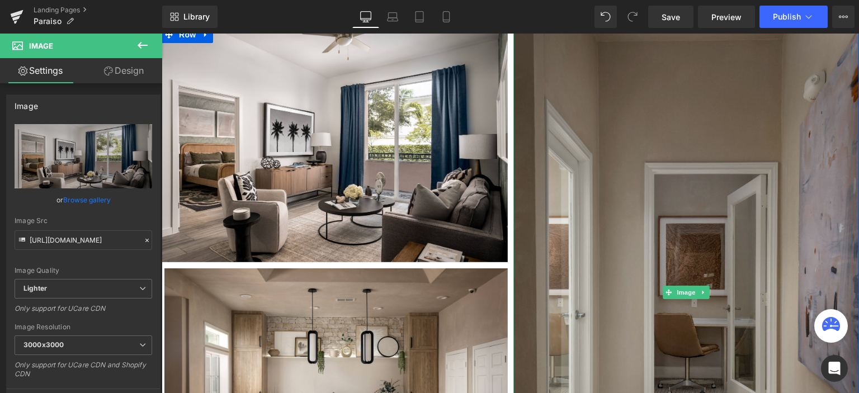
click at [607, 163] on img at bounding box center [687, 292] width 346 height 519
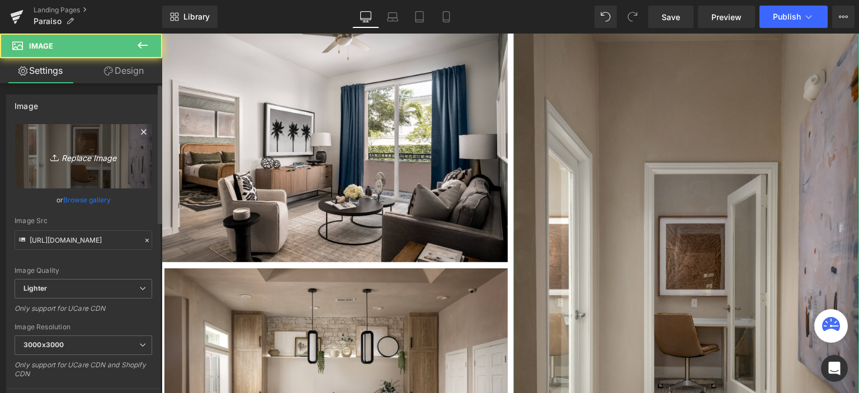
click at [67, 169] on link "Replace Image" at bounding box center [84, 156] width 138 height 64
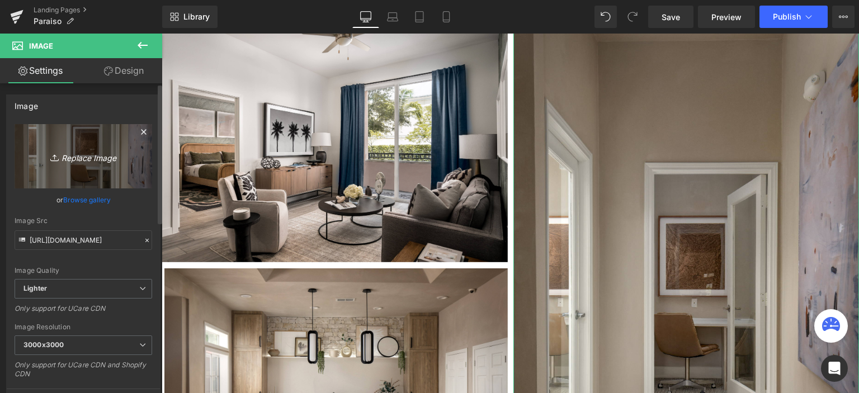
type input "C:\fakepath\Living (no lights)-3-01.jpg"
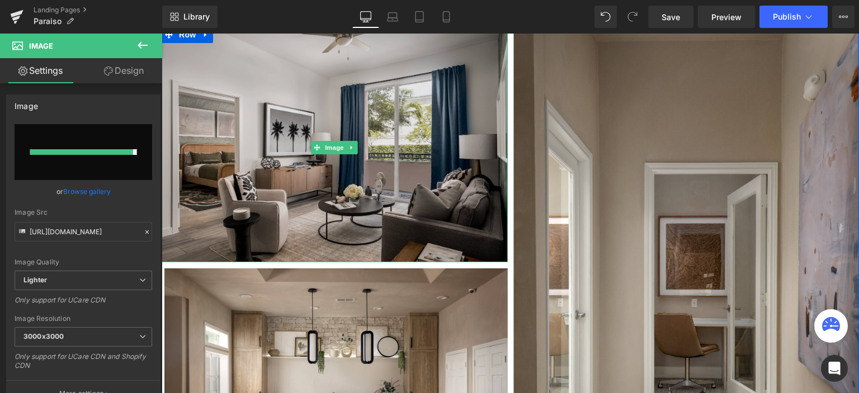
type input "[URL][DOMAIN_NAME]"
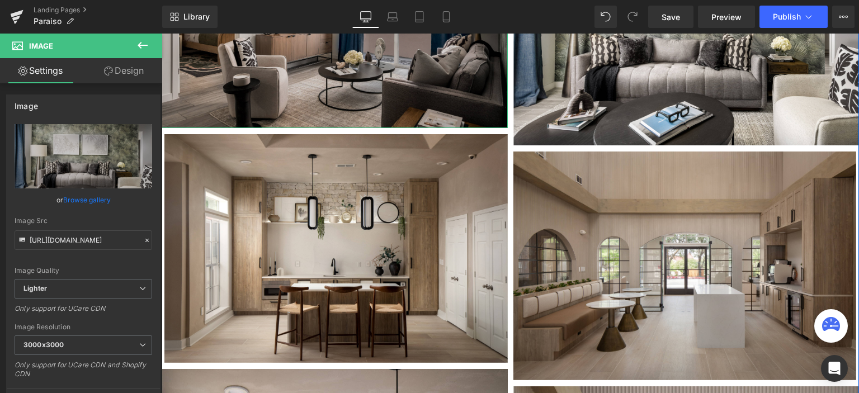
scroll to position [615, 0]
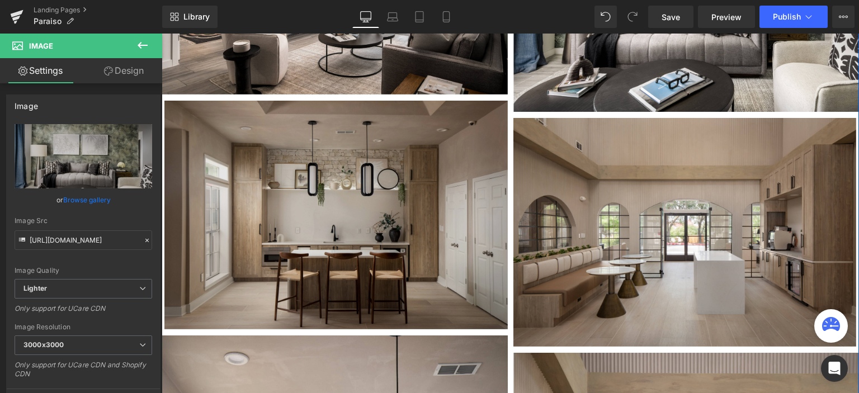
click at [334, 180] on img at bounding box center [336, 215] width 344 height 229
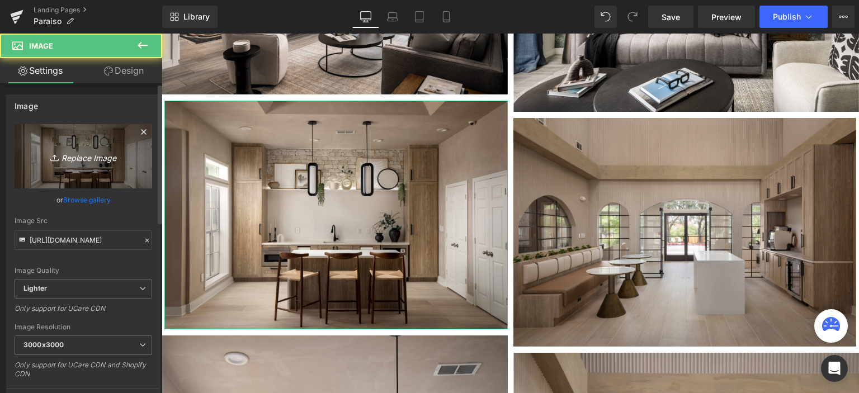
click at [82, 136] on link "Replace Image" at bounding box center [84, 156] width 138 height 64
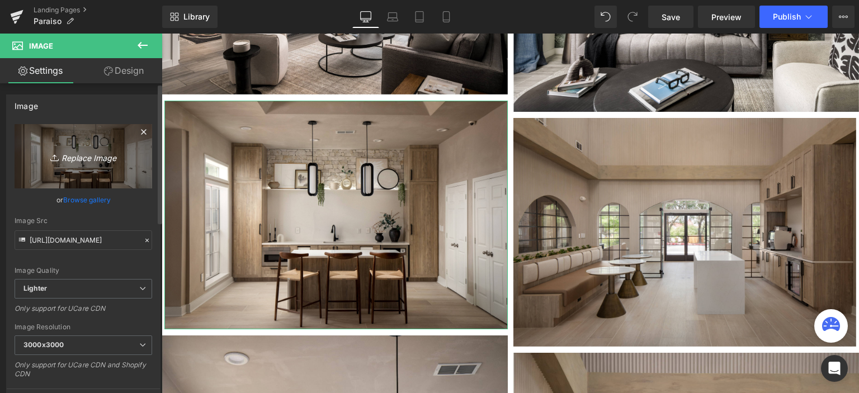
type input "C:\fakepath\Master Bedroom (no lights)-7-01.jpg"
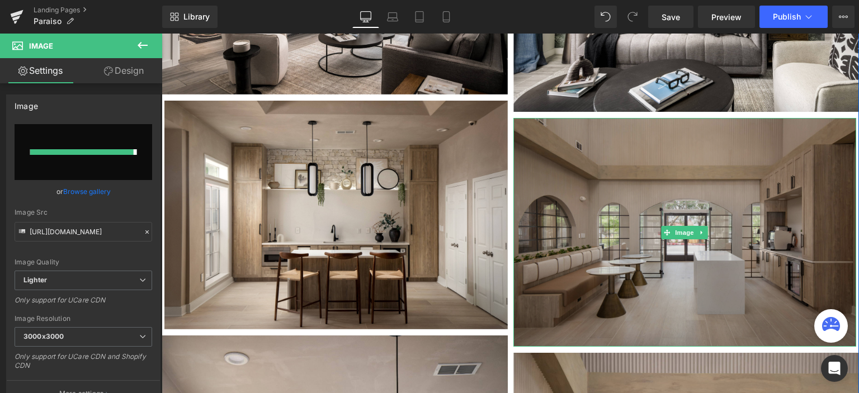
type input "https://ucarecdn.com/ddeb2675-6870-40a2-8e1d-7e890386ee13/-/format/auto/-/previ…"
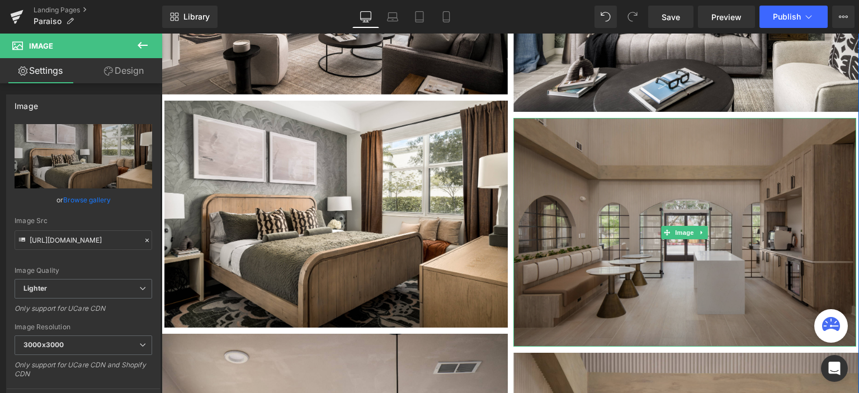
click at [522, 223] on img at bounding box center [686, 232] width 344 height 229
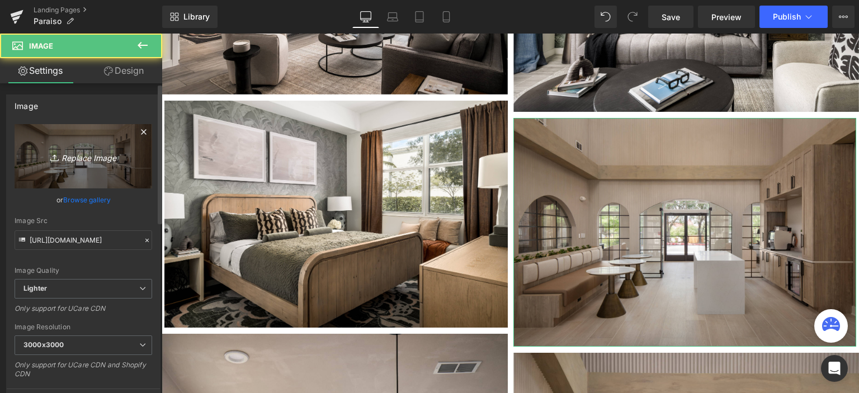
click at [81, 158] on icon "Replace Image" at bounding box center [84, 156] width 90 height 14
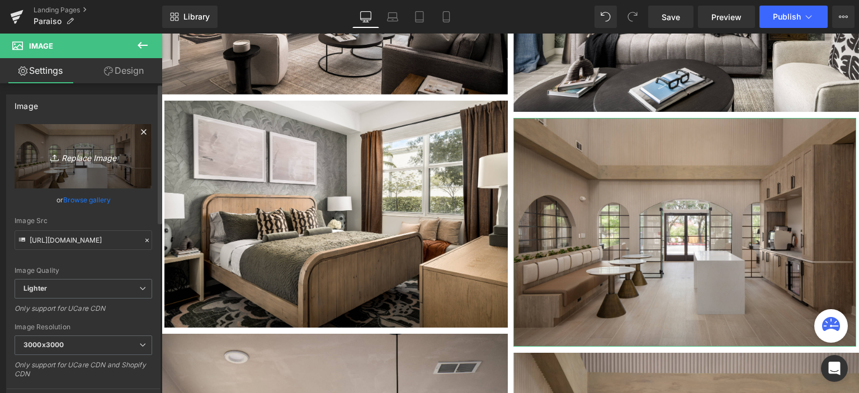
type input "C:\fakepath\Paraiso at Fountain Square- Miami, FL-01.jpg"
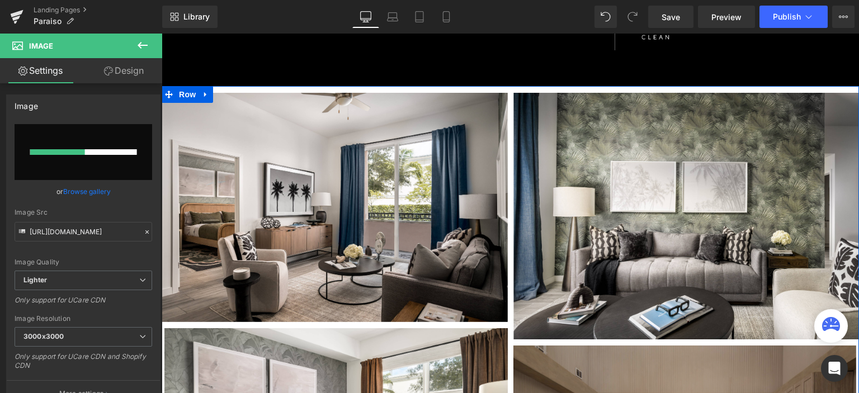
scroll to position [448, 0]
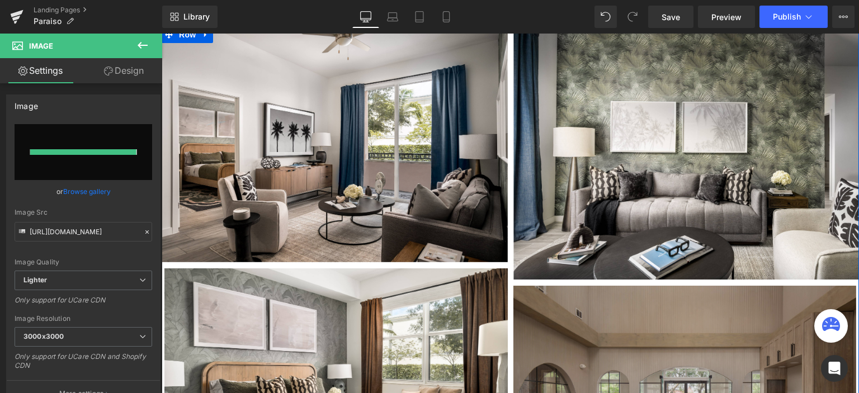
type input "https://ucarecdn.com/5d524901-9131-42b2-9d16-24ff0d37b576/-/format/auto/-/previ…"
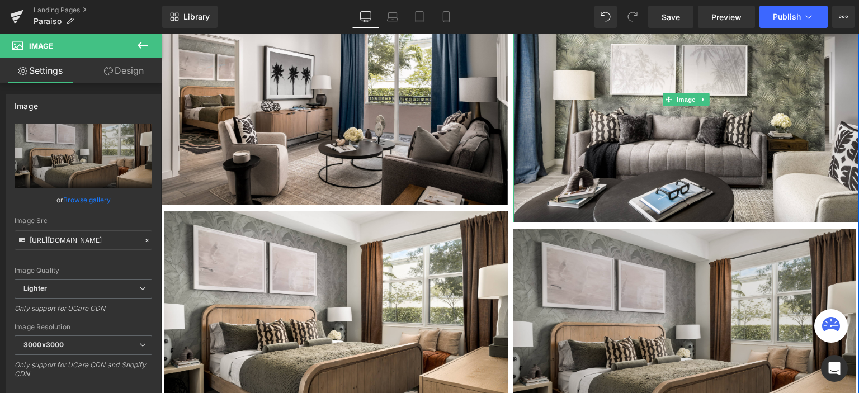
scroll to position [615, 0]
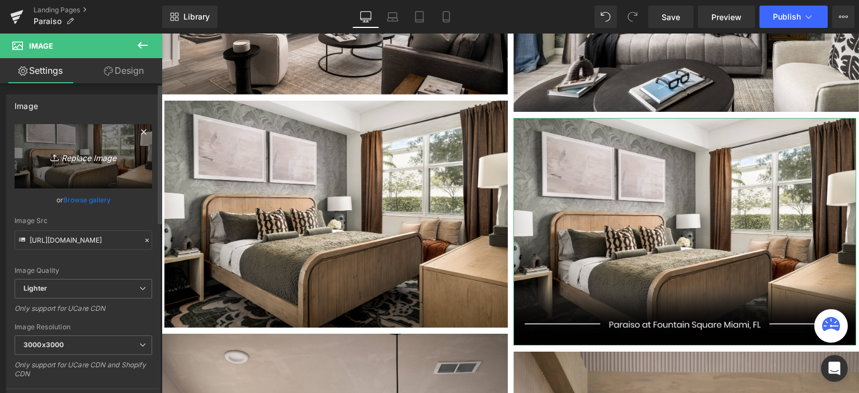
click at [74, 159] on icon "Replace Image" at bounding box center [84, 156] width 90 height 14
type input "C:\fakepath\Small Bedroom-3-01.jpg"
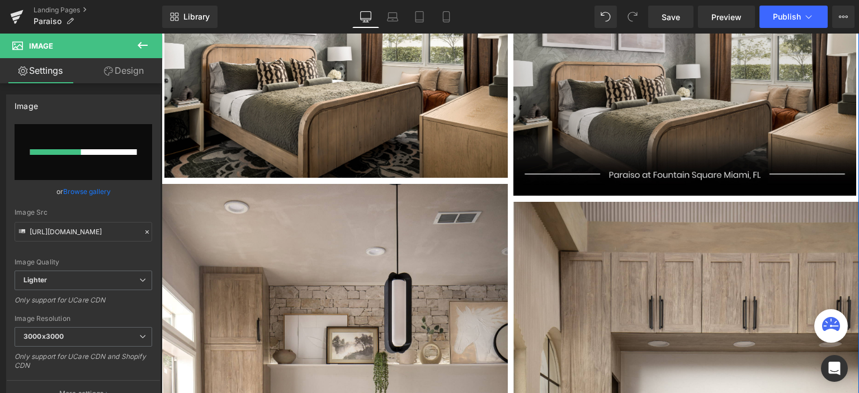
scroll to position [783, 0]
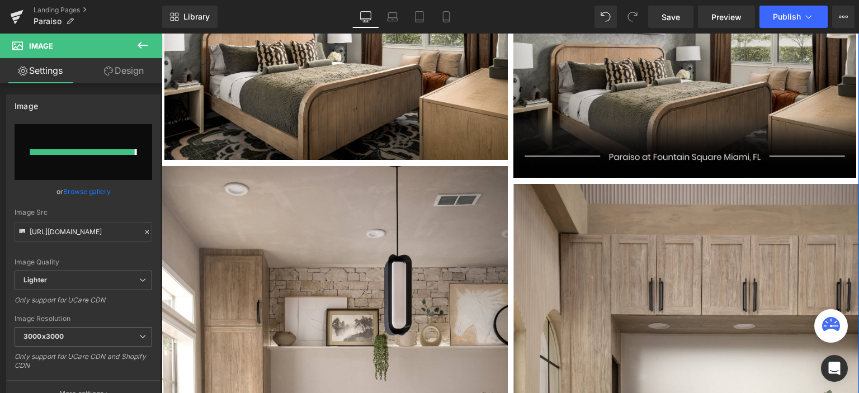
type input "https://ucarecdn.com/8fef670b-dabe-449d-ab65-ae97cdf5efbb/-/format/auto/-/previ…"
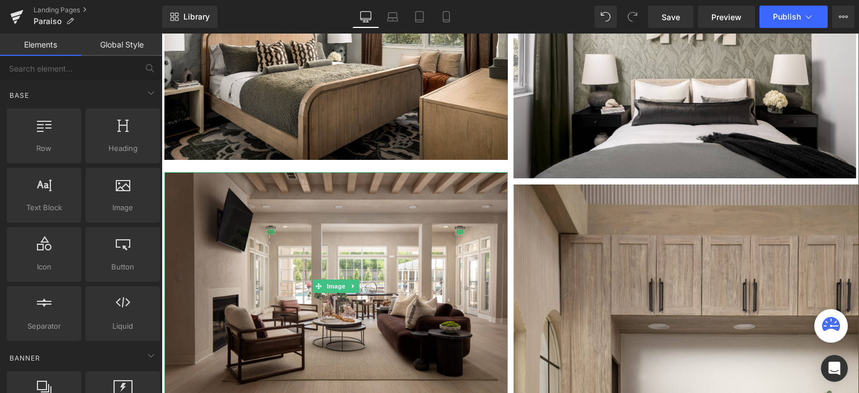
click at [420, 219] on img at bounding box center [336, 286] width 344 height 229
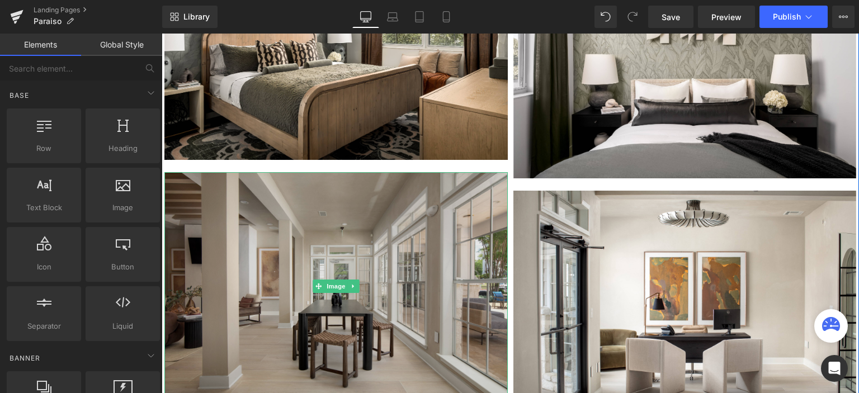
click at [477, 211] on img at bounding box center [336, 286] width 344 height 229
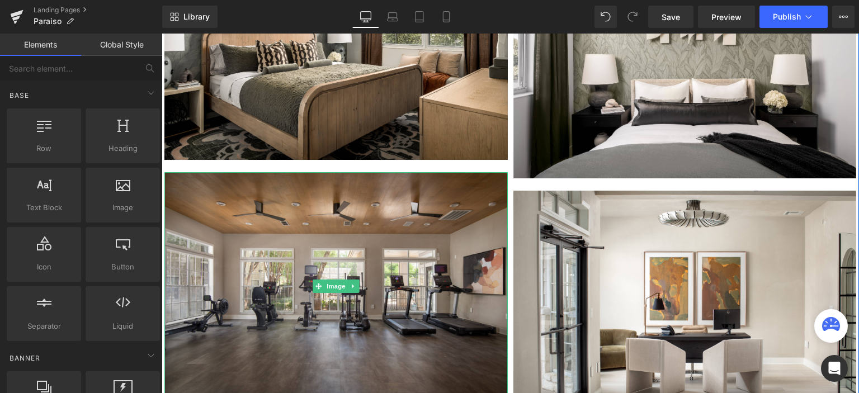
click at [477, 211] on img at bounding box center [336, 286] width 344 height 229
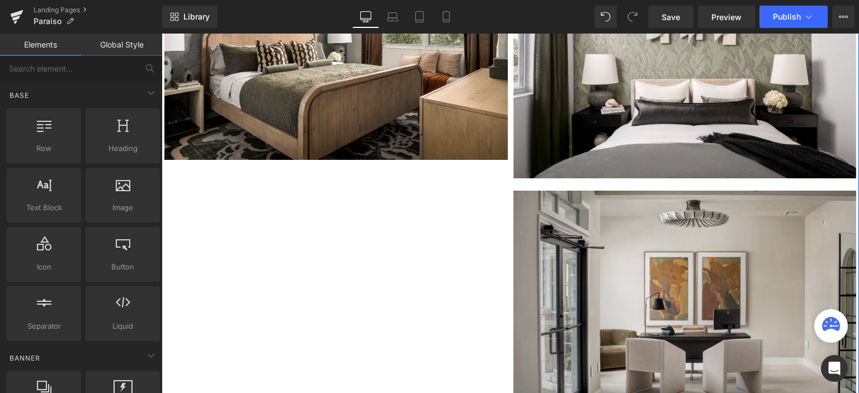
click at [564, 211] on img at bounding box center [686, 305] width 344 height 229
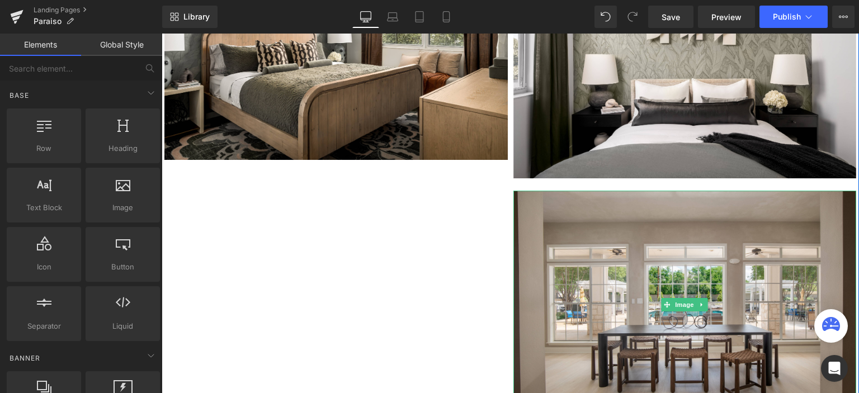
click at [564, 211] on img at bounding box center [686, 305] width 344 height 229
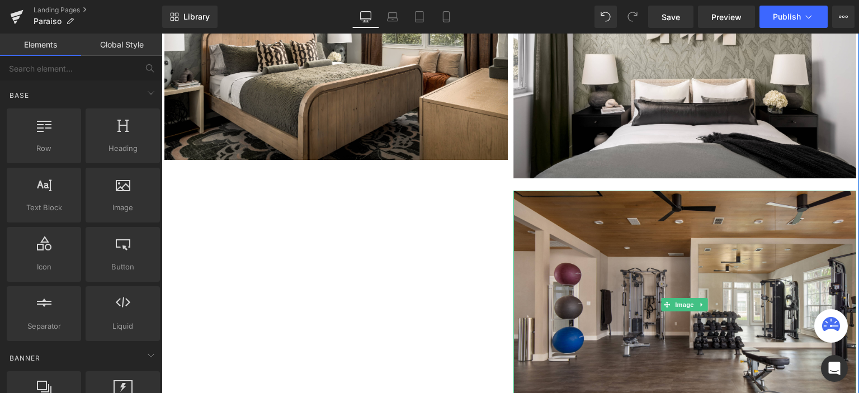
click at [564, 211] on img at bounding box center [686, 305] width 344 height 229
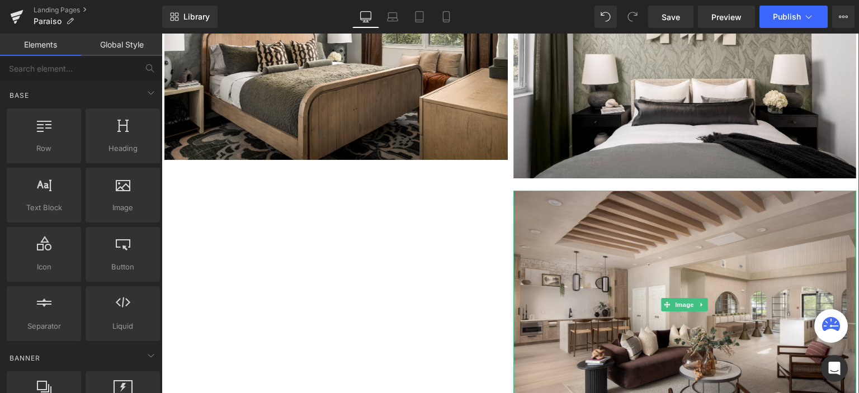
click at [564, 211] on img at bounding box center [686, 305] width 344 height 229
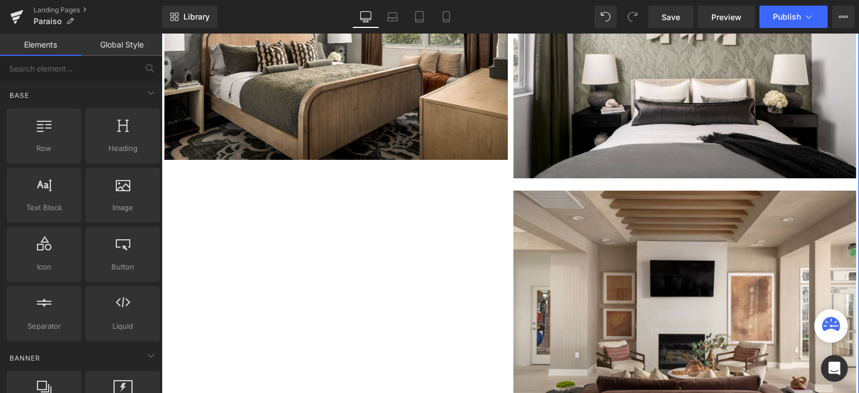
click at [564, 211] on img at bounding box center [686, 305] width 344 height 229
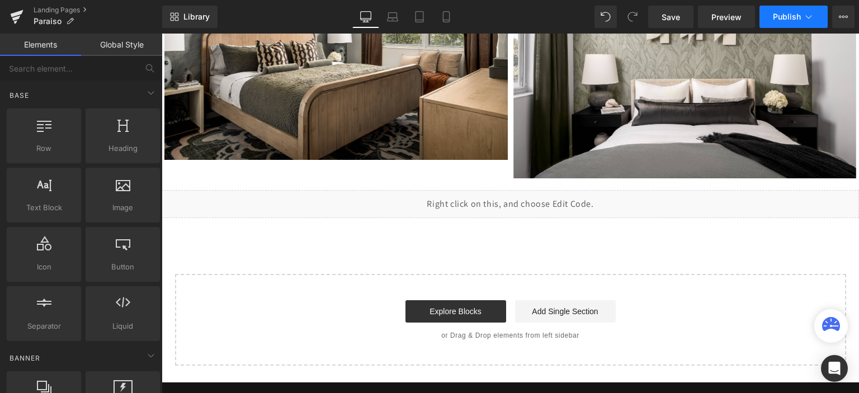
click at [791, 17] on span "Publish" at bounding box center [787, 16] width 28 height 9
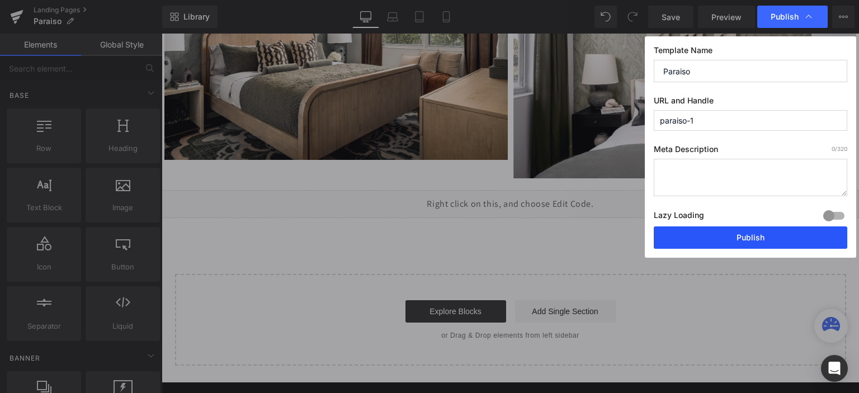
click at [717, 239] on button "Publish" at bounding box center [751, 238] width 194 height 22
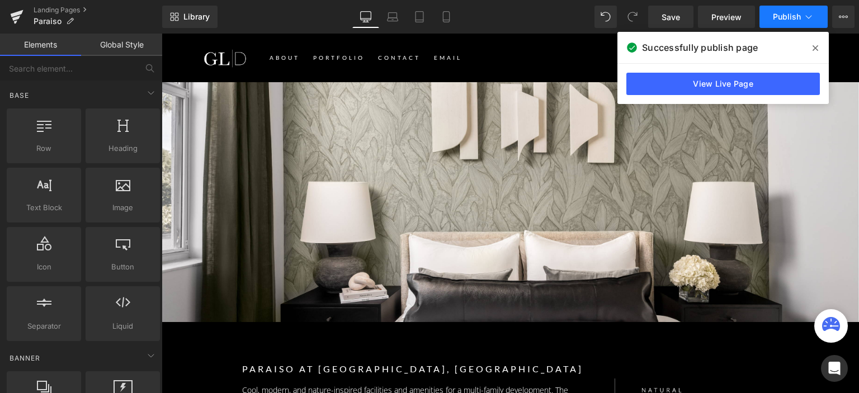
click at [783, 22] on button "Publish" at bounding box center [794, 17] width 68 height 22
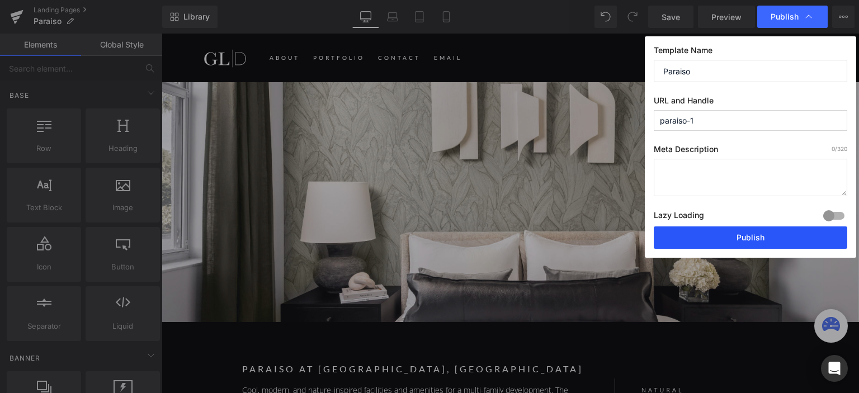
click at [756, 241] on button "Publish" at bounding box center [751, 238] width 194 height 22
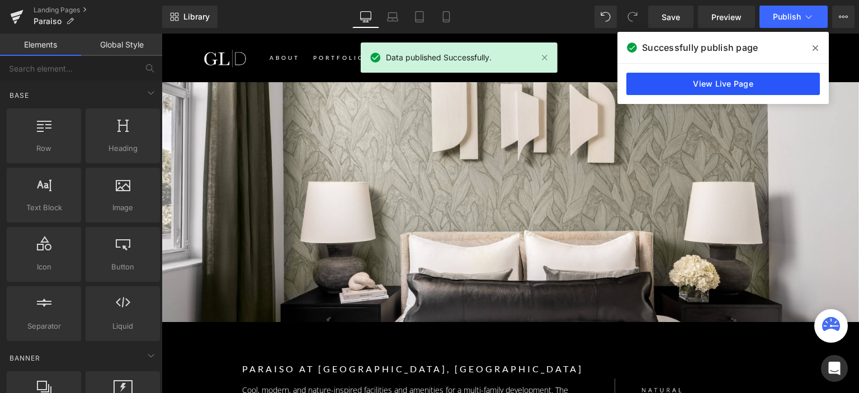
click at [712, 83] on link "View Live Page" at bounding box center [724, 84] width 194 height 22
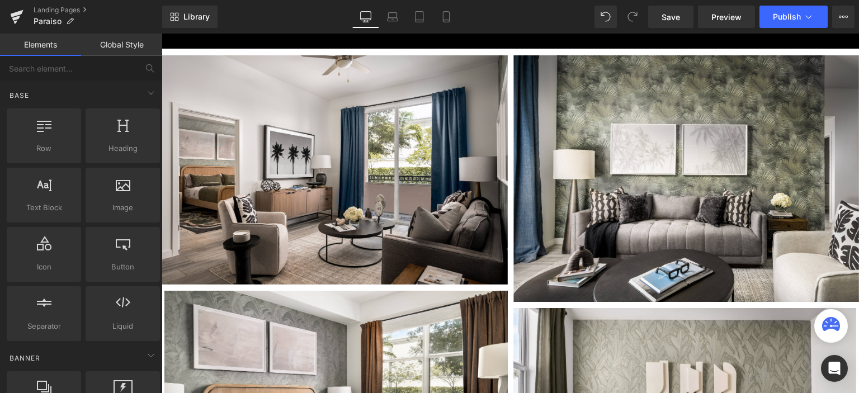
scroll to position [504, 0]
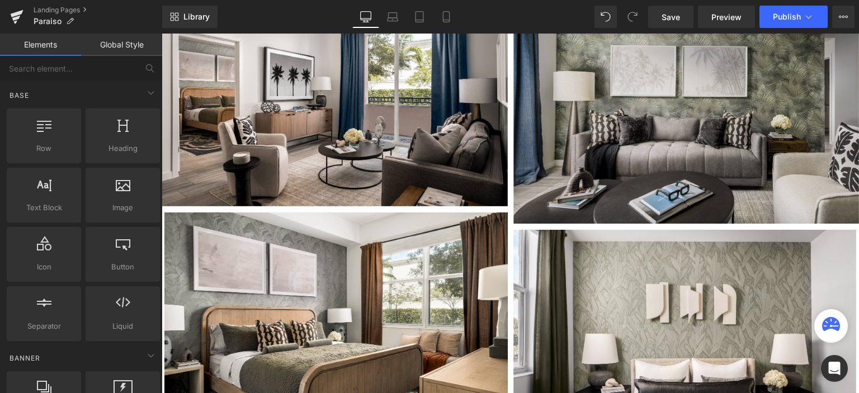
click at [540, 152] on img at bounding box center [687, 100] width 346 height 247
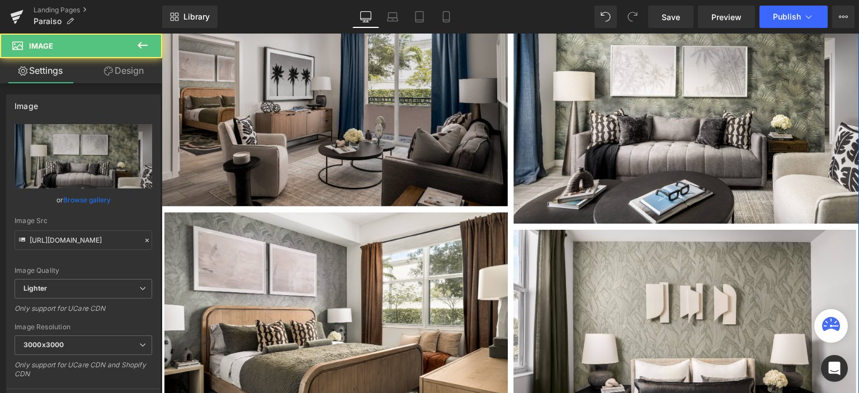
click at [423, 133] on img at bounding box center [335, 91] width 346 height 229
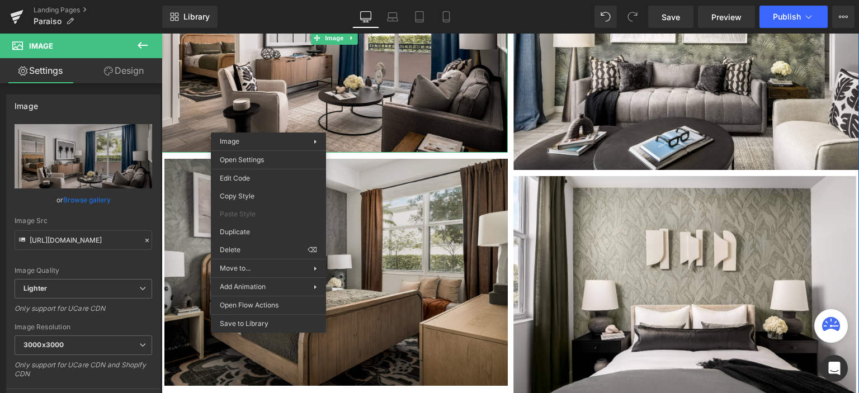
scroll to position [560, 0]
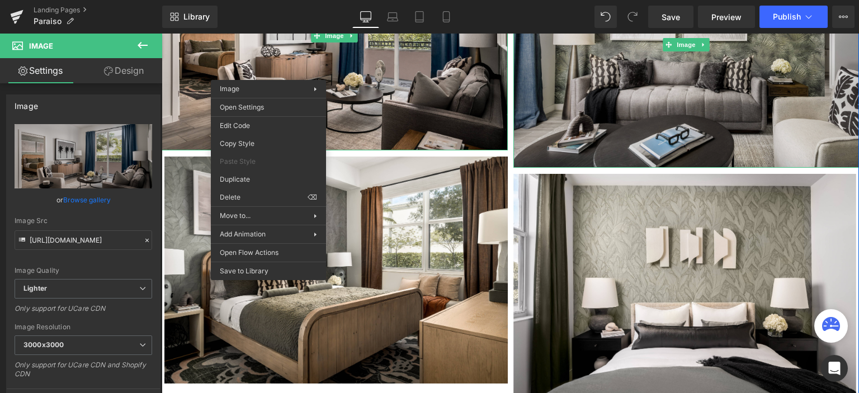
click at [629, 123] on img at bounding box center [687, 44] width 346 height 247
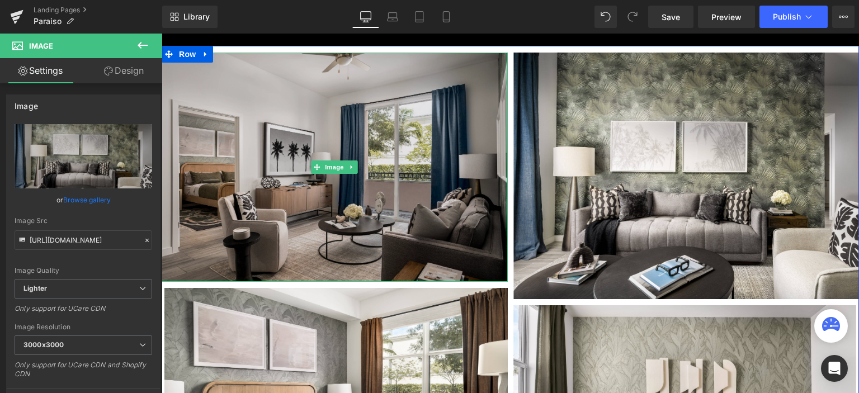
scroll to position [448, 0]
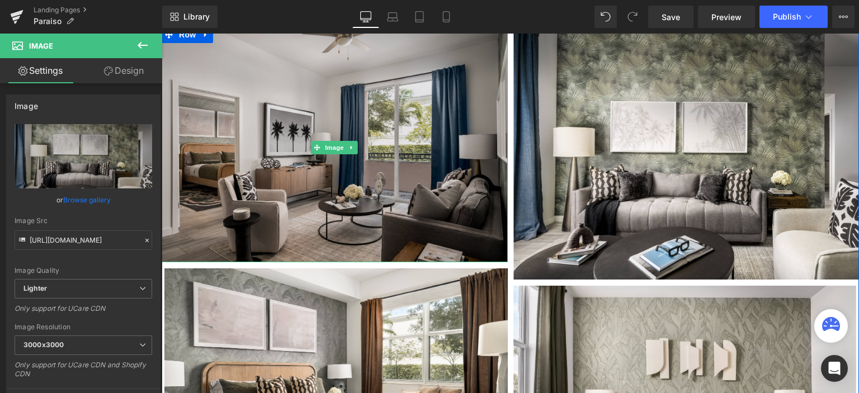
click at [363, 167] on img at bounding box center [335, 147] width 346 height 229
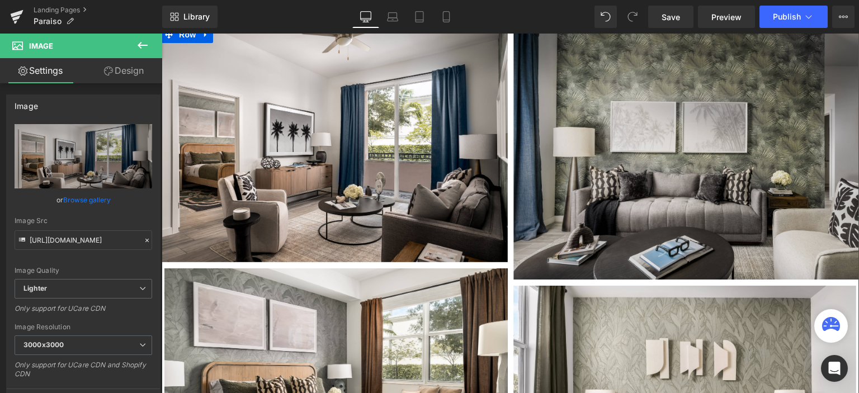
click at [568, 192] on img at bounding box center [687, 156] width 346 height 247
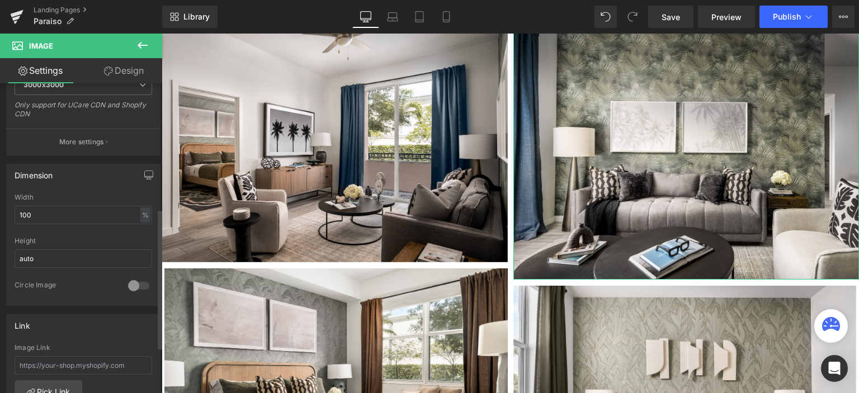
scroll to position [280, 0]
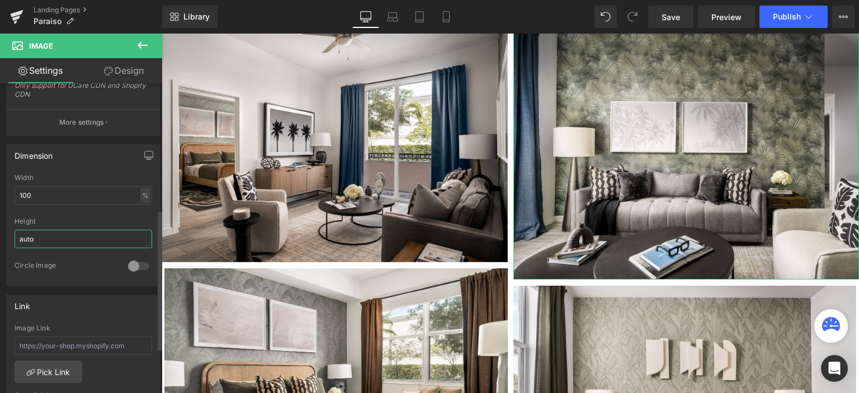
click at [74, 242] on input "auto" at bounding box center [84, 239] width 138 height 18
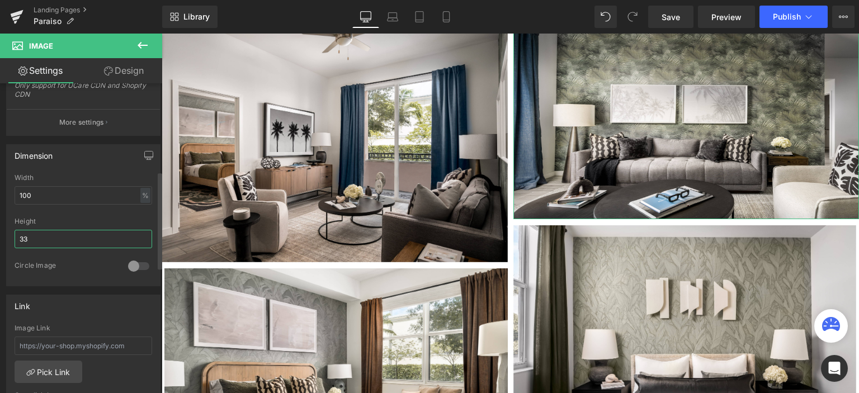
type input "3"
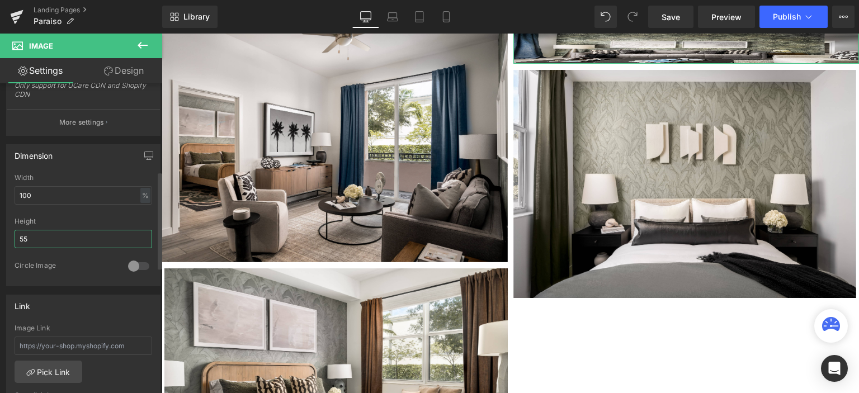
type input "5"
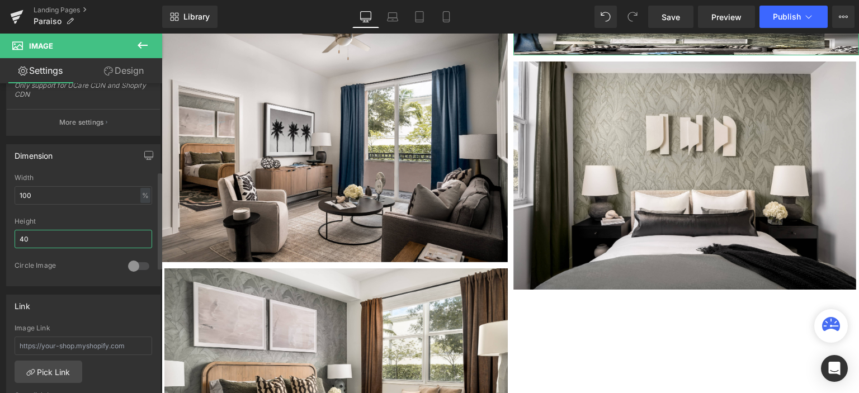
type input "4"
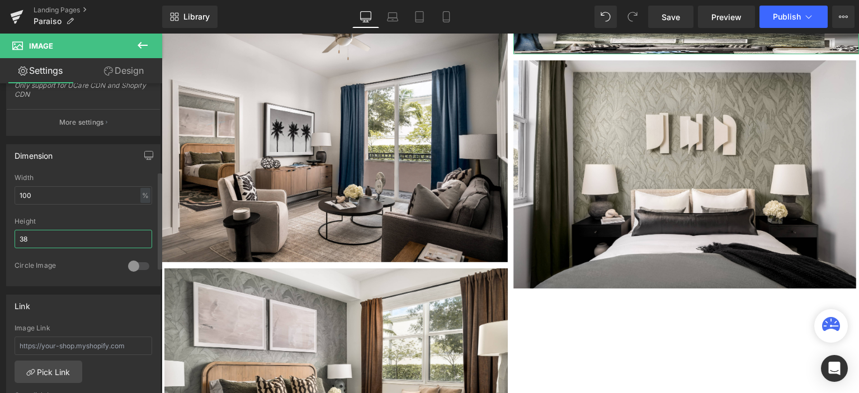
type input "3"
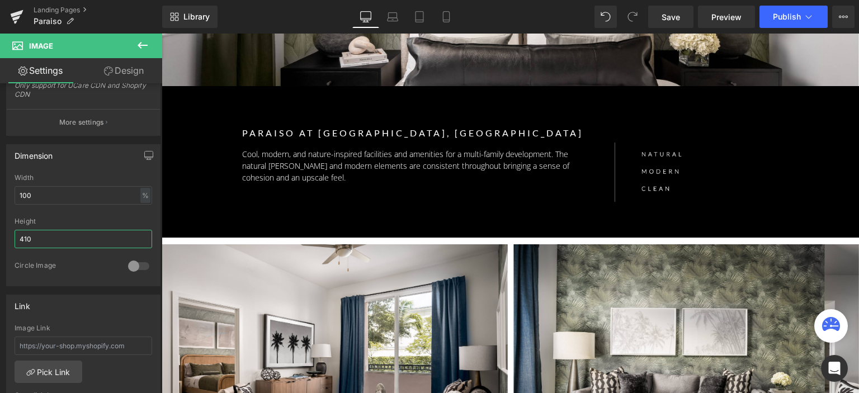
scroll to position [112, 0]
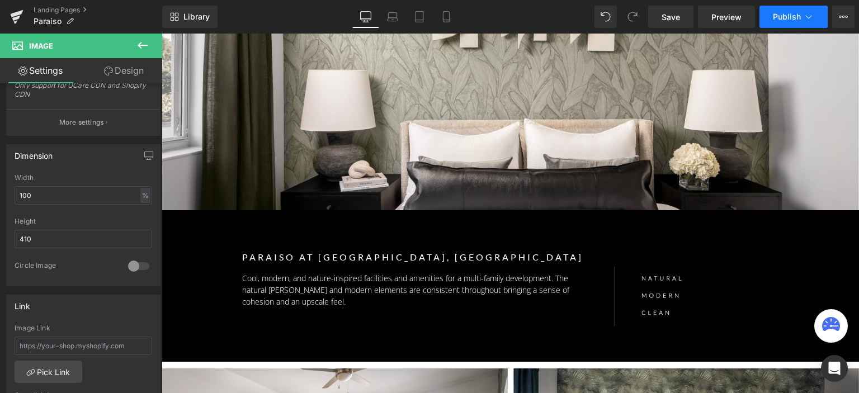
click at [786, 11] on button "Publish" at bounding box center [794, 17] width 68 height 22
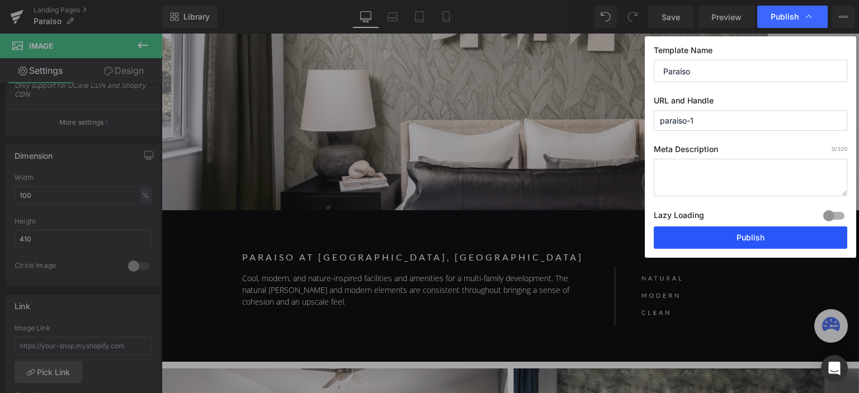
click at [719, 241] on button "Publish" at bounding box center [751, 238] width 194 height 22
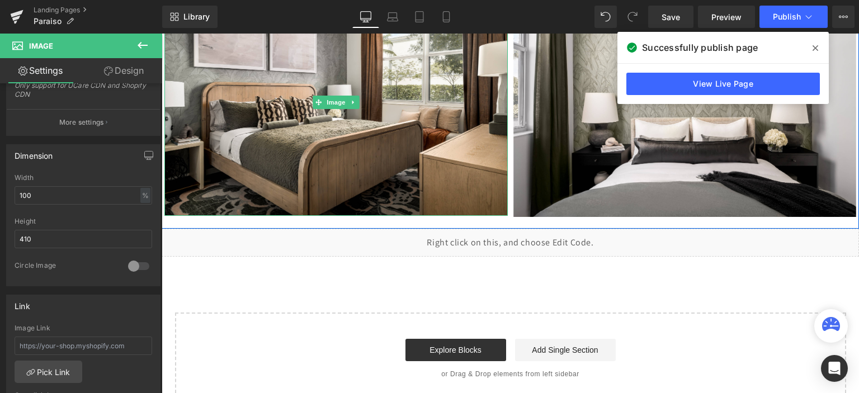
scroll to position [560, 0]
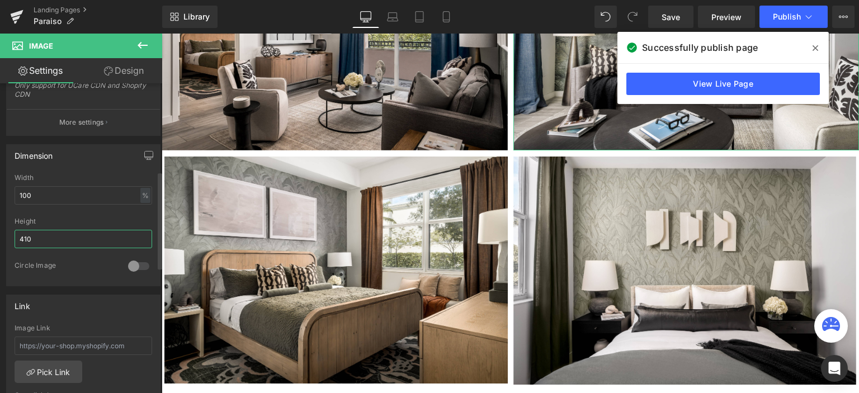
click at [24, 237] on input "410" at bounding box center [84, 239] width 138 height 18
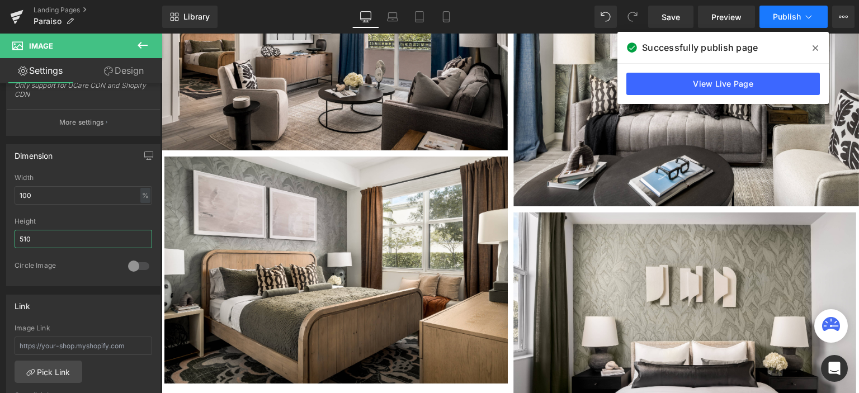
type input "510"
click at [795, 12] on span "Publish" at bounding box center [787, 16] width 28 height 9
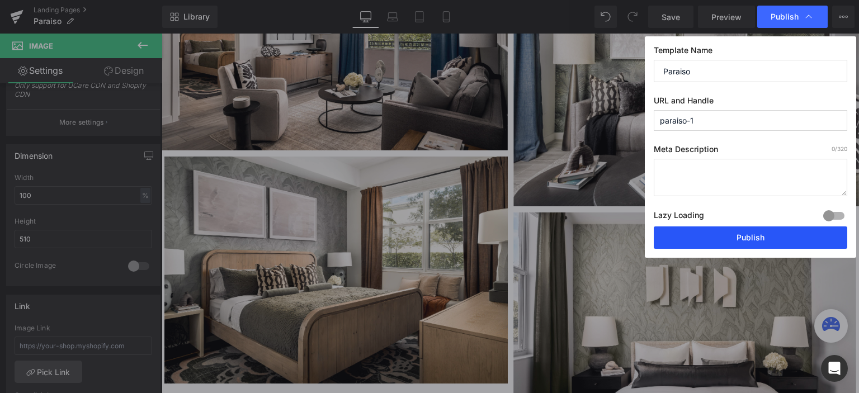
click at [735, 243] on button "Publish" at bounding box center [751, 238] width 194 height 22
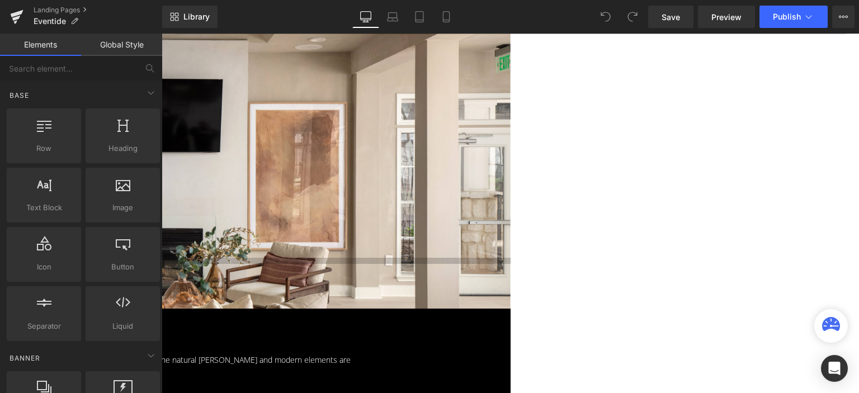
scroll to position [112, 0]
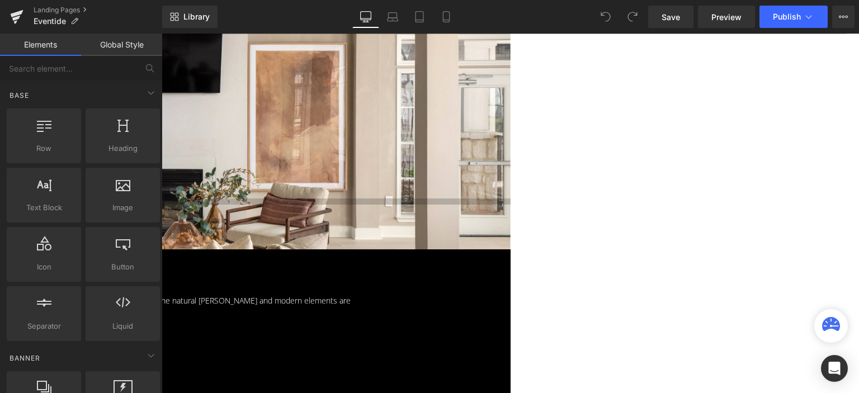
click at [374, 272] on p "BLVD at [GEOGRAPHIC_DATA], [GEOGRAPHIC_DATA]" at bounding box center [124, 279] width 560 height 15
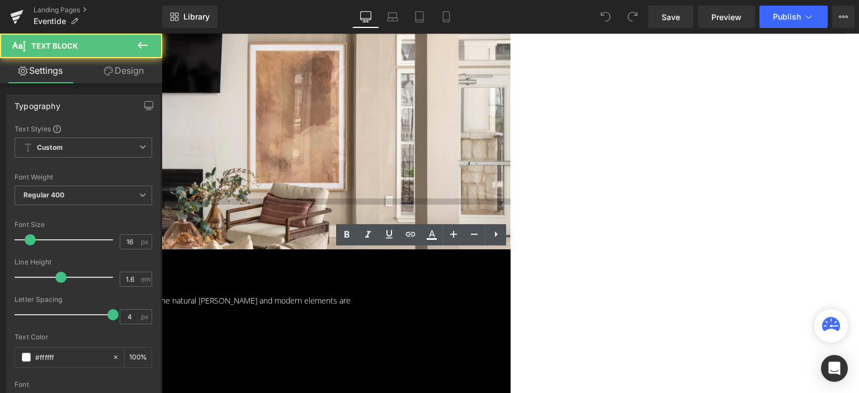
click at [374, 272] on p "BLVD at [GEOGRAPHIC_DATA], [GEOGRAPHIC_DATA]" at bounding box center [124, 279] width 560 height 15
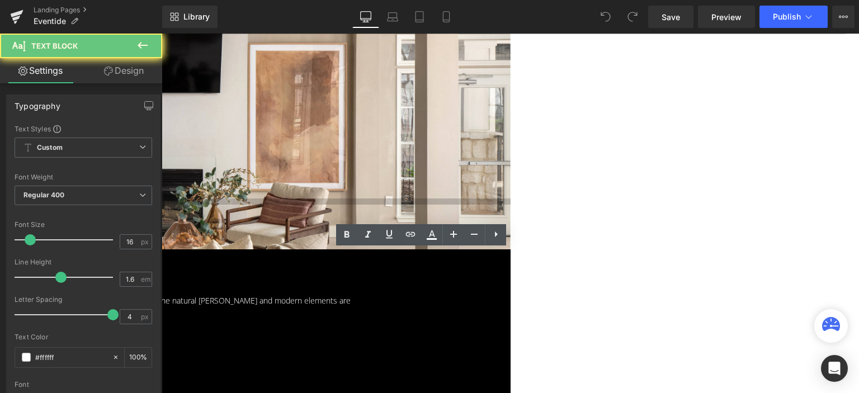
click at [374, 272] on p "BLVD at [GEOGRAPHIC_DATA], [GEOGRAPHIC_DATA]" at bounding box center [124, 279] width 560 height 15
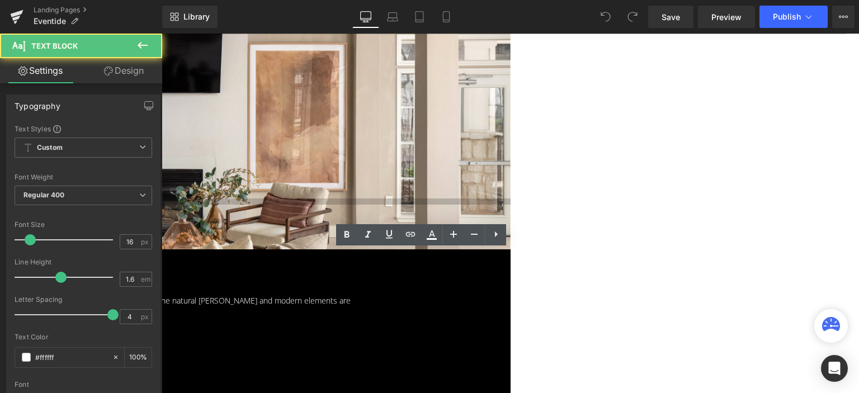
click at [374, 272] on p "BLVD at [GEOGRAPHIC_DATA], [GEOGRAPHIC_DATA]" at bounding box center [124, 279] width 560 height 15
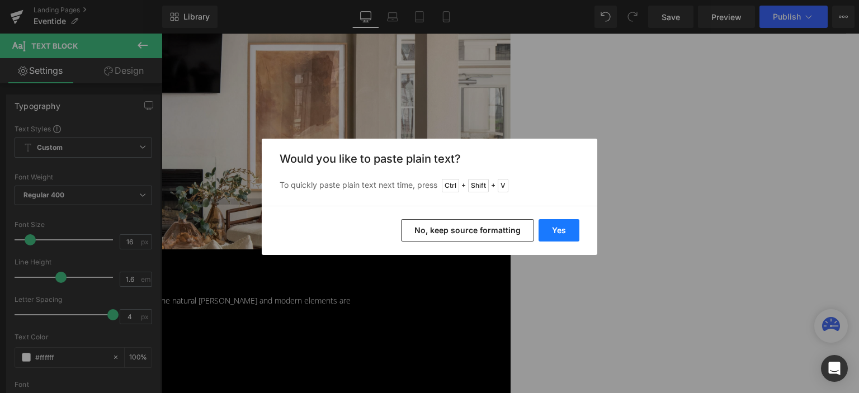
click at [542, 233] on button "Yes" at bounding box center [559, 230] width 41 height 22
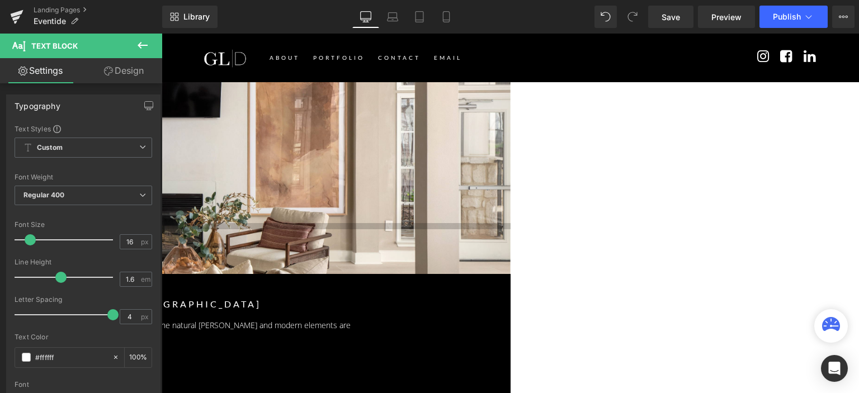
scroll to position [0, 0]
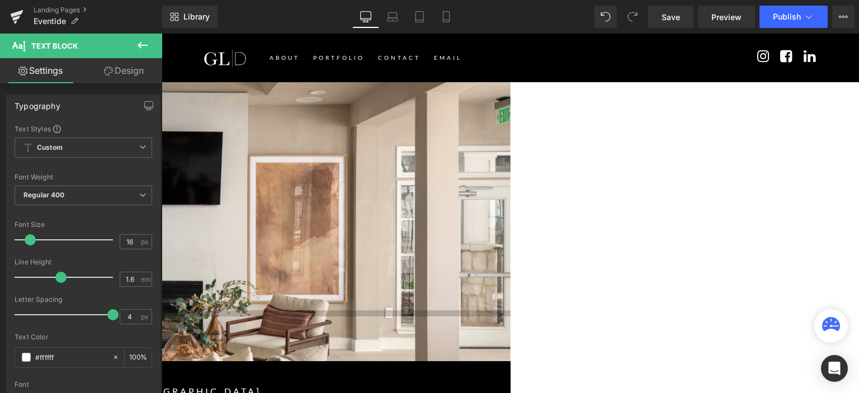
click at [392, 136] on div "Separator Row" at bounding box center [162, 221] width 698 height 279
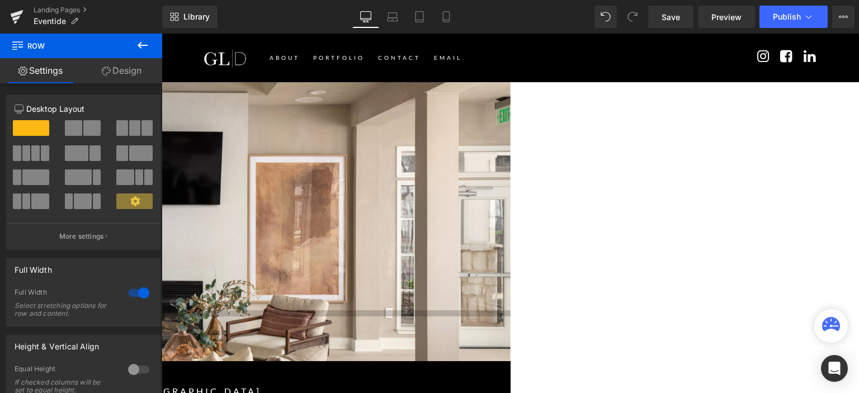
click at [102, 73] on icon at bounding box center [106, 71] width 9 height 9
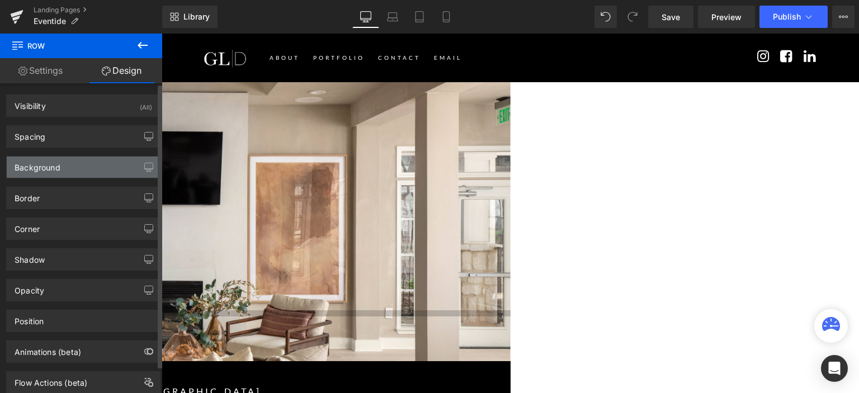
click at [72, 174] on div "Background" at bounding box center [83, 167] width 153 height 21
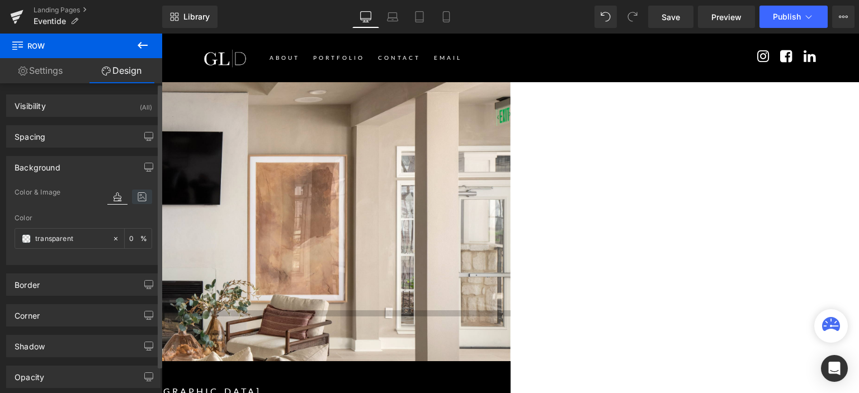
click at [135, 195] on icon at bounding box center [142, 197] width 20 height 15
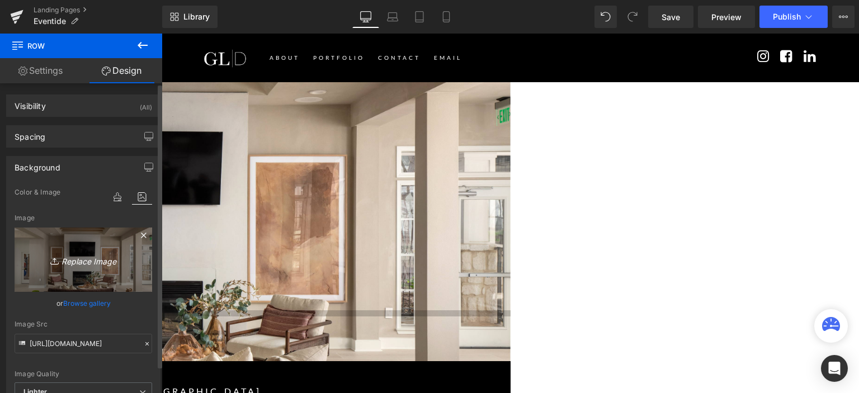
click at [98, 265] on icon "Replace Image" at bounding box center [84, 260] width 90 height 14
type input "C:\fakepath\Eventide Apartments, Beaufort, SC-01.jpg"
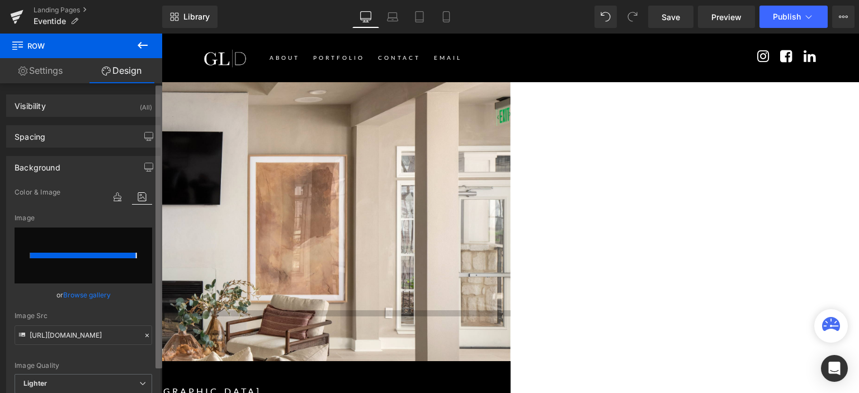
type input "https://ucarecdn.com/2b8dd3a1-49d2-4d66-bc49-d424520d02cf/-/format/auto/-/previ…"
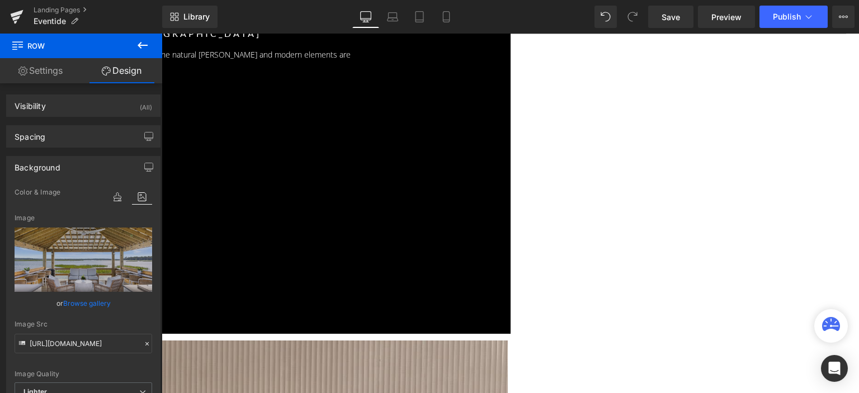
scroll to position [448, 0]
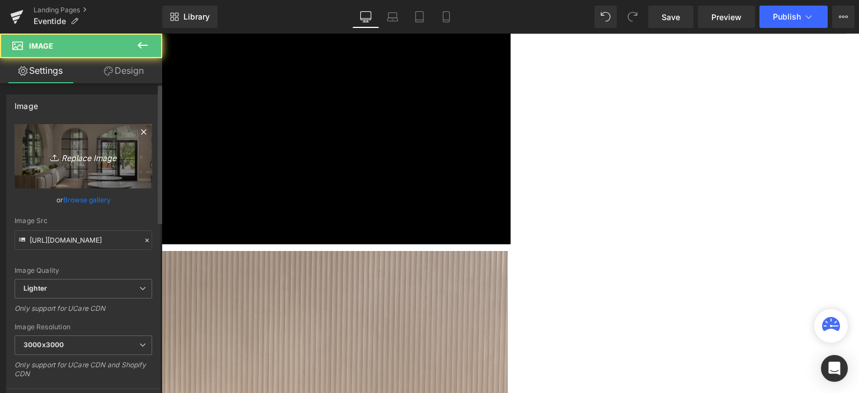
click at [101, 152] on icon "Replace Image" at bounding box center [84, 156] width 90 height 14
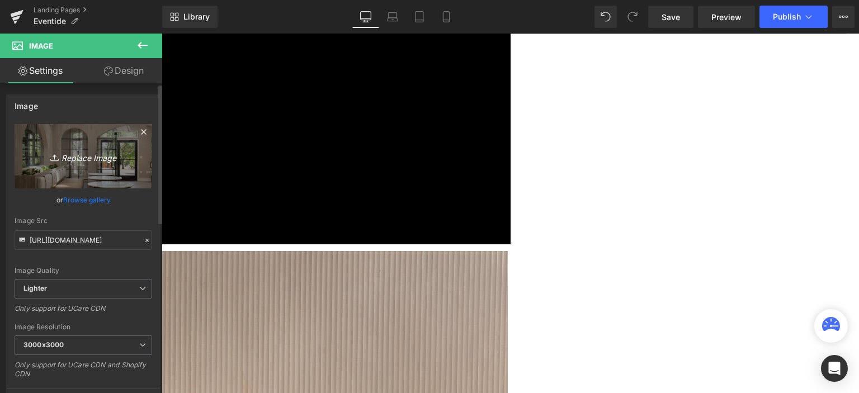
type input "C:\fakepath\eventide dock 1-01.jpg"
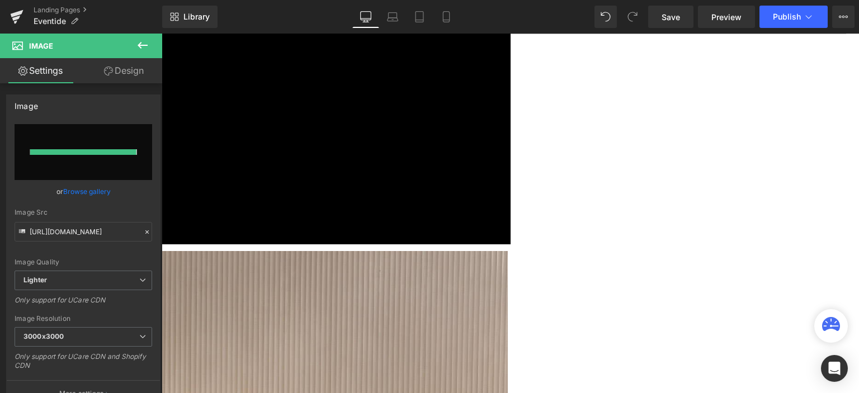
type input "https://ucarecdn.com/1147da23-6472-4518-a055-cde5dfad4b99/-/format/auto/-/previ…"
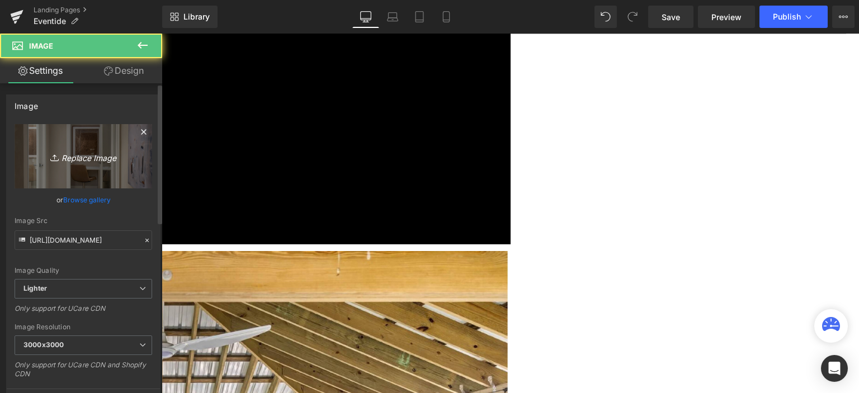
click at [27, 151] on link "Replace Image" at bounding box center [84, 156] width 138 height 64
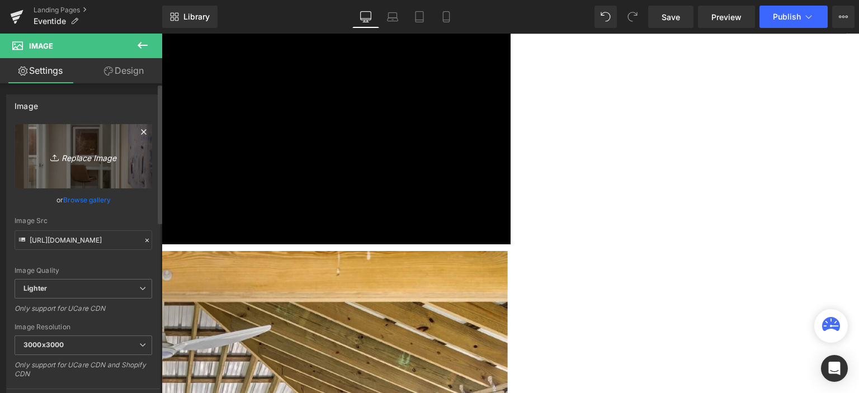
type input "C:\fakepath\eventide dock 2-01.jpg"
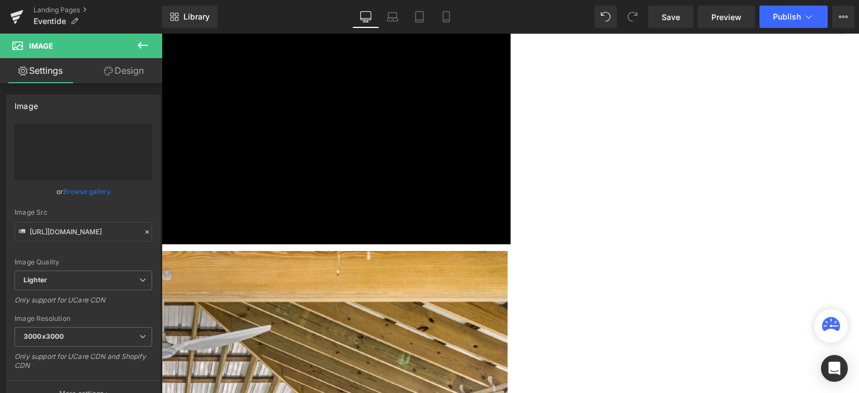
type input "https://ucarecdn.com/d2926c7b-a69d-4af7-94fa-12be9a7ef55f/-/format/auto/-/previ…"
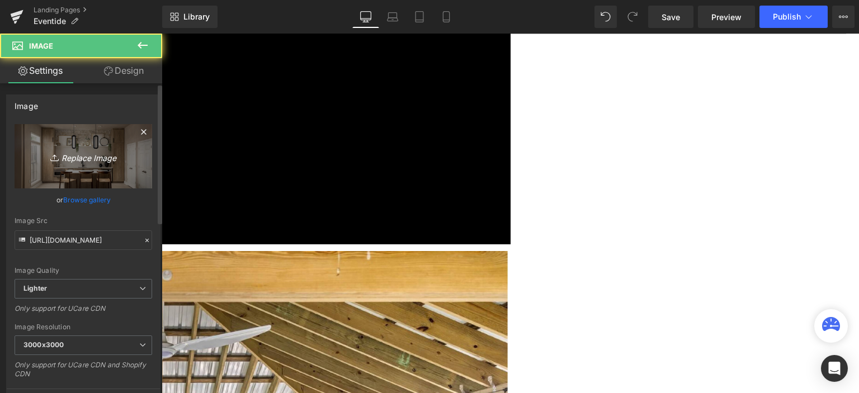
click at [106, 149] on icon "Replace Image" at bounding box center [84, 156] width 90 height 14
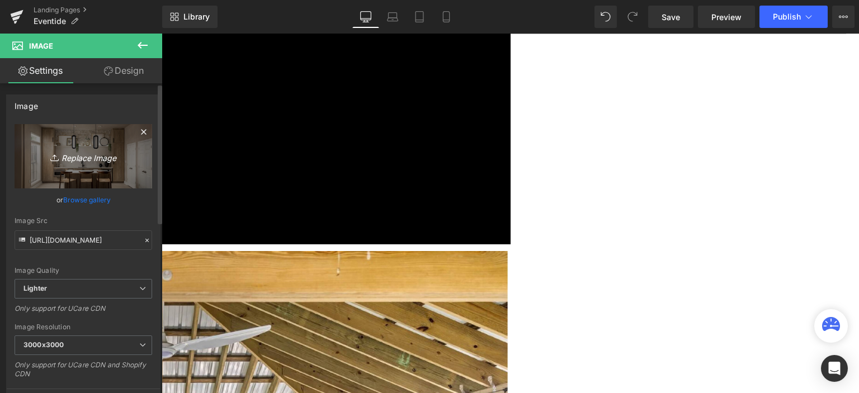
type input "C:\fakepath\eventide dock 3-01.jpg"
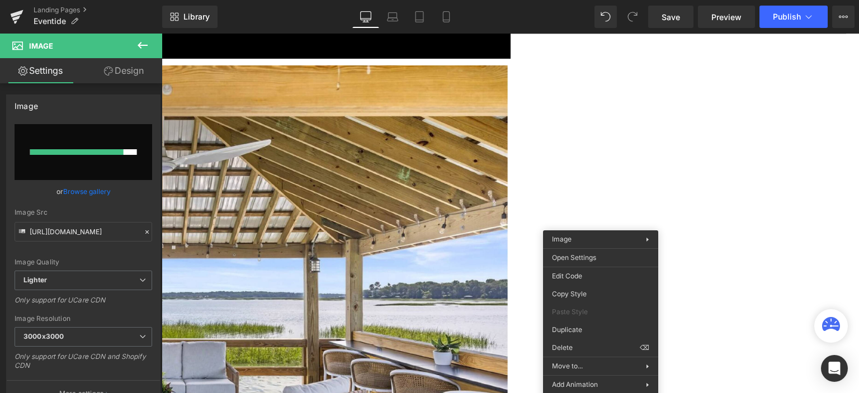
scroll to position [671, 0]
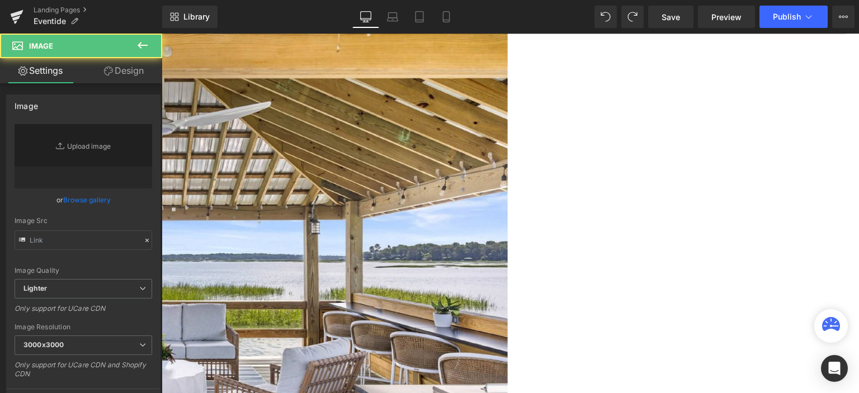
type input "[URL][DOMAIN_NAME]"
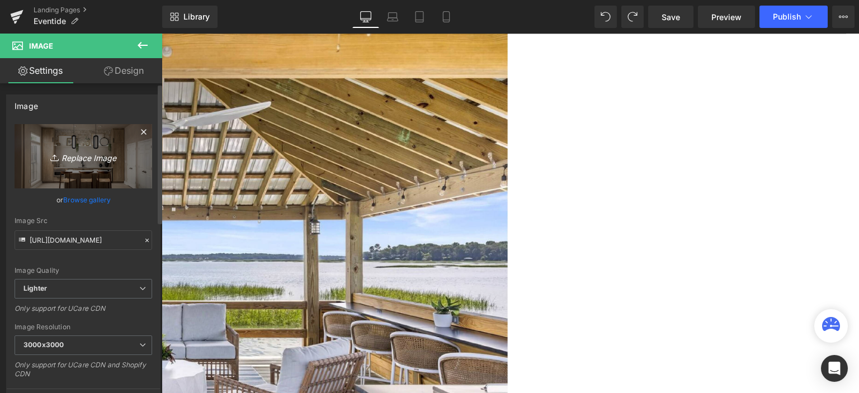
click at [42, 152] on icon "Replace Image" at bounding box center [84, 156] width 90 height 14
type input "C:\fakepath\eventide dock 3-01.jpg"
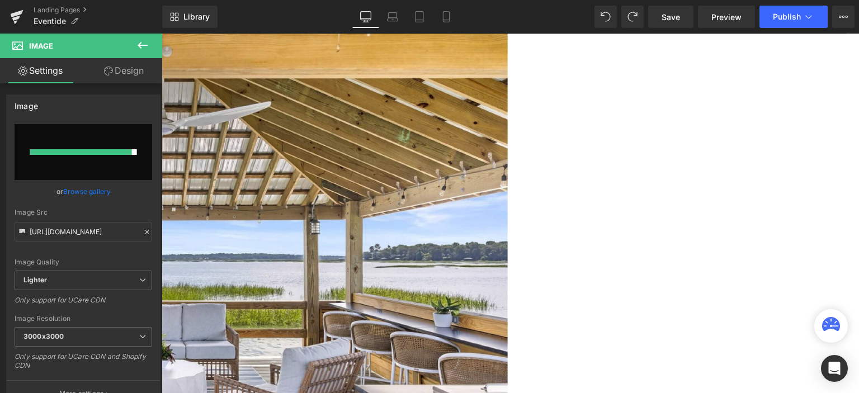
type input "https://ucarecdn.com/bb53894e-bb99-44e9-93d1-f1edd8e8c9ab/-/format/auto/-/previ…"
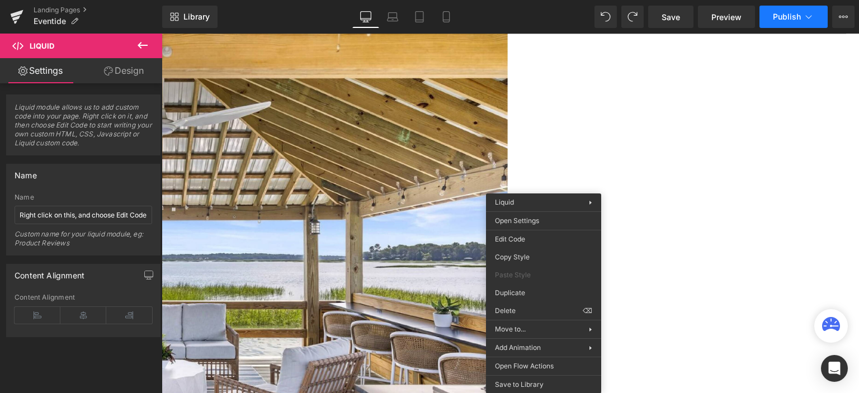
click at [779, 21] on span "Publish" at bounding box center [787, 16] width 28 height 9
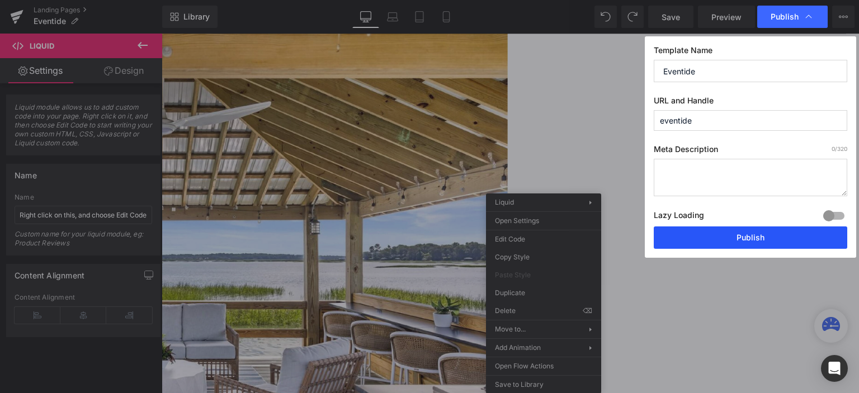
click at [709, 238] on button "Publish" at bounding box center [751, 238] width 194 height 22
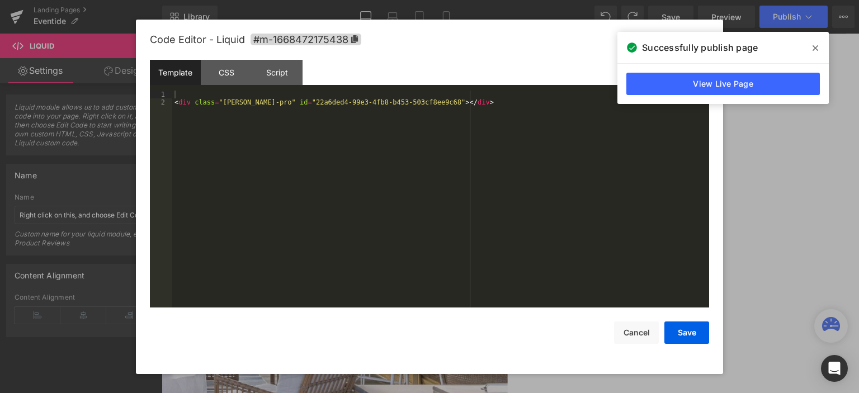
click at [530, 0] on div "You are previewing how the will restyle your page. You can not edit Elements in…" at bounding box center [429, 0] width 859 height 0
click at [282, 118] on div "< div class = "robin-pro" id = "22a6ded4-99e3-4fb8-b453-503cf8ee9c68" > </ div >" at bounding box center [440, 208] width 537 height 234
click at [277, 69] on div "Script" at bounding box center [277, 72] width 51 height 25
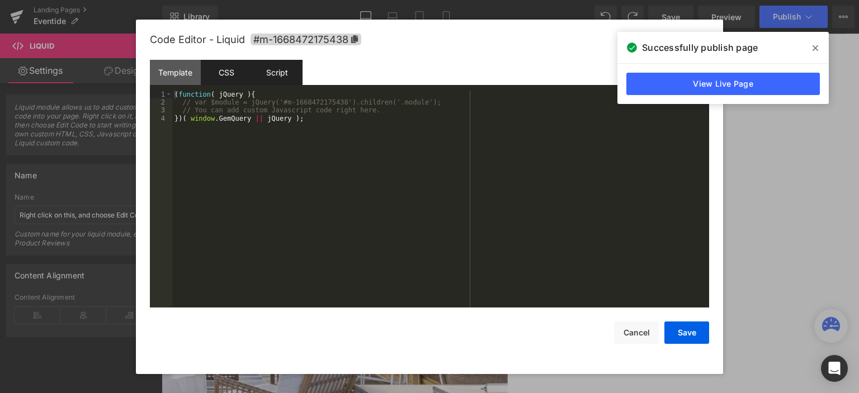
click at [228, 73] on div "CSS" at bounding box center [226, 72] width 51 height 25
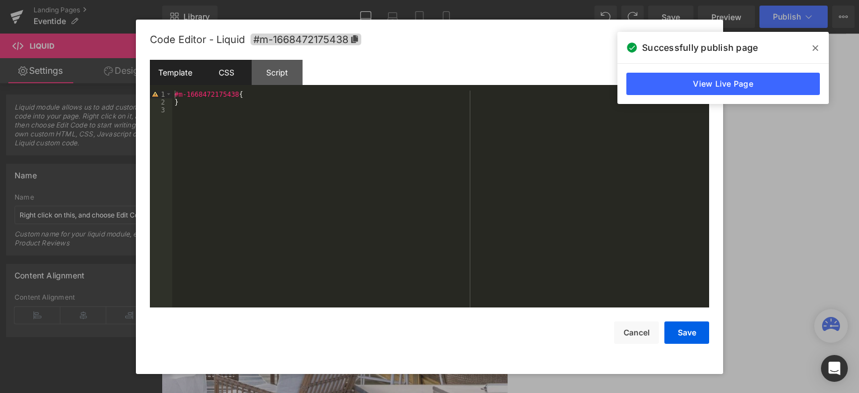
click at [190, 73] on div "Template" at bounding box center [175, 72] width 51 height 25
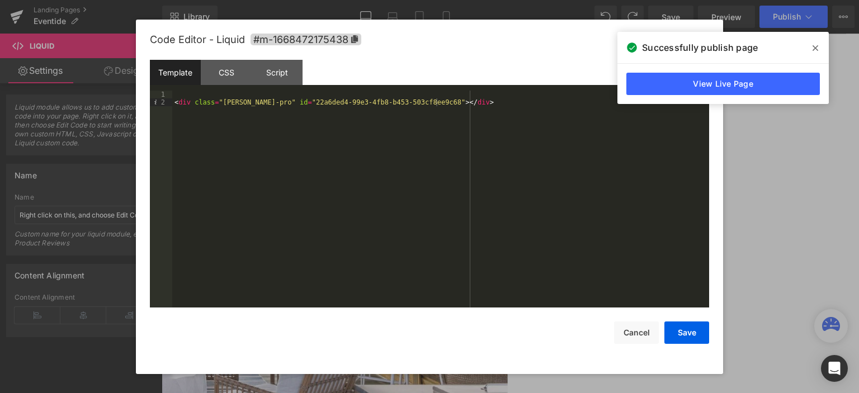
click at [815, 48] on icon at bounding box center [816, 48] width 6 height 6
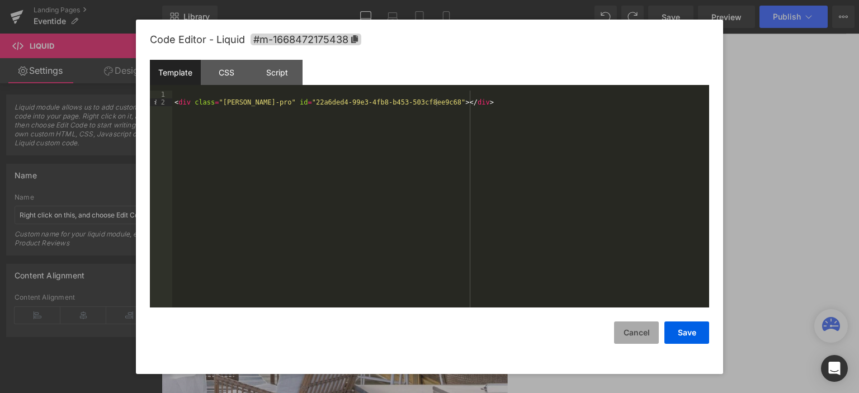
click at [641, 335] on button "Cancel" at bounding box center [636, 333] width 45 height 22
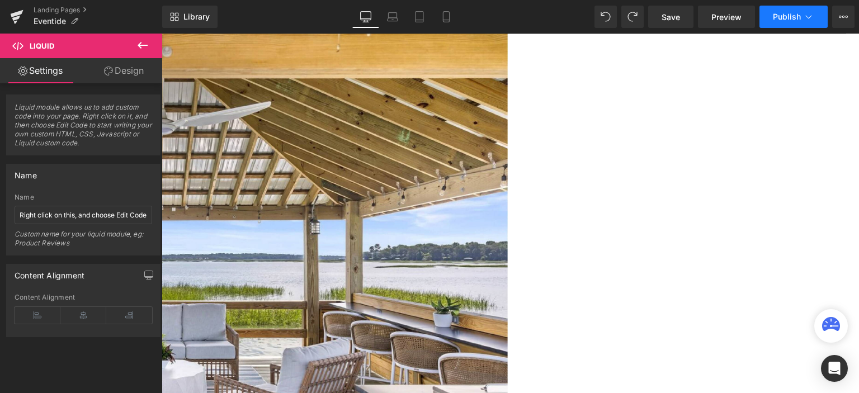
click at [781, 15] on span "Publish" at bounding box center [787, 16] width 28 height 9
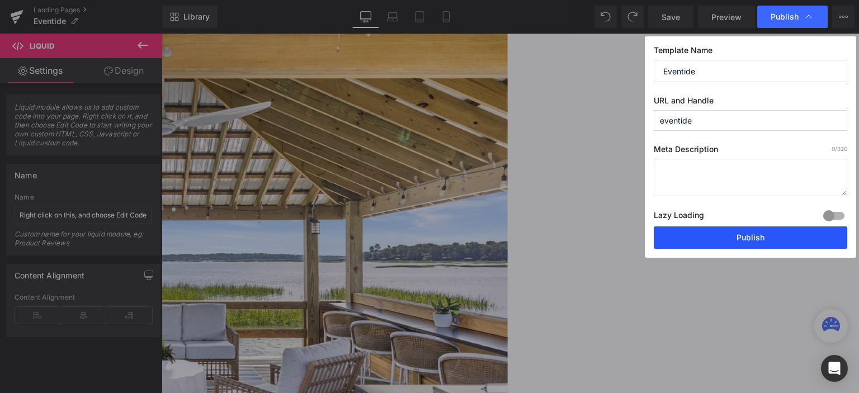
click at [706, 241] on button "Publish" at bounding box center [751, 238] width 194 height 22
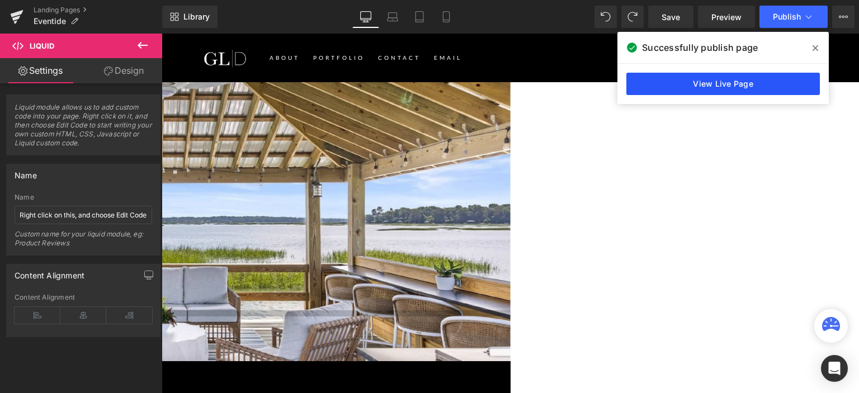
click at [737, 81] on link "View Live Page" at bounding box center [724, 84] width 194 height 22
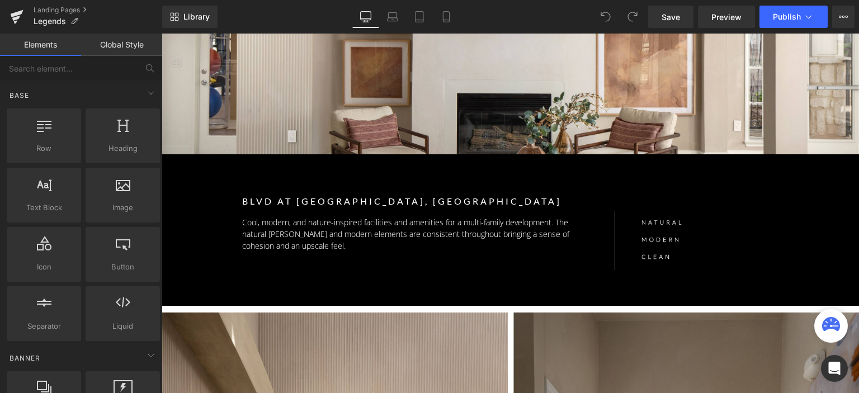
scroll to position [224, 0]
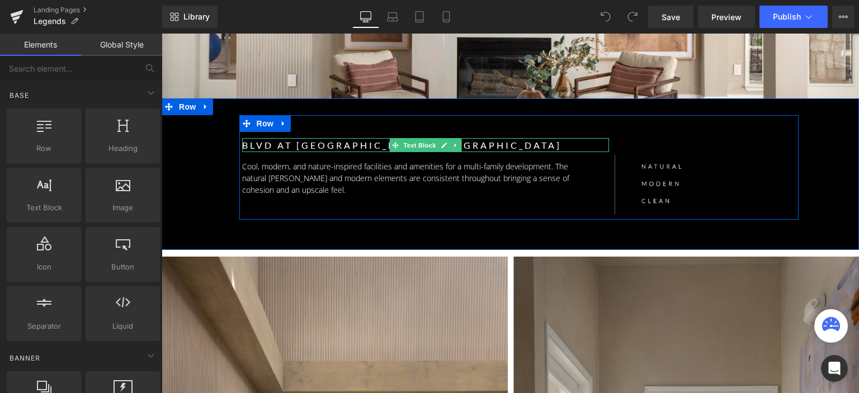
click at [360, 148] on p "BLVD at [GEOGRAPHIC_DATA], [GEOGRAPHIC_DATA]" at bounding box center [426, 145] width 368 height 15
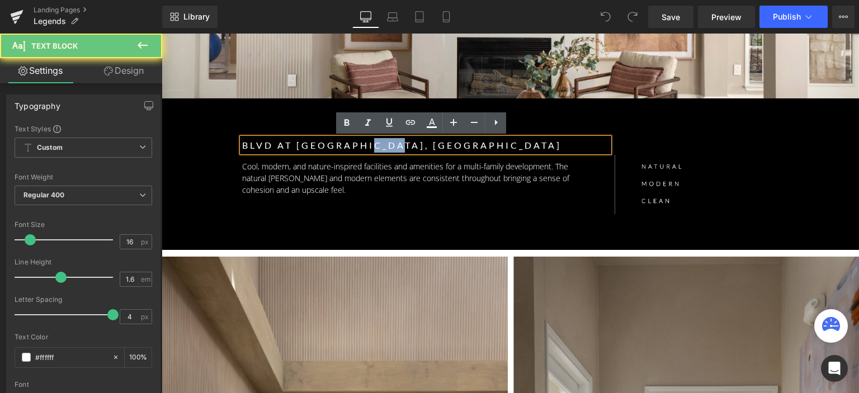
click at [360, 148] on p "BLVD at [GEOGRAPHIC_DATA], [GEOGRAPHIC_DATA]" at bounding box center [426, 145] width 368 height 15
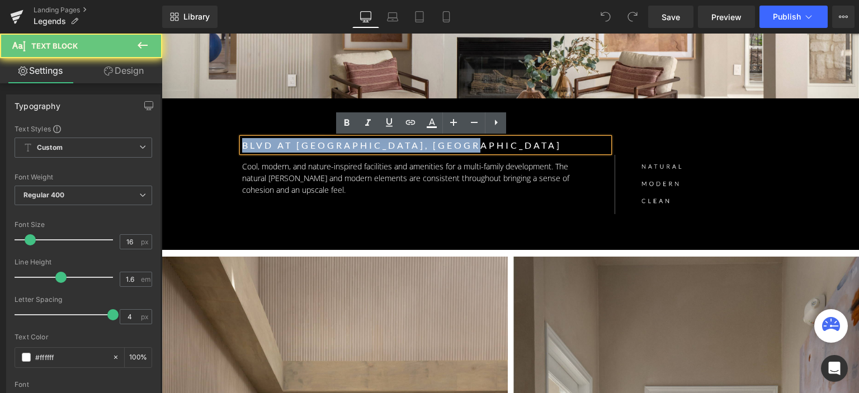
click at [360, 148] on p "BLVD at [GEOGRAPHIC_DATA], [GEOGRAPHIC_DATA]" at bounding box center [426, 145] width 368 height 15
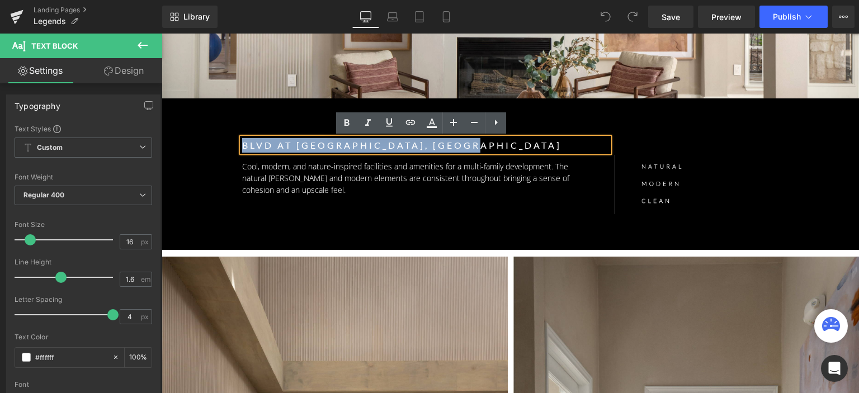
paste div
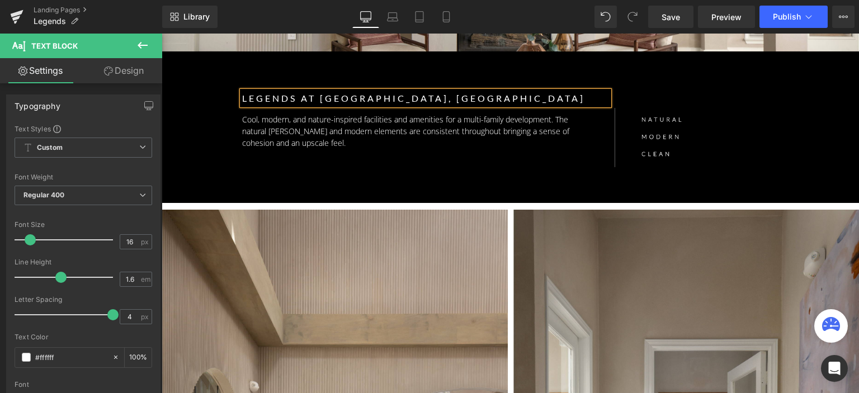
scroll to position [112, 0]
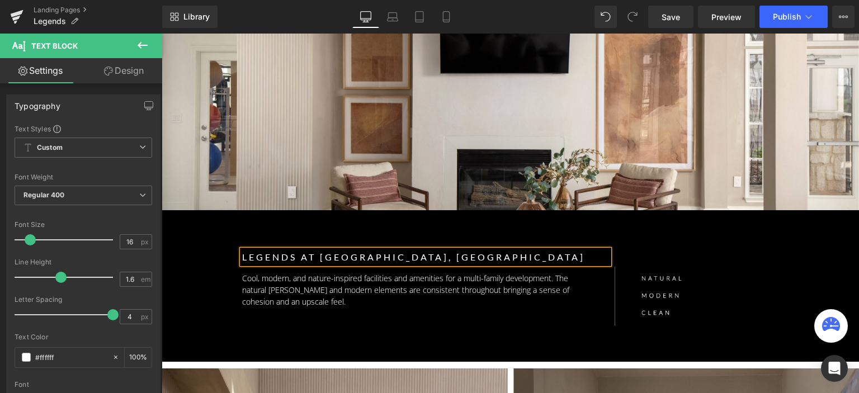
click at [452, 129] on div "Separator Row" at bounding box center [511, 90] width 698 height 240
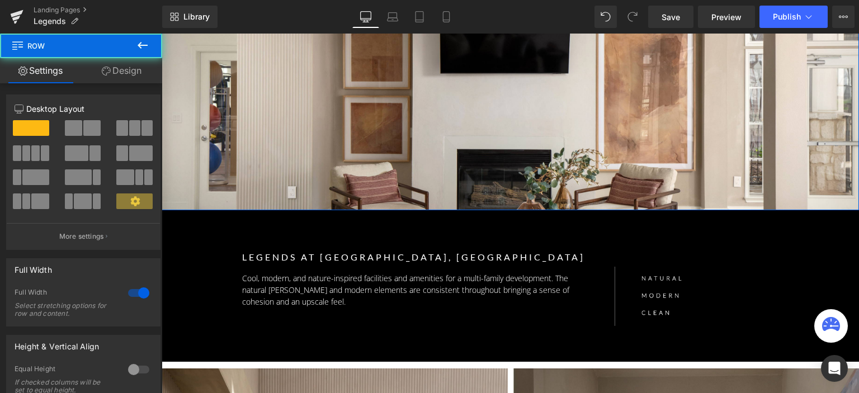
click at [123, 77] on link "Design" at bounding box center [121, 70] width 81 height 25
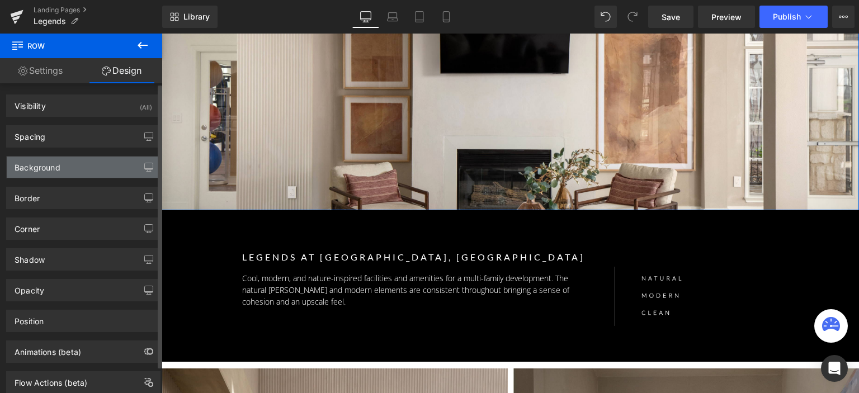
click at [98, 165] on div "Background" at bounding box center [83, 167] width 153 height 21
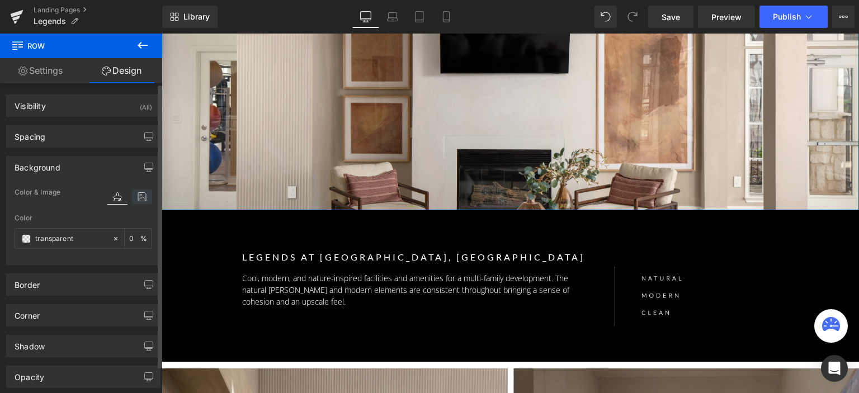
click at [141, 199] on icon at bounding box center [142, 197] width 20 height 15
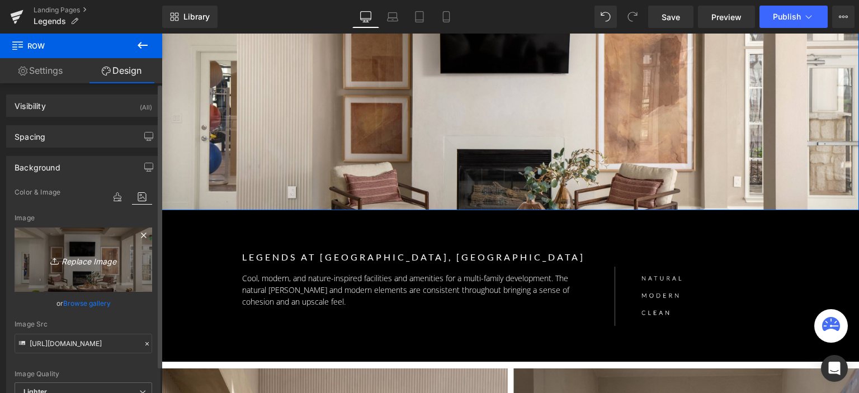
click at [111, 235] on link "Replace Image" at bounding box center [84, 260] width 138 height 64
type input "C:\fakepath\legends at legacy livign room-01.jpg"
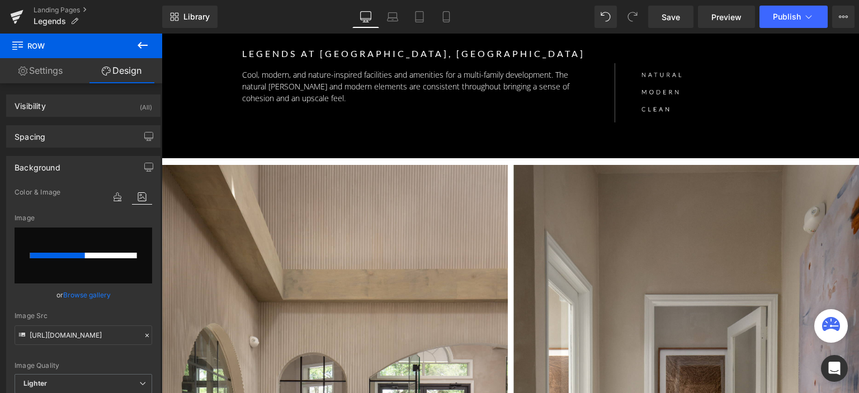
scroll to position [336, 0]
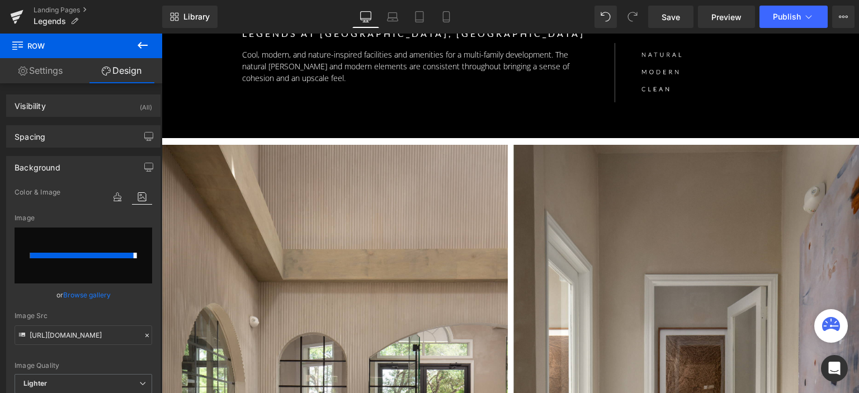
type input "[URL][DOMAIN_NAME]"
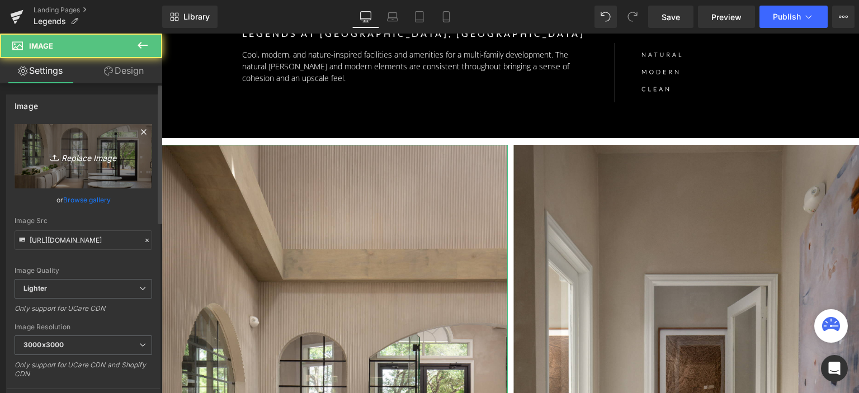
click at [71, 161] on icon "Replace Image" at bounding box center [84, 156] width 90 height 14
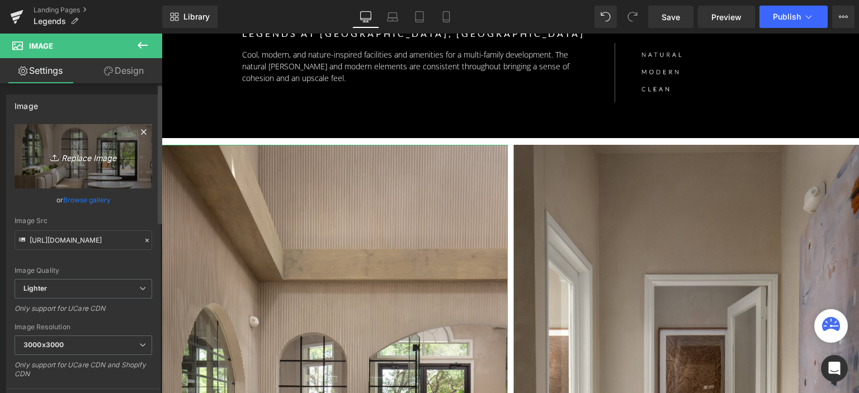
type input "C:\fakepath\legends at legacy livign room-01.jpg"
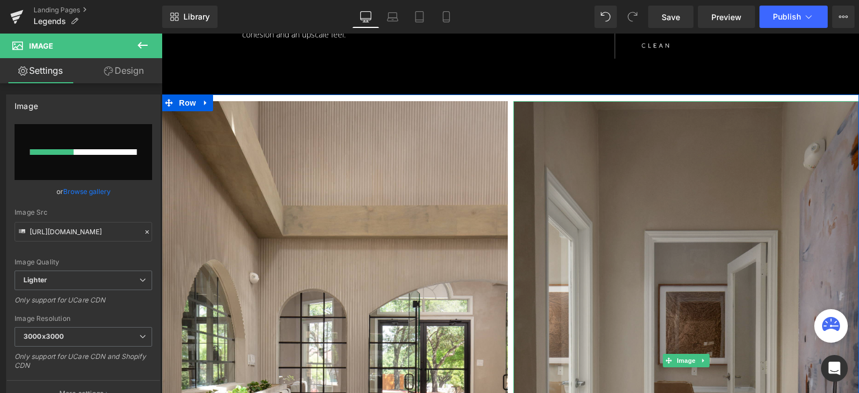
scroll to position [448, 0]
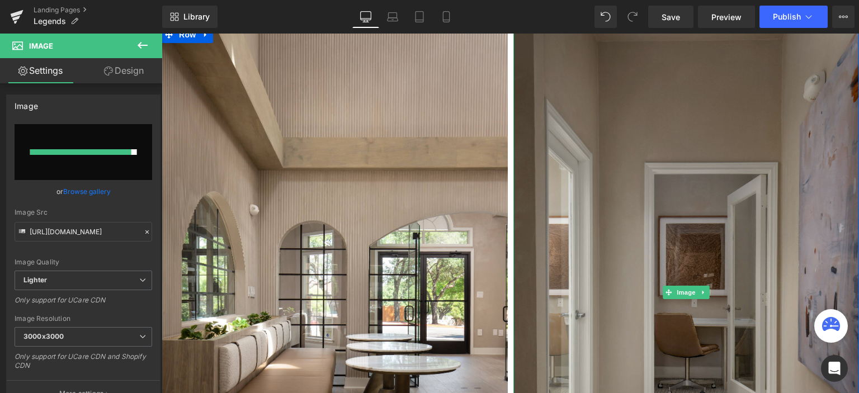
type input "[URL][DOMAIN_NAME]"
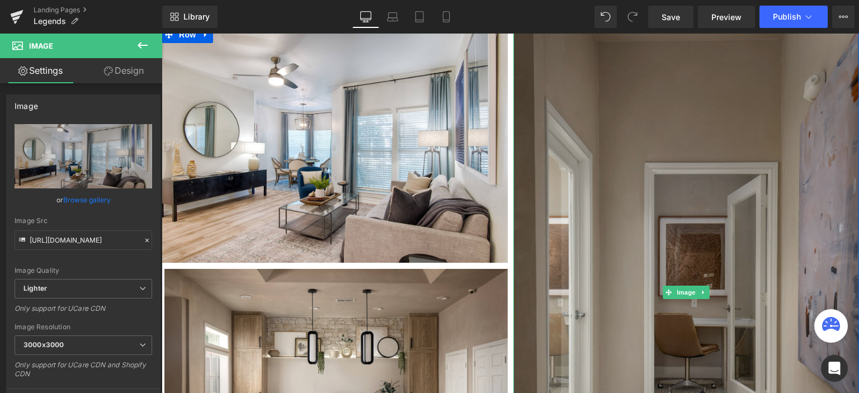
click at [671, 167] on img at bounding box center [687, 292] width 346 height 519
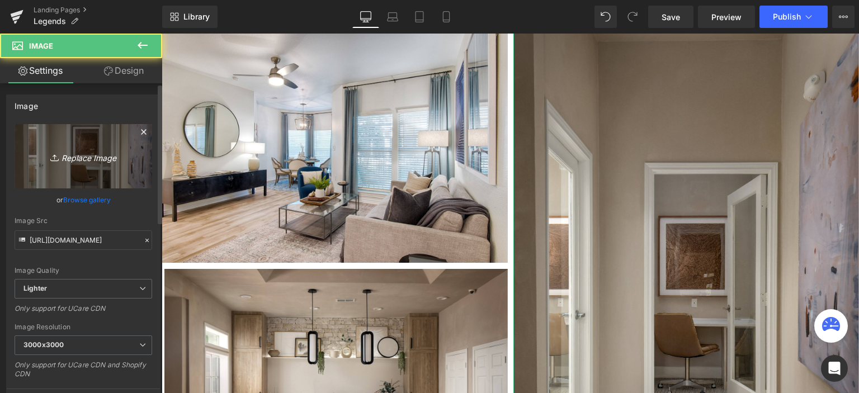
click at [121, 144] on link "Replace Image" at bounding box center [84, 156] width 138 height 64
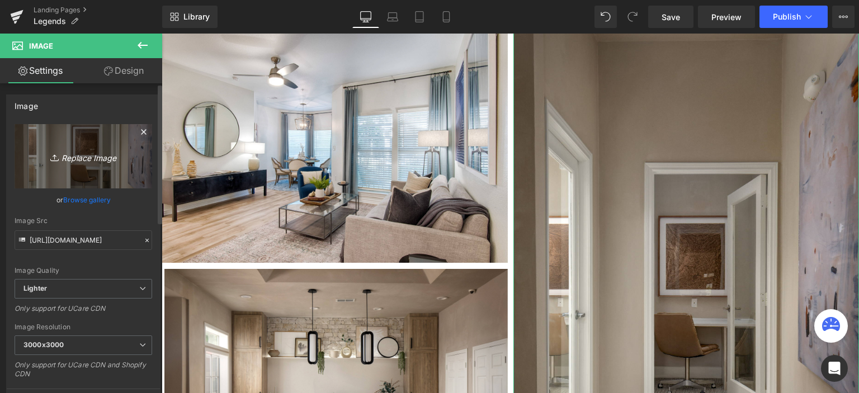
type input "C:\fakepath\Legends at legacy living room edit-01.jpg"
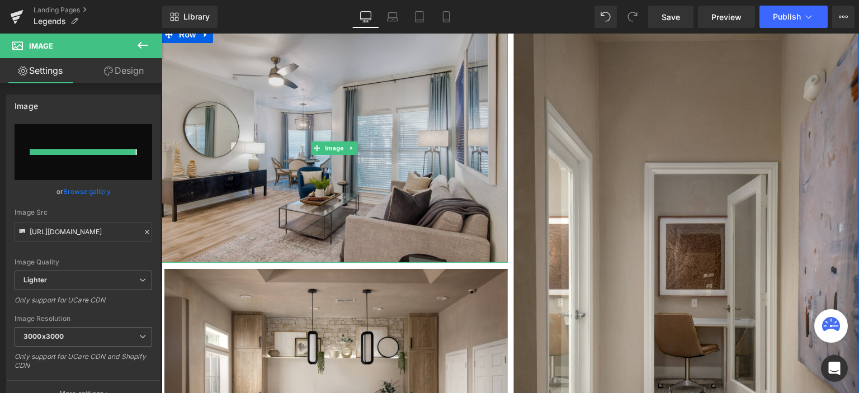
type input "https://ucarecdn.com/51e1a3ab-e65f-463a-ac5e-fea7c2f1115a/-/format/auto/-/previ…"
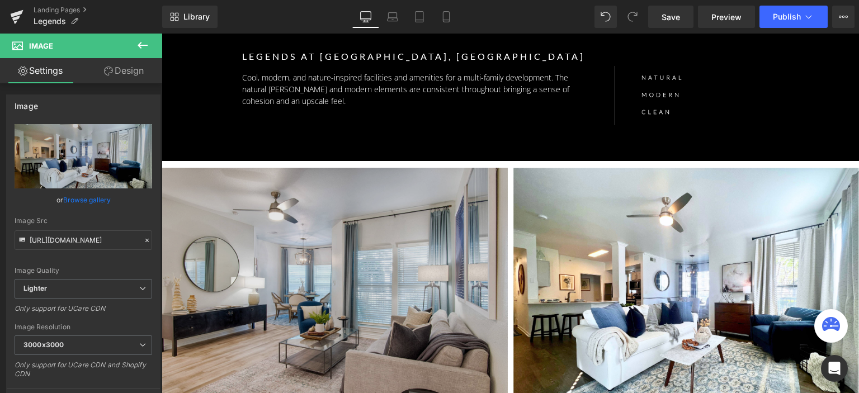
scroll to position [392, 0]
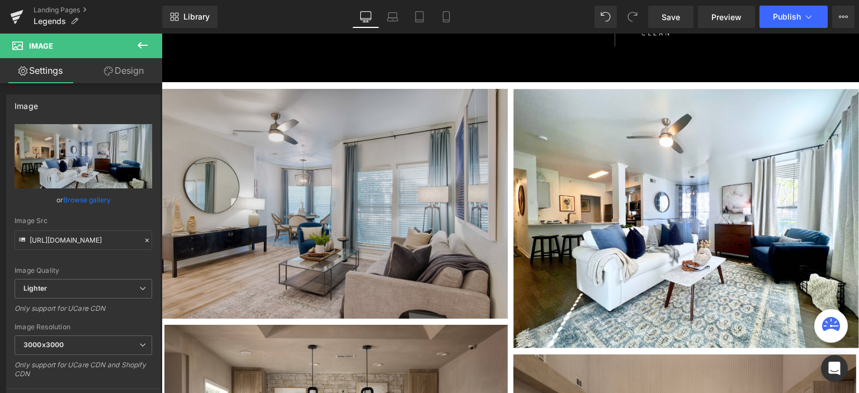
click at [360, 167] on img at bounding box center [335, 204] width 346 height 230
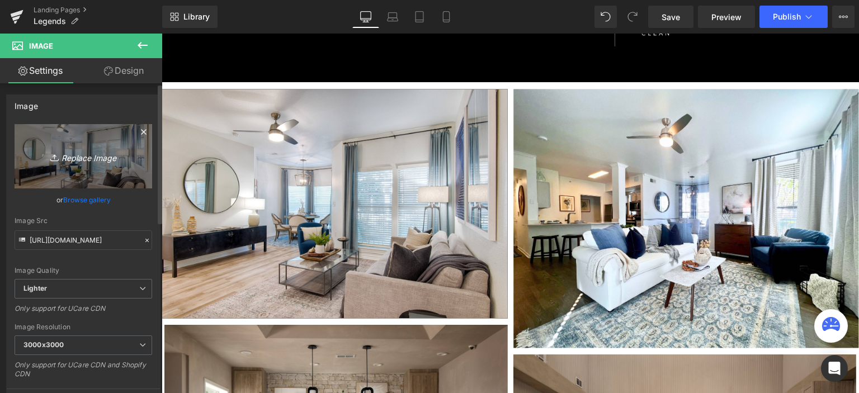
click at [104, 144] on link "Replace Image" at bounding box center [84, 156] width 138 height 64
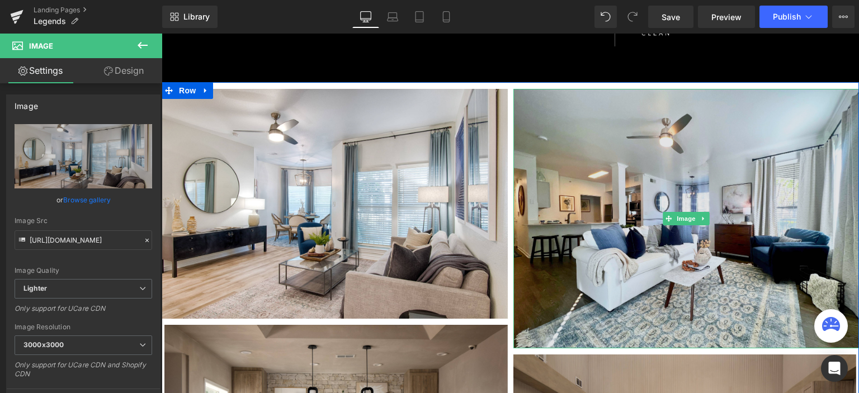
click at [642, 137] on img at bounding box center [687, 219] width 346 height 260
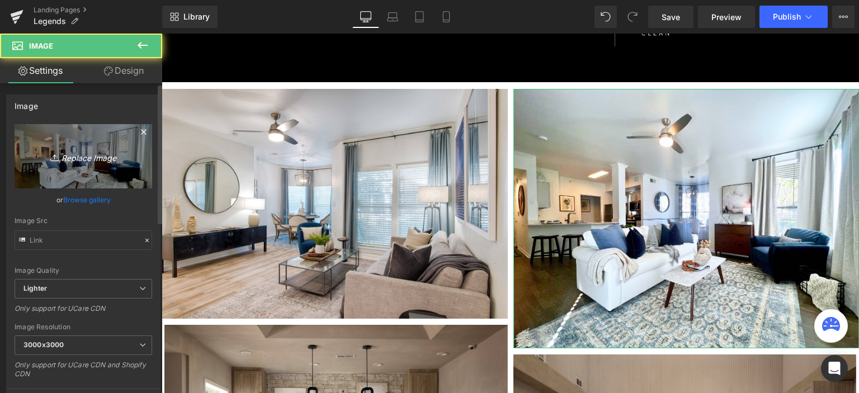
click at [54, 157] on icon at bounding box center [55, 157] width 11 height 11
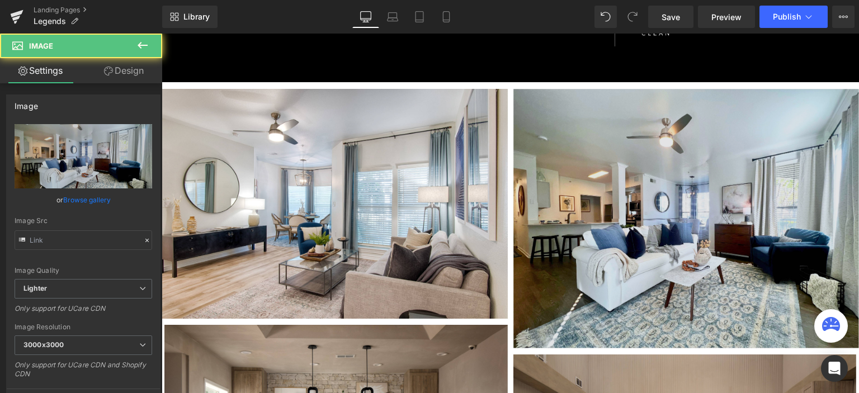
click at [700, 137] on img at bounding box center [687, 219] width 346 height 260
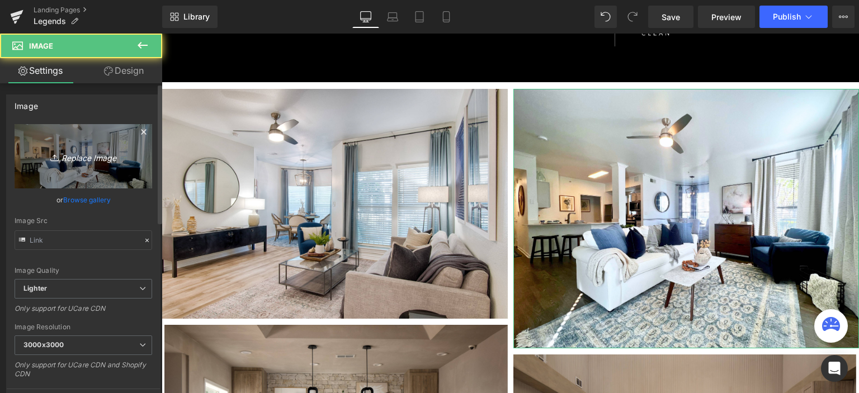
click at [63, 164] on link "Replace Image" at bounding box center [84, 156] width 138 height 64
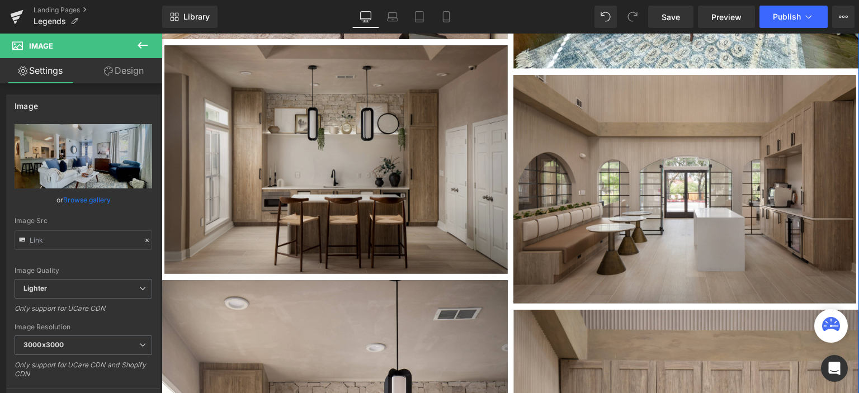
scroll to position [727, 0]
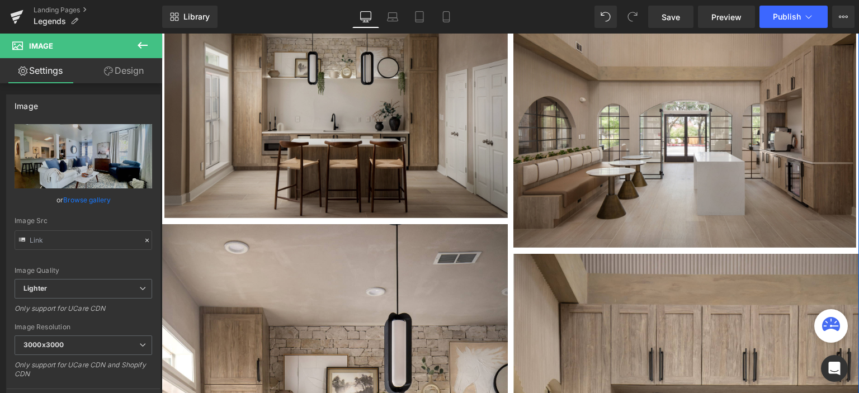
click at [350, 140] on img at bounding box center [336, 103] width 344 height 229
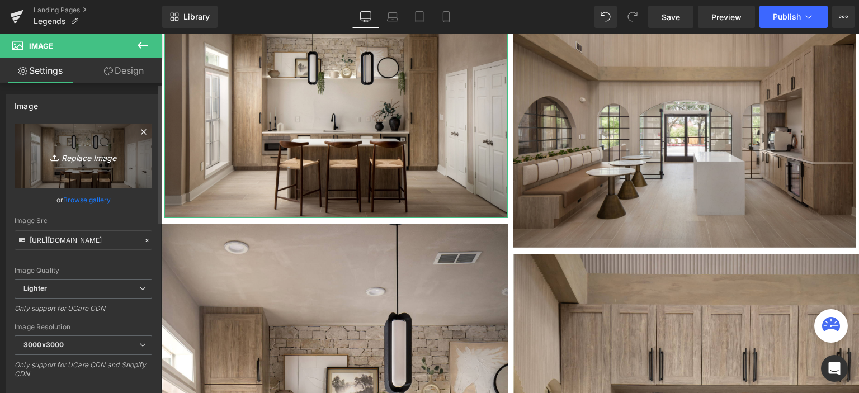
click at [83, 143] on link "Replace Image" at bounding box center [84, 156] width 138 height 64
type input "C:\fakepath\legends at legacy-2(1)-01.jpg"
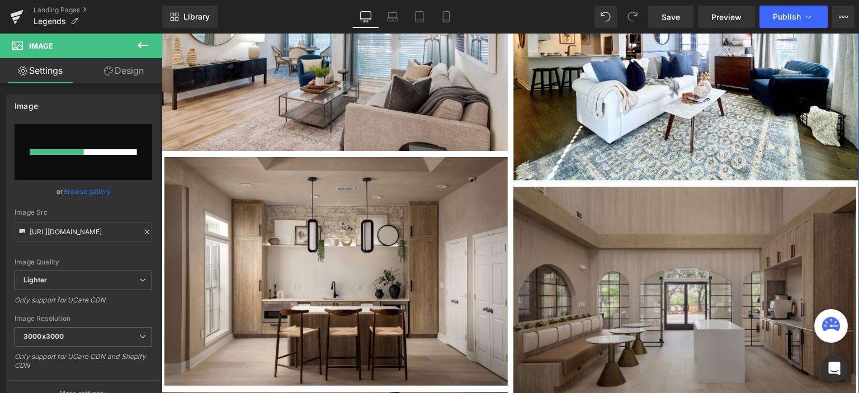
scroll to position [671, 0]
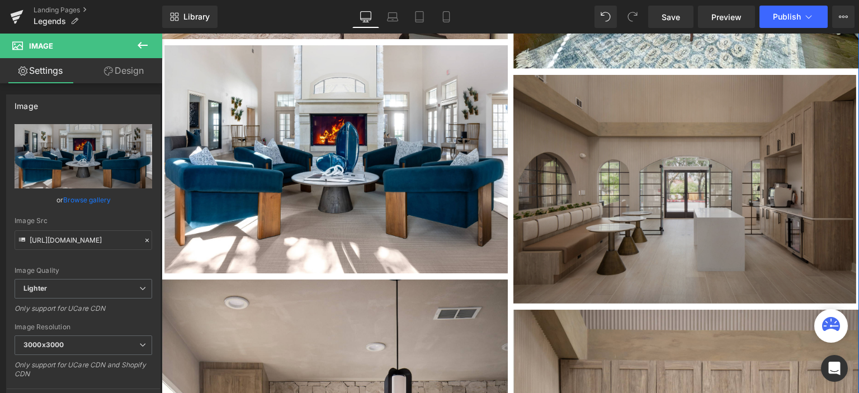
click at [618, 133] on img at bounding box center [686, 189] width 344 height 229
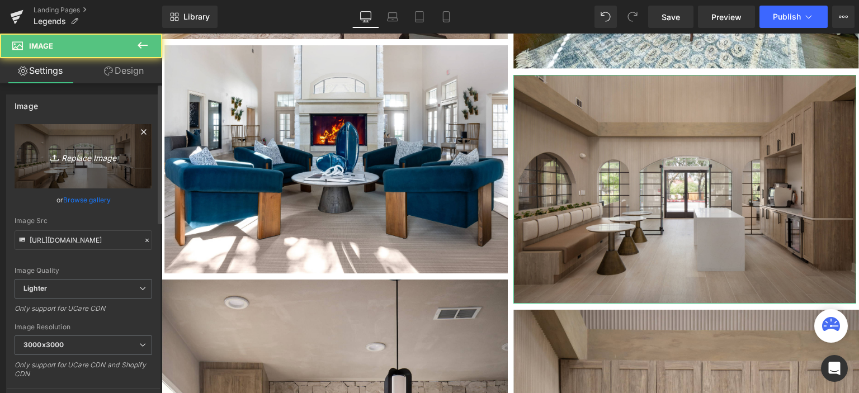
click at [81, 167] on link "Replace Image" at bounding box center [84, 156] width 138 height 64
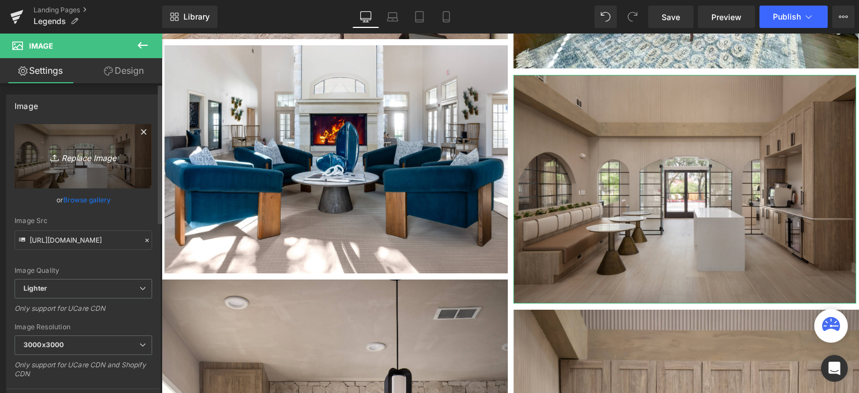
type input "C:\fakepath\legends at legacy-4(1)-01.jpg"
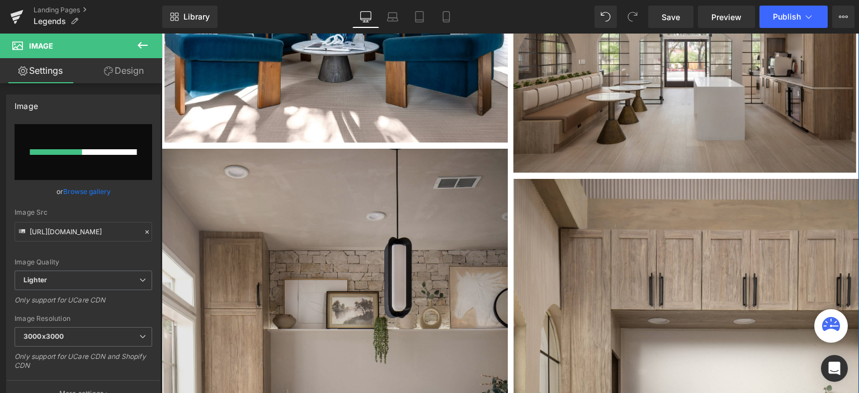
scroll to position [783, 0]
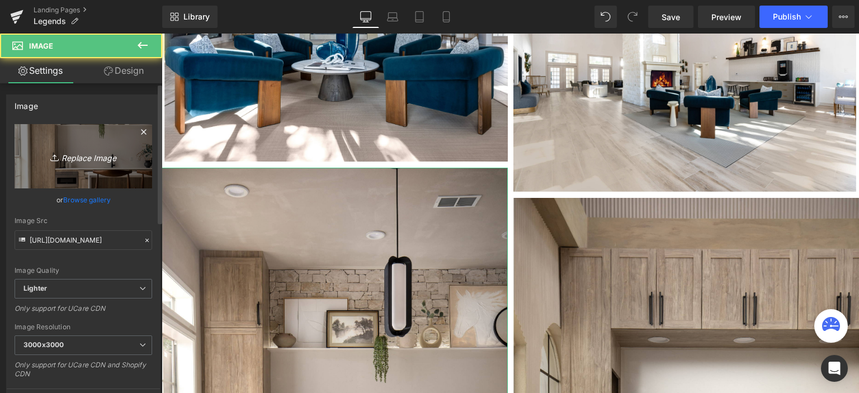
click at [74, 143] on link "Replace Image" at bounding box center [84, 156] width 138 height 64
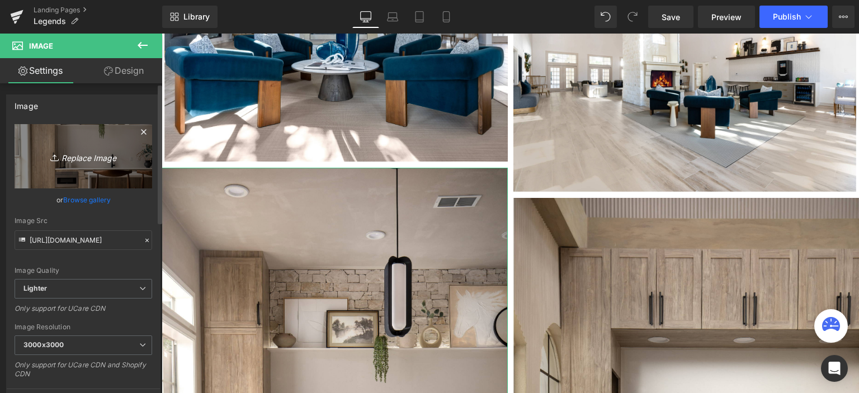
type input "C:\fakepath\legends at legacy-8-01.jpg"
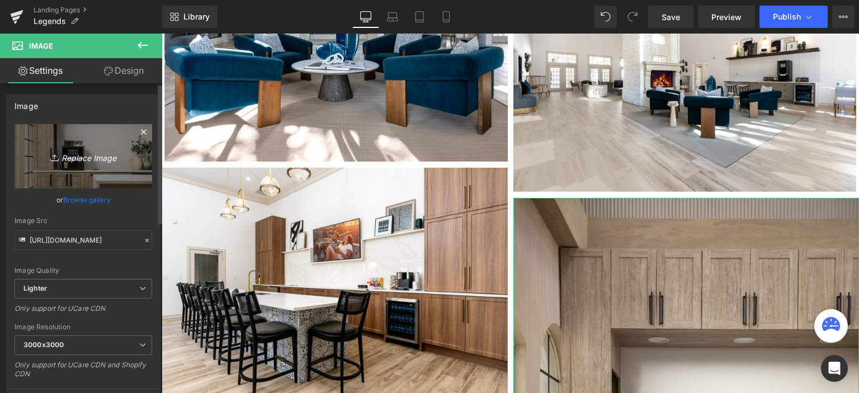
click at [98, 139] on link "Replace Image" at bounding box center [84, 156] width 138 height 64
type input "C:\fakepath\Legends at Legacy-Frisco, TX-01.jpg"
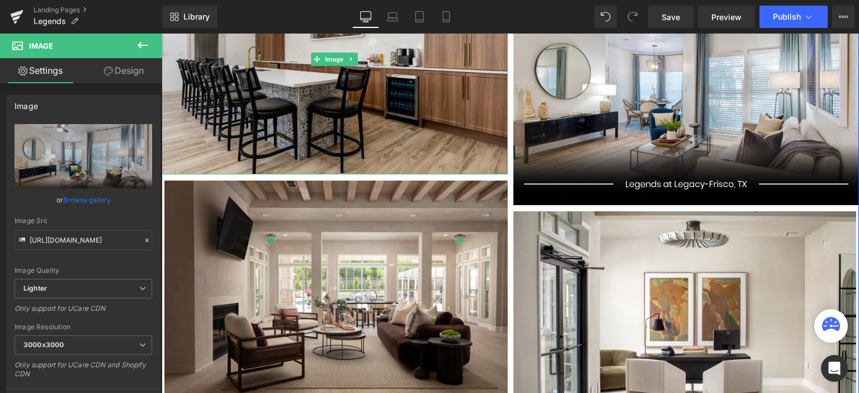
scroll to position [1063, 0]
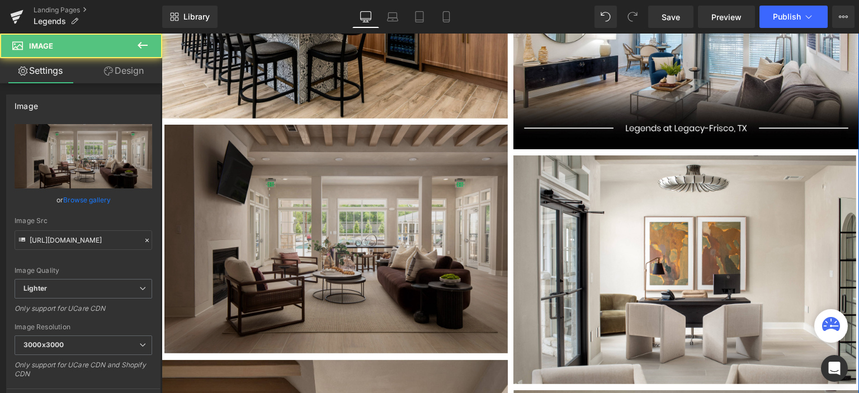
click at [380, 180] on img at bounding box center [336, 239] width 344 height 229
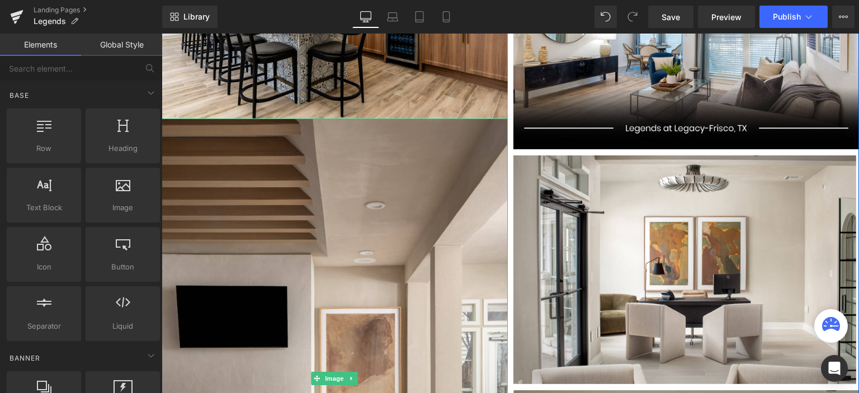
click at [380, 179] on img at bounding box center [335, 379] width 346 height 520
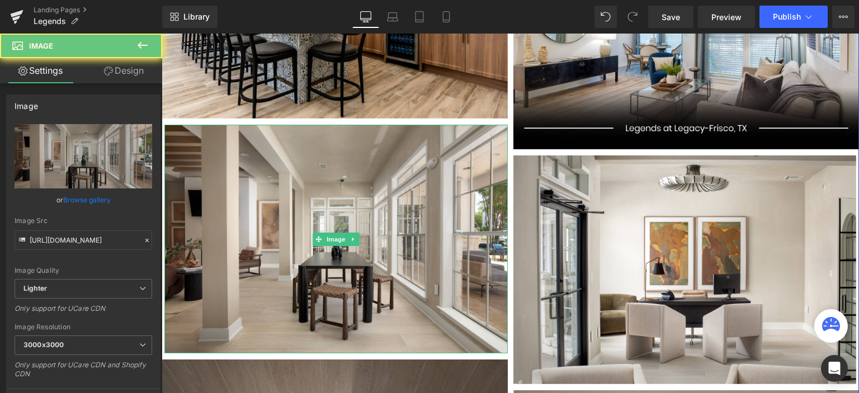
click at [380, 179] on img at bounding box center [336, 239] width 344 height 229
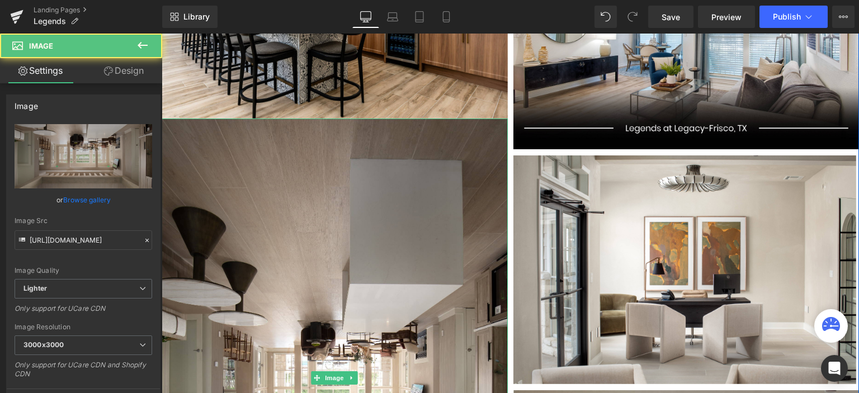
click at [380, 179] on img at bounding box center [335, 378] width 346 height 519
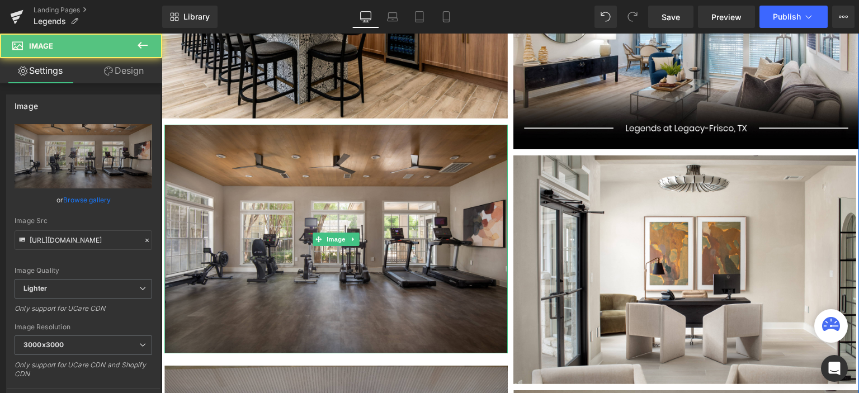
click at [380, 179] on img at bounding box center [336, 239] width 344 height 229
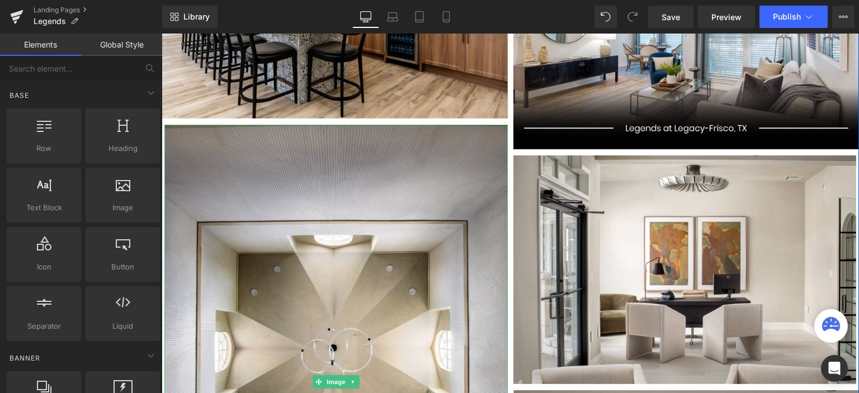
click at [380, 179] on img at bounding box center [336, 382] width 344 height 515
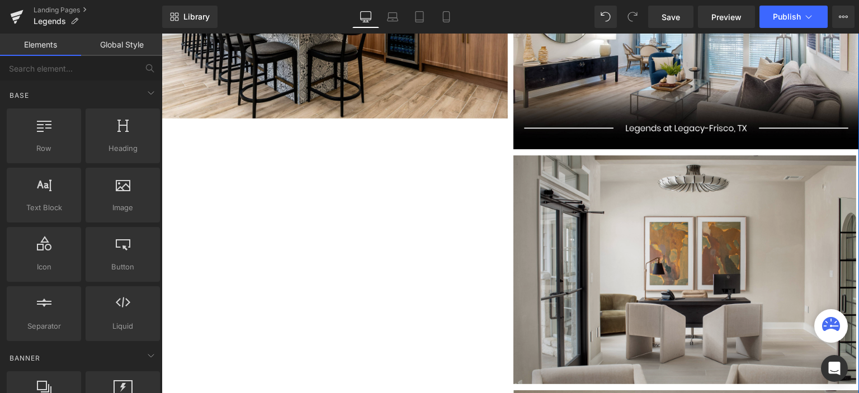
click at [514, 182] on img at bounding box center [686, 270] width 344 height 229
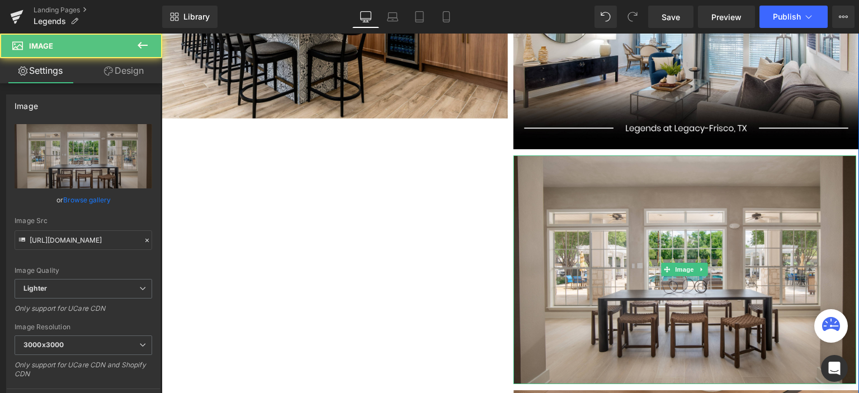
click at [514, 182] on img at bounding box center [686, 270] width 344 height 229
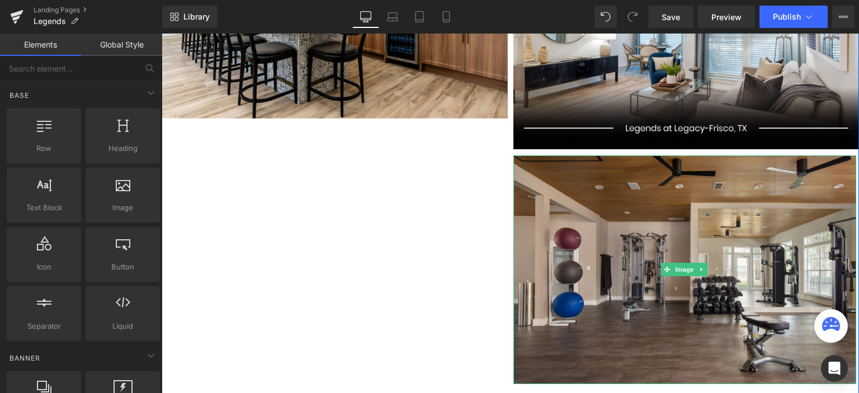
click at [514, 182] on img at bounding box center [686, 270] width 344 height 229
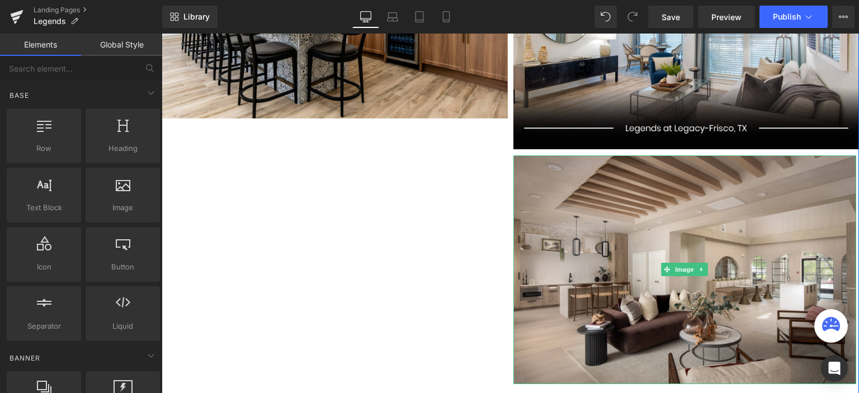
click at [514, 182] on img at bounding box center [686, 270] width 344 height 229
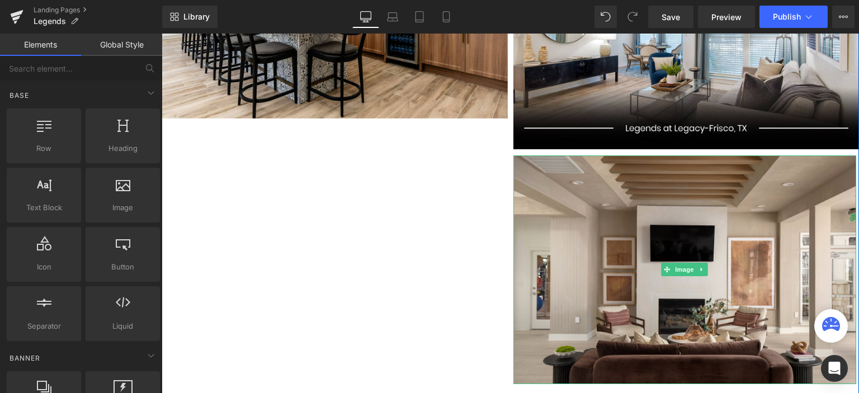
click at [514, 182] on img at bounding box center [686, 270] width 344 height 229
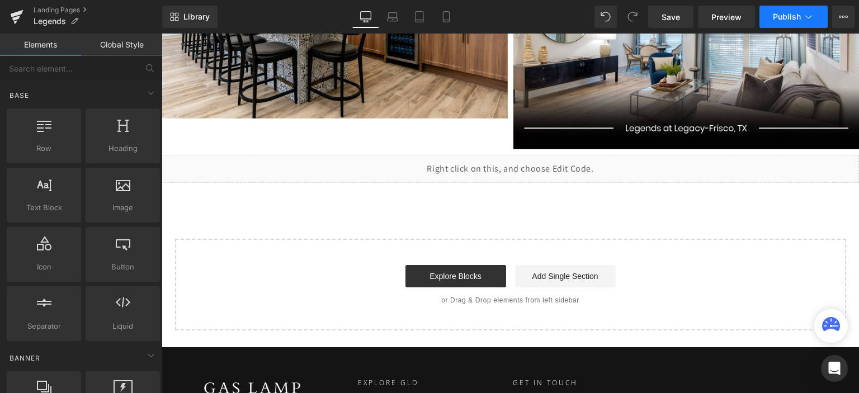
click at [780, 20] on span "Publish" at bounding box center [787, 16] width 28 height 9
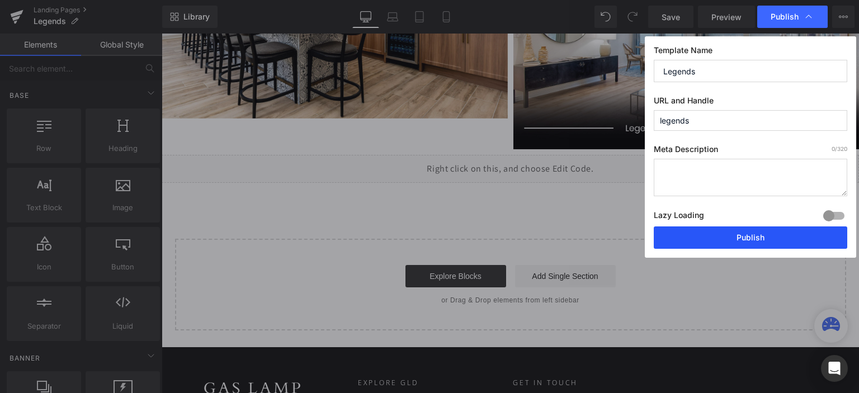
click at [702, 238] on button "Publish" at bounding box center [751, 238] width 194 height 22
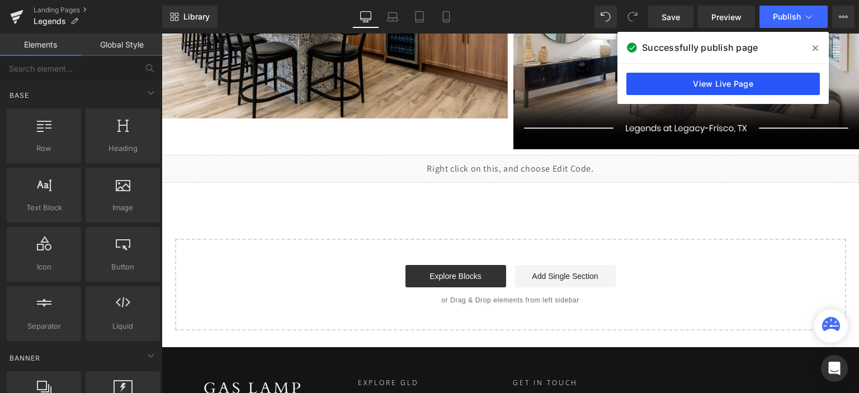
click at [666, 80] on link "View Live Page" at bounding box center [724, 84] width 194 height 22
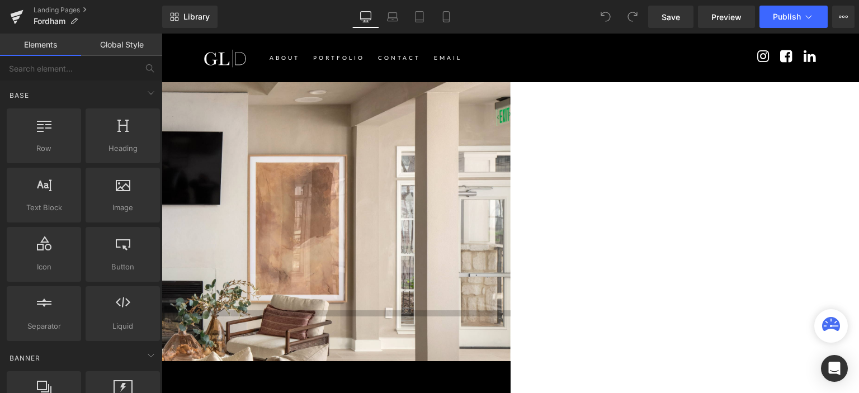
scroll to position [168, 0]
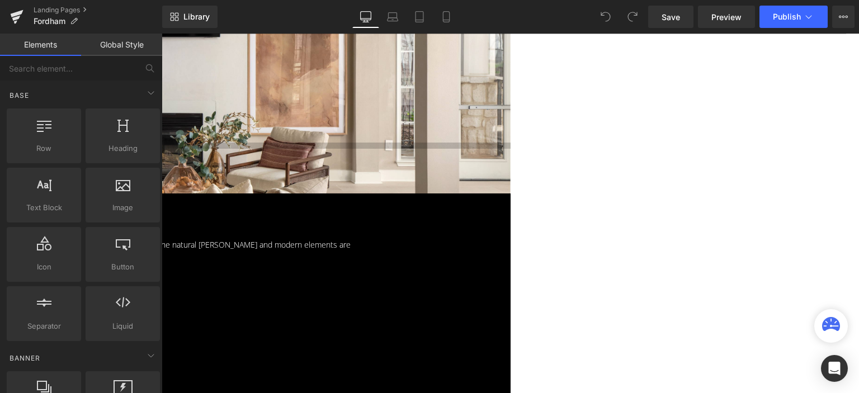
click at [358, 217] on p "BLVD at [GEOGRAPHIC_DATA], [GEOGRAPHIC_DATA]" at bounding box center [124, 224] width 560 height 15
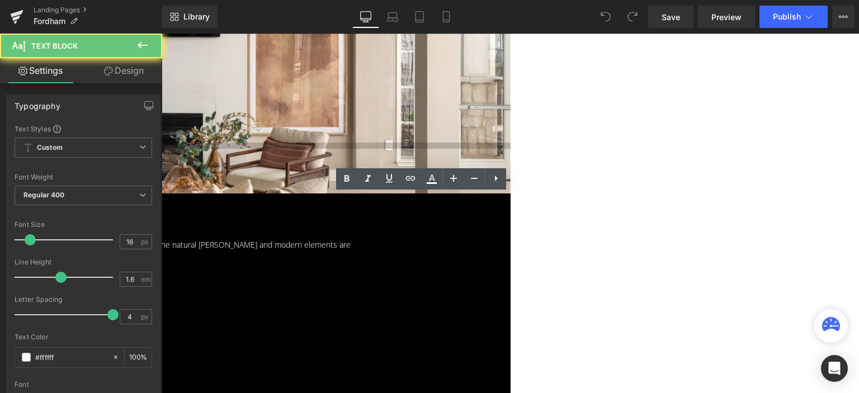
click at [358, 217] on p "BLVD at [GEOGRAPHIC_DATA], [GEOGRAPHIC_DATA]" at bounding box center [124, 224] width 560 height 15
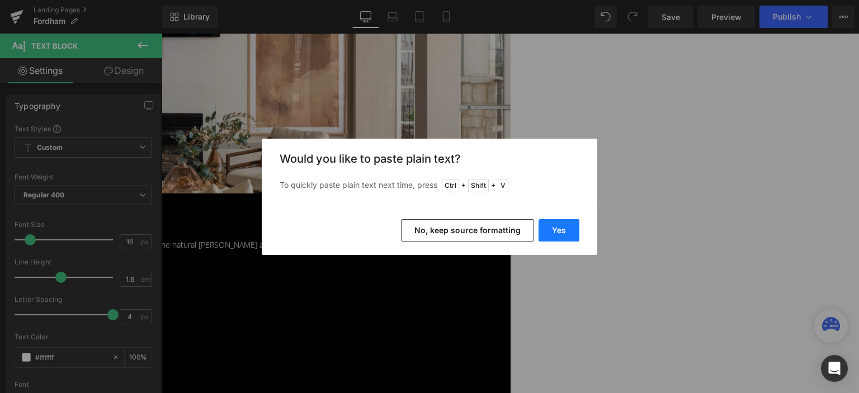
click at [548, 229] on button "Yes" at bounding box center [559, 230] width 41 height 22
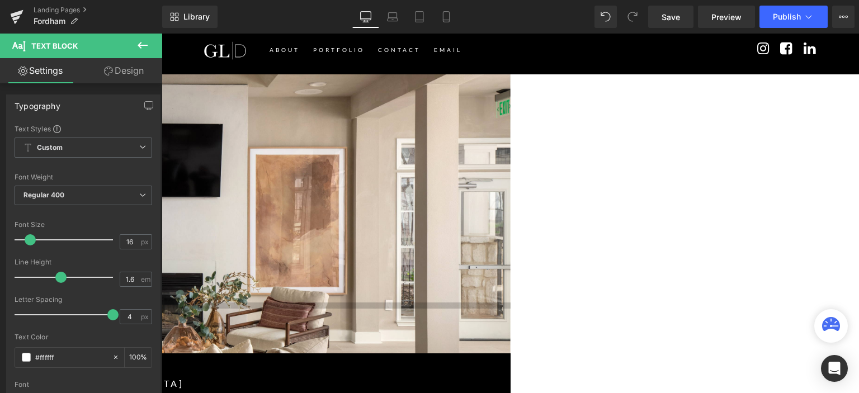
scroll to position [0, 0]
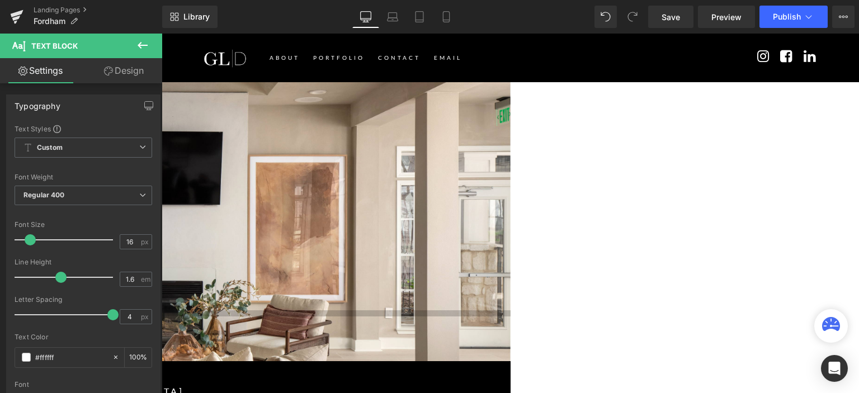
click at [398, 113] on div "Separator Row" at bounding box center [162, 221] width 698 height 279
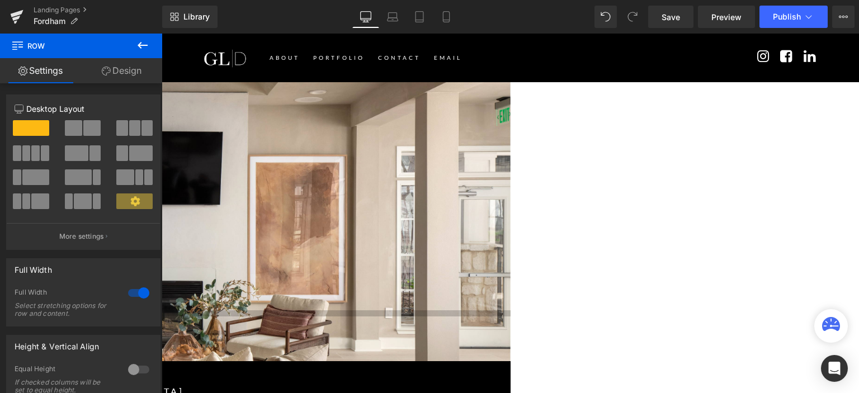
scroll to position [56, 0]
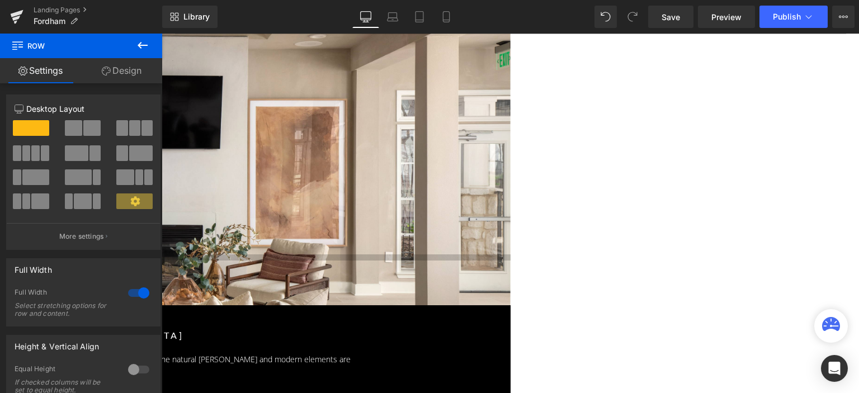
click at [125, 74] on link "Design" at bounding box center [121, 70] width 81 height 25
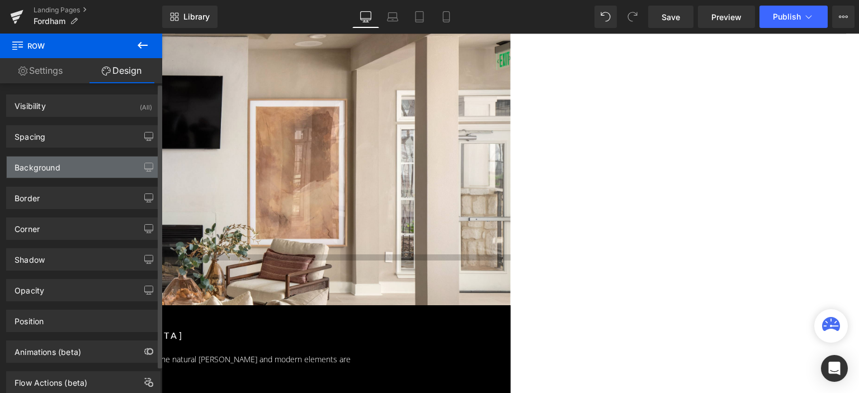
click at [89, 164] on div "Background" at bounding box center [83, 167] width 153 height 21
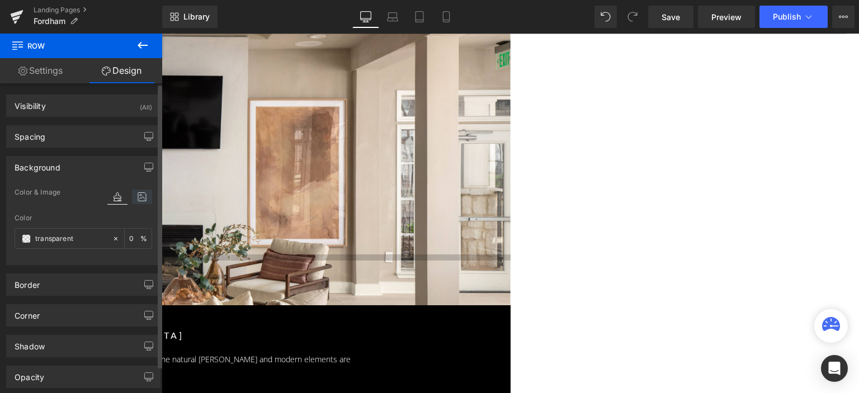
click at [133, 198] on icon at bounding box center [142, 197] width 20 height 15
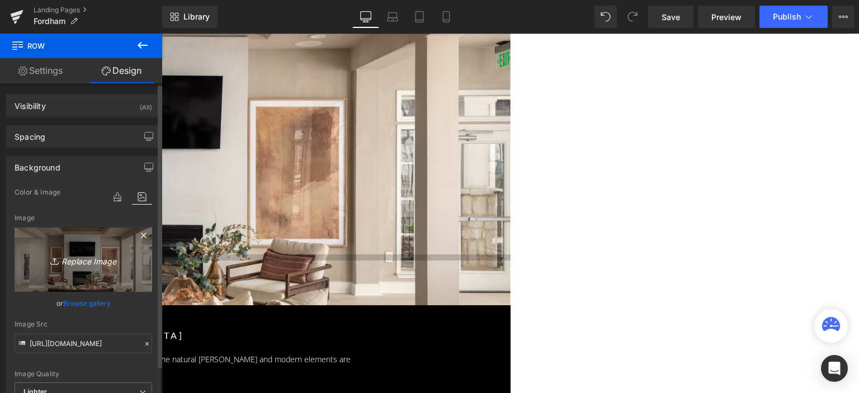
click at [87, 254] on icon "Replace Image" at bounding box center [84, 260] width 90 height 14
type input "C:\fakepath\The Elliott- Land O Lakes, FL-01.jpg"
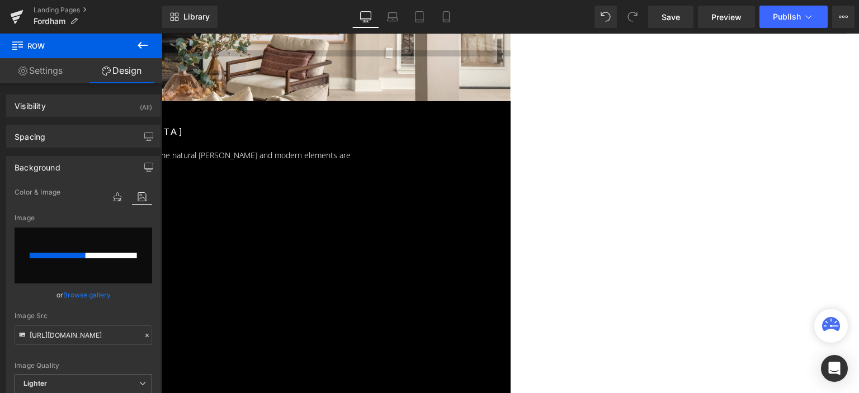
scroll to position [280, 0]
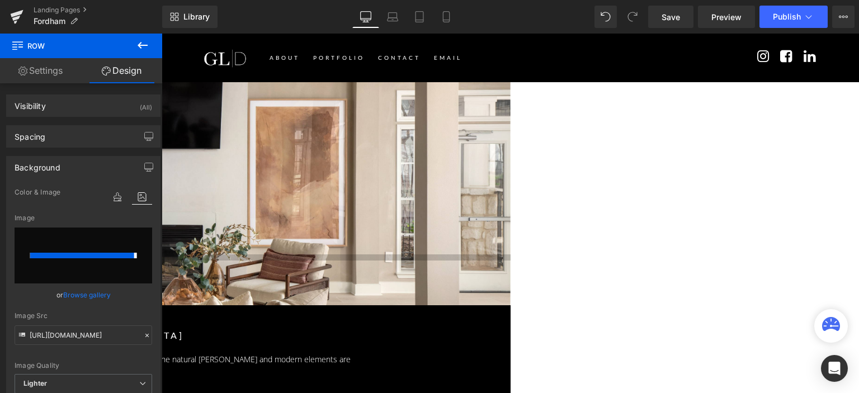
type input "https://ucarecdn.com/a19dba91-70e7-4d01-a1b0-e48bcb518744/-/format/auto/-/previ…"
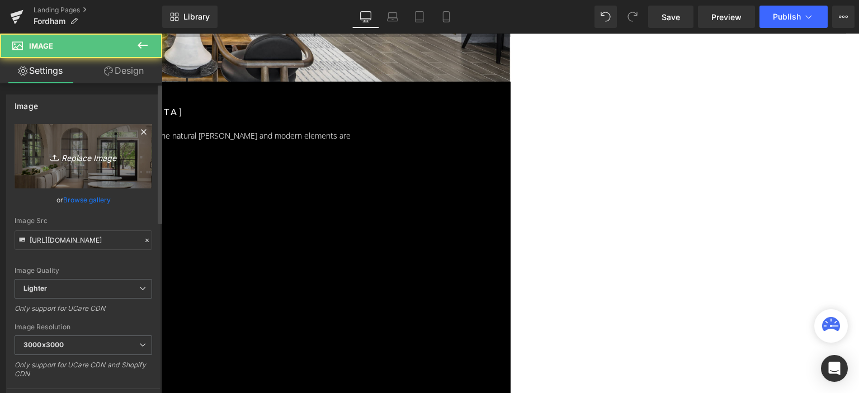
click at [44, 134] on link "Replace Image" at bounding box center [84, 156] width 138 height 64
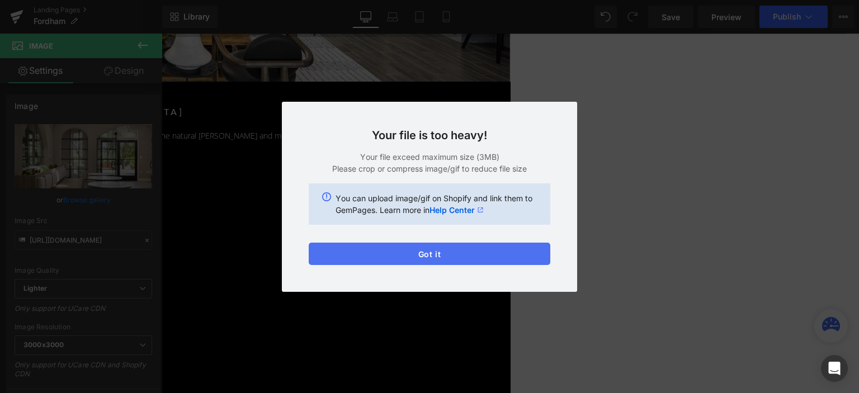
click at [422, 250] on button "Got it" at bounding box center [430, 254] width 242 height 22
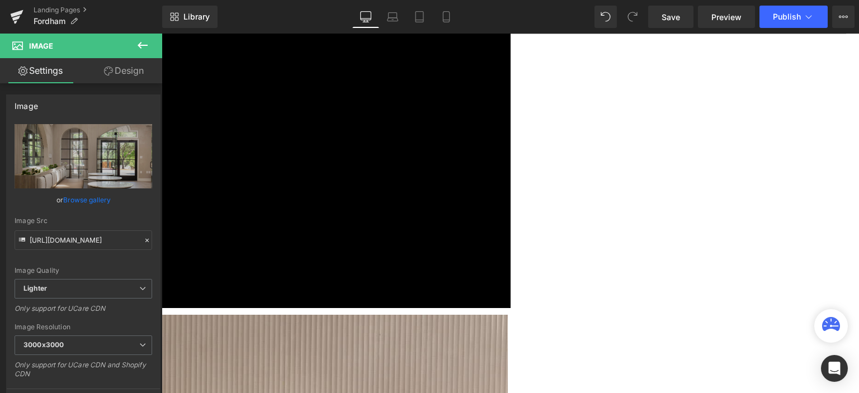
scroll to position [448, 0]
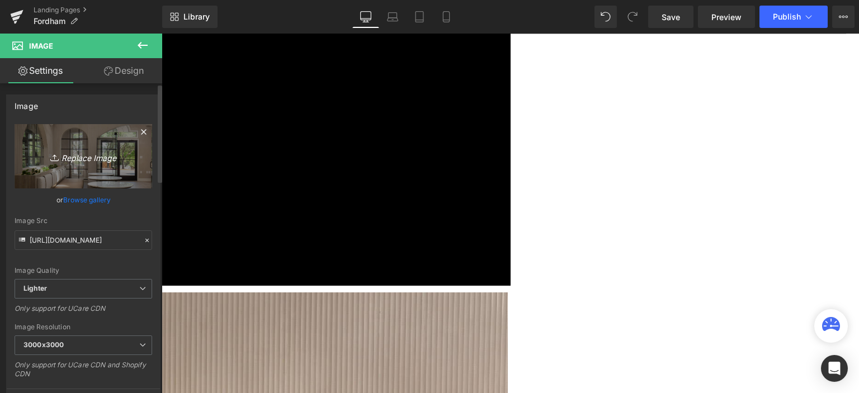
click at [130, 143] on link "Replace Image" at bounding box center [84, 156] width 138 height 64
type input "C:\fakepath\IMG_5278-01.jpg"
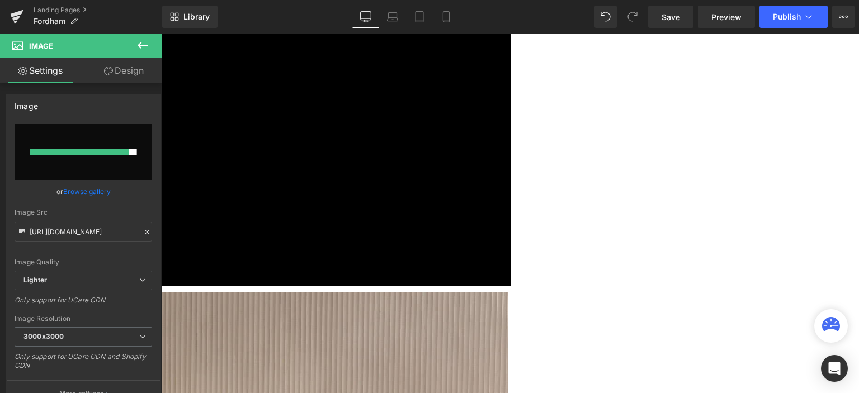
type input "https://ucarecdn.com/9e9844e6-f3b7-4fc9-a44f-e26bc1883567/-/format/auto/-/previ…"
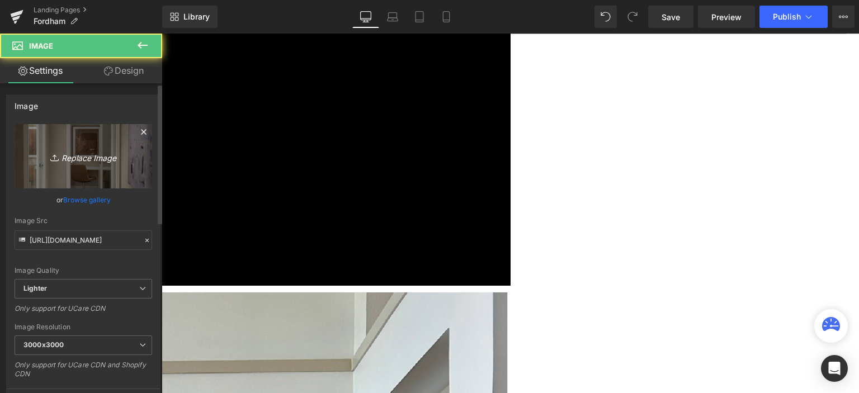
click at [70, 170] on link "Replace Image" at bounding box center [84, 156] width 138 height 64
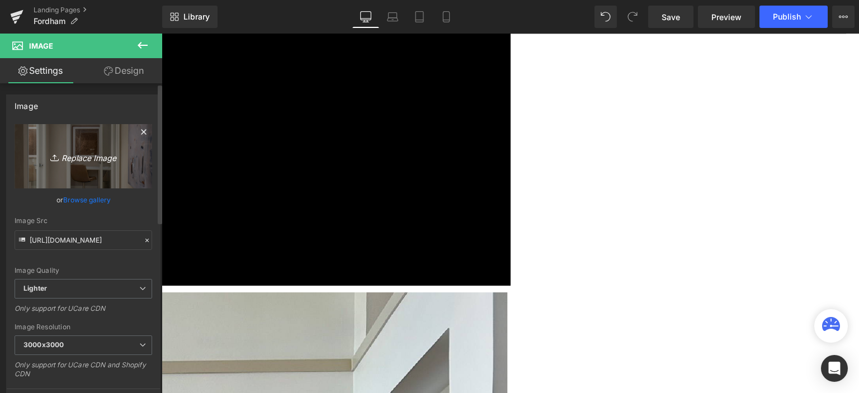
type input "C:\fakepath\thumbnail_IMG_5278-01.jpg"
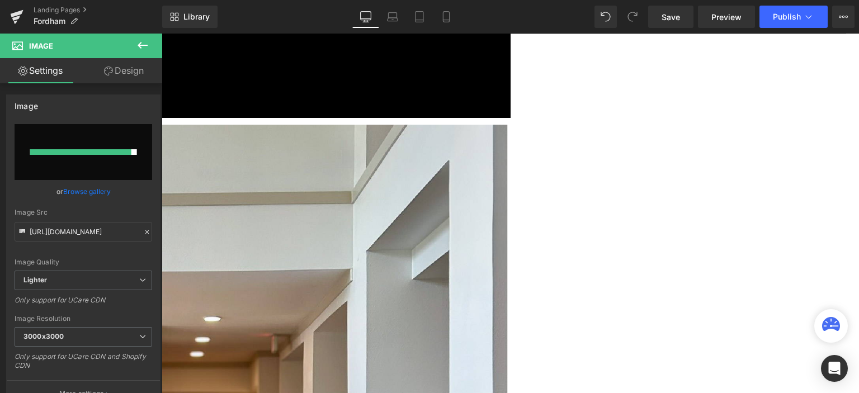
type input "https://ucarecdn.com/fedb729e-8963-49b3-84f5-764c9196c986/-/format/auto/-/previ…"
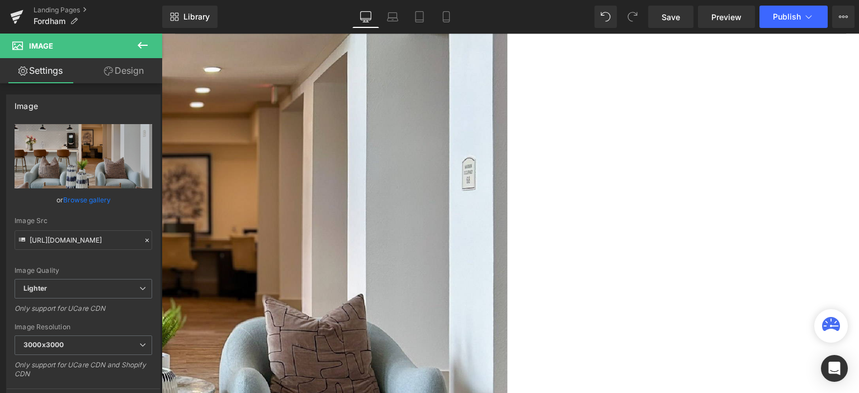
scroll to position [951, 0]
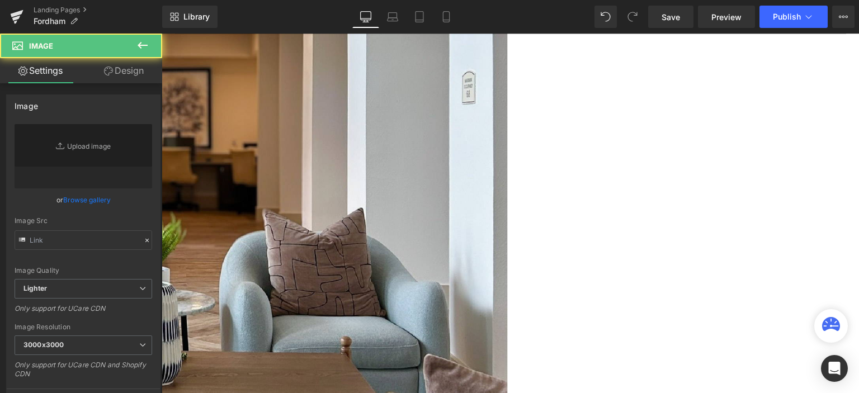
type input "https://ucarecdn.com/302cd559-d598-4db7-a092-abde20395f3f/-/format/auto/-/previ…"
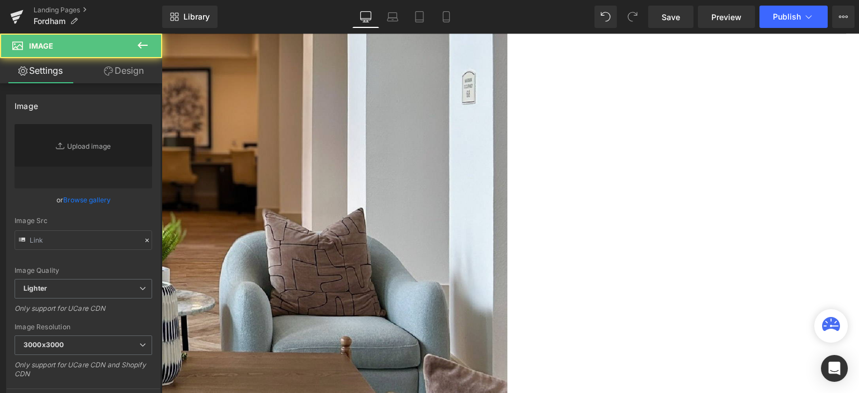
type input "https://ucarecdn.com/3c7b528b-0ee8-4181-bccc-5e1114b31e9e/-/format/auto/-/previ…"
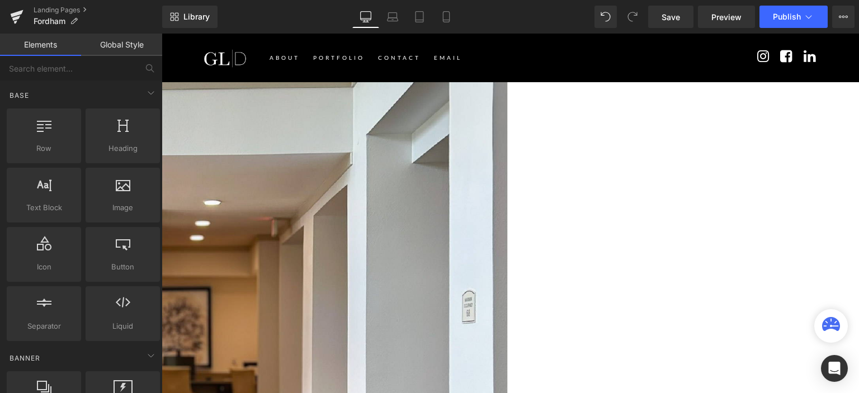
scroll to position [706, 0]
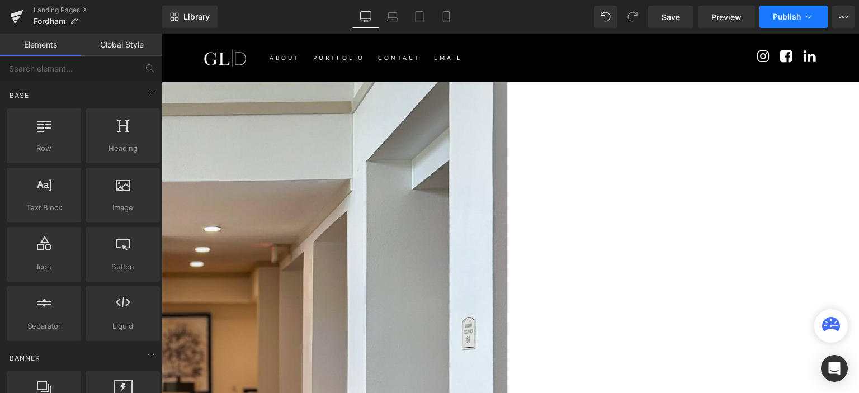
click at [770, 18] on button "Publish" at bounding box center [794, 17] width 68 height 22
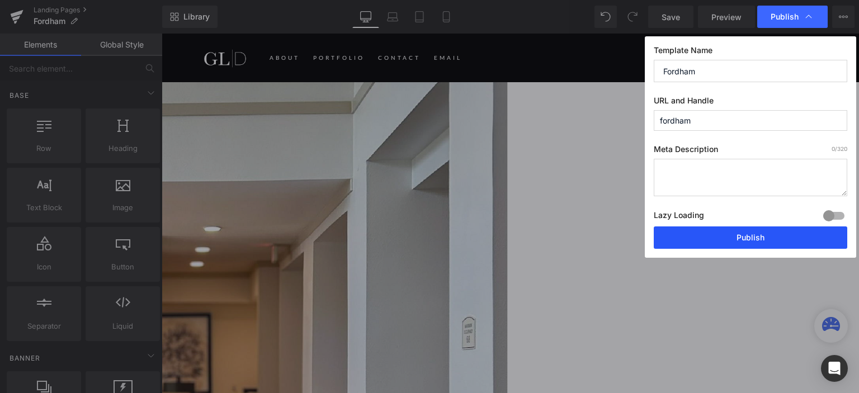
click at [723, 234] on button "Publish" at bounding box center [751, 238] width 194 height 22
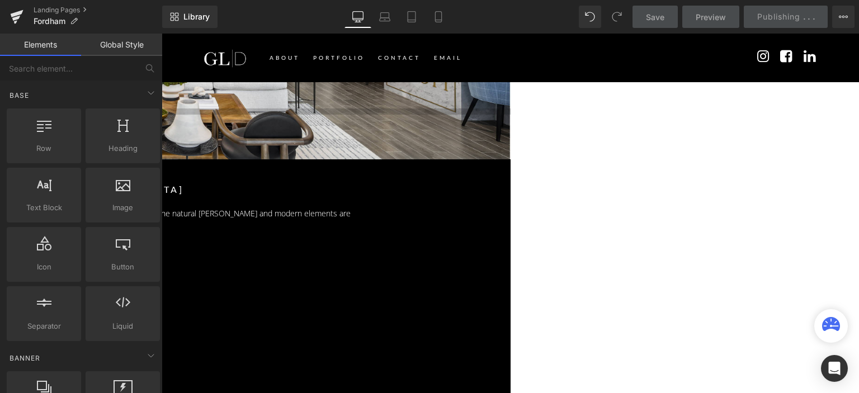
scroll to position [34, 0]
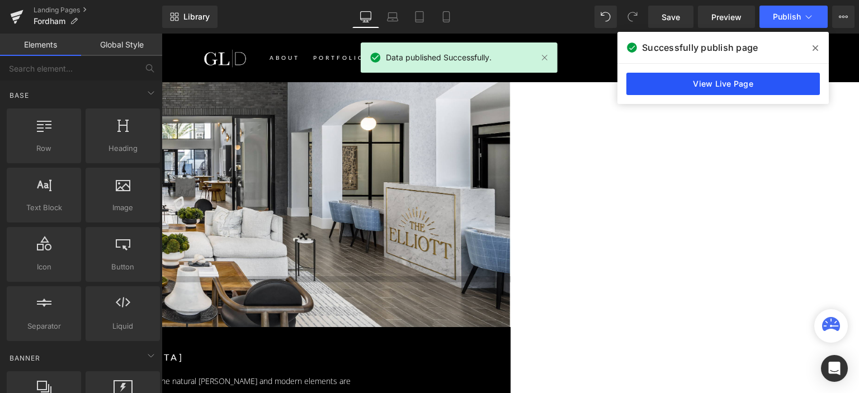
click at [707, 82] on link "View Live Page" at bounding box center [724, 84] width 194 height 22
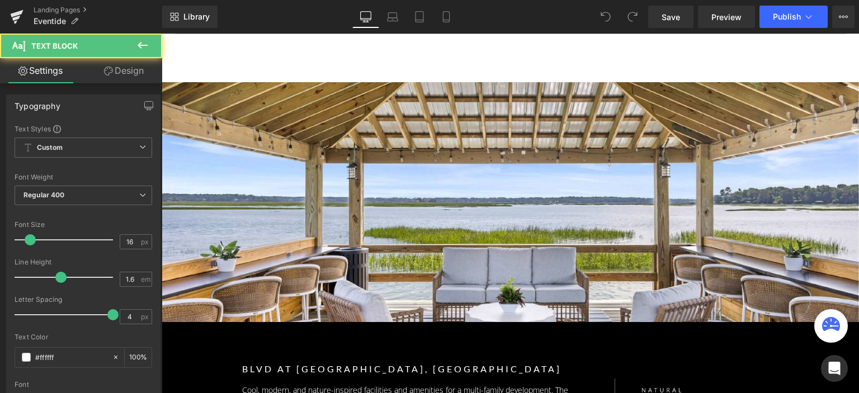
click at [354, 362] on p "BLVD at [GEOGRAPHIC_DATA], [GEOGRAPHIC_DATA]" at bounding box center [426, 369] width 368 height 15
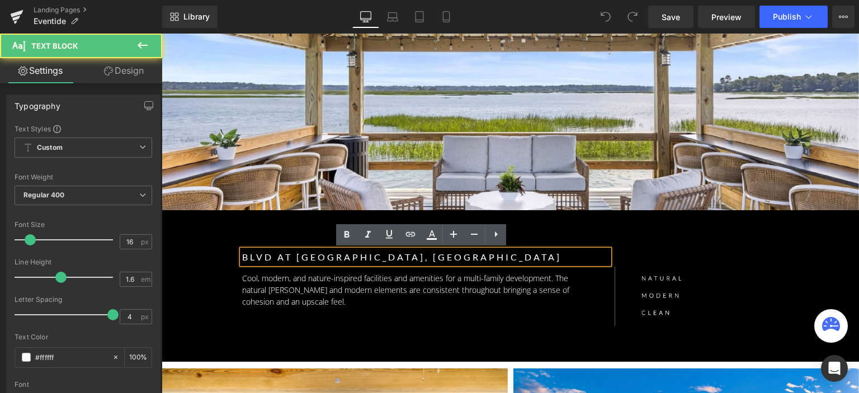
click at [354, 256] on p "BLVD at [GEOGRAPHIC_DATA], [GEOGRAPHIC_DATA]" at bounding box center [426, 257] width 368 height 15
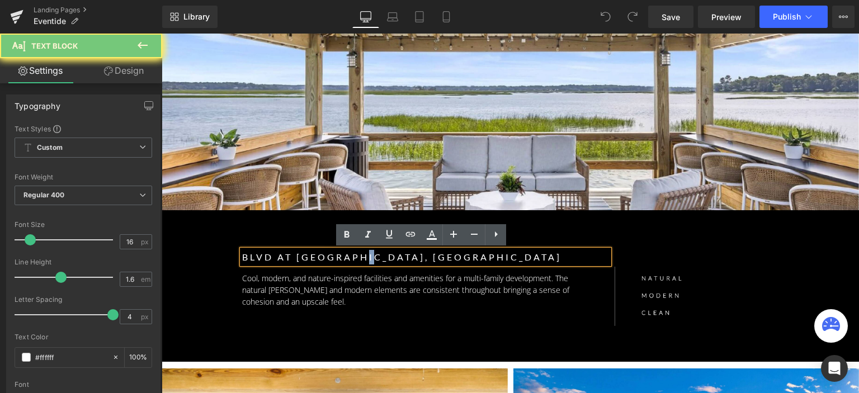
click at [354, 256] on p "BLVD at [GEOGRAPHIC_DATA], [GEOGRAPHIC_DATA]" at bounding box center [426, 257] width 368 height 15
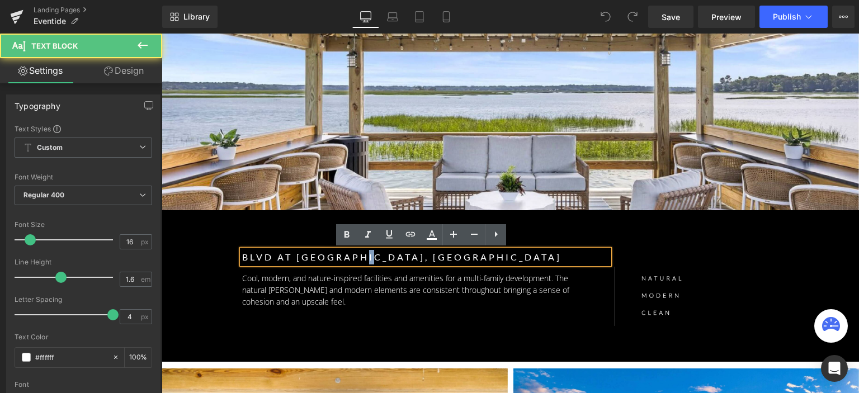
click at [354, 256] on p "BLVD at [GEOGRAPHIC_DATA], [GEOGRAPHIC_DATA]" at bounding box center [426, 257] width 368 height 15
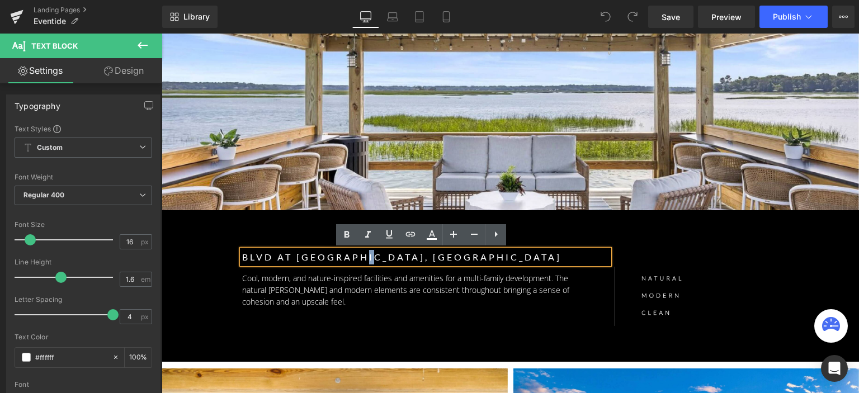
scroll to position [0, 0]
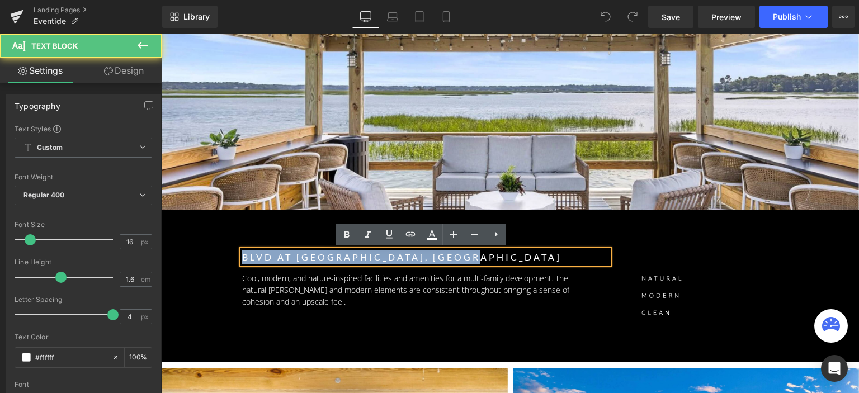
click at [354, 256] on p "BLVD at [GEOGRAPHIC_DATA], [GEOGRAPHIC_DATA]" at bounding box center [426, 257] width 368 height 15
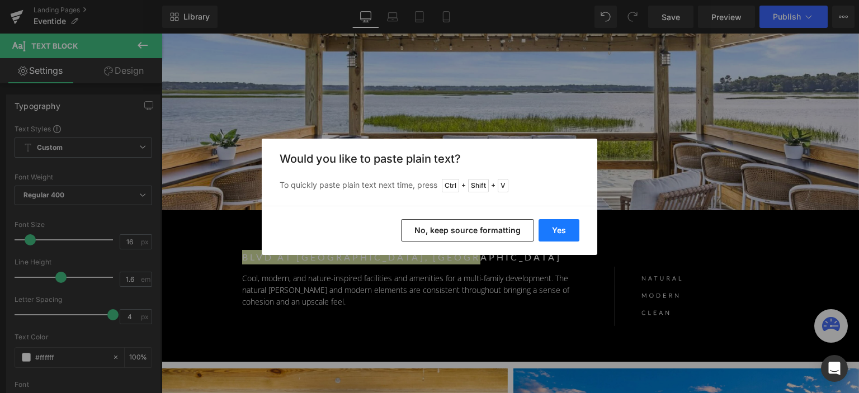
click at [570, 232] on button "Yes" at bounding box center [559, 230] width 41 height 22
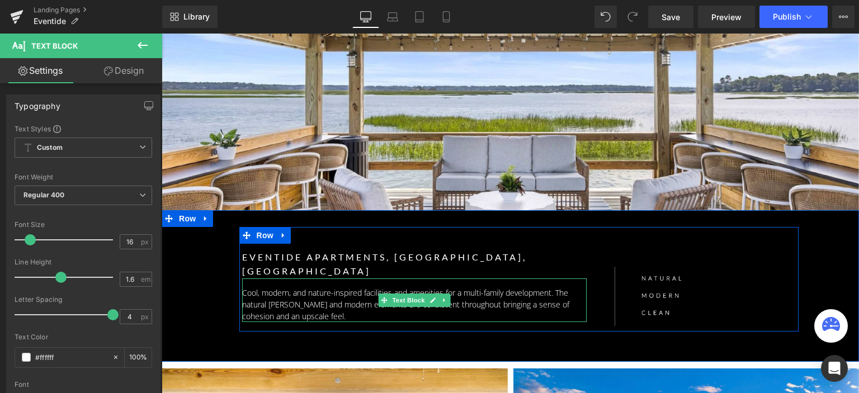
click at [467, 287] on p "Cool, modern, and nature-inspired facilities and amenities for a multi-family d…" at bounding box center [414, 304] width 345 height 35
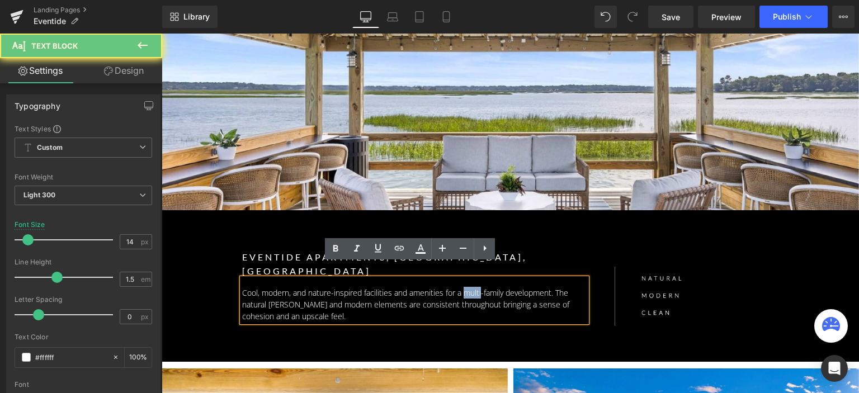
click at [467, 287] on p "Cool, modern, and nature-inspired facilities and amenities for a multi-family d…" at bounding box center [414, 304] width 345 height 35
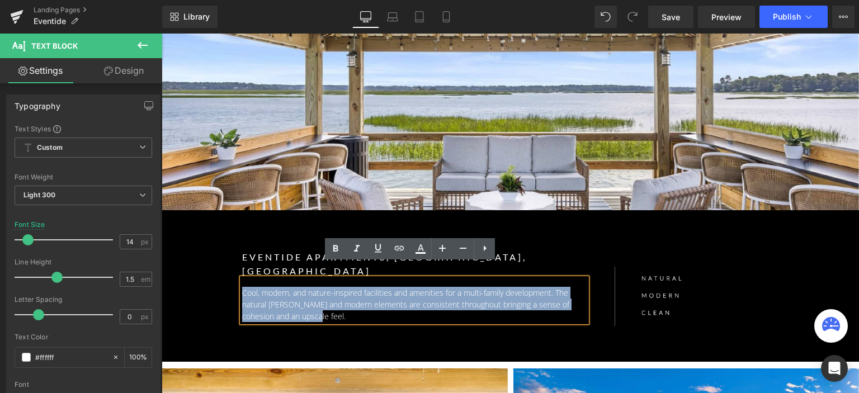
click at [467, 287] on p "Cool, modern, and nature-inspired facilities and amenities for a multi-family d…" at bounding box center [414, 304] width 345 height 35
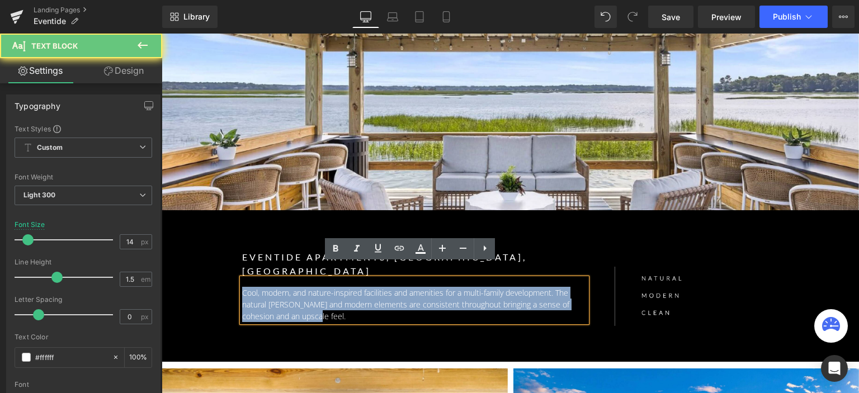
click at [467, 287] on p "Cool, modern, and nature-inspired facilities and amenities for a multi-family d…" at bounding box center [414, 304] width 345 height 35
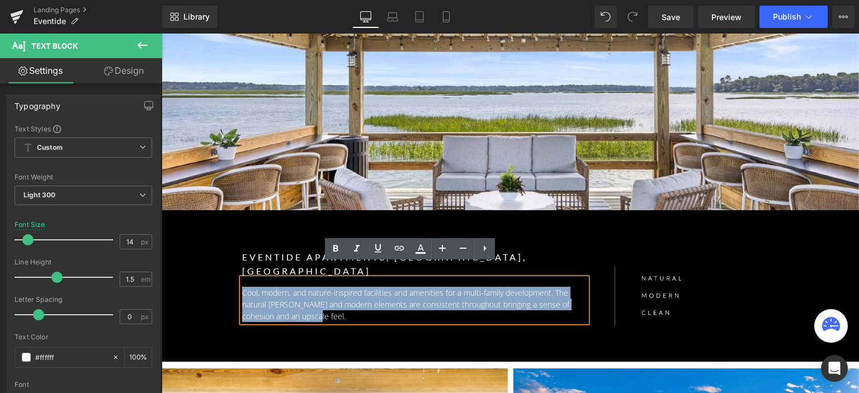
copy p "Cool, modern, and nature-inspired facilities and amenities for a multi-family d…"
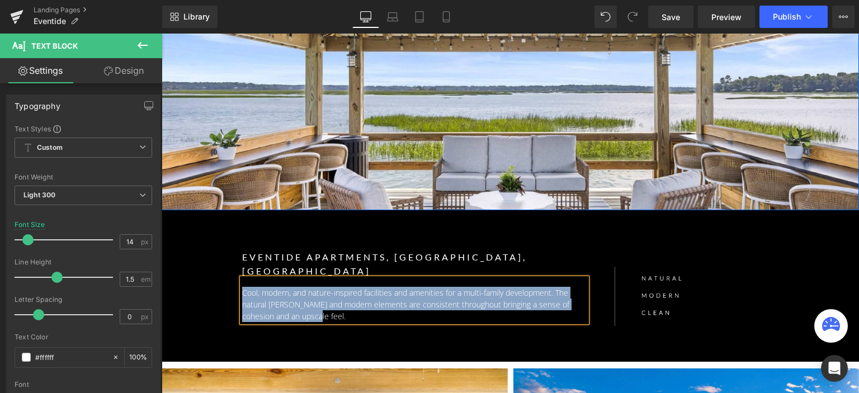
scroll to position [168, 0]
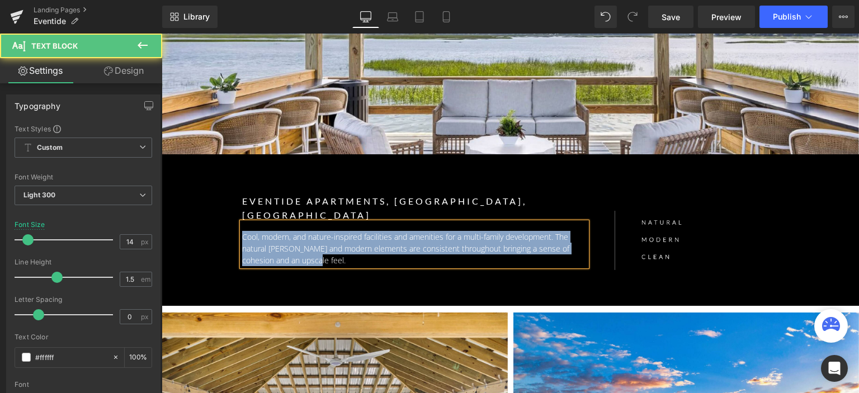
click at [293, 231] on p "Cool, modern, and nature-inspired facilities and amenities for a multi-family d…" at bounding box center [414, 248] width 345 height 35
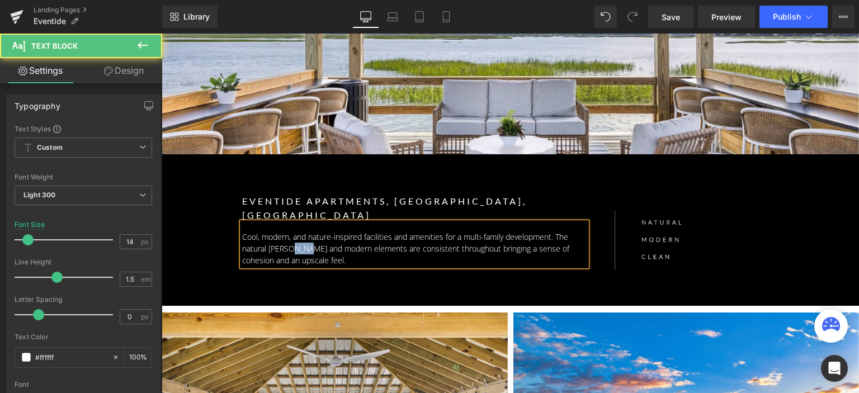
click at [293, 231] on p "Cool, modern, and nature-inspired facilities and amenities for a multi-family d…" at bounding box center [414, 248] width 345 height 35
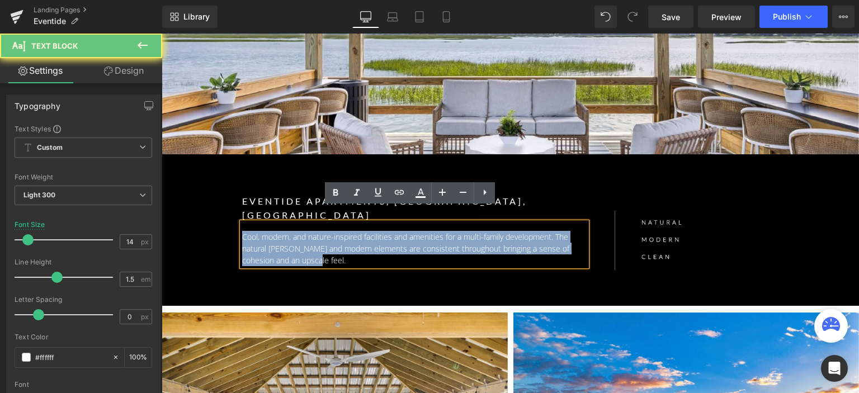
click at [293, 231] on p "Cool, modern, and nature-inspired facilities and amenities for a multi-family d…" at bounding box center [414, 248] width 345 height 35
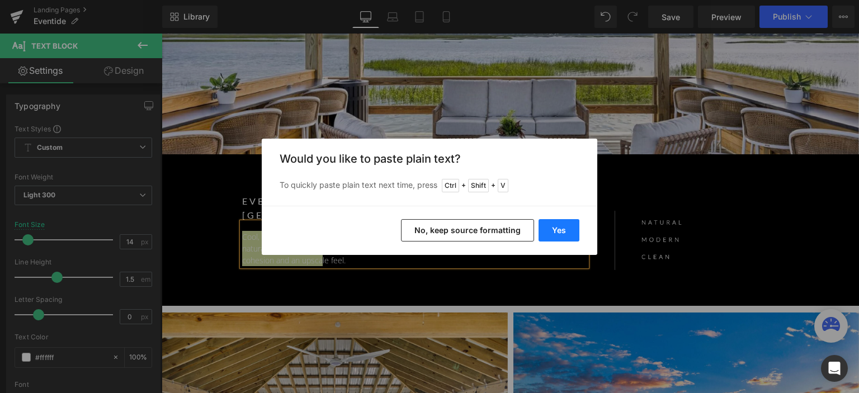
click at [552, 228] on button "Yes" at bounding box center [559, 230] width 41 height 22
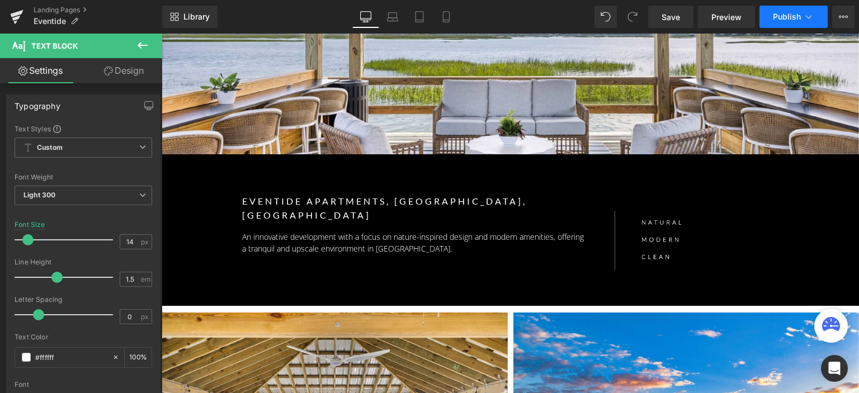
click at [786, 13] on span "Publish" at bounding box center [787, 16] width 28 height 9
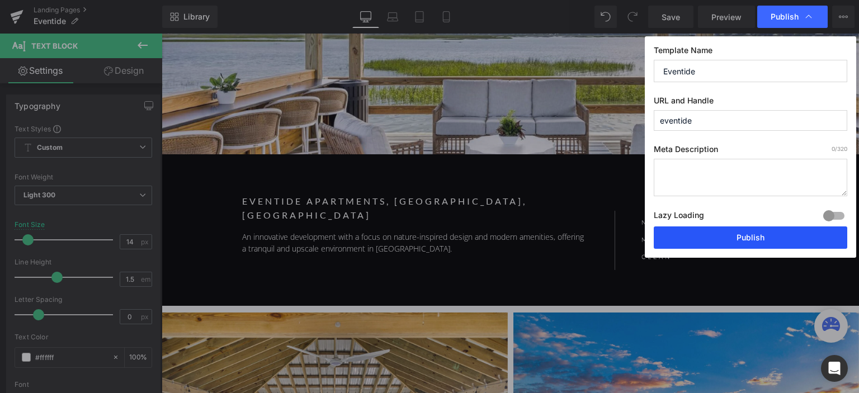
click at [718, 235] on button "Publish" at bounding box center [751, 238] width 194 height 22
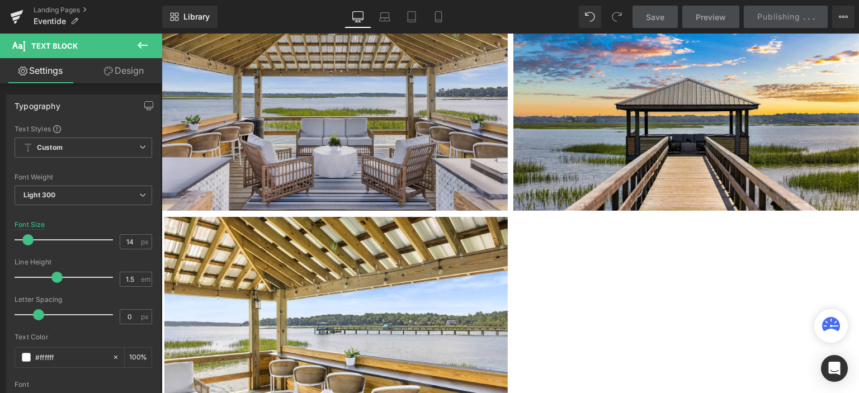
scroll to position [504, 0]
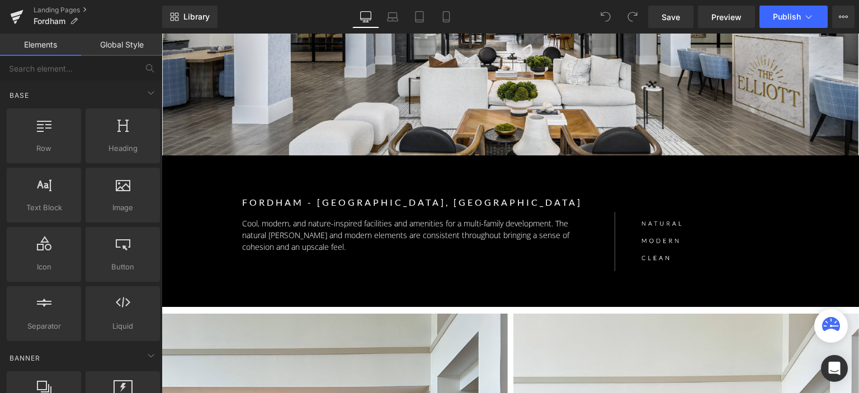
scroll to position [168, 0]
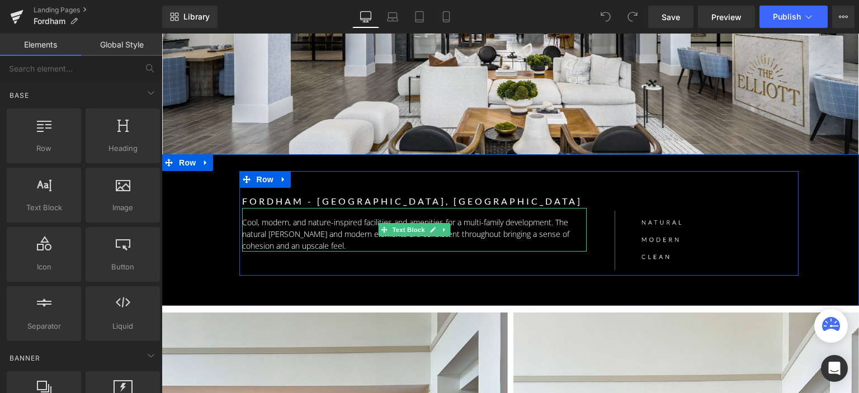
click at [300, 230] on p "Cool, modern, and nature-inspired facilities and amenities for a multi-family d…" at bounding box center [414, 234] width 345 height 35
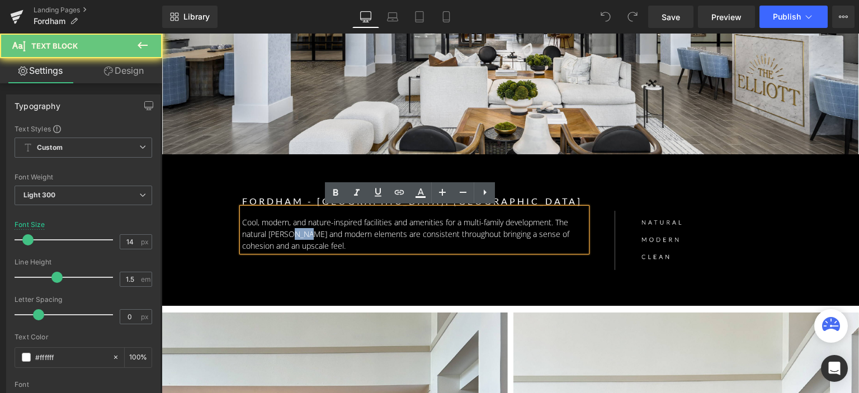
click at [300, 230] on p "Cool, modern, and nature-inspired facilities and amenities for a multi-family d…" at bounding box center [414, 234] width 345 height 35
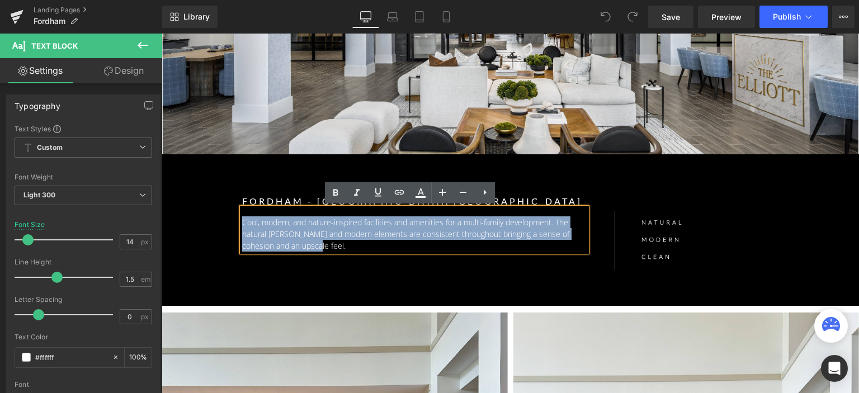
click at [300, 230] on p "Cool, modern, and nature-inspired facilities and amenities for a multi-family d…" at bounding box center [414, 234] width 345 height 35
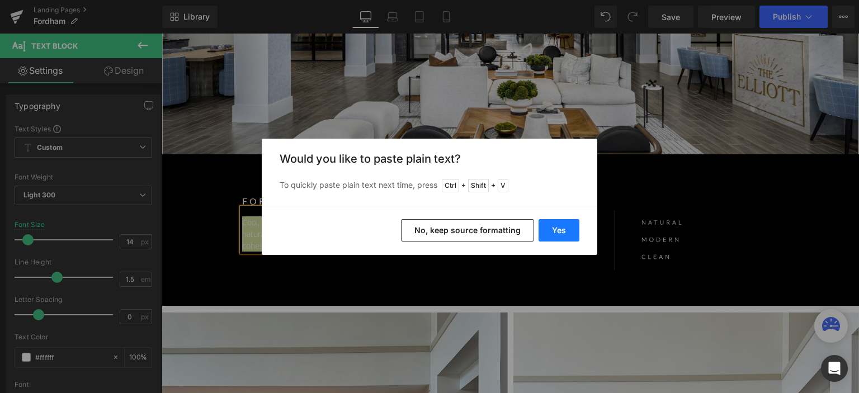
click at [553, 232] on button "Yes" at bounding box center [559, 230] width 41 height 22
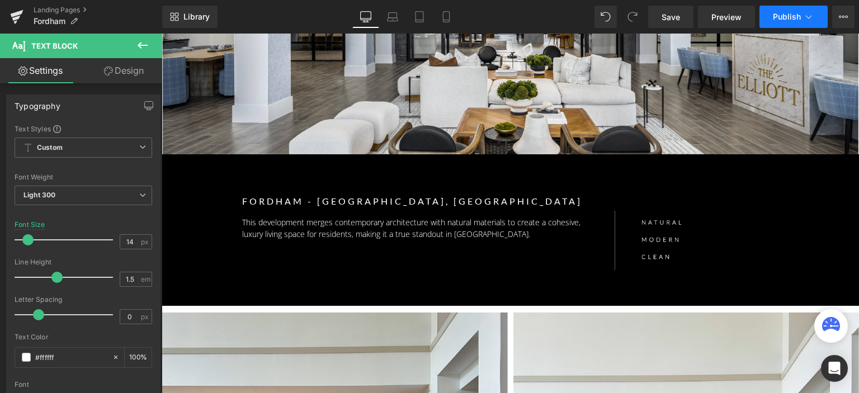
click at [784, 18] on span "Publish" at bounding box center [787, 16] width 28 height 9
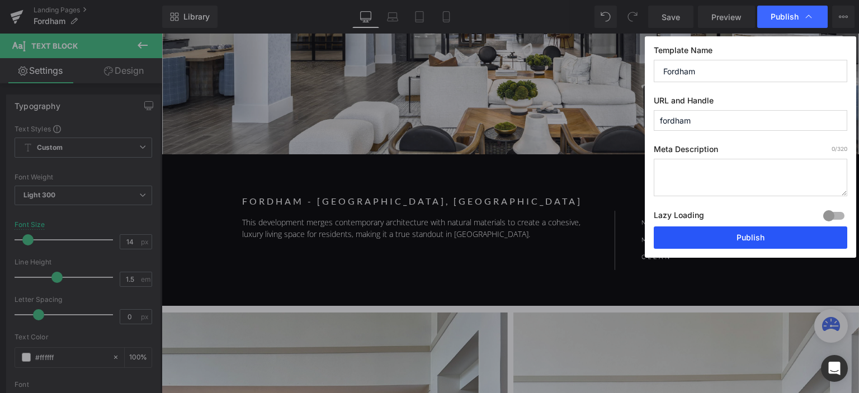
click at [712, 235] on button "Publish" at bounding box center [751, 238] width 194 height 22
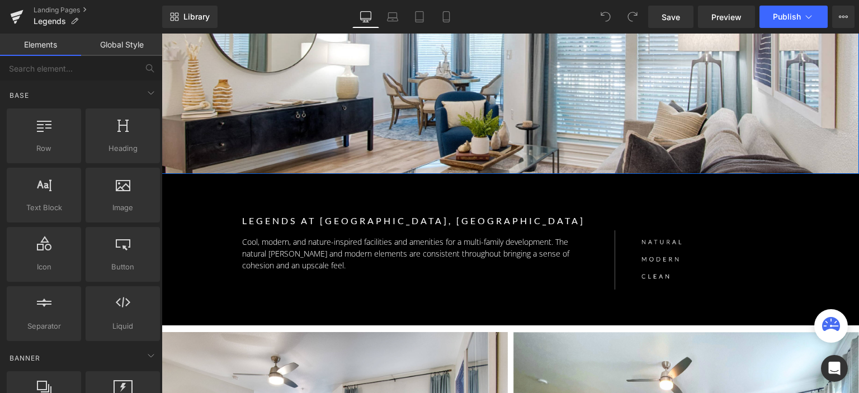
scroll to position [168, 0]
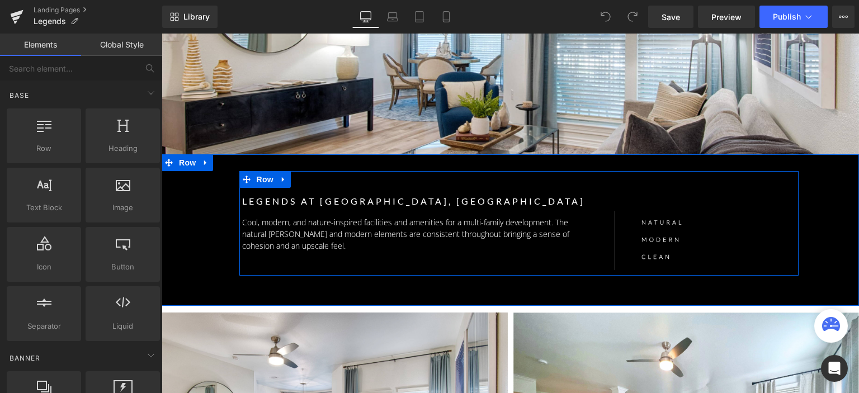
click at [323, 229] on p "Cool, modern, and nature-inspired facilities and amenities for a multi-family d…" at bounding box center [414, 234] width 345 height 35
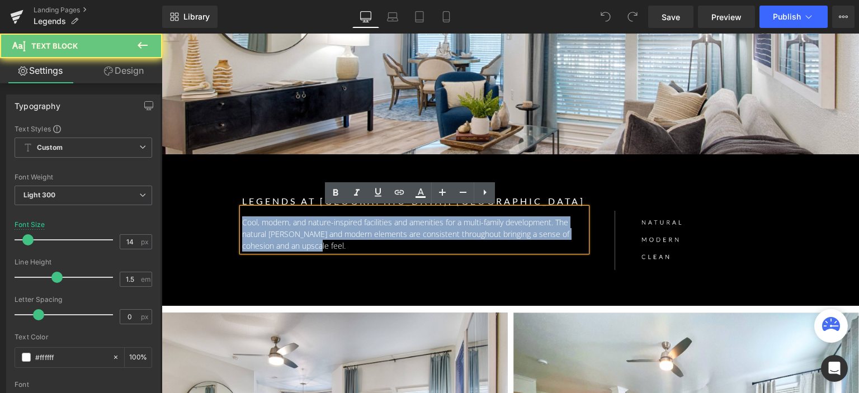
click at [323, 229] on p "Cool, modern, and nature-inspired facilities and amenities for a multi-family d…" at bounding box center [414, 234] width 345 height 35
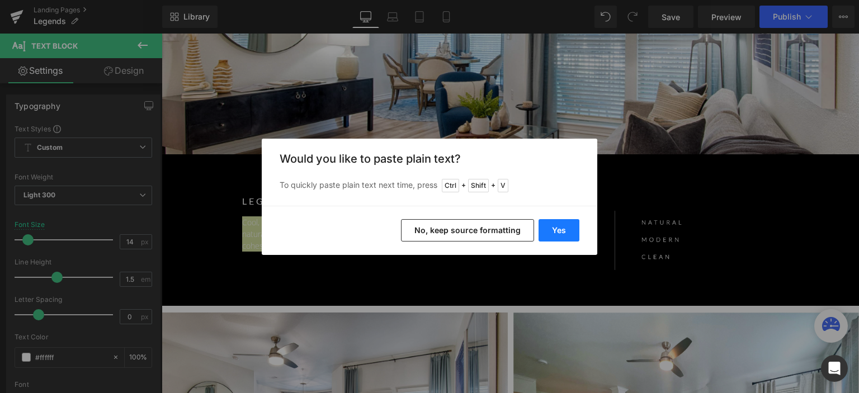
drag, startPoint x: 556, startPoint y: 228, endPoint x: 394, endPoint y: 194, distance: 164.6
click at [556, 228] on button "Yes" at bounding box center [559, 230] width 41 height 22
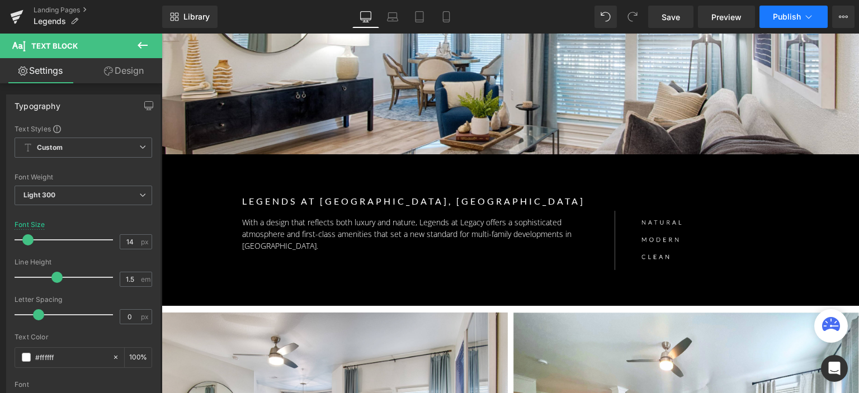
click at [774, 21] on button "Publish" at bounding box center [794, 17] width 68 height 22
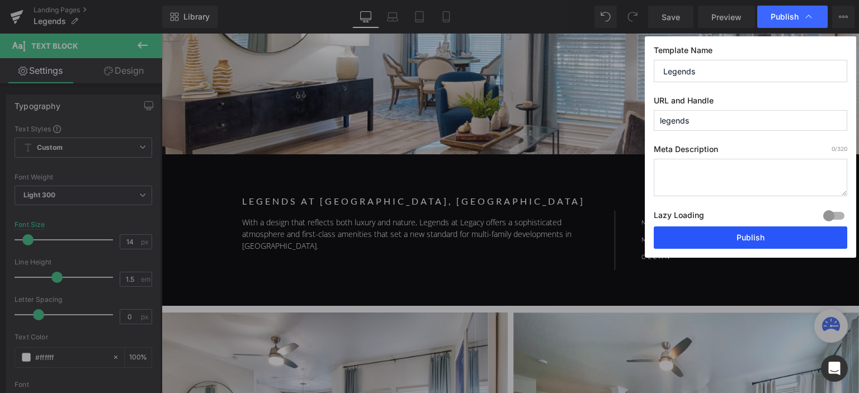
click at [730, 237] on button "Publish" at bounding box center [751, 238] width 194 height 22
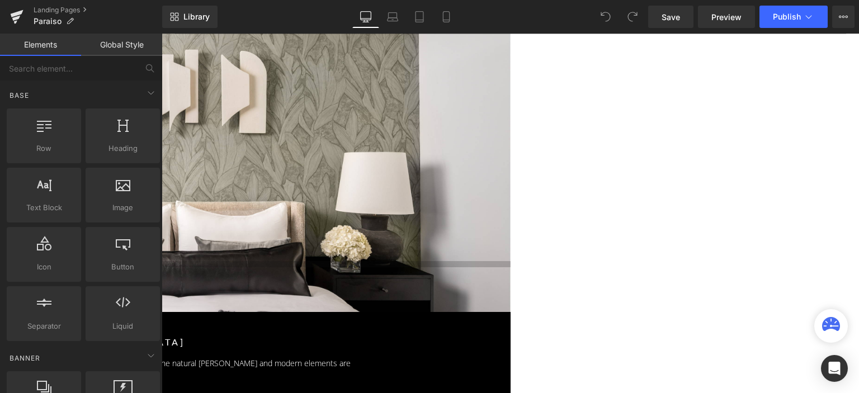
scroll to position [112, 0]
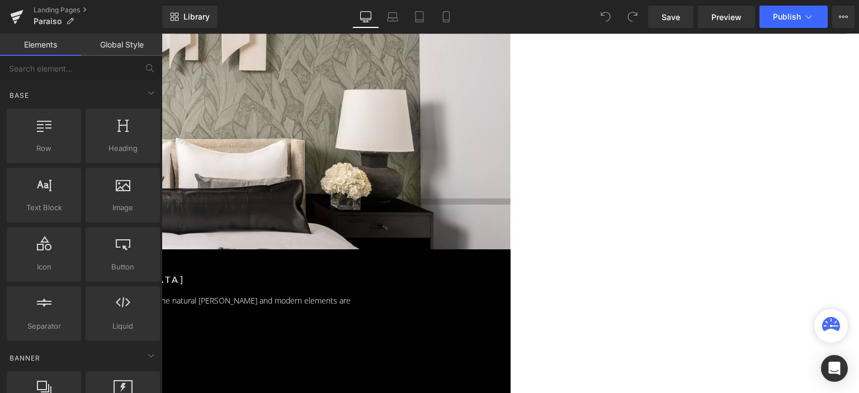
click at [304, 295] on p "Cool, modern, and nature-inspired facilities and amenities for a multi-family d…" at bounding box center [112, 306] width 537 height 23
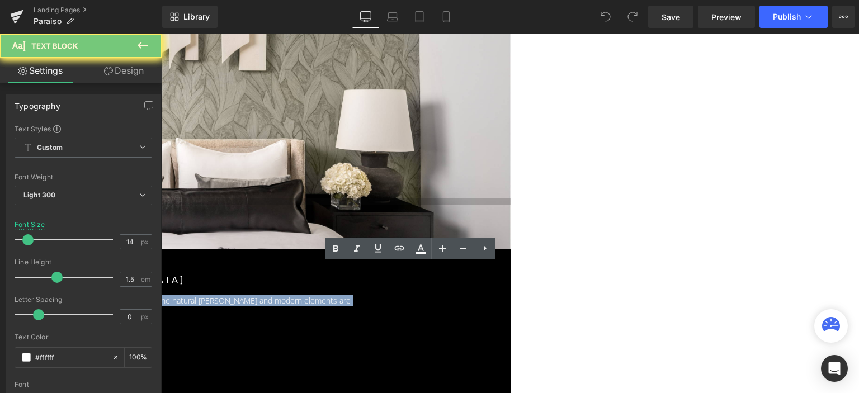
click at [304, 295] on p "Cool, modern, and nature-inspired facilities and amenities for a multi-family d…" at bounding box center [112, 306] width 537 height 23
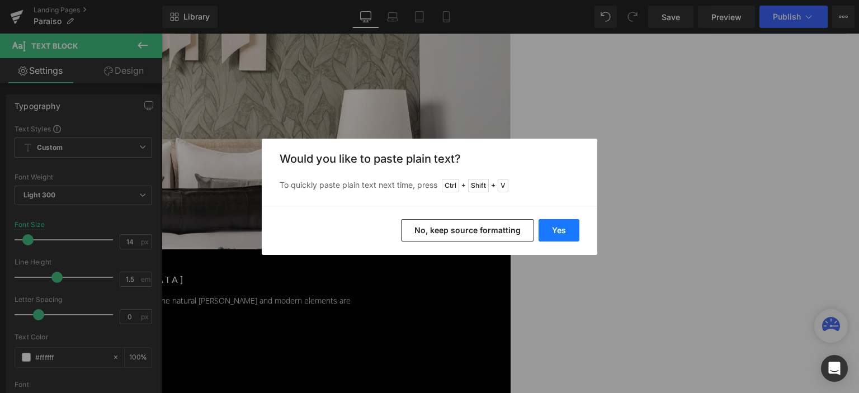
click at [560, 229] on button "Yes" at bounding box center [559, 230] width 41 height 22
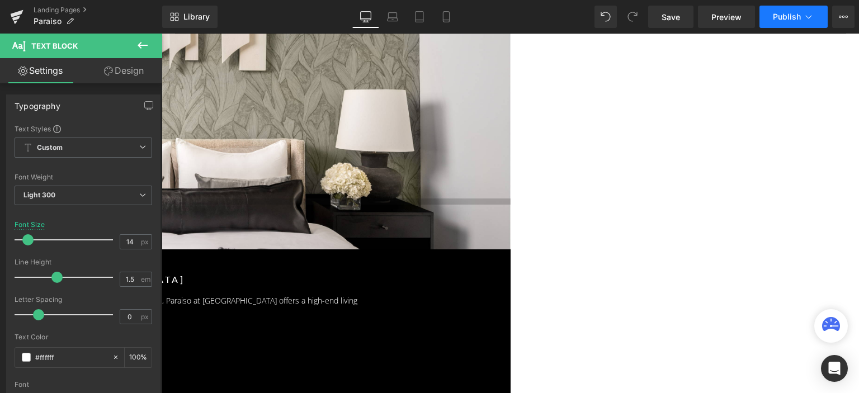
click at [794, 22] on button "Publish" at bounding box center [794, 17] width 68 height 22
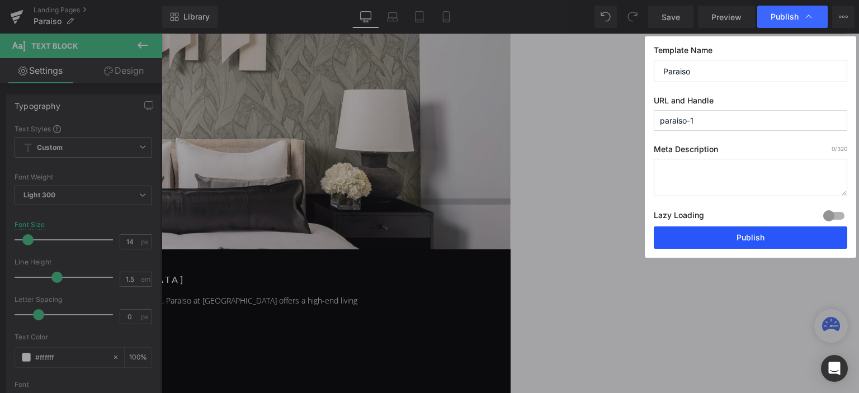
click at [744, 237] on button "Publish" at bounding box center [751, 238] width 194 height 22
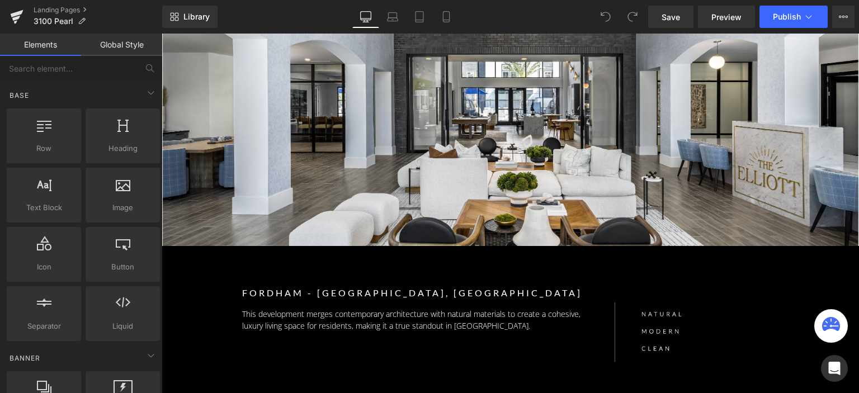
scroll to position [168, 0]
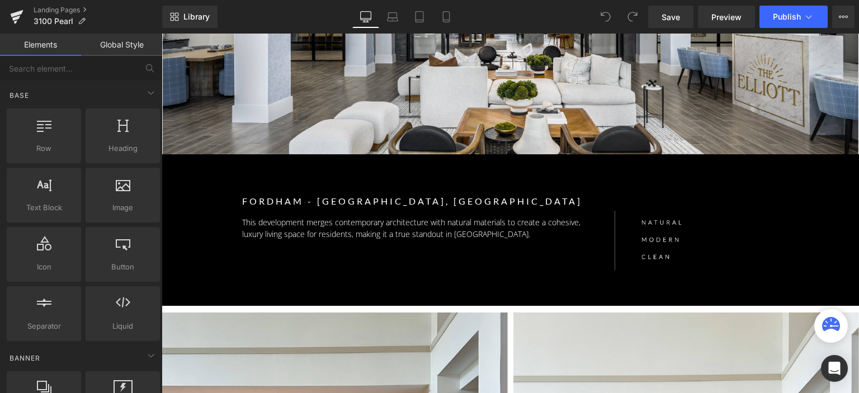
click at [305, 204] on p "Fordham - Pearland, TX" at bounding box center [426, 201] width 368 height 15
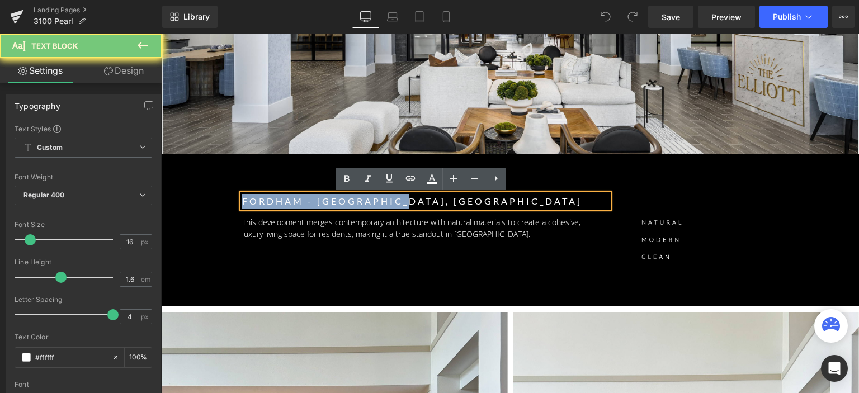
click at [305, 204] on p "Fordham - Pearland, TX" at bounding box center [426, 201] width 368 height 15
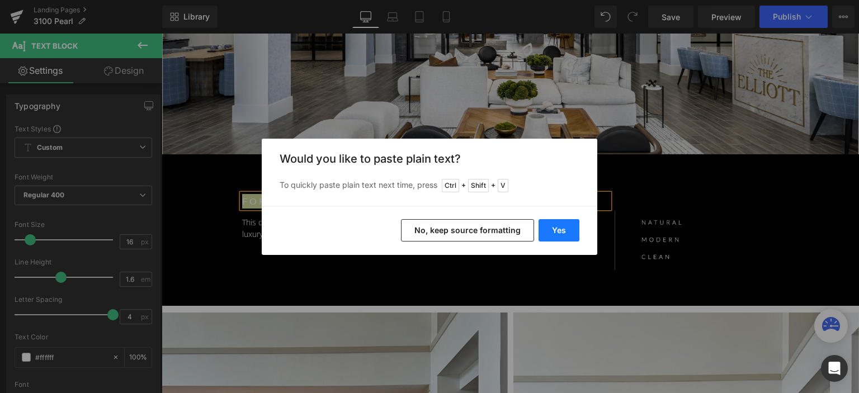
click at [556, 232] on button "Yes" at bounding box center [559, 230] width 41 height 22
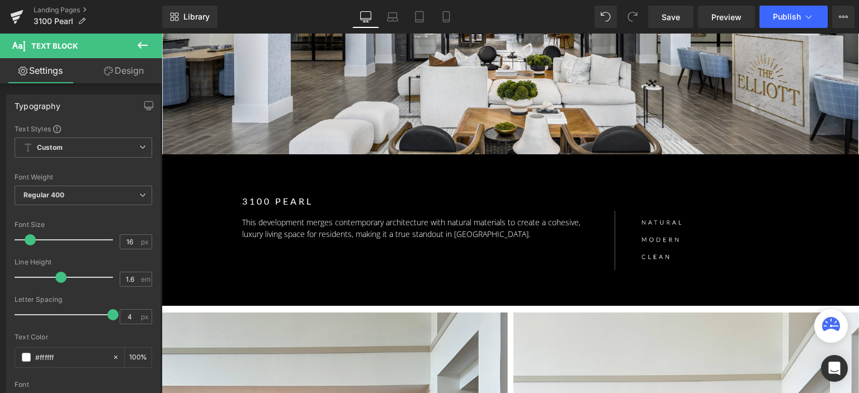
click at [311, 230] on p "This development merges contemporary architecture with natural materials to cre…" at bounding box center [414, 228] width 345 height 23
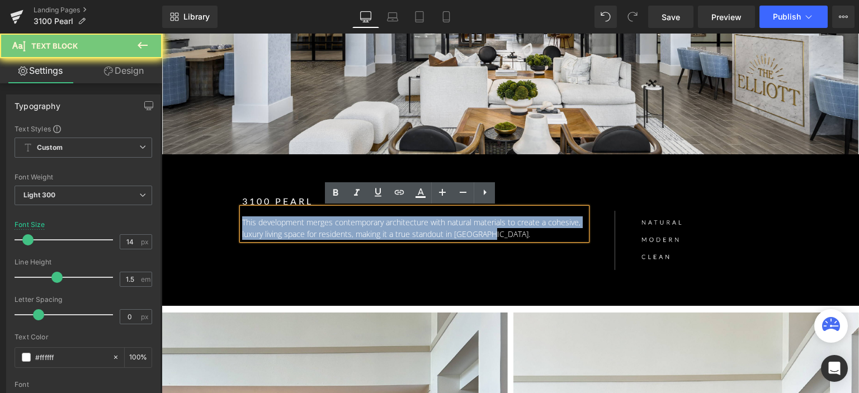
click at [311, 230] on p "This development merges contemporary architecture with natural materials to cre…" at bounding box center [414, 228] width 345 height 23
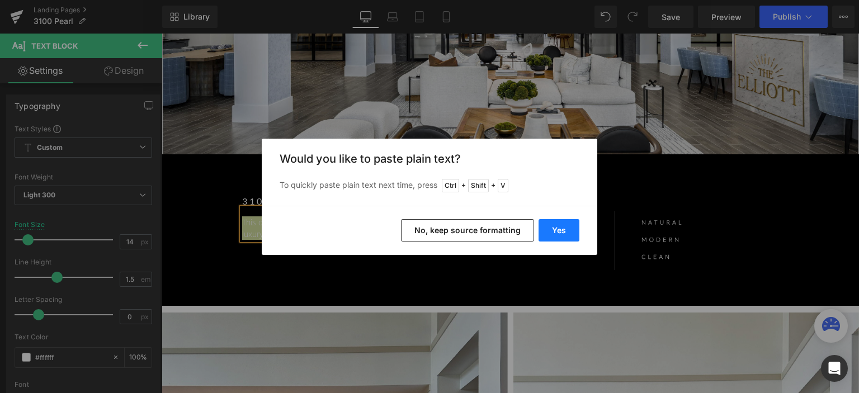
drag, startPoint x: 575, startPoint y: 223, endPoint x: 411, endPoint y: 190, distance: 166.8
click at [575, 223] on button "Yes" at bounding box center [559, 230] width 41 height 22
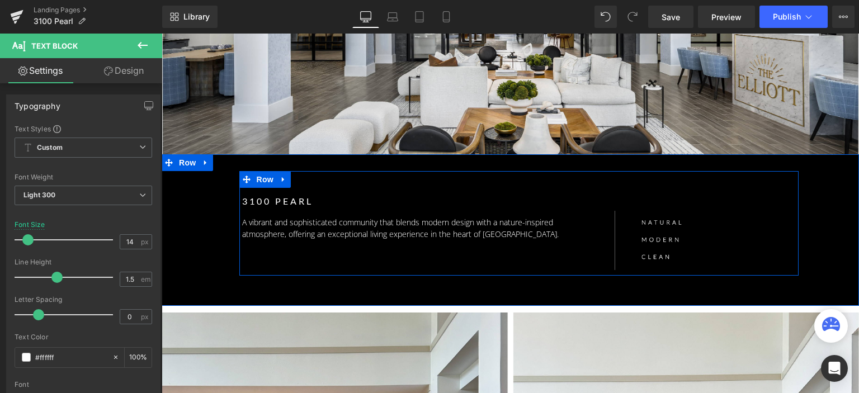
click at [425, 84] on div "Separator Row" at bounding box center [511, 34] width 698 height 240
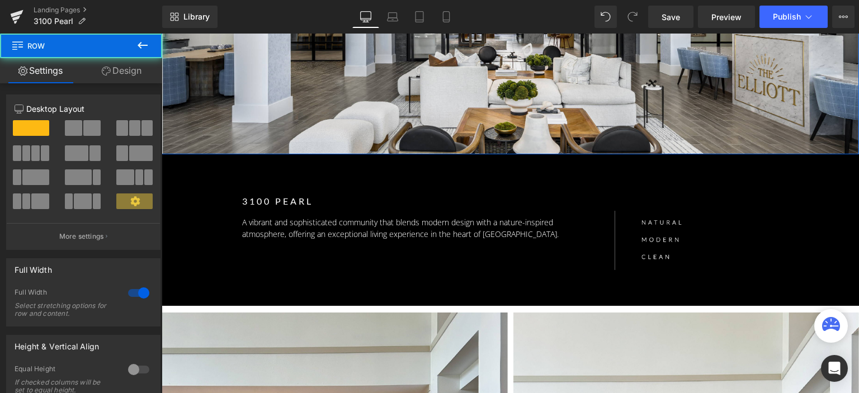
click at [111, 60] on link "Design" at bounding box center [121, 70] width 81 height 25
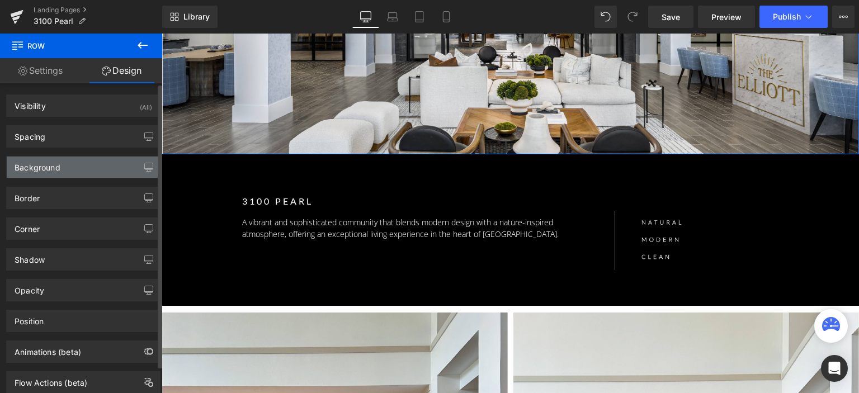
type input "https://ucarecdn.com/a19dba91-70e7-4d01-a1b0-e48bcb518744/-/format/auto/-/previ…"
click at [96, 173] on div "Background" at bounding box center [83, 167] width 153 height 21
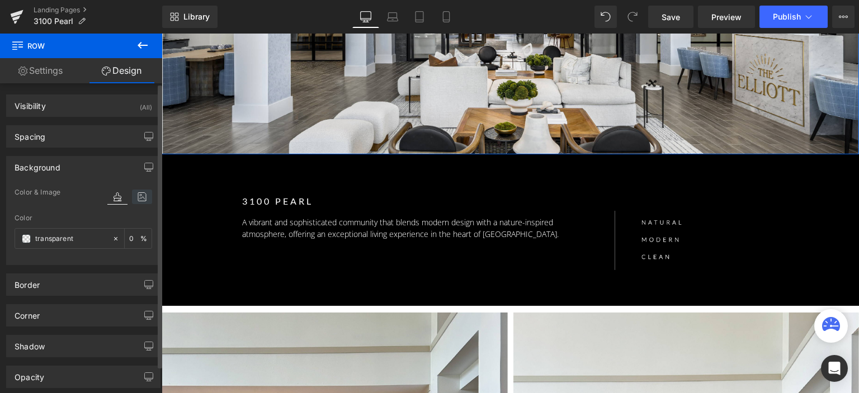
click at [137, 194] on icon at bounding box center [142, 197] width 20 height 15
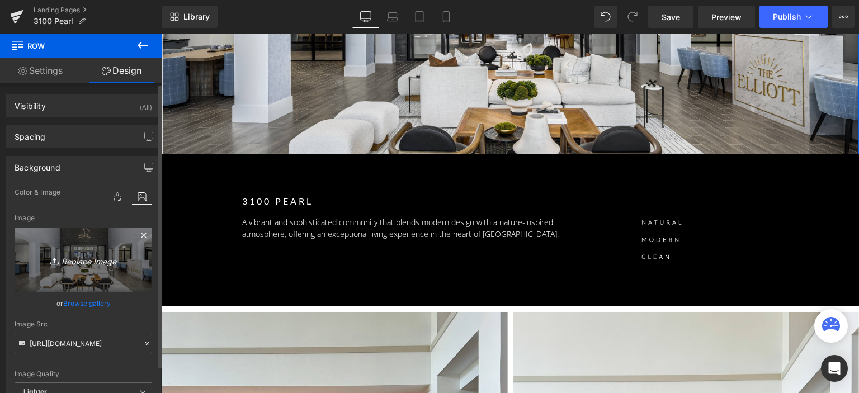
click at [91, 243] on link "Replace Image" at bounding box center [84, 260] width 138 height 64
type input "C:\fakepath\3100 Pearl-01.jpg"
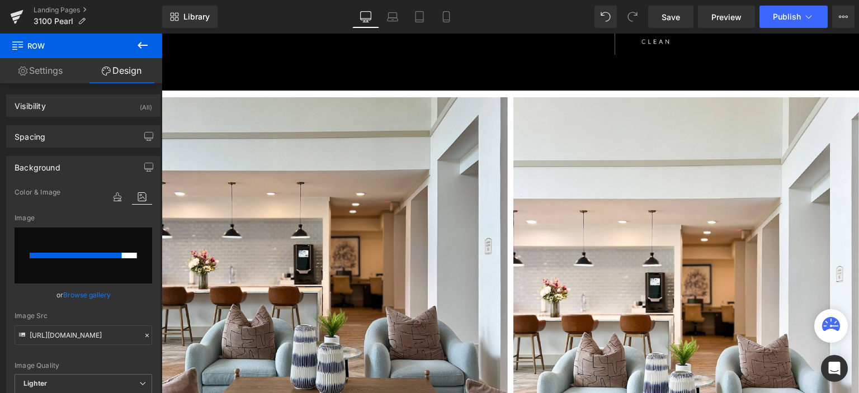
scroll to position [448, 0]
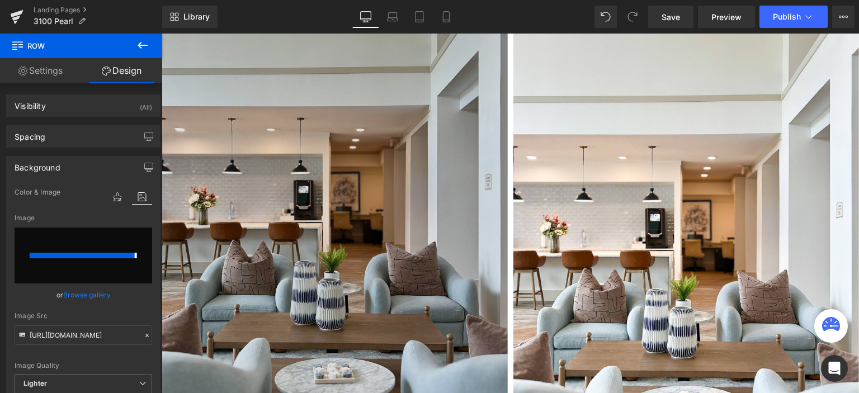
type input "https://ucarecdn.com/c5cf0e77-8104-48f3-96b7-f781385ac0b9/-/format/auto/-/previ…"
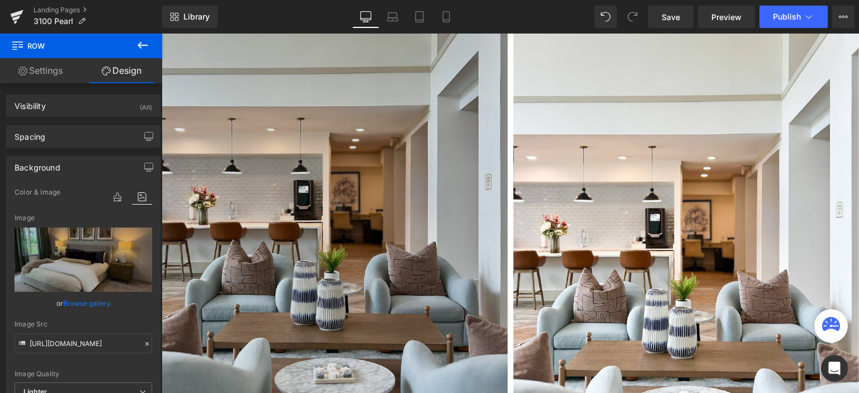
click at [295, 130] on img at bounding box center [335, 253] width 346 height 440
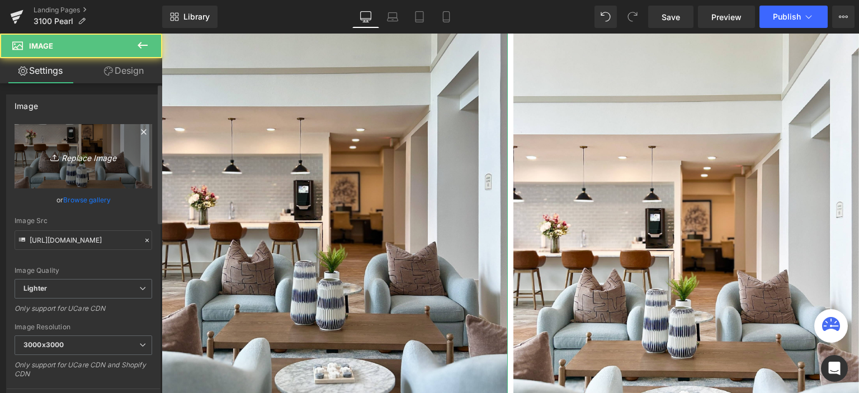
click at [93, 161] on icon "Replace Image" at bounding box center [84, 156] width 90 height 14
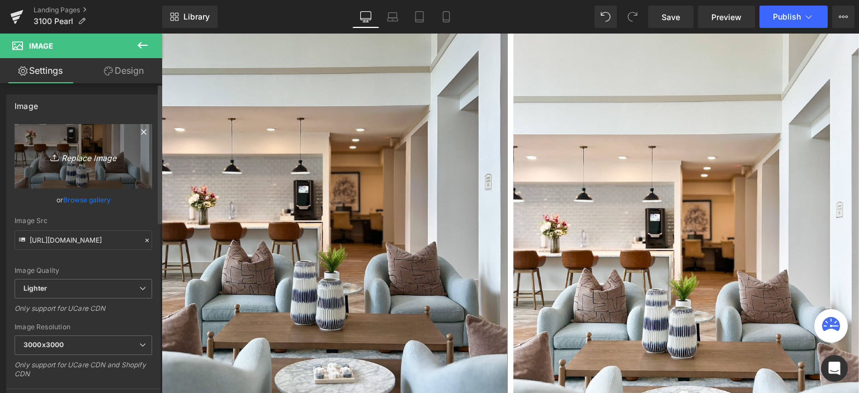
type input "C:\fakepath\IMG_3301-01.jpg"
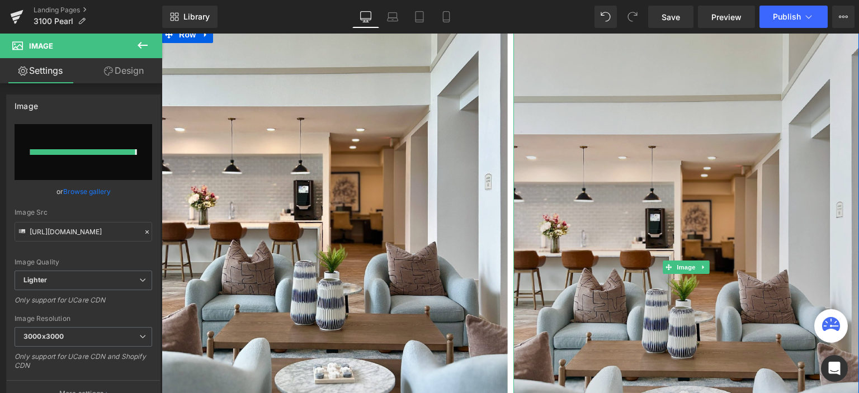
type input "https://ucarecdn.com/659479b5-46c6-45b5-bf8f-00345280aef4/-/format/auto/-/previ…"
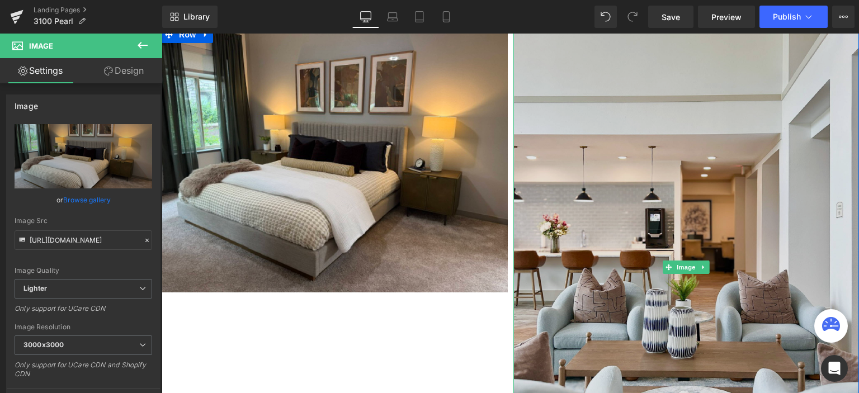
click at [591, 206] on img at bounding box center [687, 267] width 346 height 469
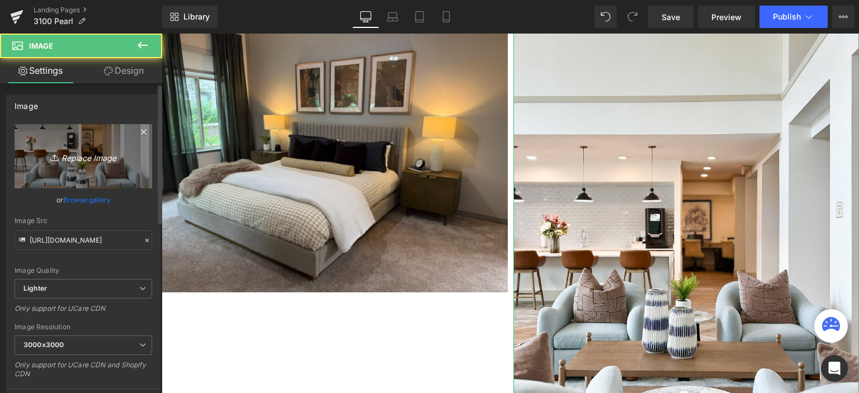
click at [50, 143] on link "Replace Image" at bounding box center [84, 156] width 138 height 64
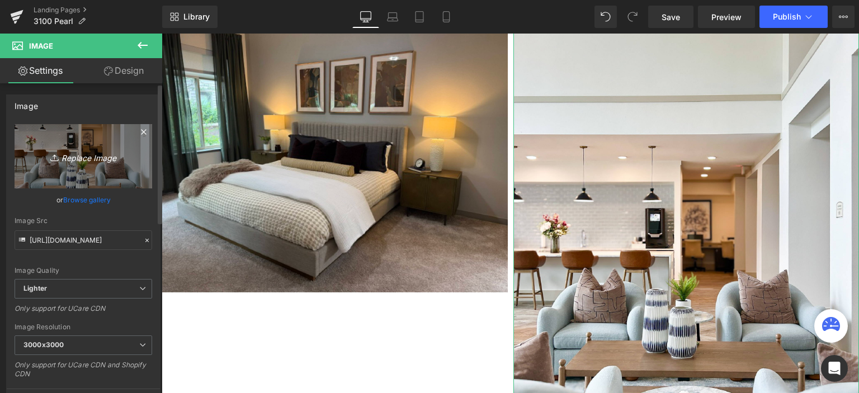
type input "C:\fakepath\IMG_3318-01.jpg"
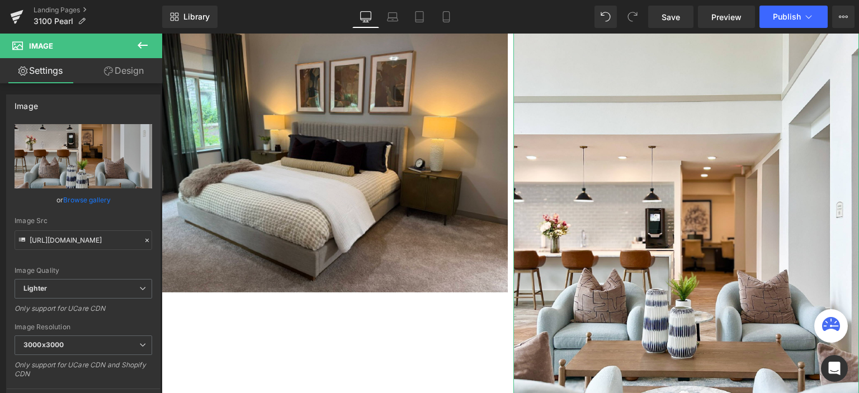
click at [296, 29] on div "Library Desktop Desktop Laptop Tablet Mobile Save Preview Publish Scheduled Vie…" at bounding box center [510, 17] width 697 height 34
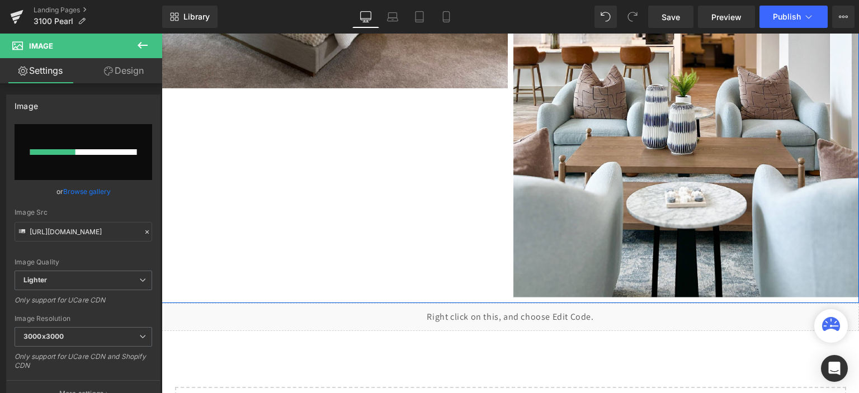
scroll to position [671, 0]
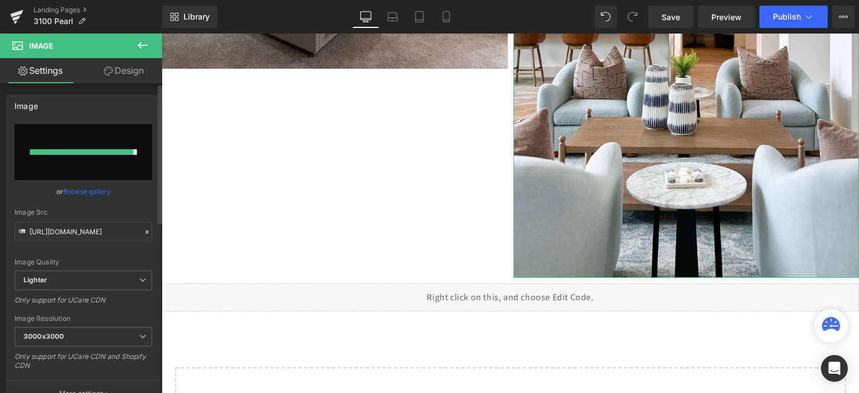
type input "https://ucarecdn.com/a3796657-1f13-4f67-a63e-f90c58795856/-/format/auto/-/previ…"
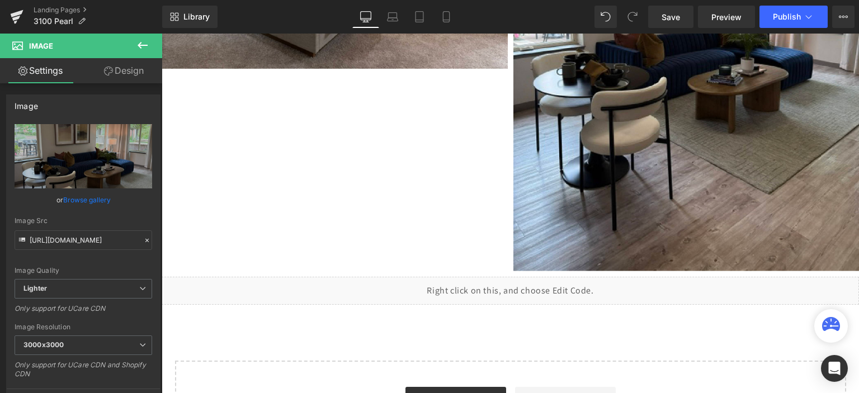
click at [129, 46] on button at bounding box center [142, 46] width 39 height 25
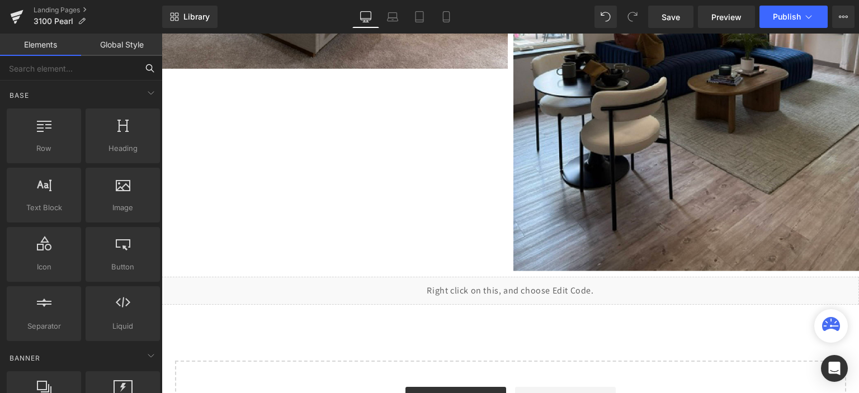
click at [67, 70] on input "text" at bounding box center [69, 68] width 138 height 25
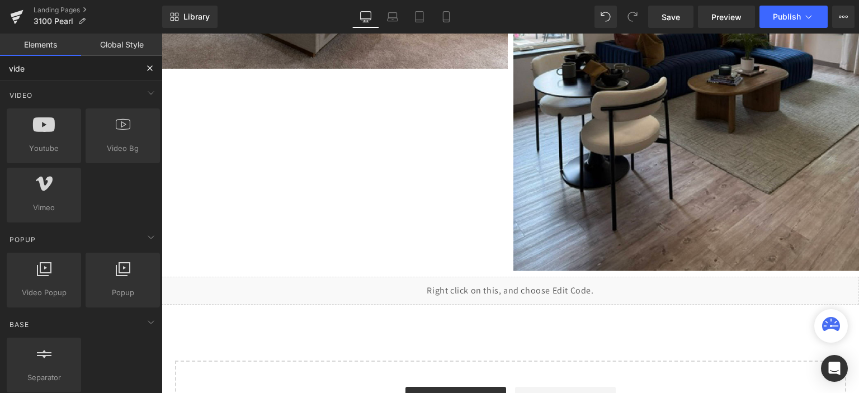
type input "video"
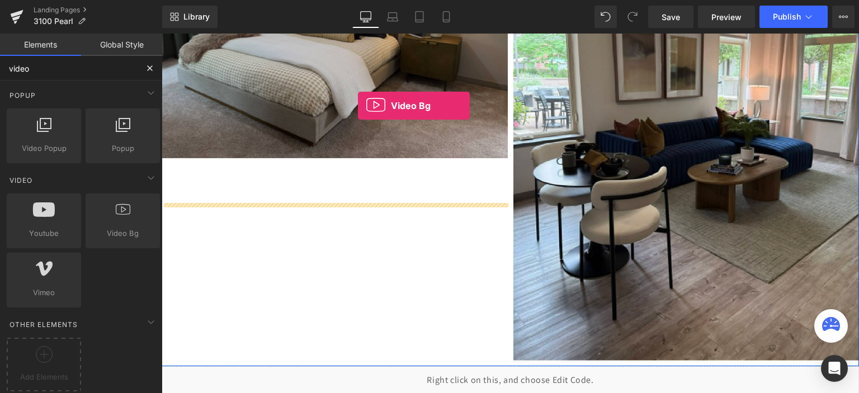
scroll to position [537, 0]
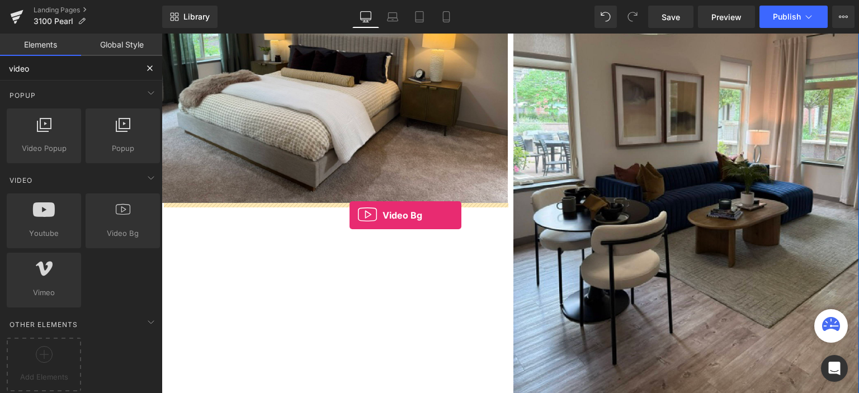
drag, startPoint x: 284, startPoint y: 181, endPoint x: 350, endPoint y: 215, distance: 74.1
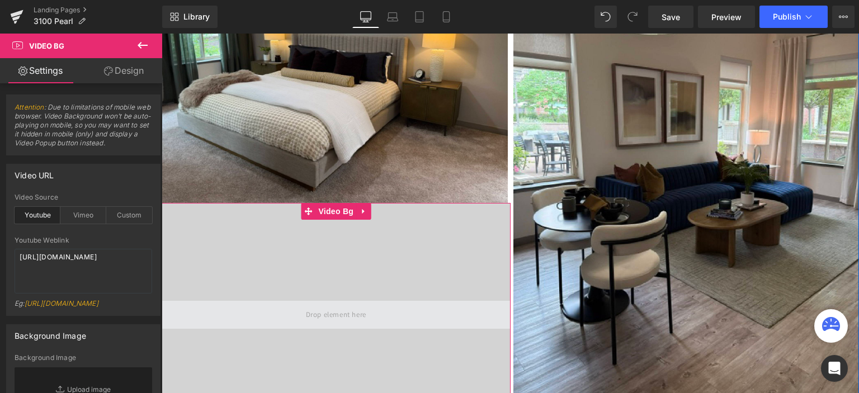
click at [292, 317] on span at bounding box center [336, 315] width 349 height 28
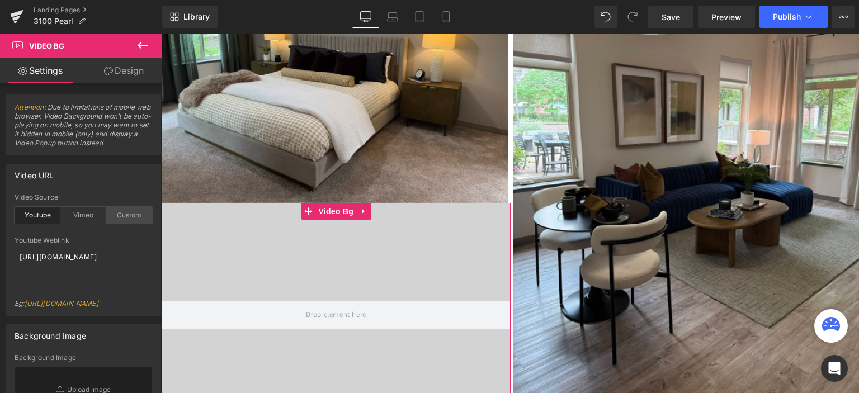
click at [115, 214] on div "Custom" at bounding box center [129, 215] width 46 height 17
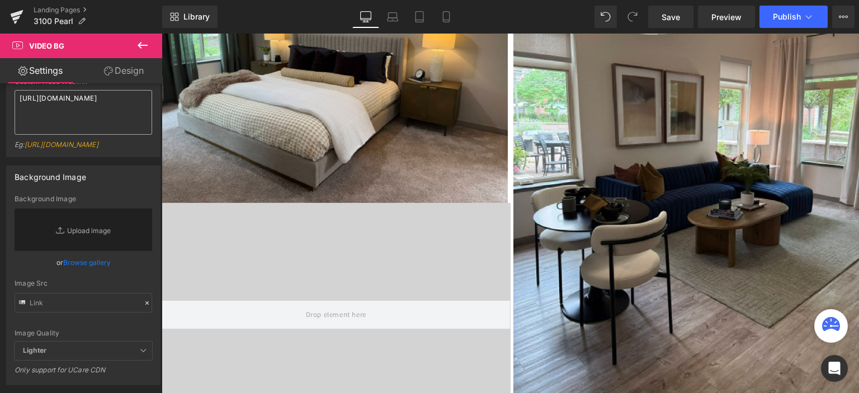
scroll to position [168, 0]
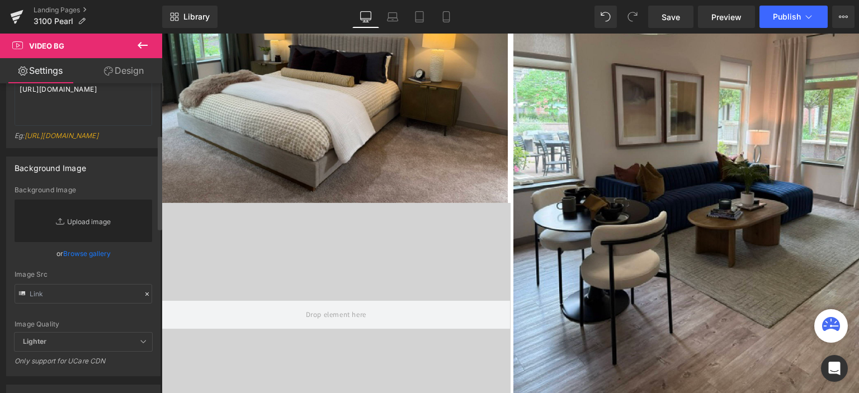
click at [65, 242] on link "Replace Image" at bounding box center [84, 221] width 138 height 43
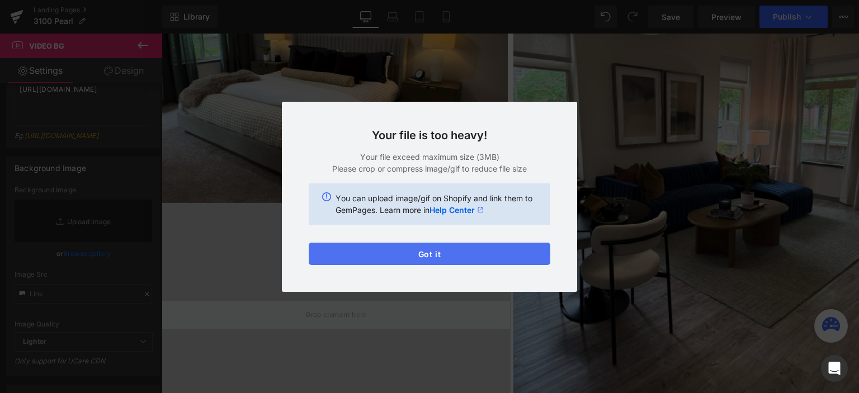
click at [386, 257] on button "Got it" at bounding box center [430, 254] width 242 height 22
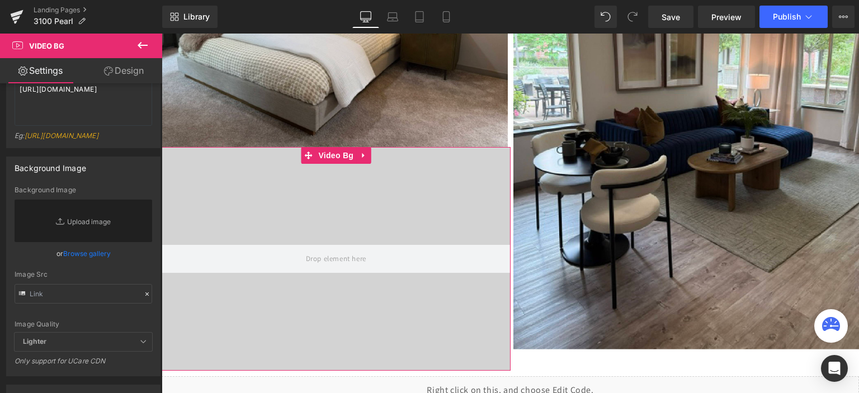
click at [41, 72] on link "Settings" at bounding box center [40, 70] width 81 height 25
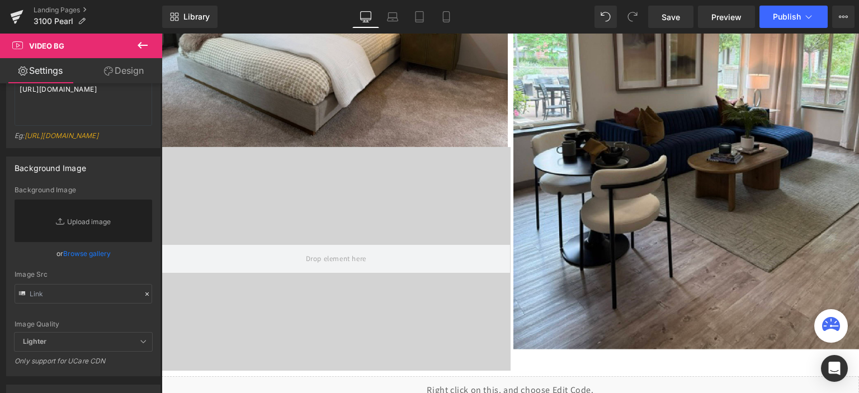
click at [145, 40] on icon at bounding box center [142, 45] width 13 height 13
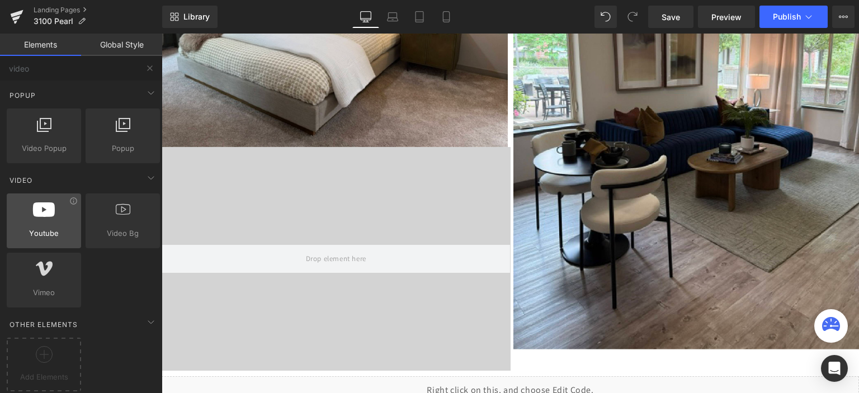
click at [58, 218] on div at bounding box center [44, 215] width 68 height 25
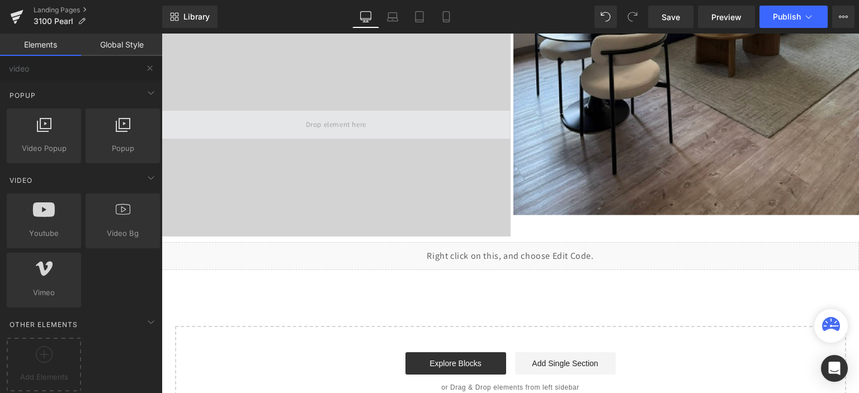
scroll to position [705, 0]
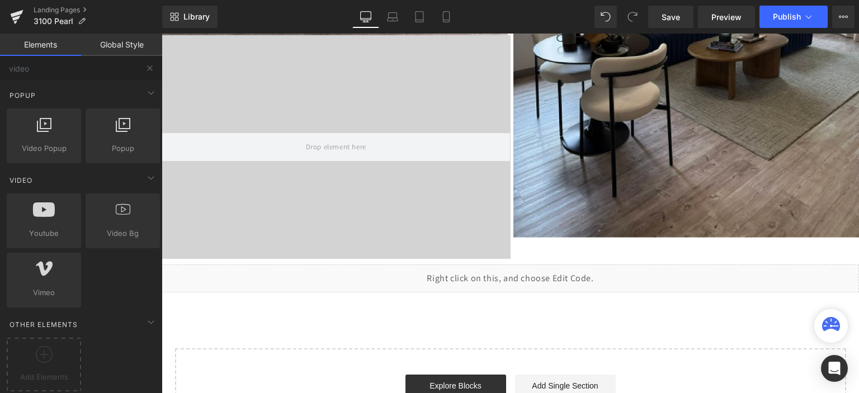
click at [360, 169] on video at bounding box center [336, 134] width 398 height 199
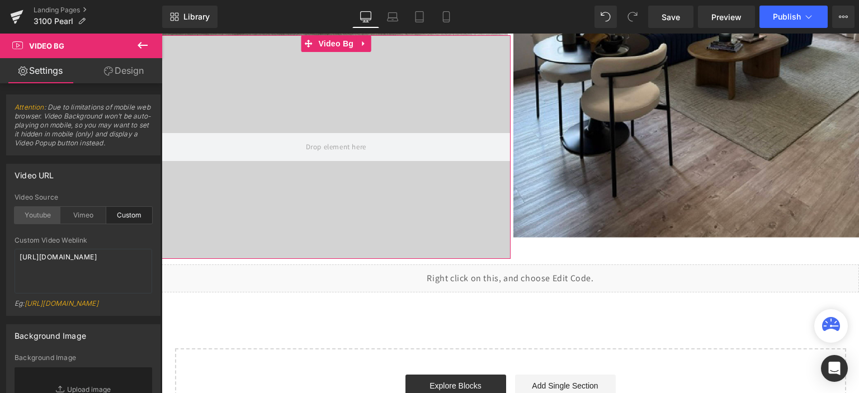
click at [38, 220] on div "Youtube" at bounding box center [38, 215] width 46 height 17
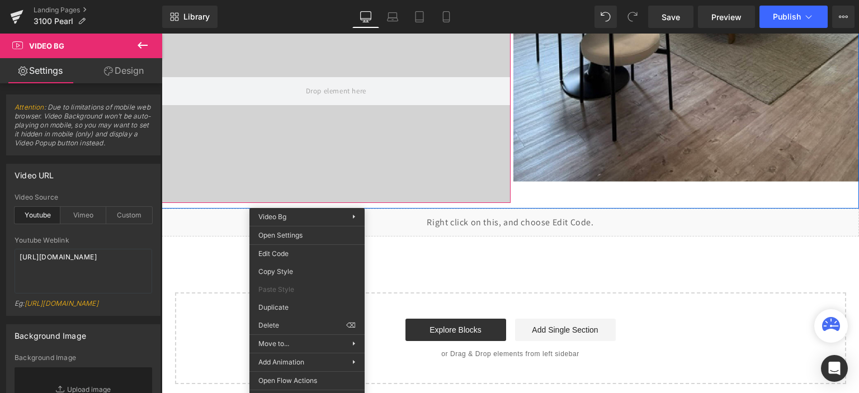
scroll to position [746, 0]
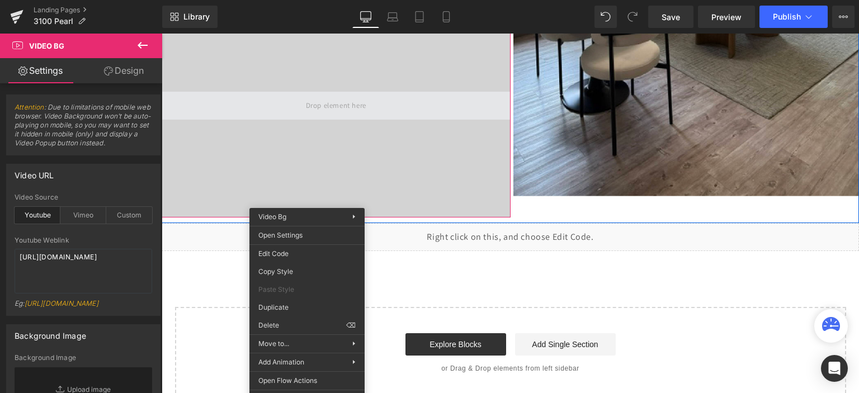
click at [375, 100] on span at bounding box center [336, 106] width 349 height 28
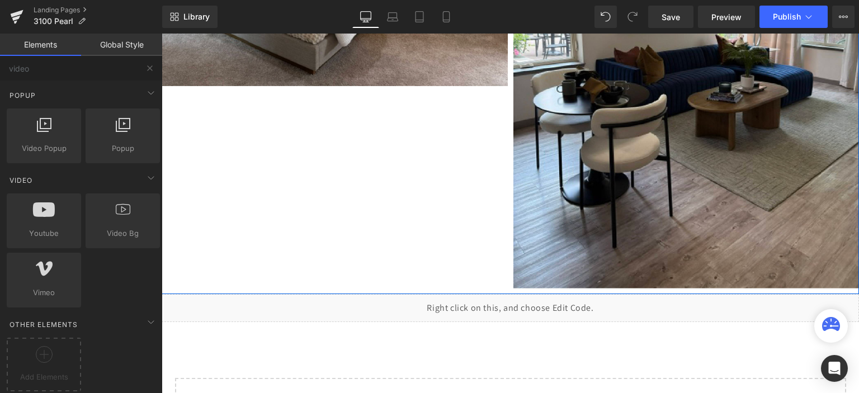
scroll to position [634, 0]
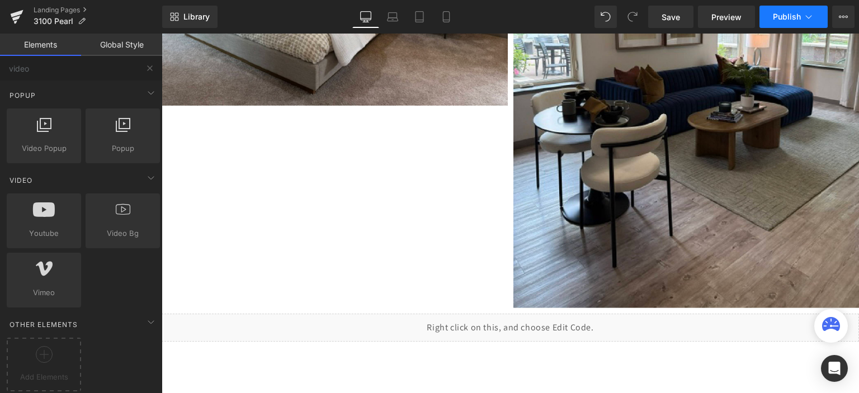
click at [779, 20] on span "Publish" at bounding box center [787, 16] width 28 height 9
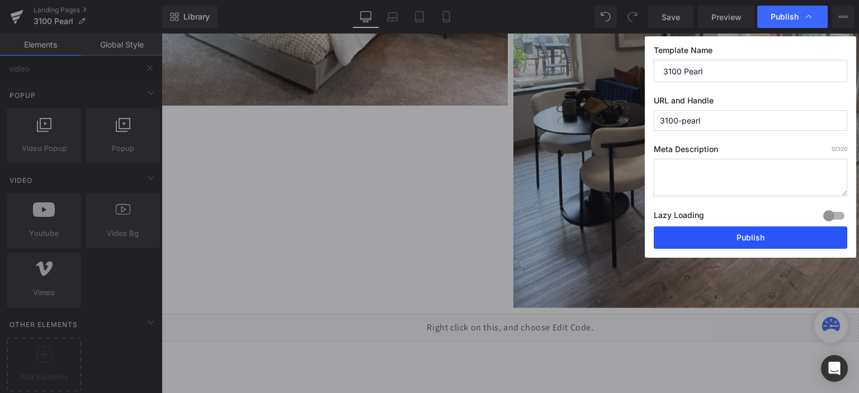
click at [718, 238] on button "Publish" at bounding box center [751, 238] width 194 height 22
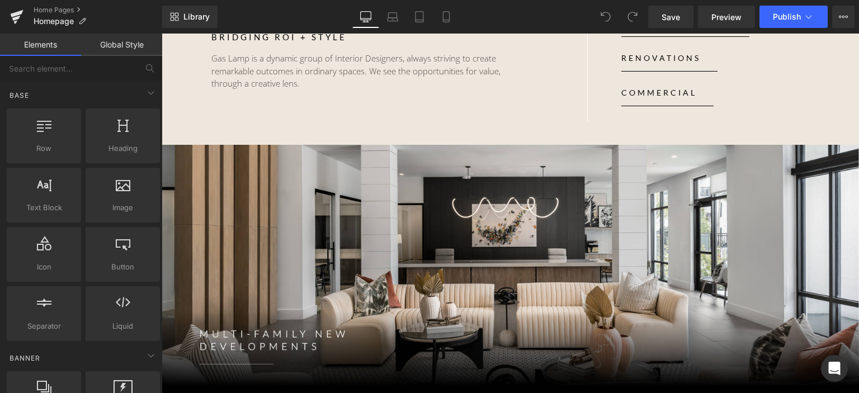
scroll to position [336, 0]
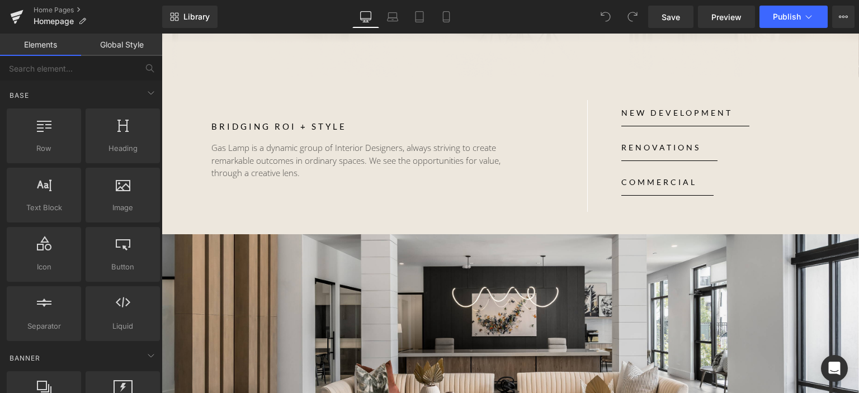
click at [708, 147] on link "RENOVATIONS" at bounding box center [670, 148] width 96 height 26
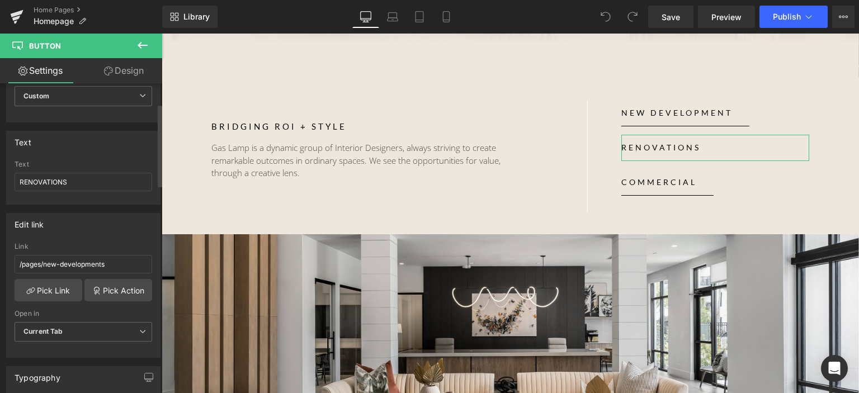
scroll to position [168, 0]
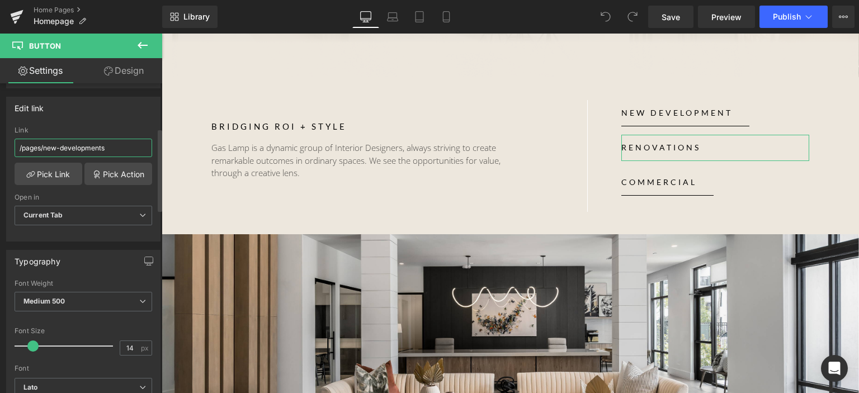
click at [25, 145] on input "/pages/new-developments" at bounding box center [84, 148] width 138 height 18
paste input "renovation"
type input "/pages/renovations"
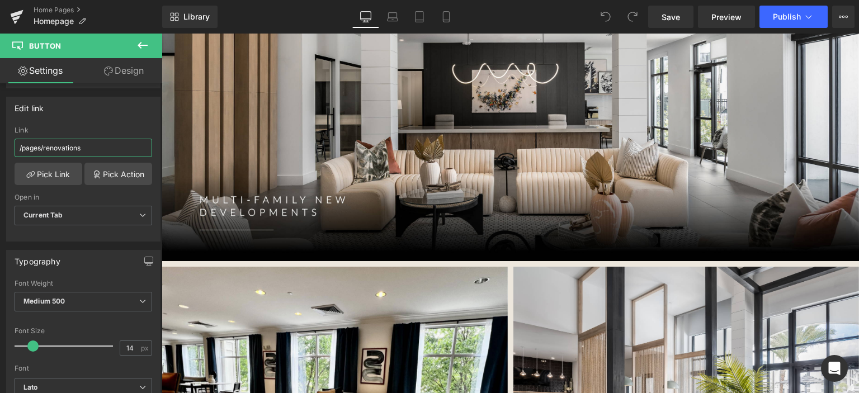
scroll to position [392, 0]
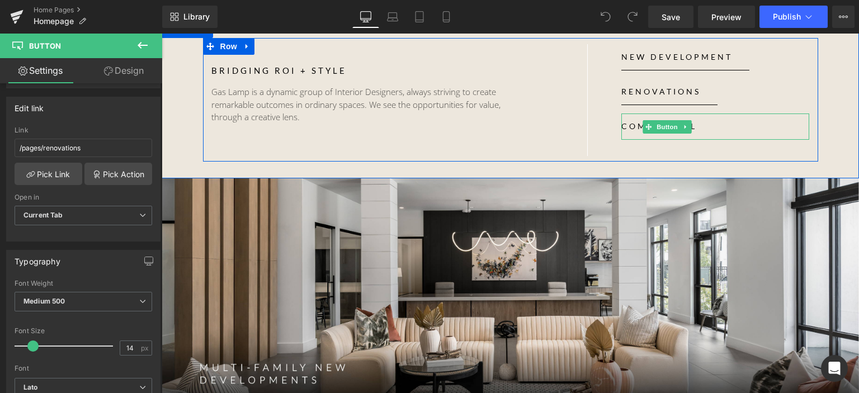
click at [687, 127] on link "COMMERCIAL" at bounding box center [668, 127] width 92 height 26
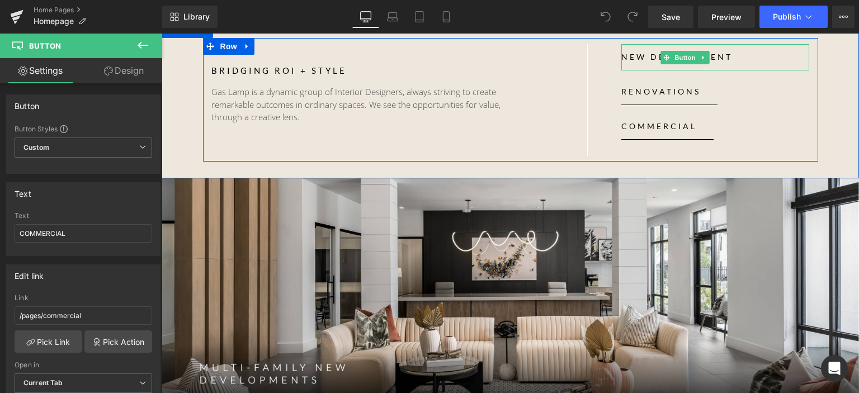
click at [739, 60] on link "NEW DEVELOPMENT" at bounding box center [686, 57] width 128 height 26
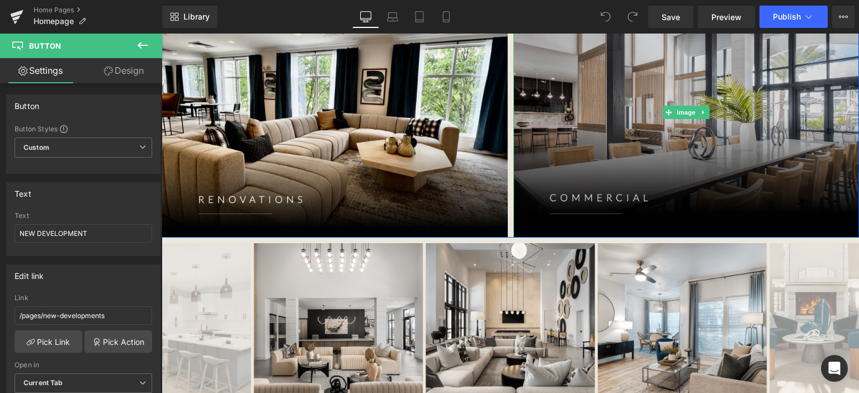
scroll to position [783, 0]
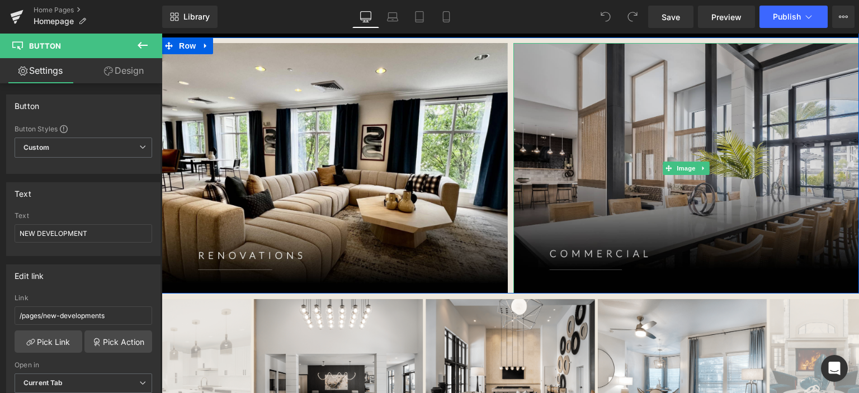
click at [660, 250] on img at bounding box center [687, 168] width 346 height 251
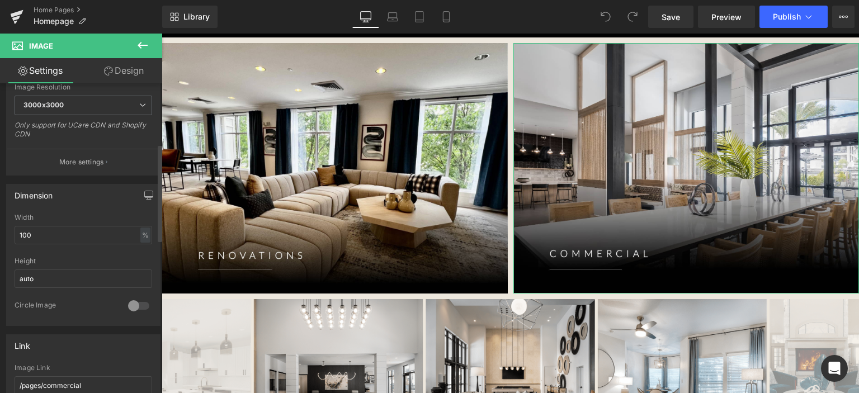
scroll to position [336, 0]
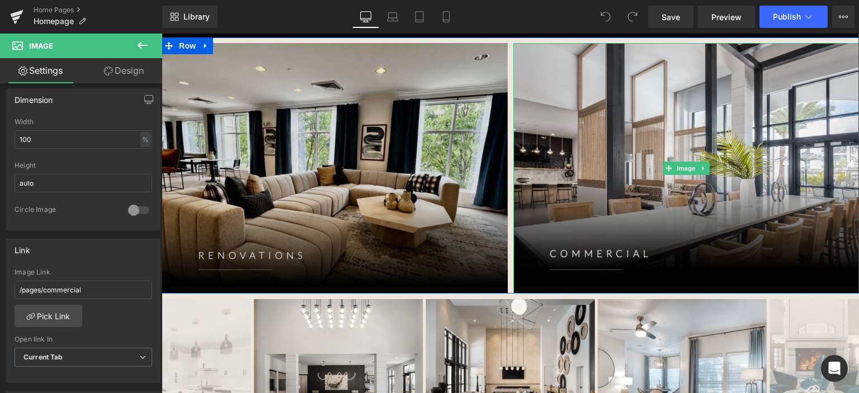
click at [407, 201] on img at bounding box center [335, 168] width 346 height 251
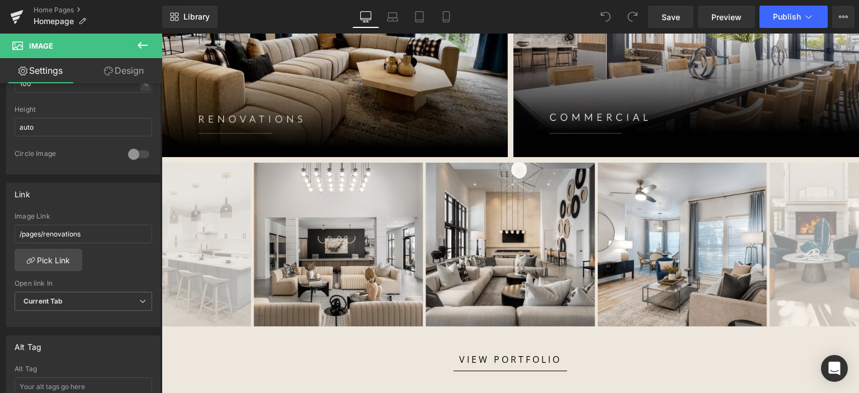
scroll to position [1063, 0]
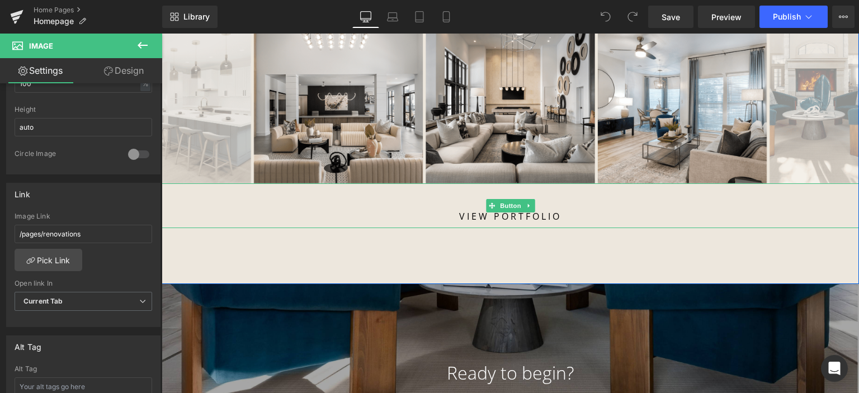
click at [551, 214] on link "VIEW PORTFOLIO" at bounding box center [511, 206] width 114 height 45
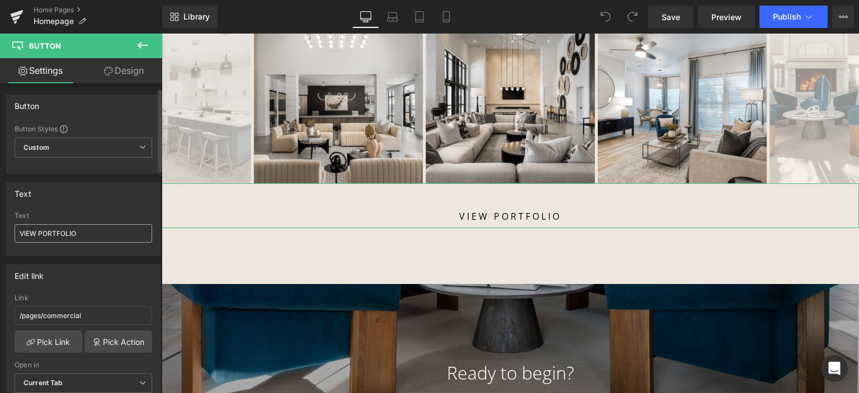
scroll to position [112, 0]
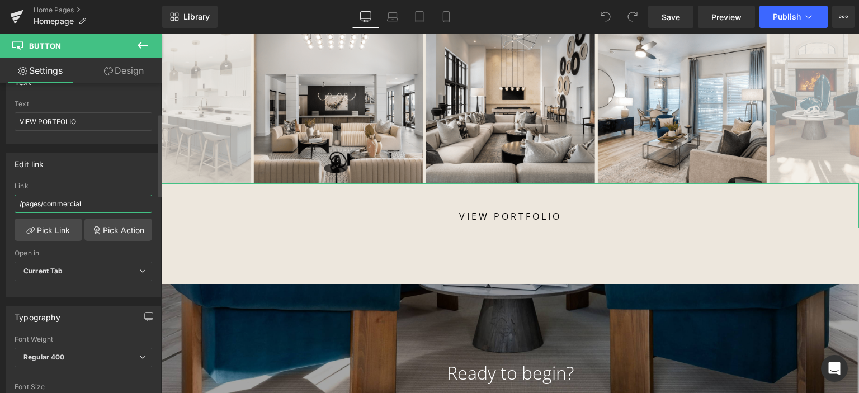
click at [72, 205] on input "/pages/commercial" at bounding box center [84, 204] width 138 height 18
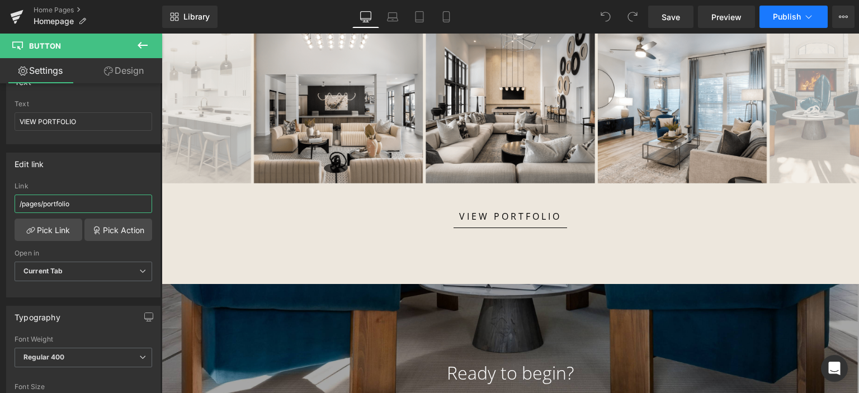
type input "/pages/portfolio"
click at [775, 15] on span "Publish" at bounding box center [787, 16] width 28 height 9
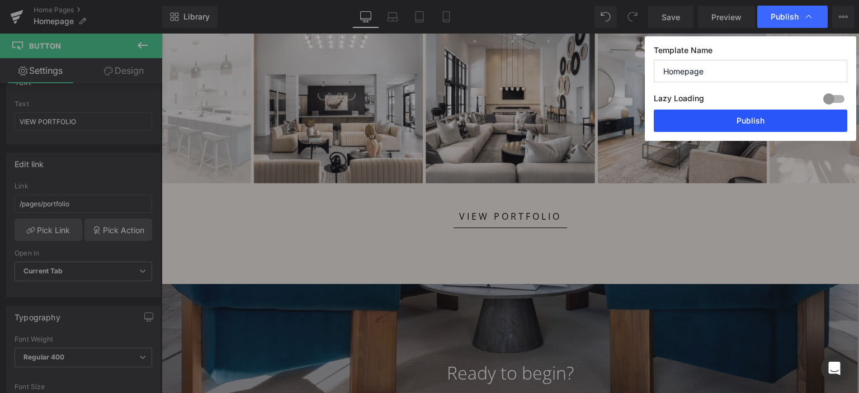
click at [706, 116] on button "Publish" at bounding box center [751, 121] width 194 height 22
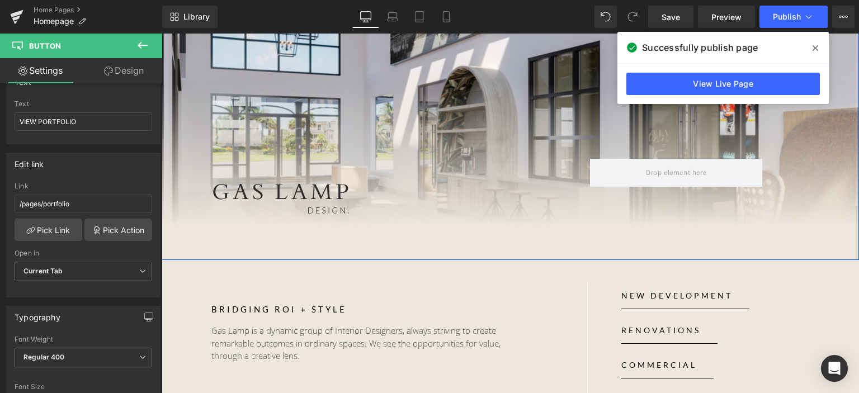
scroll to position [168, 0]
